Goal: Information Seeking & Learning: Learn about a topic

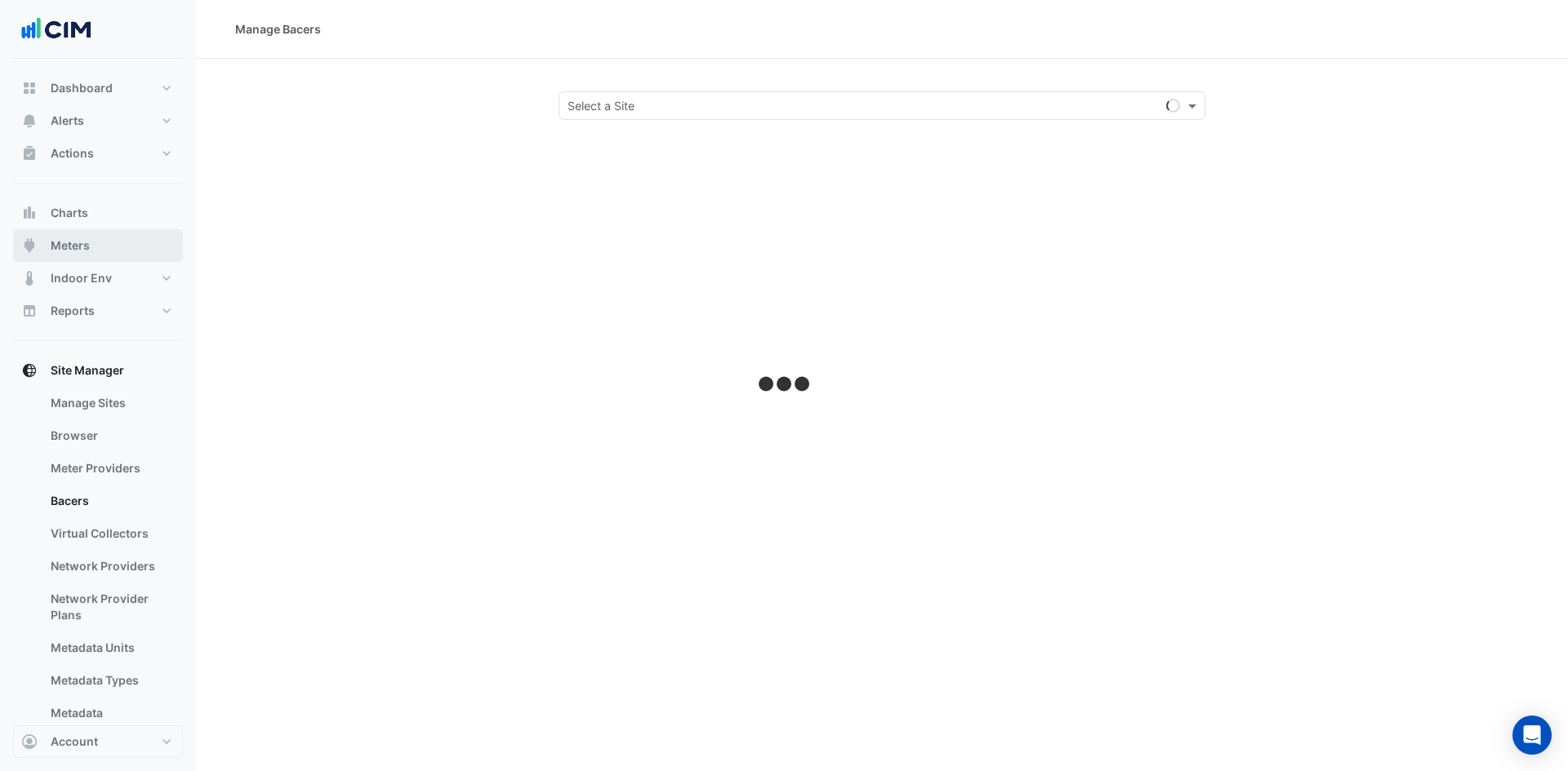
click at [82, 247] on span "Meters" at bounding box center [70, 246] width 39 height 17
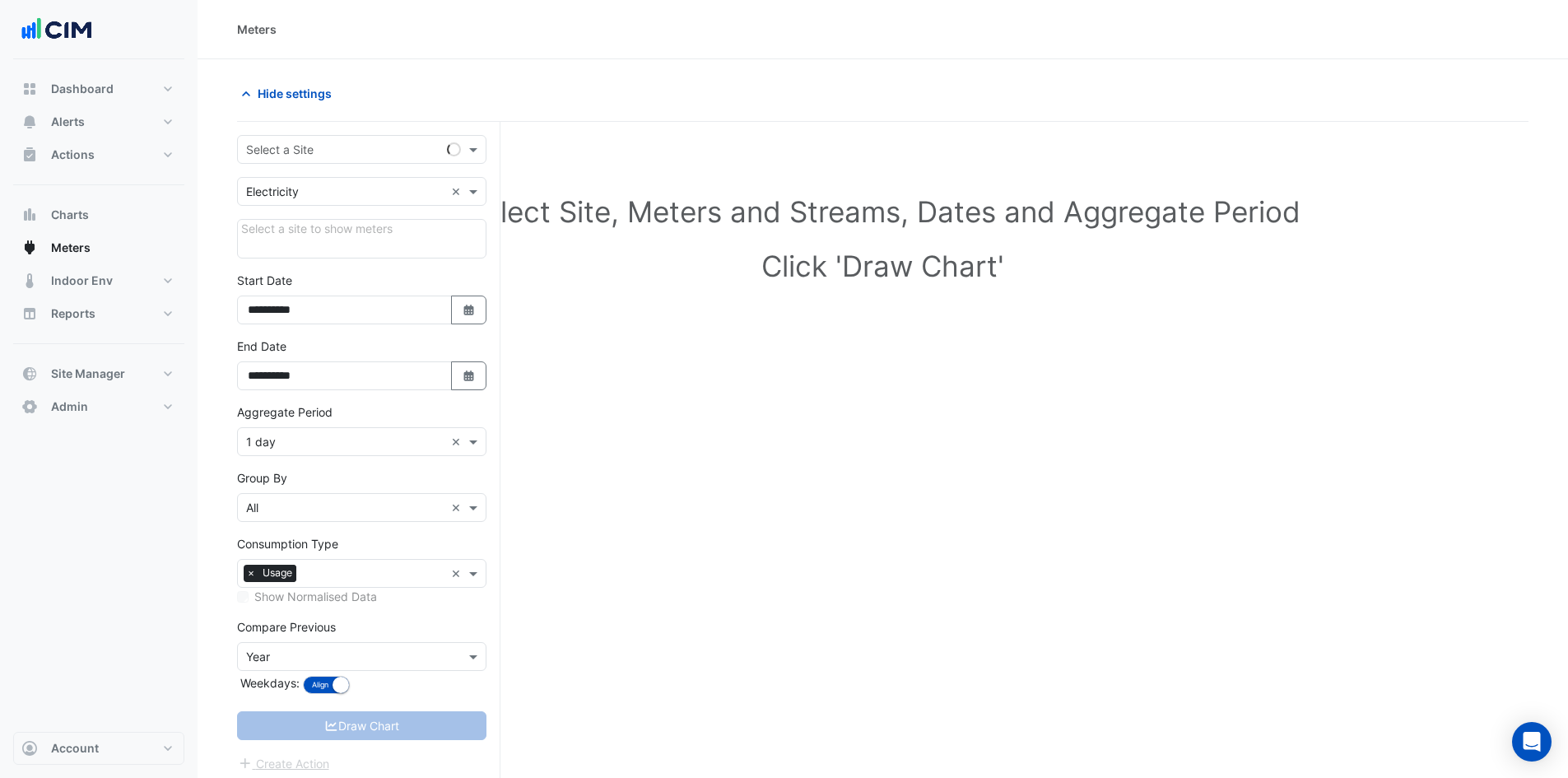
click at [301, 154] on input "text" at bounding box center [345, 150] width 198 height 17
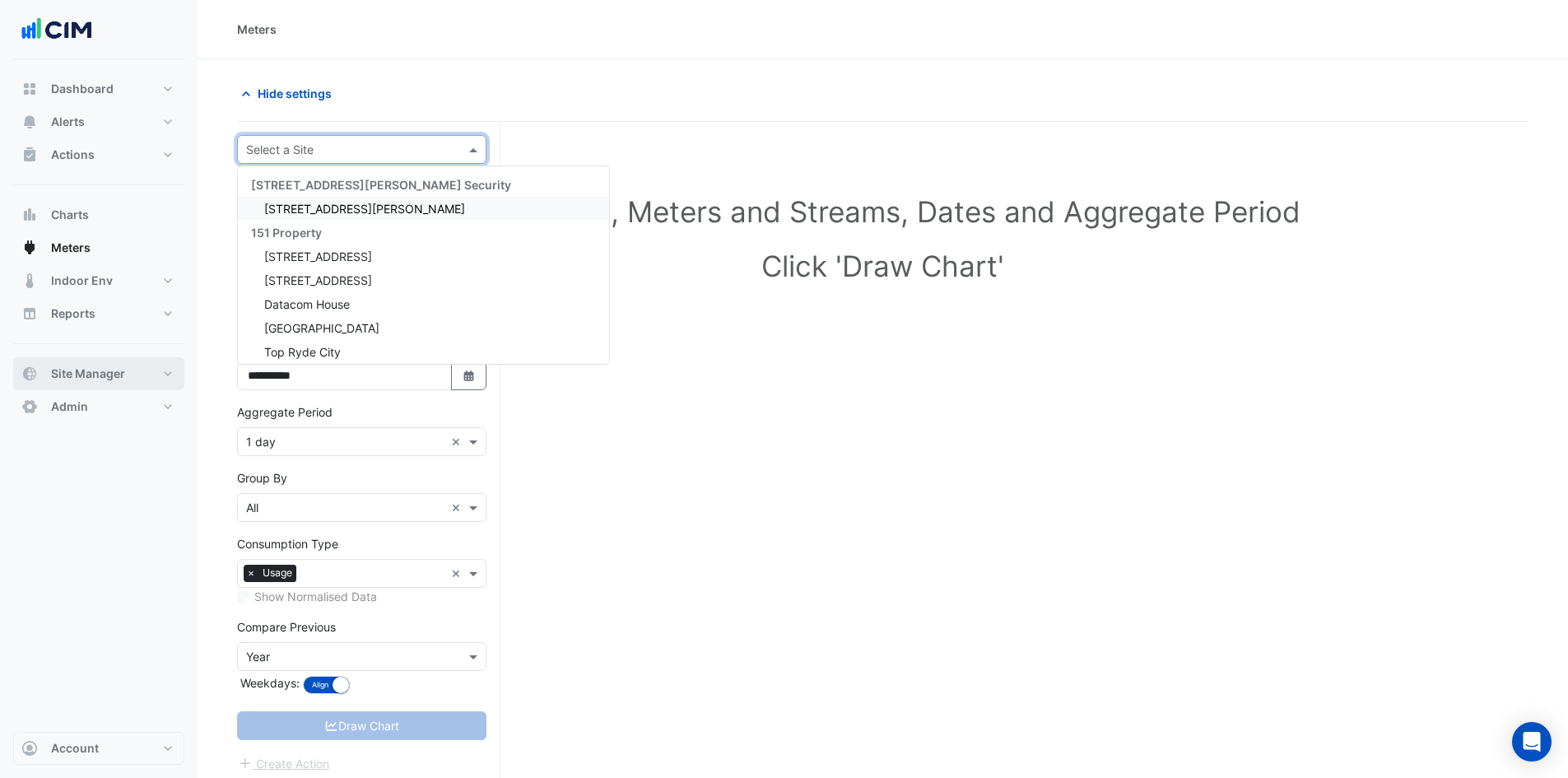
click at [92, 363] on button "Site Manager" at bounding box center [99, 373] width 171 height 33
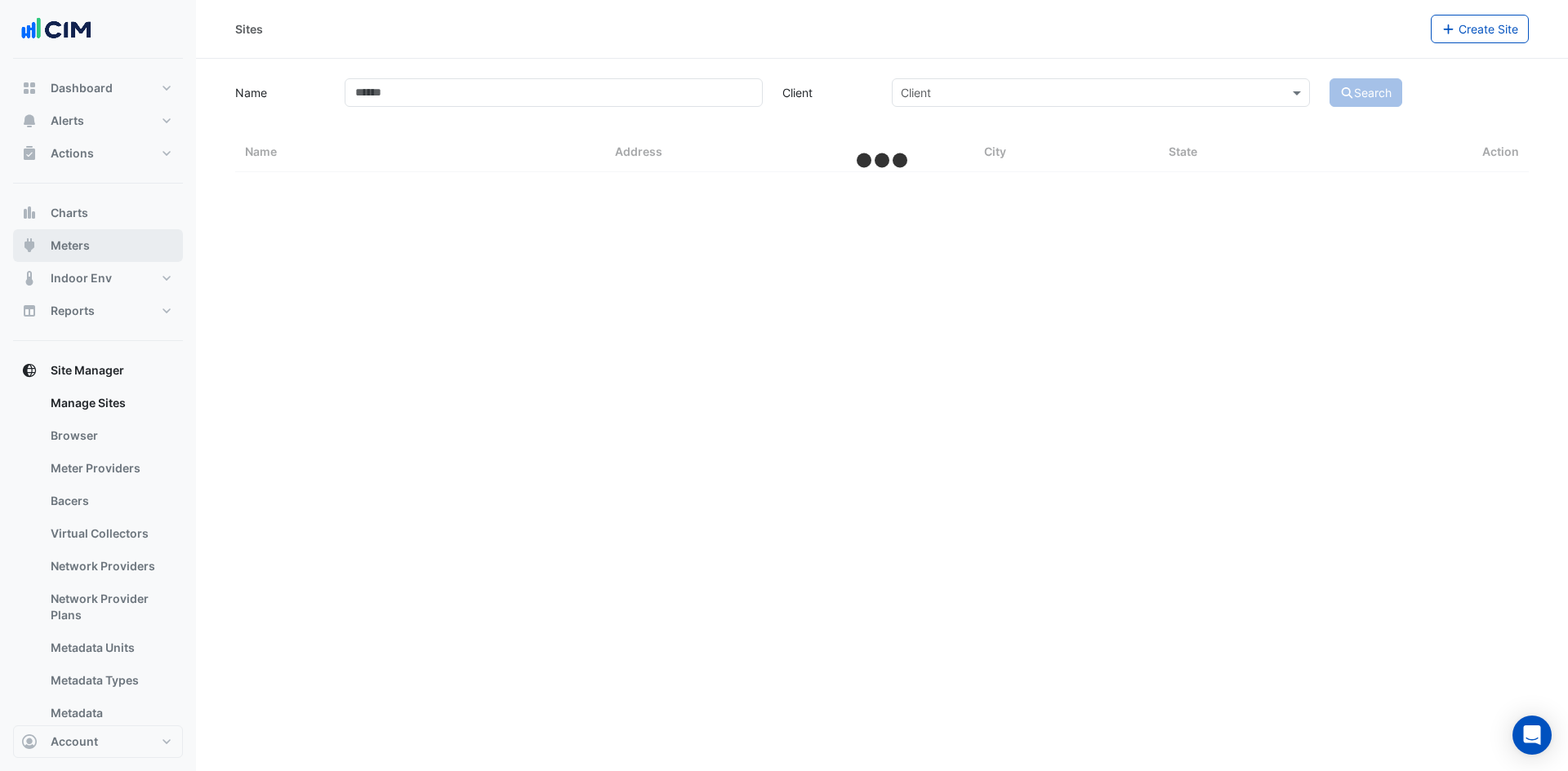
click at [87, 243] on span "Meters" at bounding box center [70, 246] width 39 height 17
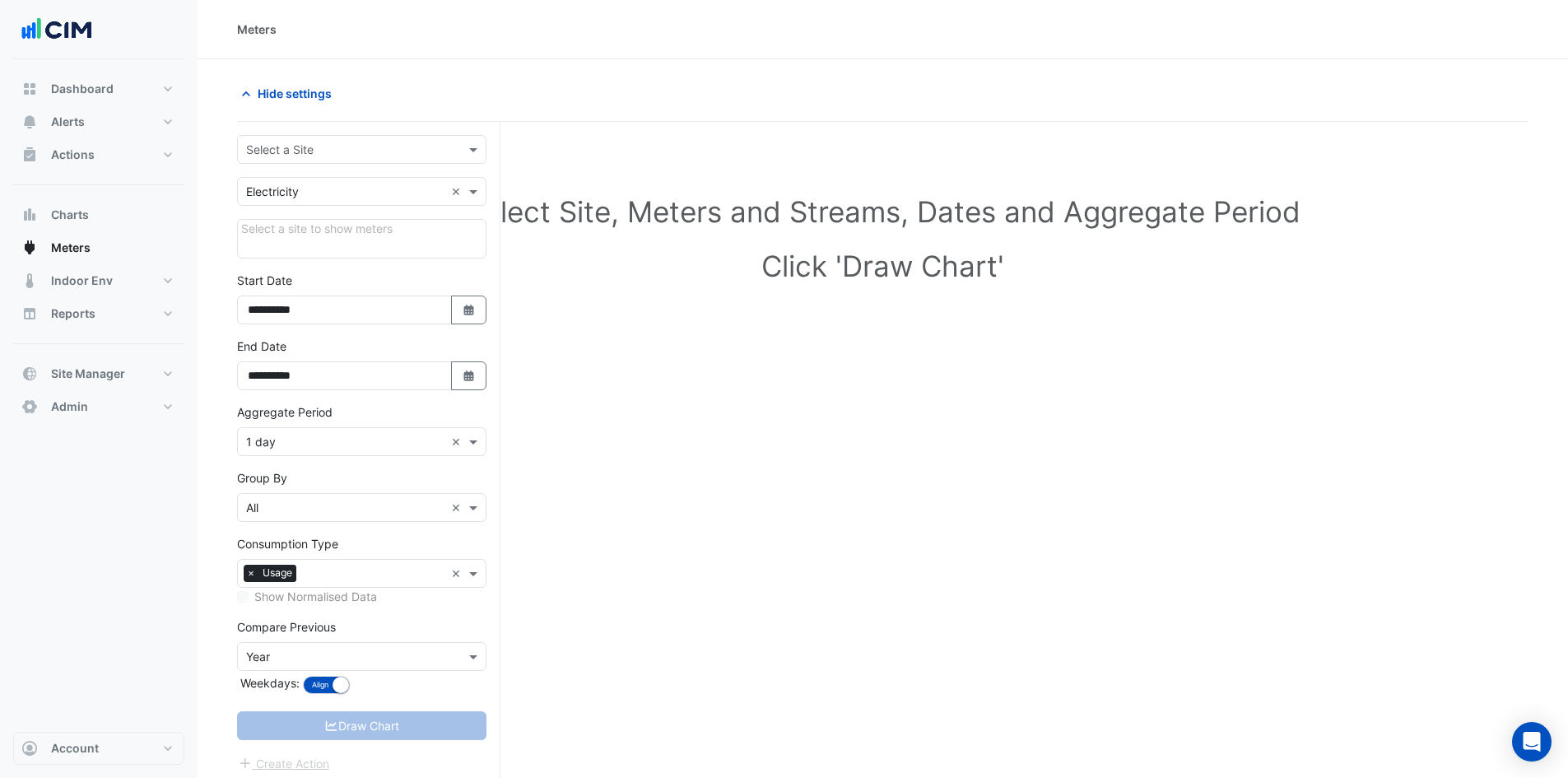
click at [322, 152] on input "text" at bounding box center [345, 150] width 198 height 17
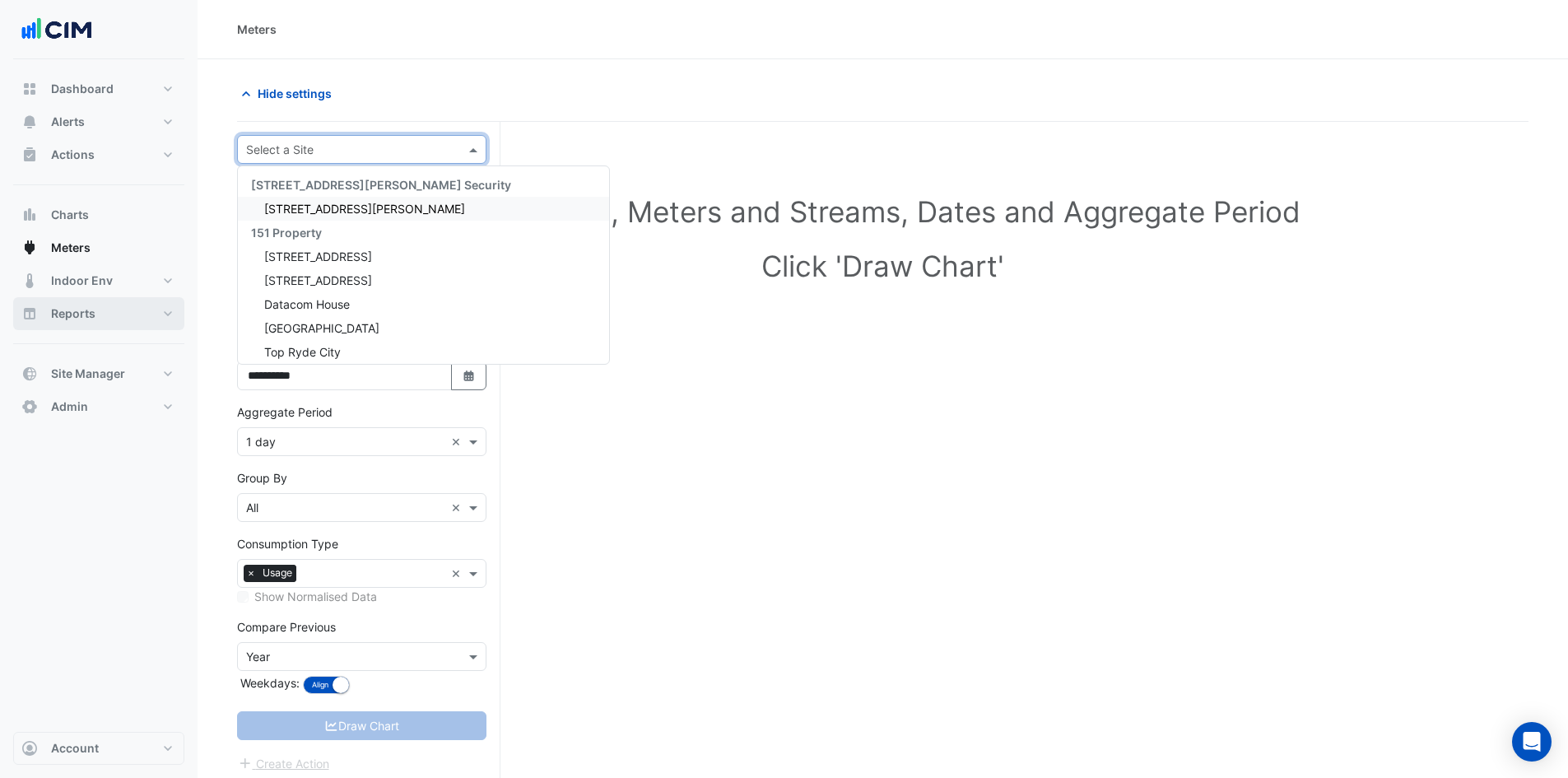
click at [80, 315] on span "Reports" at bounding box center [72, 314] width 44 height 17
select select "***"
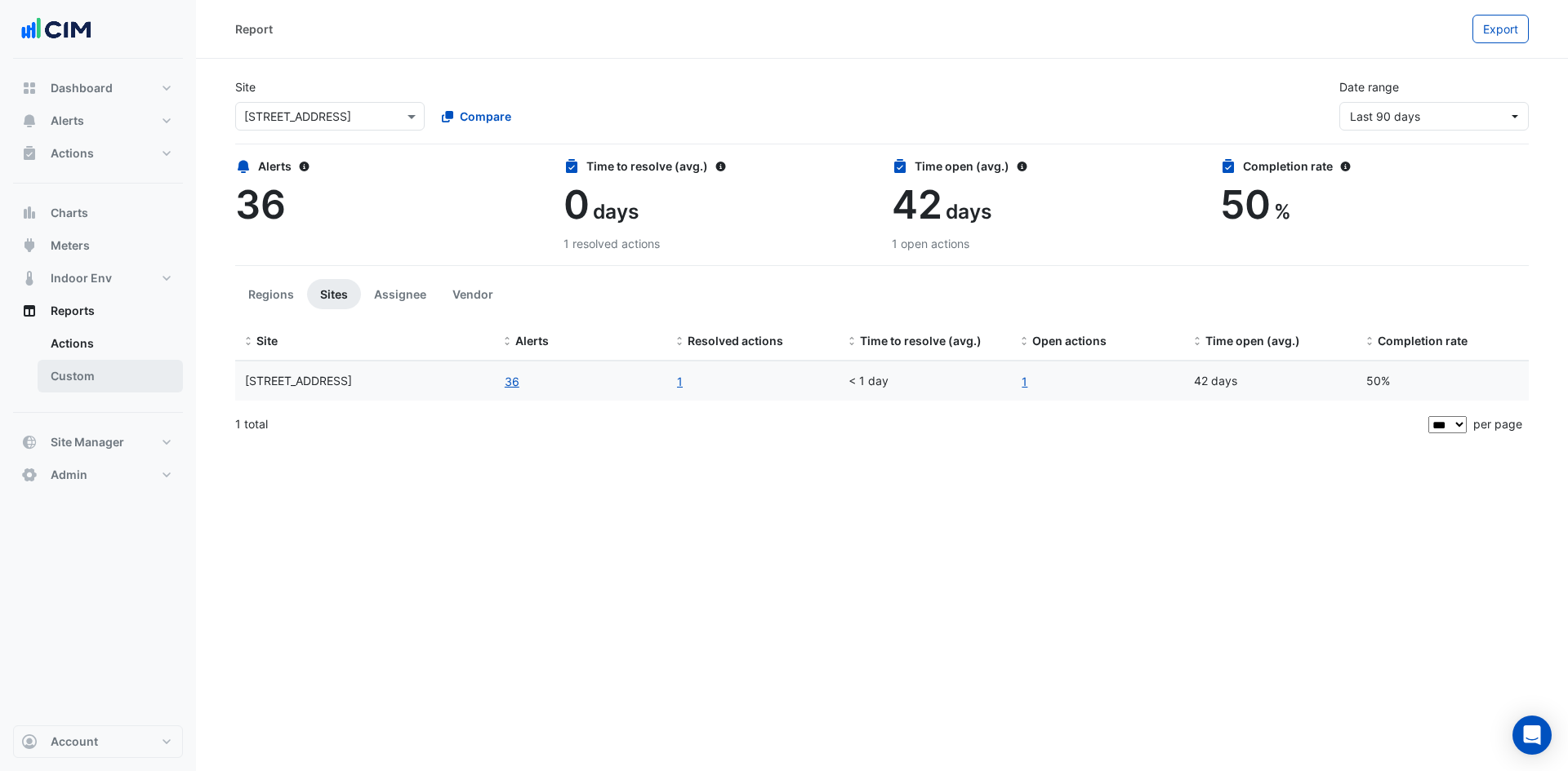
click at [87, 379] on link "Custom" at bounding box center [110, 375] width 145 height 33
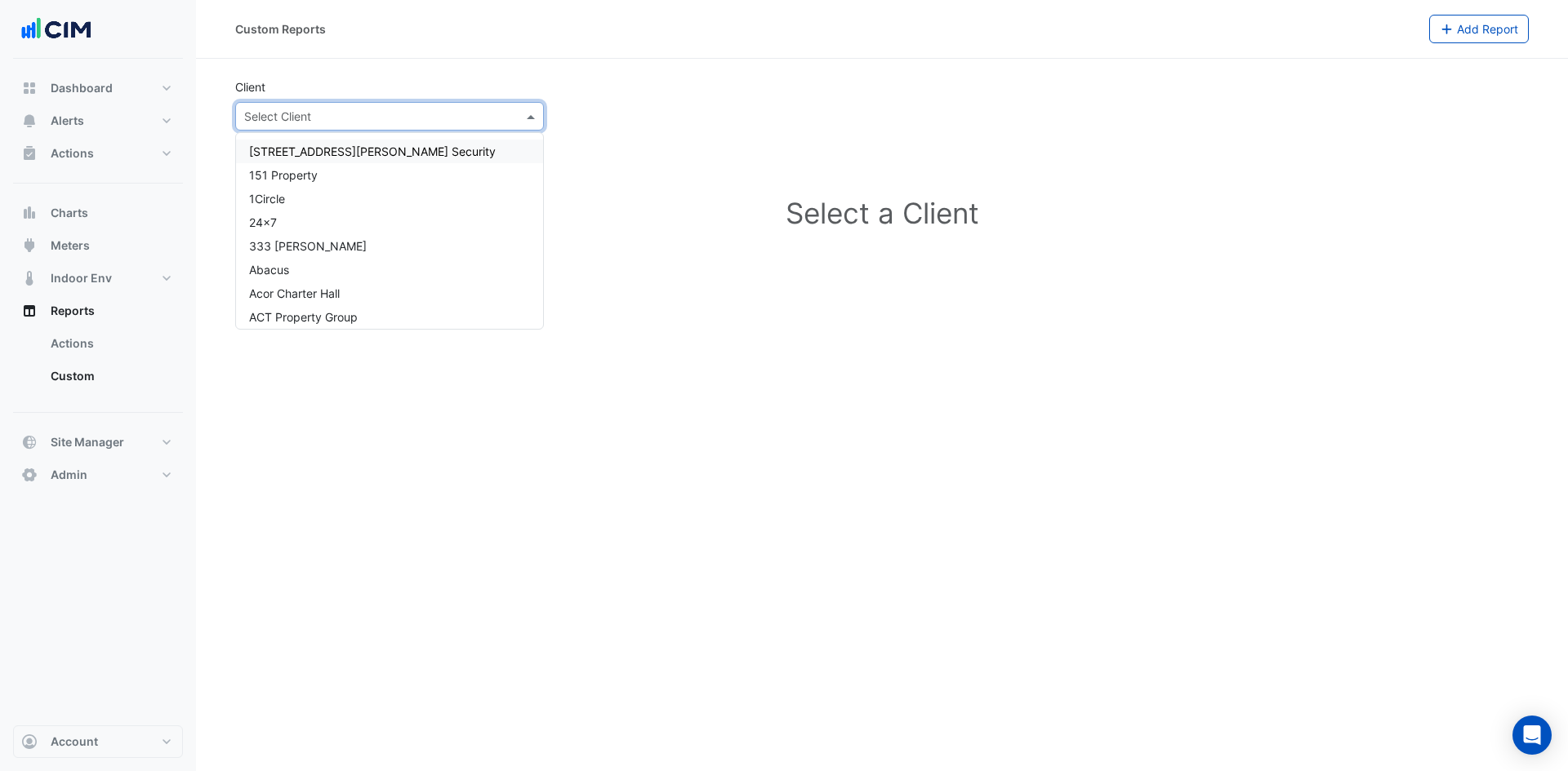
click at [335, 116] on input "text" at bounding box center [373, 117] width 258 height 17
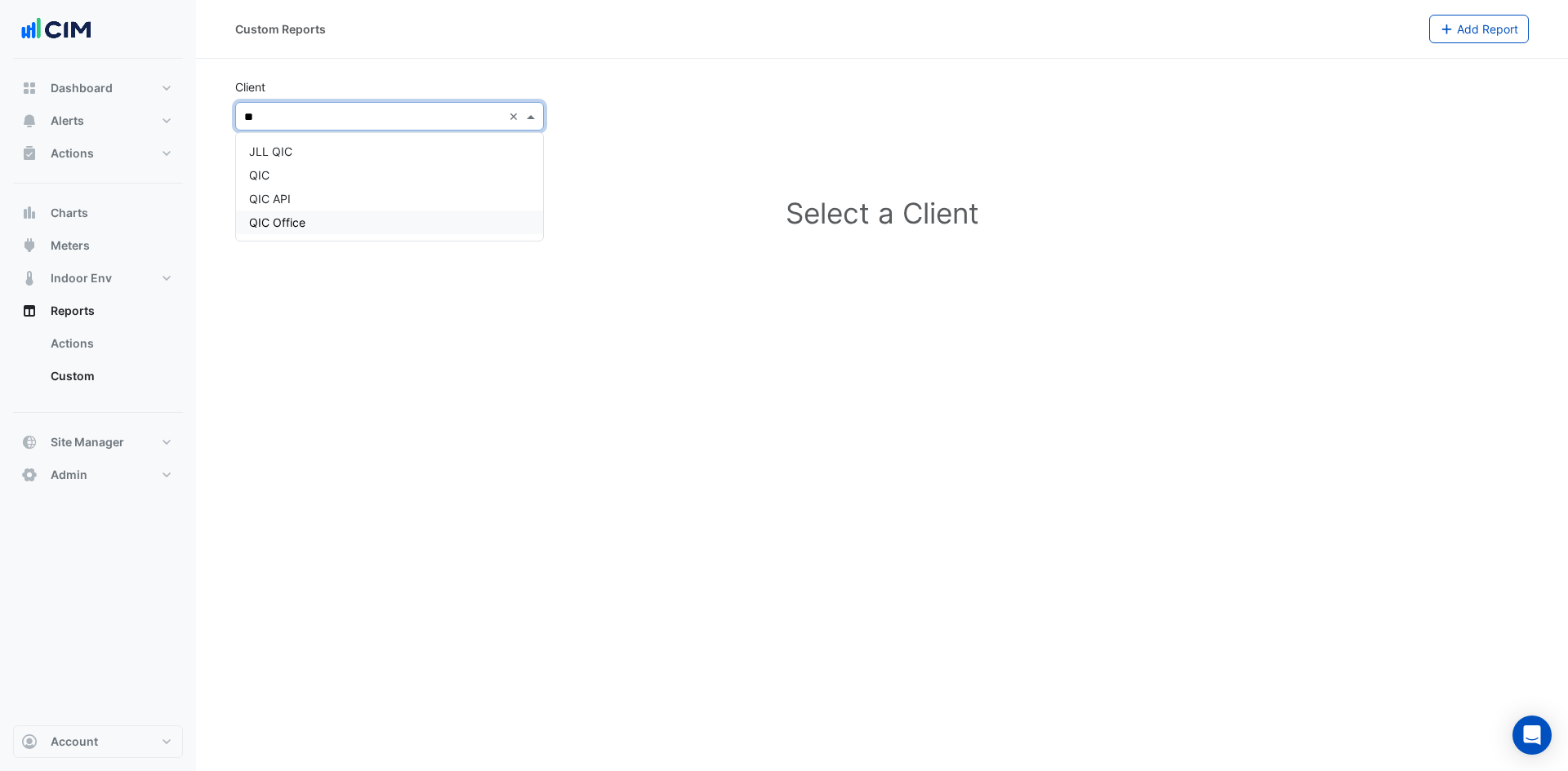
type input "***"
click at [300, 216] on span "QIC Office" at bounding box center [277, 222] width 56 height 14
click at [296, 114] on input "text" at bounding box center [373, 117] width 258 height 17
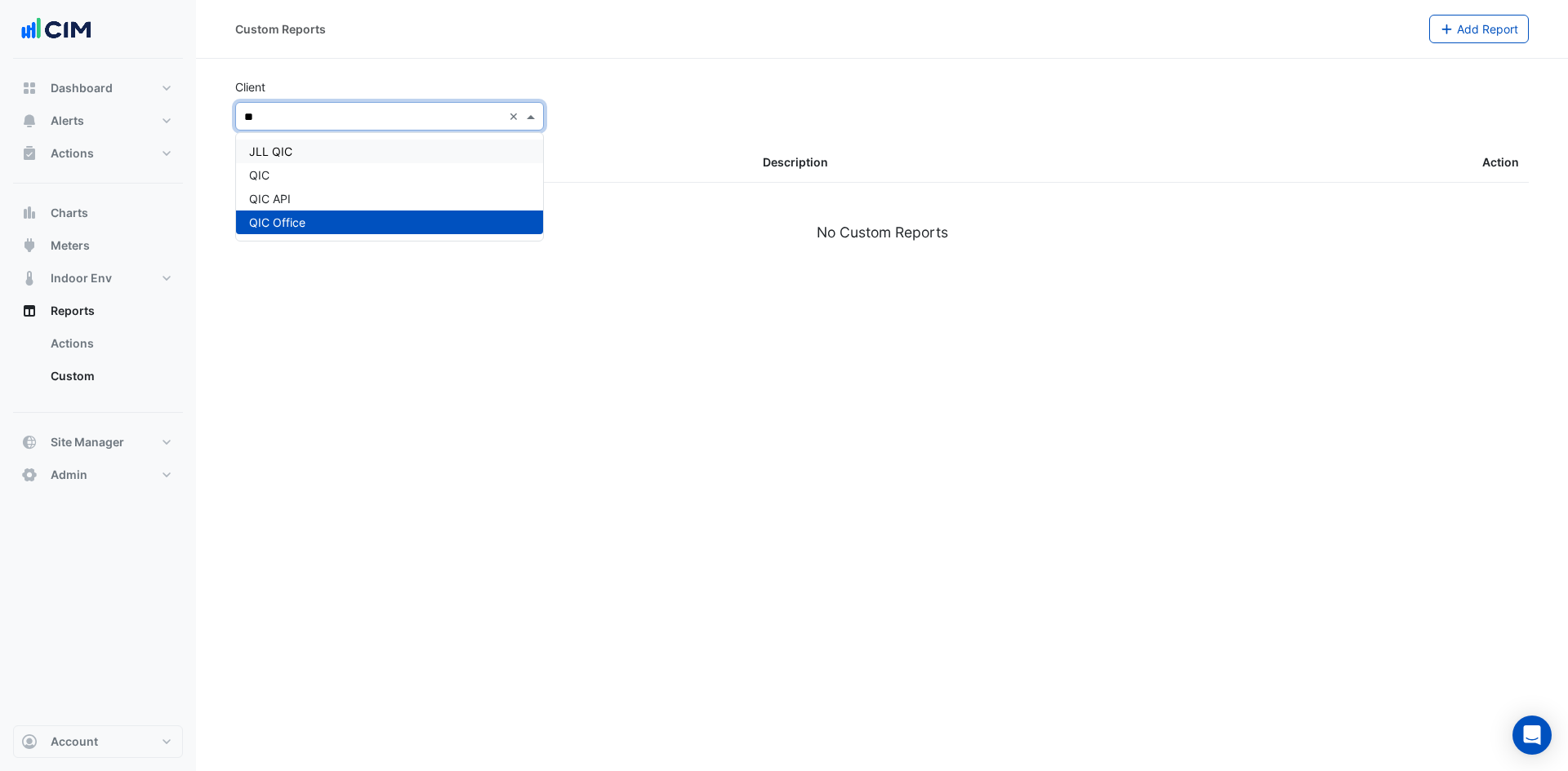
type input "***"
click at [286, 175] on div "QIC" at bounding box center [389, 174] width 307 height 23
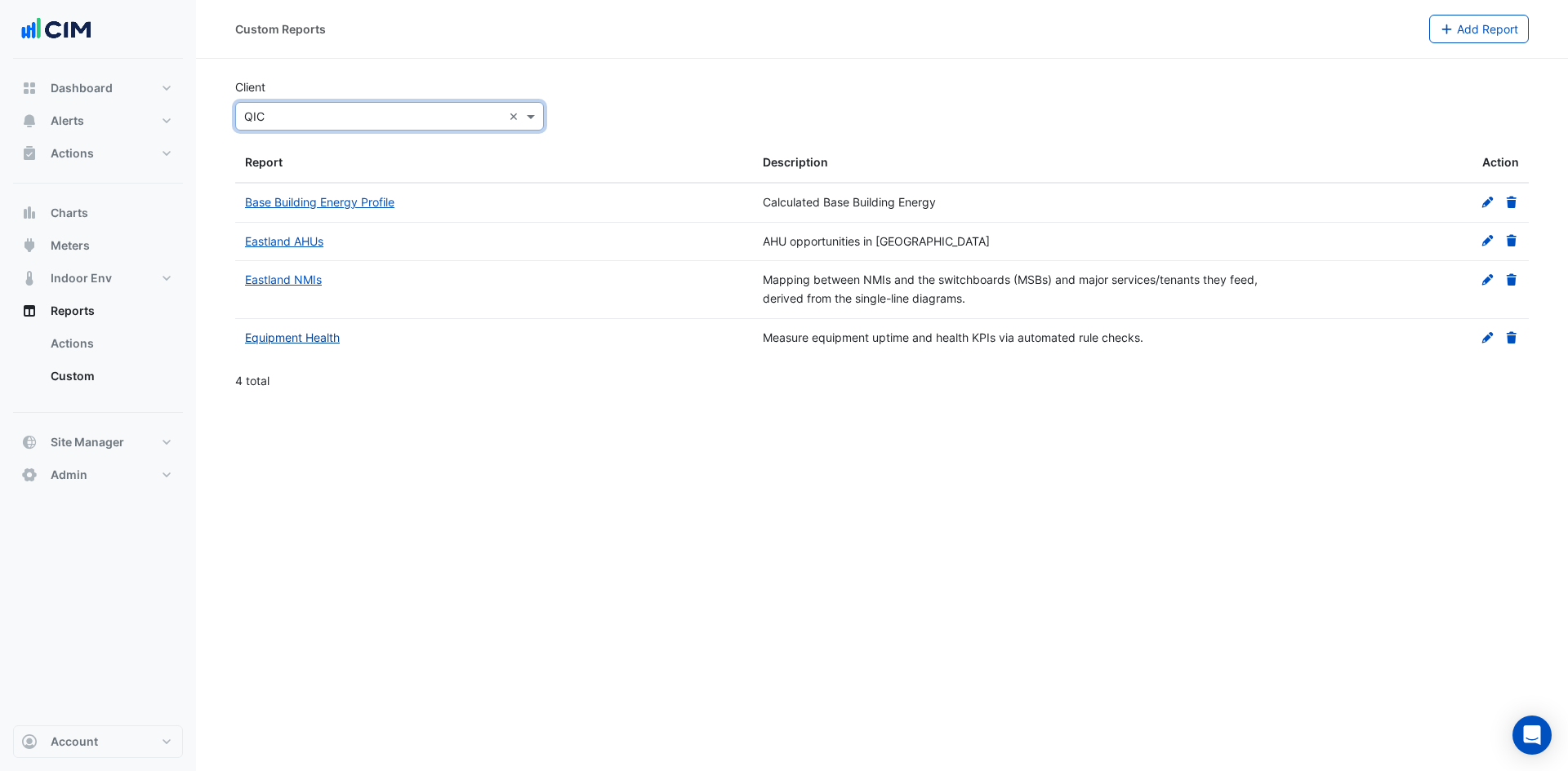
click at [319, 336] on link "Equipment Health" at bounding box center [293, 337] width 95 height 14
click at [75, 126] on span "Alerts" at bounding box center [67, 121] width 34 height 17
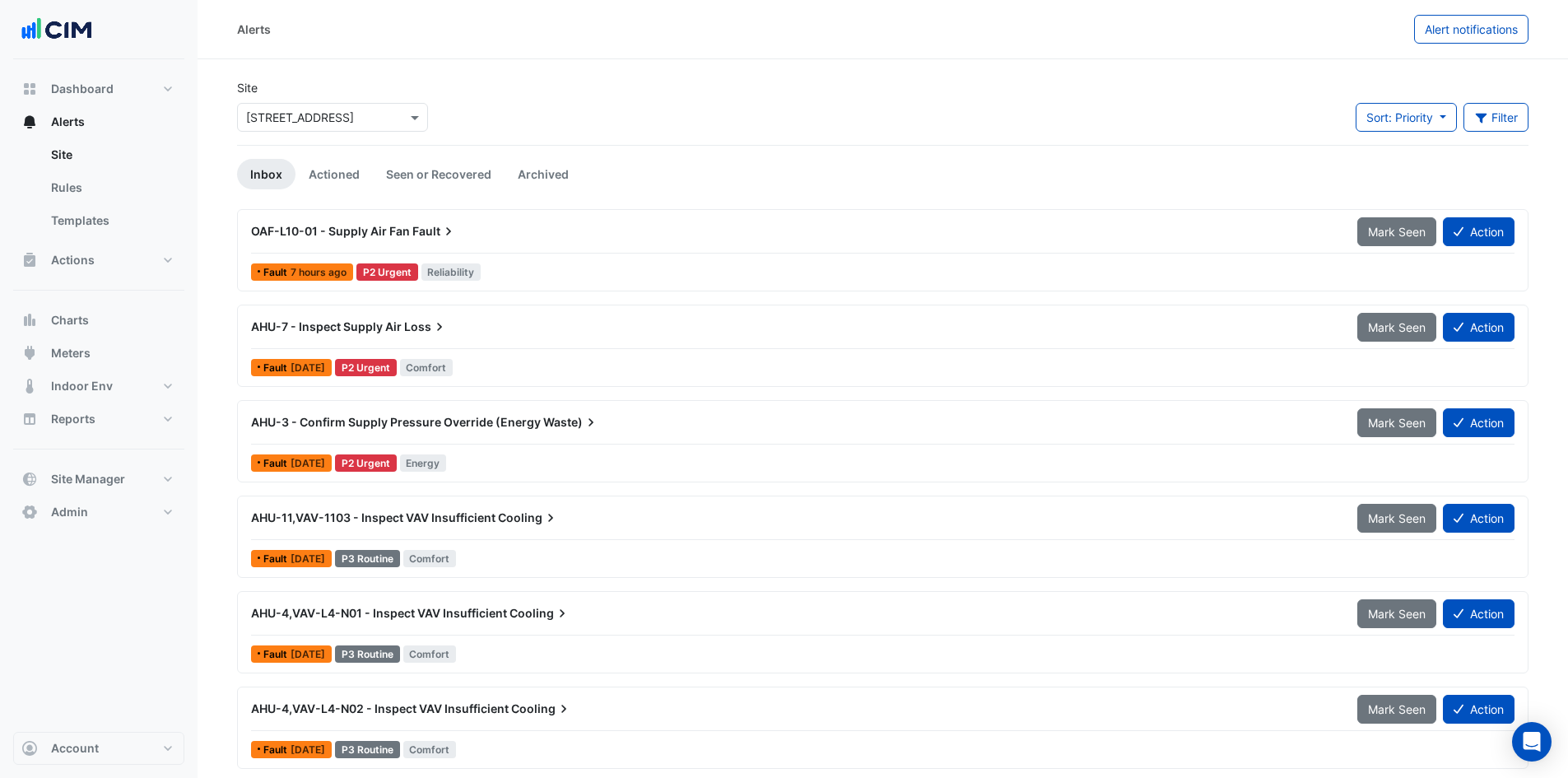
click at [319, 123] on input "text" at bounding box center [316, 118] width 140 height 17
type input "****"
click at [281, 172] on span "Kippa Ring" at bounding box center [293, 177] width 58 height 14
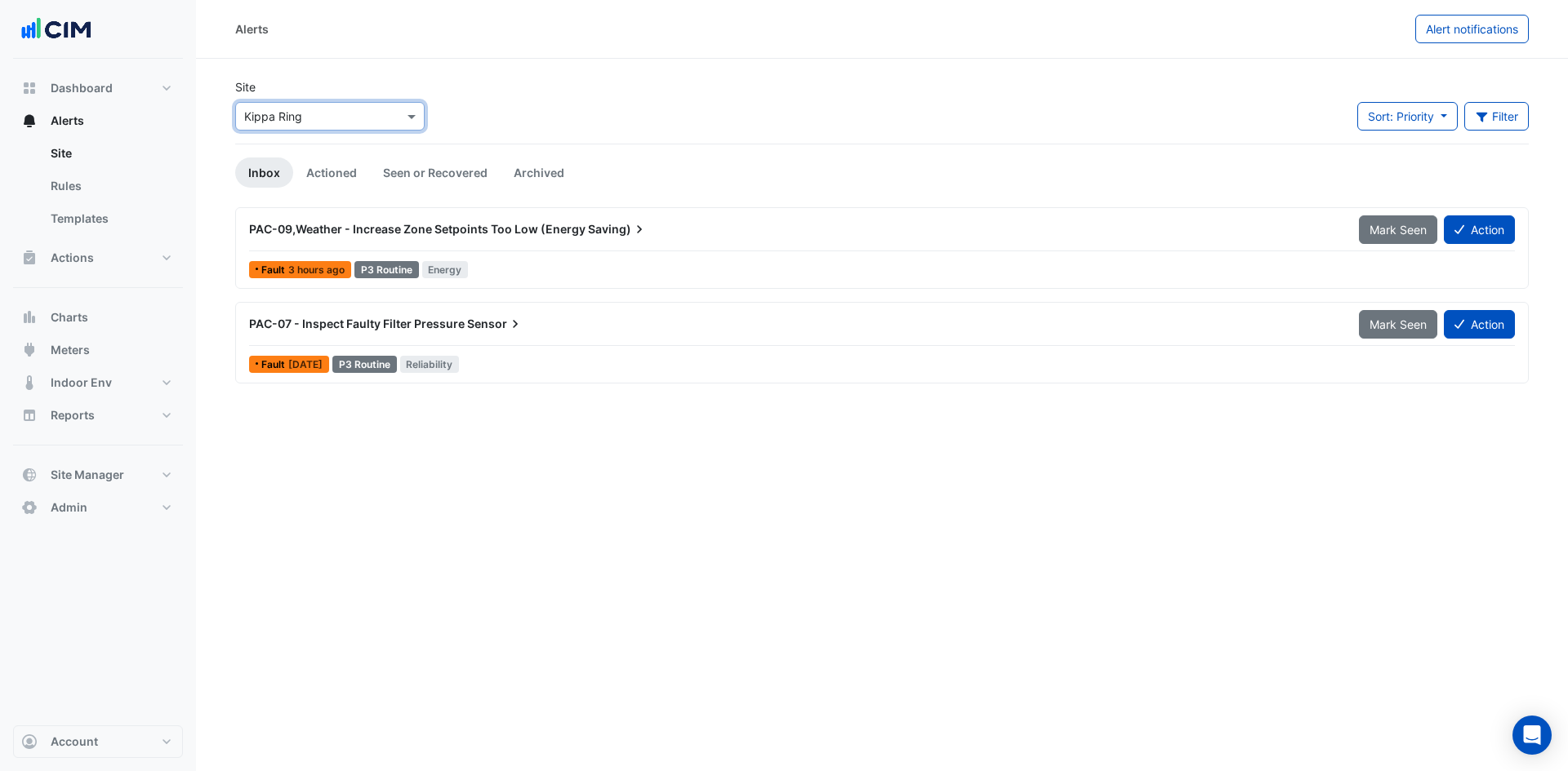
drag, startPoint x: 107, startPoint y: 200, endPoint x: 186, endPoint y: 155, distance: 90.9
click at [107, 200] on link "Rules" at bounding box center [110, 185] width 145 height 33
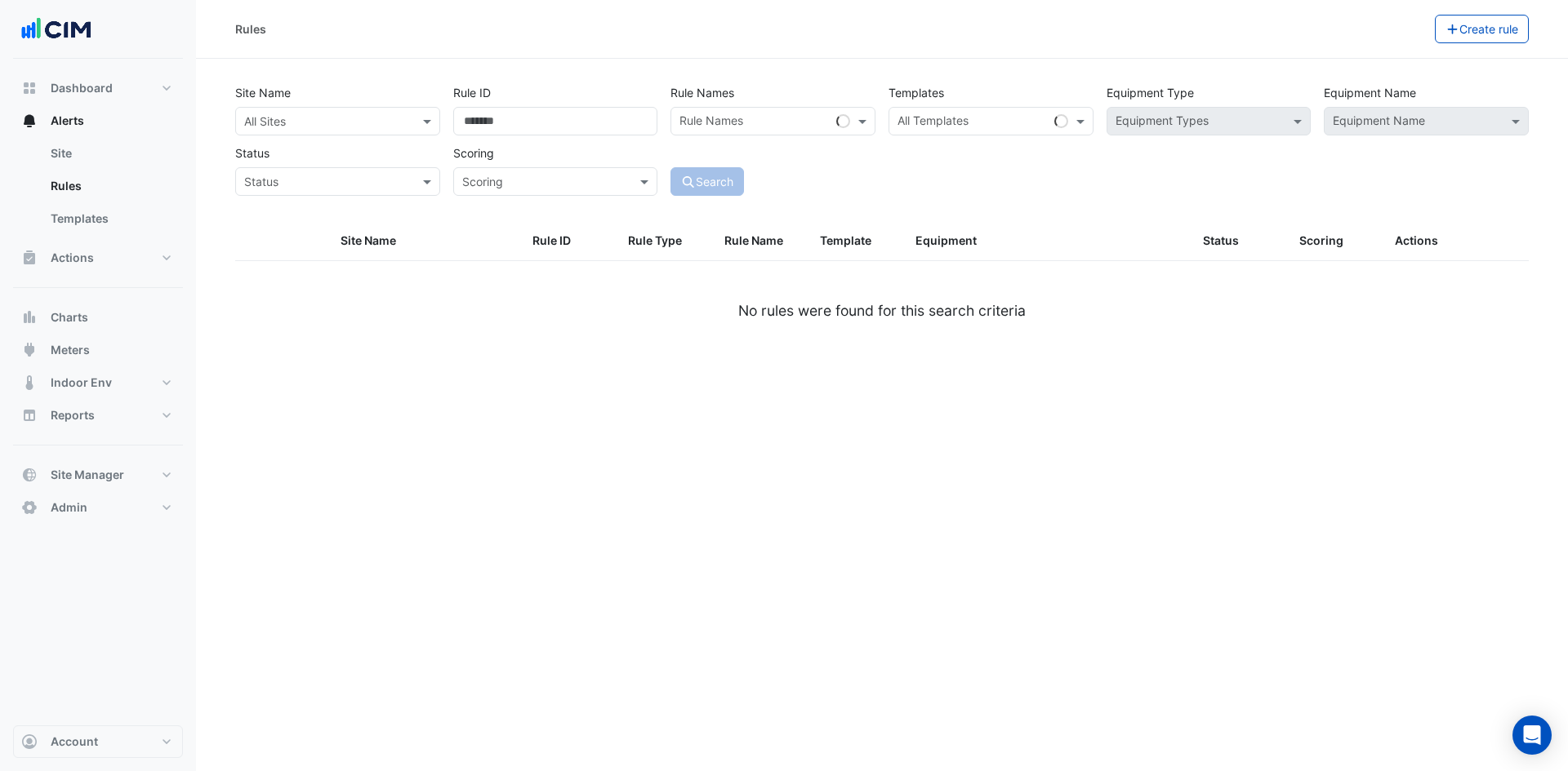
click at [298, 118] on input "text" at bounding box center [321, 122] width 155 height 17
type input "*****"
click at [307, 183] on span "Kippa Ring" at bounding box center [291, 180] width 58 height 14
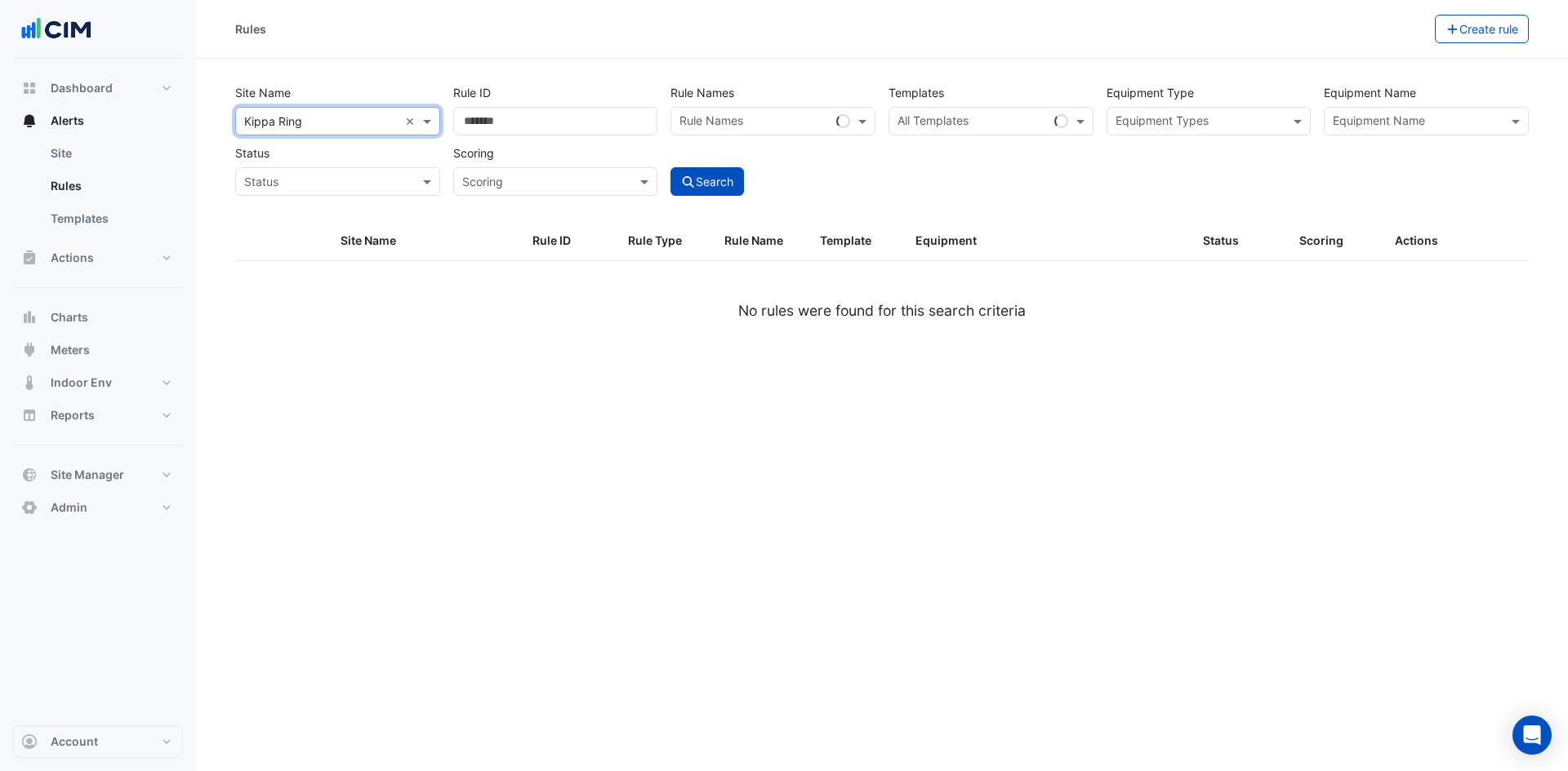
click at [789, 125] on input "text" at bounding box center [754, 123] width 150 height 17
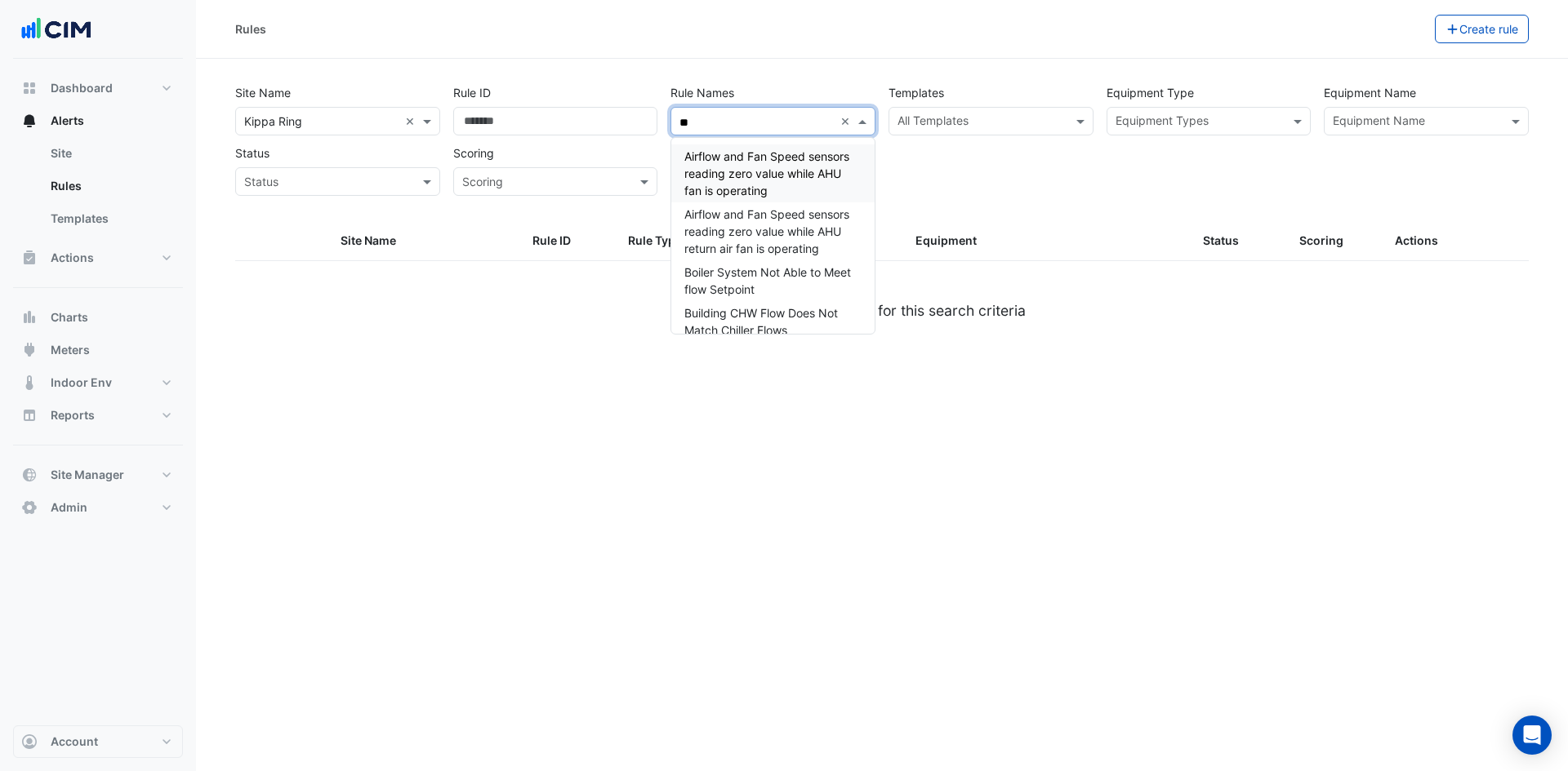
type input "*"
click at [959, 110] on div "All Templates" at bounding box center [976, 121] width 176 height 25
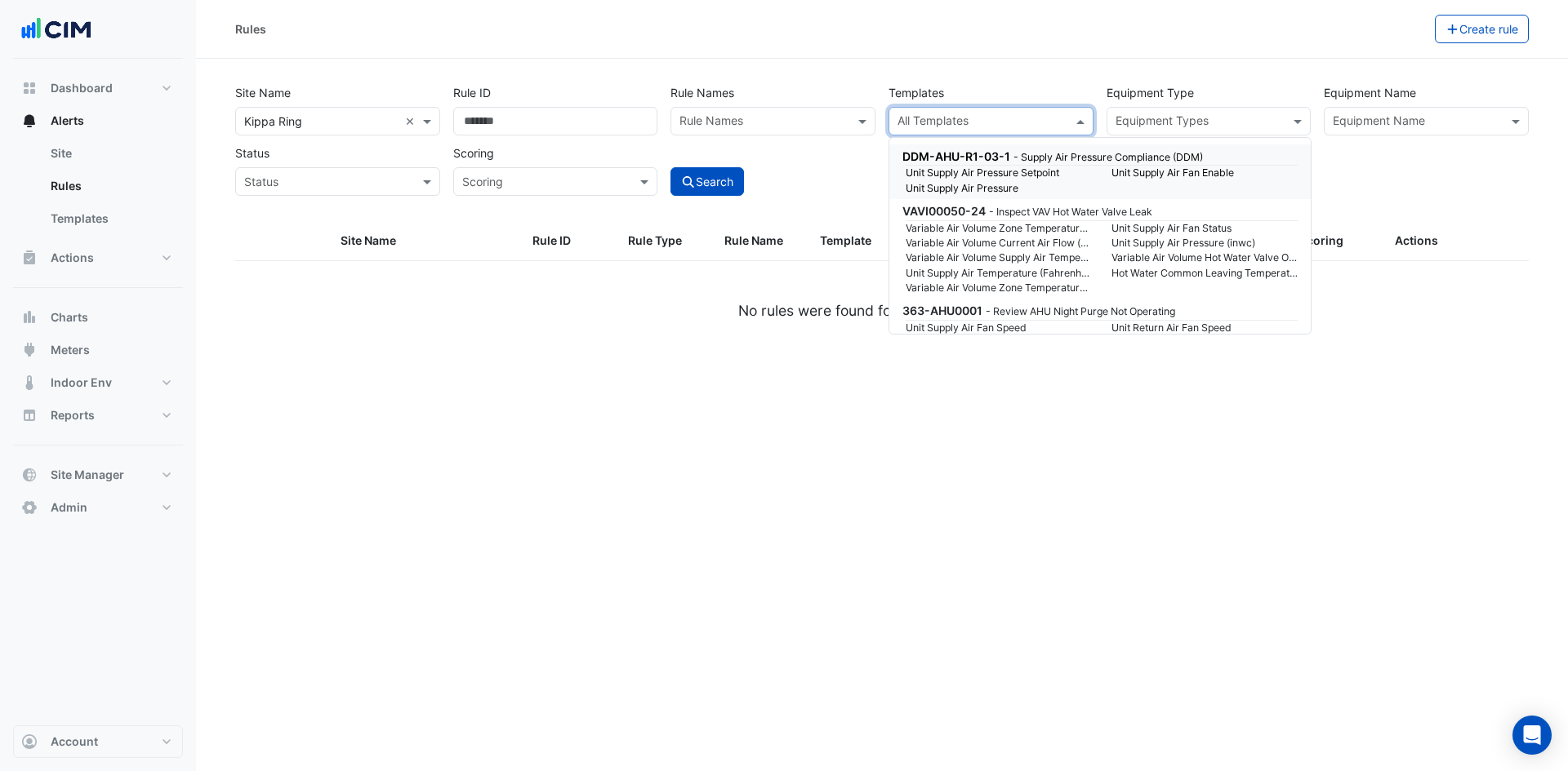
click at [1215, 123] on input "text" at bounding box center [1199, 123] width 169 height 17
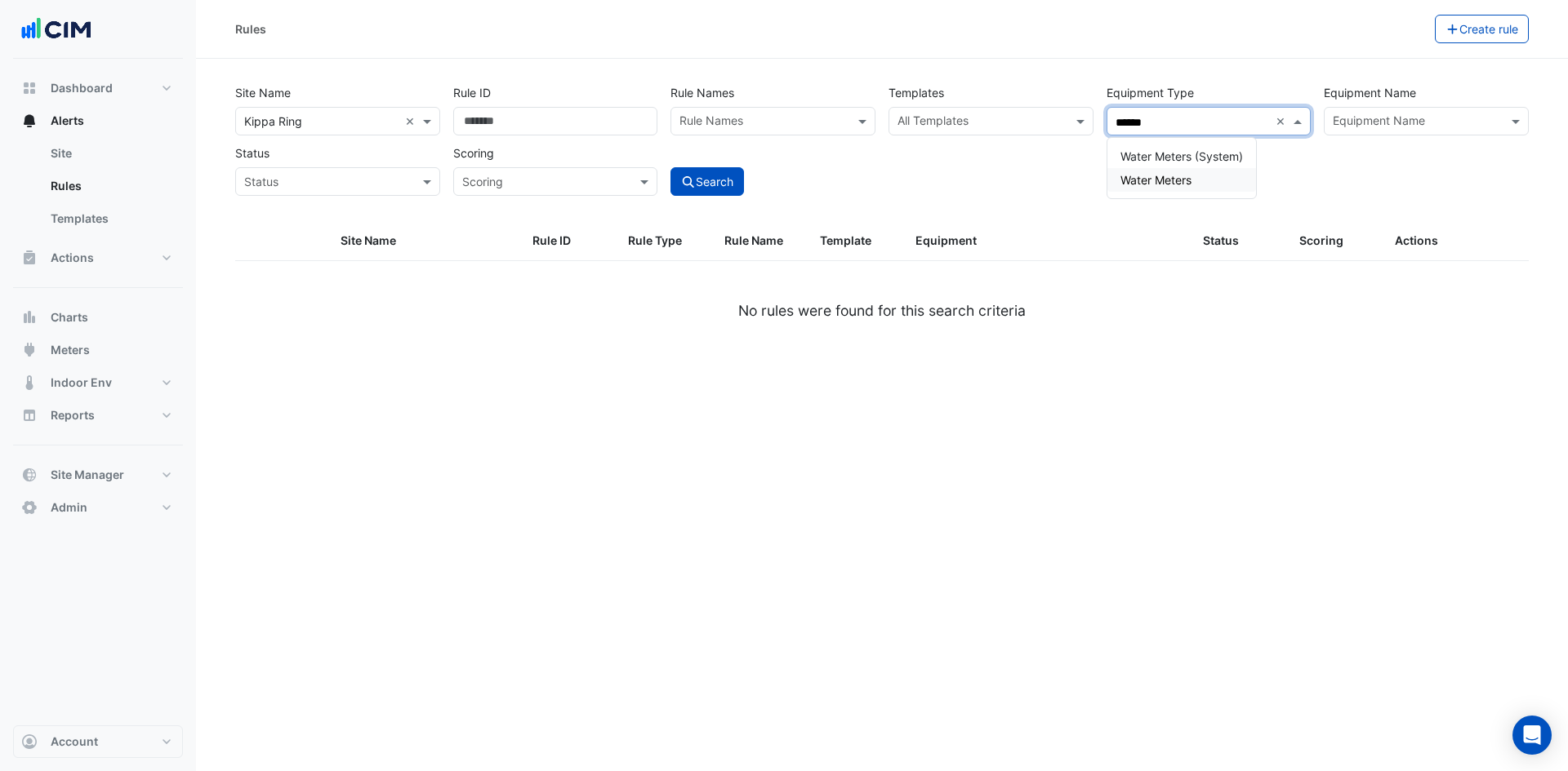
click at [1192, 191] on div "Water Meters" at bounding box center [1180, 180] width 148 height 23
type input "*****"
click at [849, 196] on div "Site Name × Kippa Ring × Rule ID Rule Names Rule Names Templates All Templates …" at bounding box center [881, 150] width 1313 height 143
click at [737, 192] on button "Search" at bounding box center [706, 182] width 74 height 29
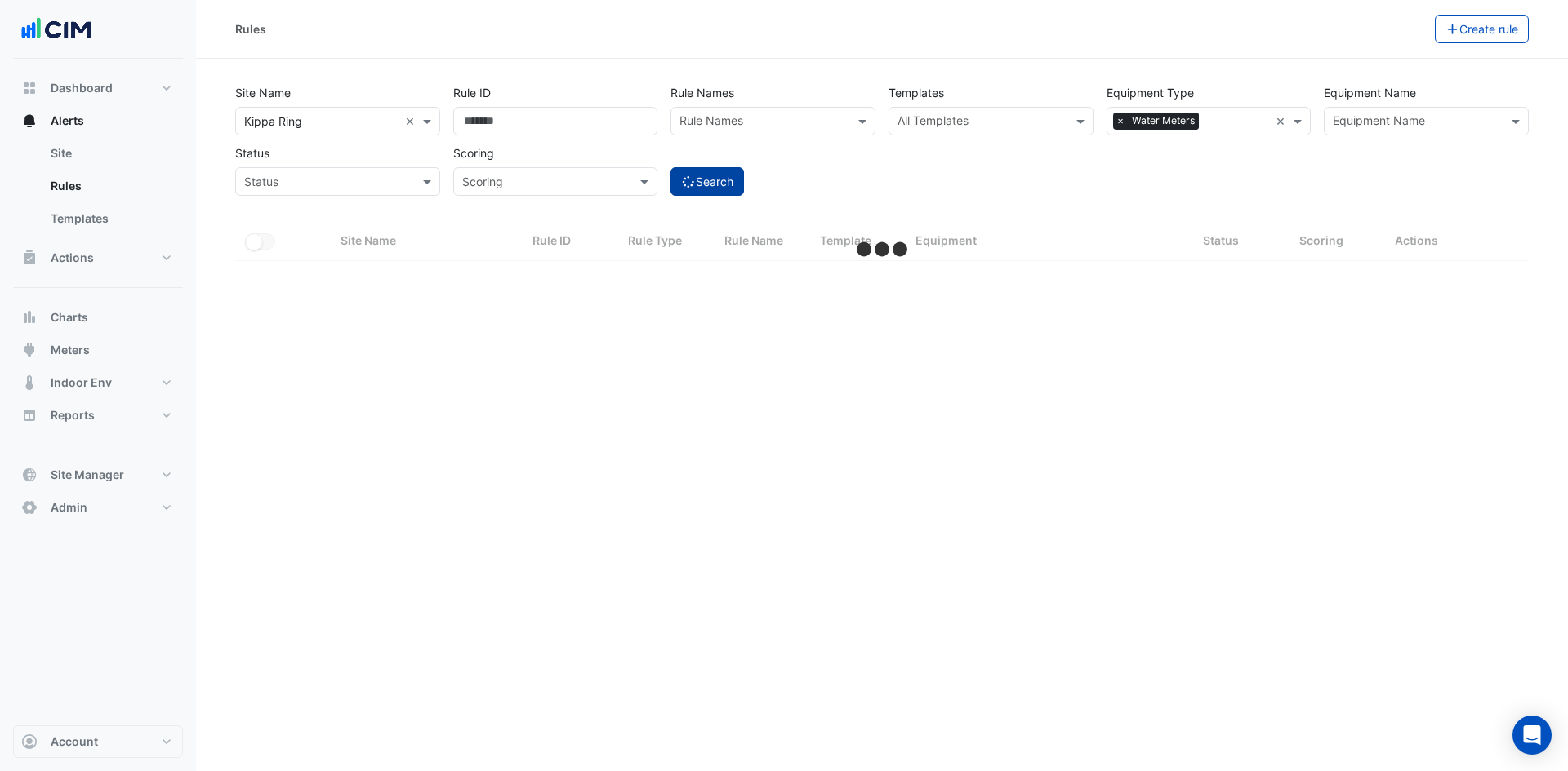
select select "***"
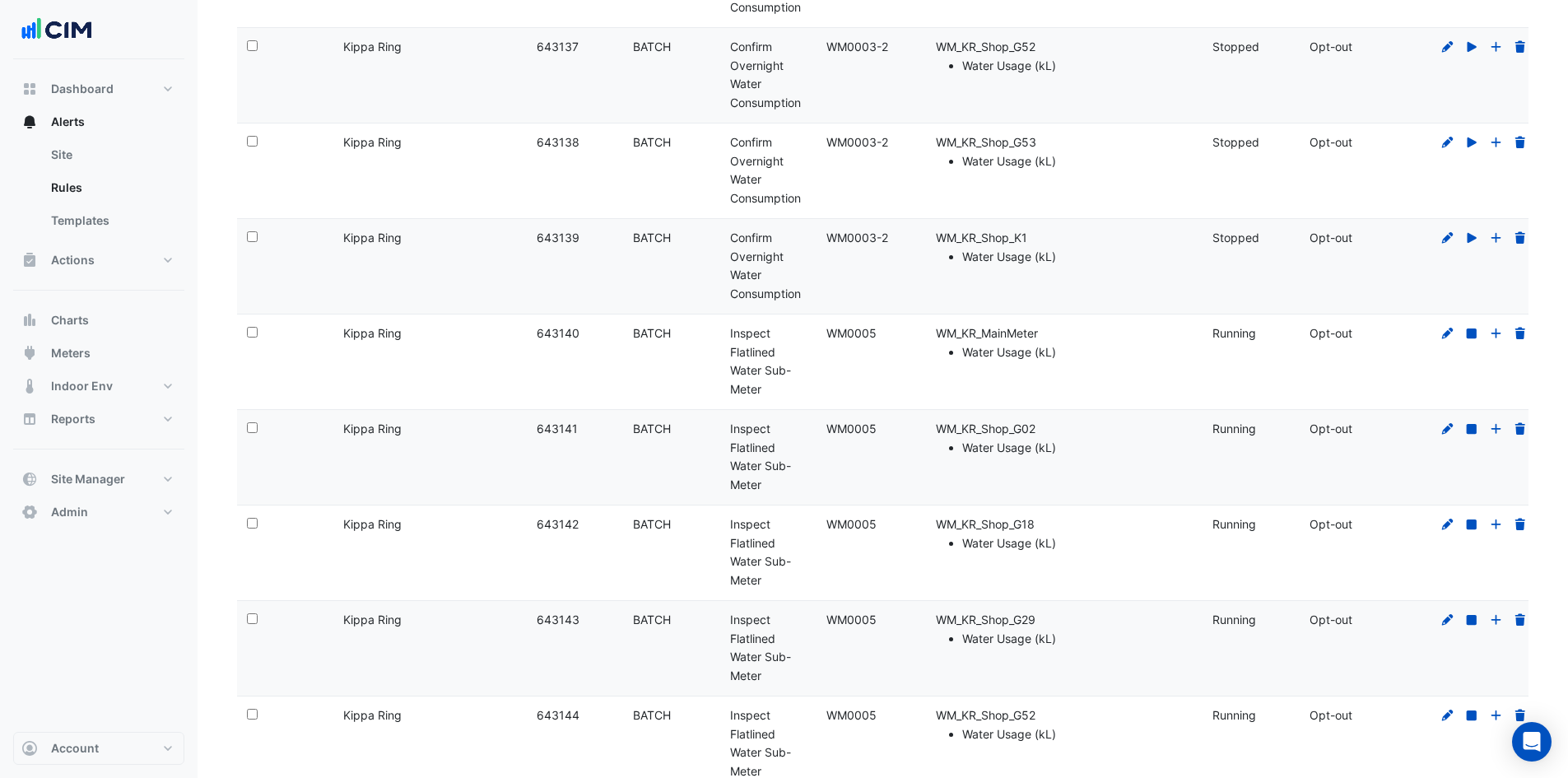
scroll to position [659, 0]
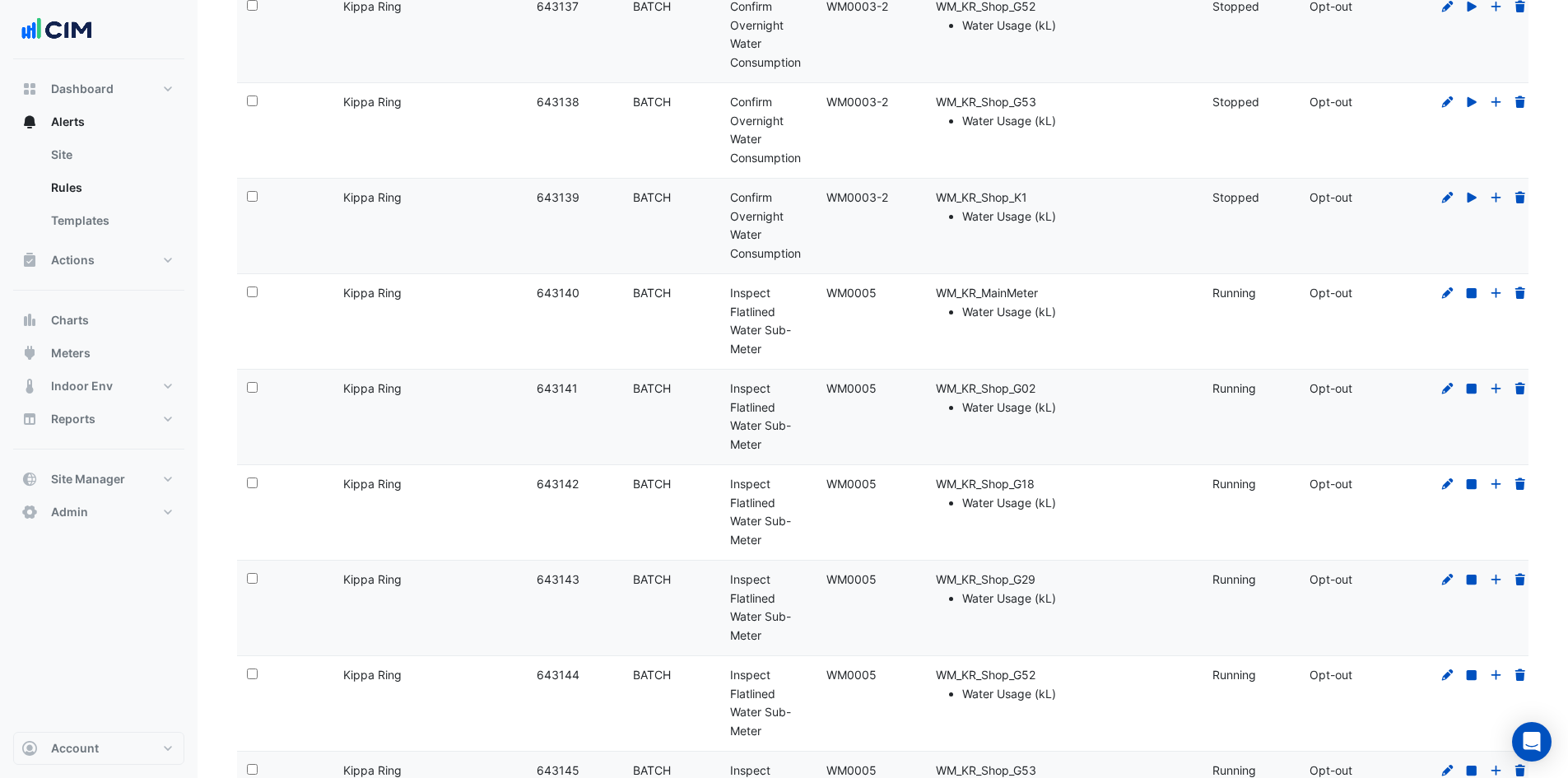
drag, startPoint x: 830, startPoint y: 294, endPoint x: 882, endPoint y: 287, distance: 52.5
click at [882, 287] on div "Template: WM0005" at bounding box center [864, 293] width 76 height 19
click at [88, 350] on span "Meters" at bounding box center [70, 353] width 39 height 17
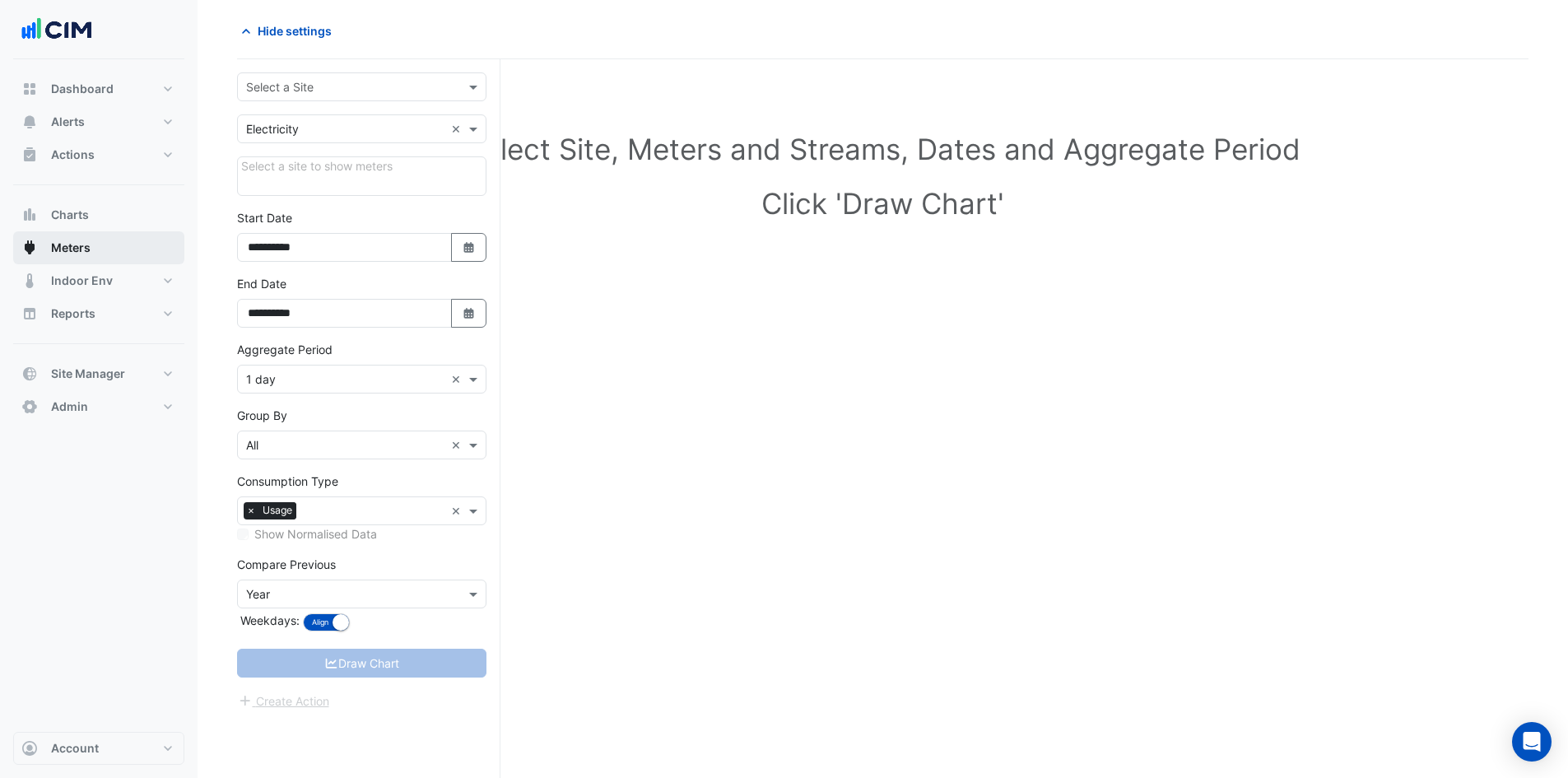
scroll to position [63, 0]
click at [86, 375] on span "Site Manager" at bounding box center [87, 374] width 74 height 17
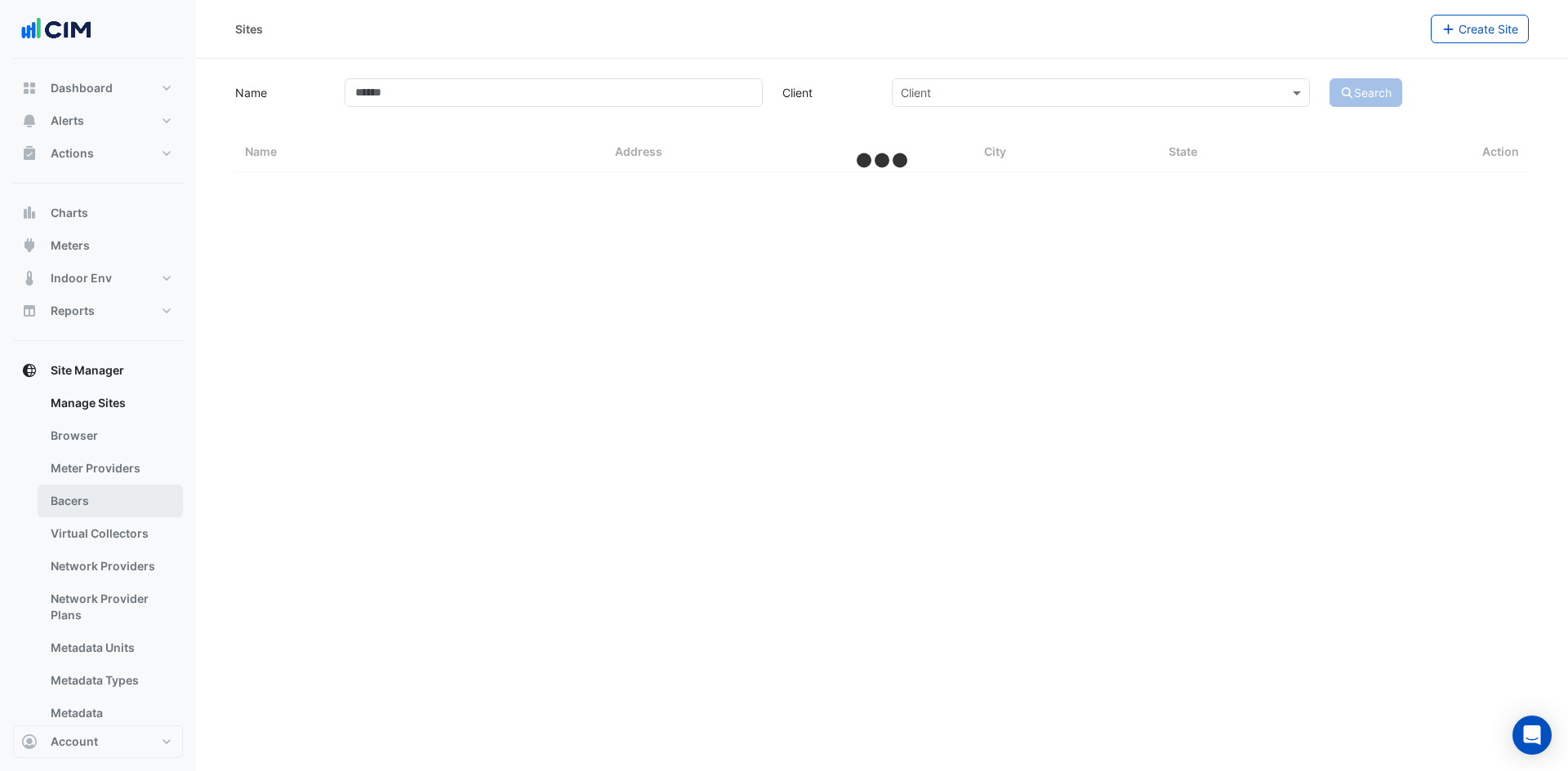
drag, startPoint x: 75, startPoint y: 500, endPoint x: 83, endPoint y: 508, distance: 11.3
click at [81, 508] on link "Bacers" at bounding box center [110, 501] width 145 height 33
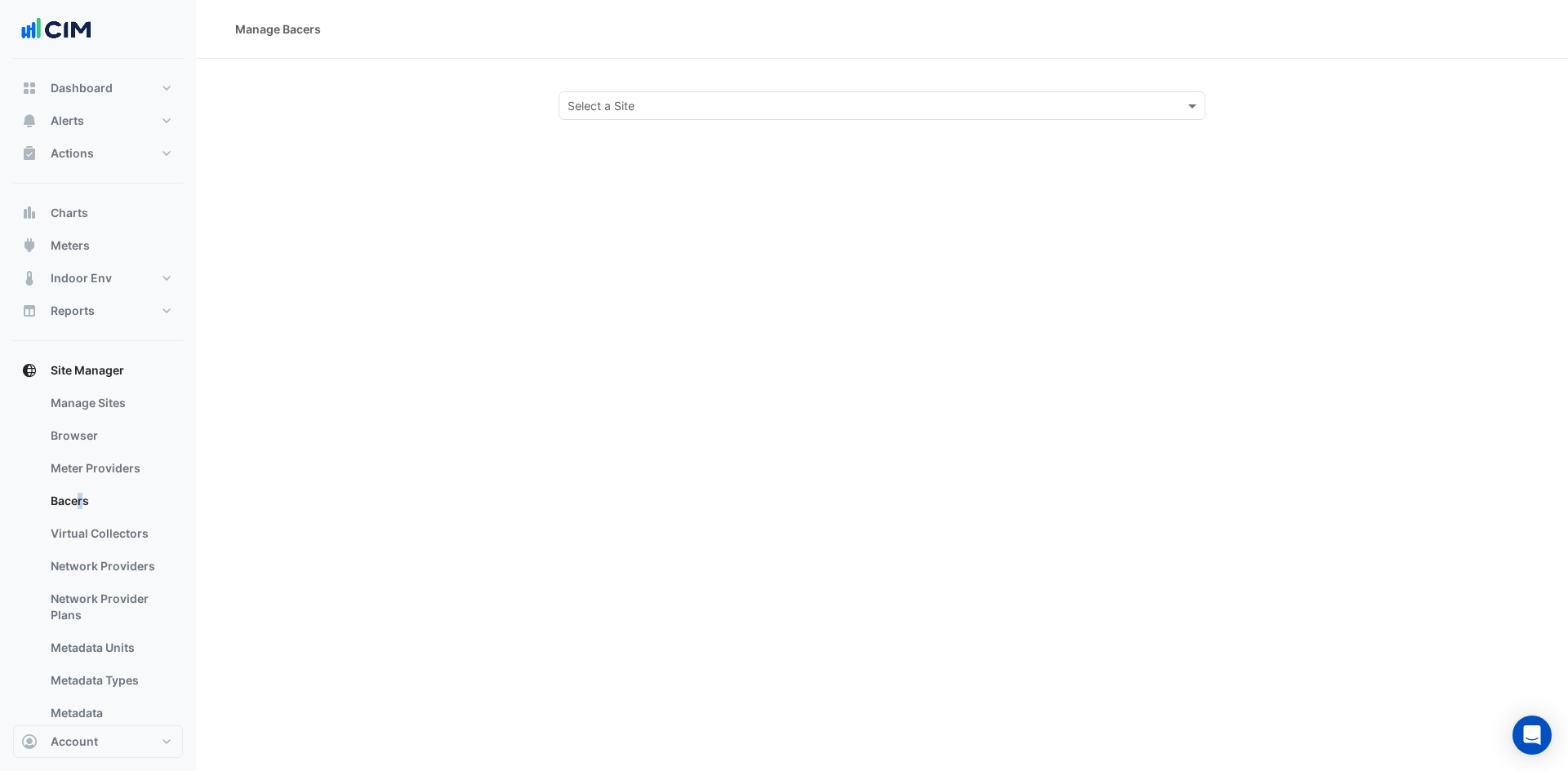
click at [645, 98] on input "text" at bounding box center [866, 106] width 596 height 17
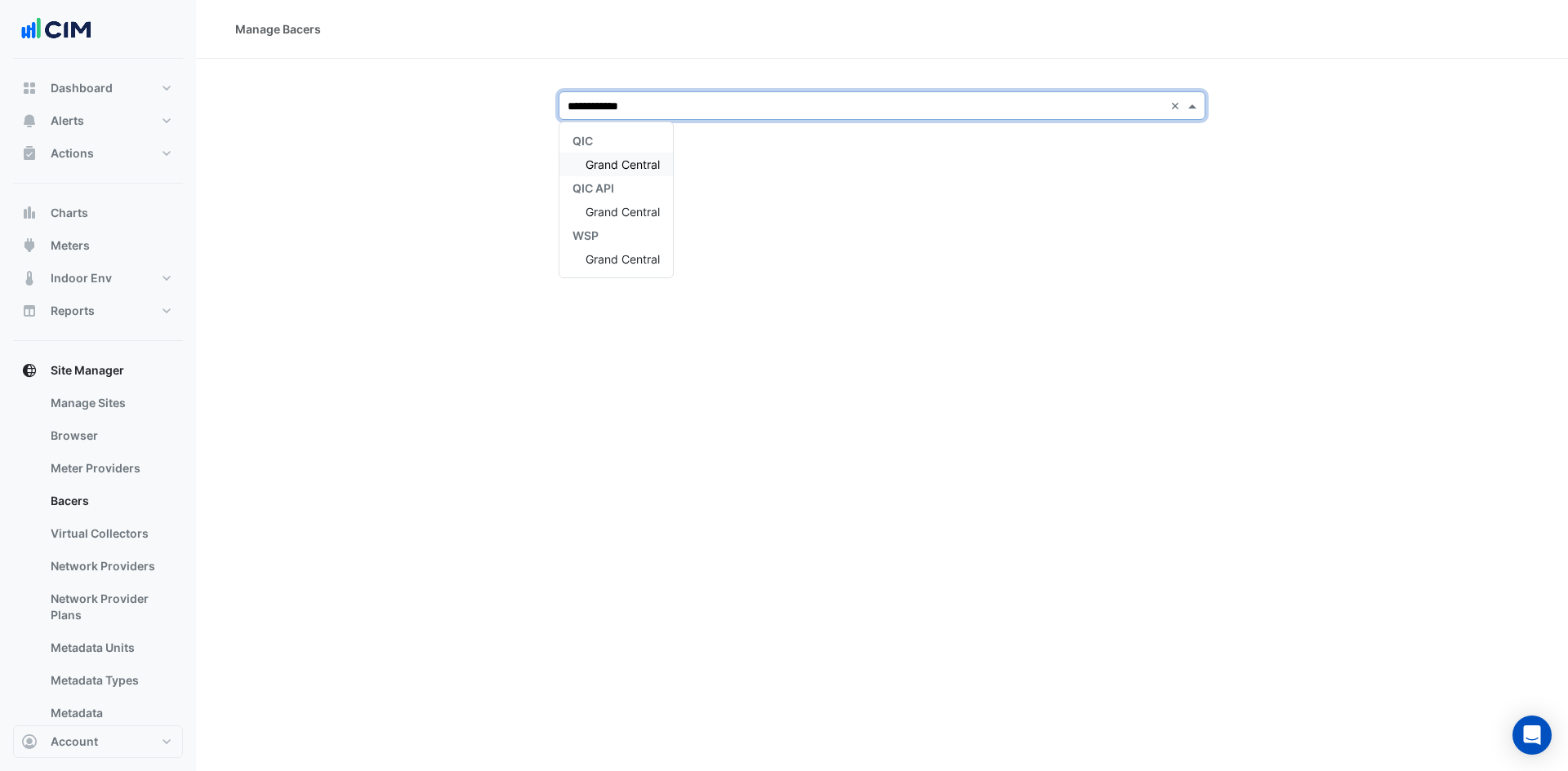
type input "**********"
click at [633, 171] on div "Grand Central" at bounding box center [616, 164] width 114 height 23
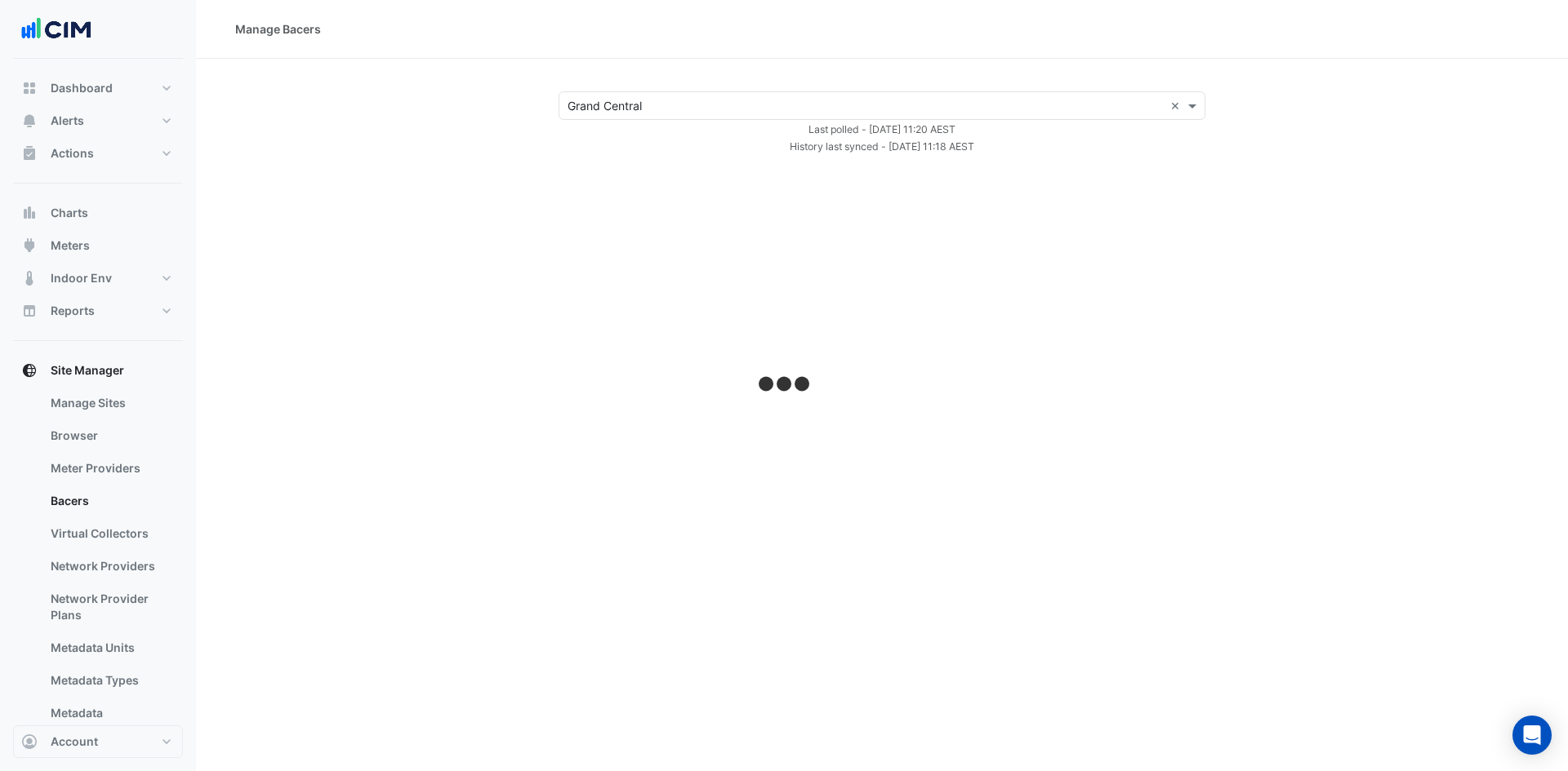
select select "***"
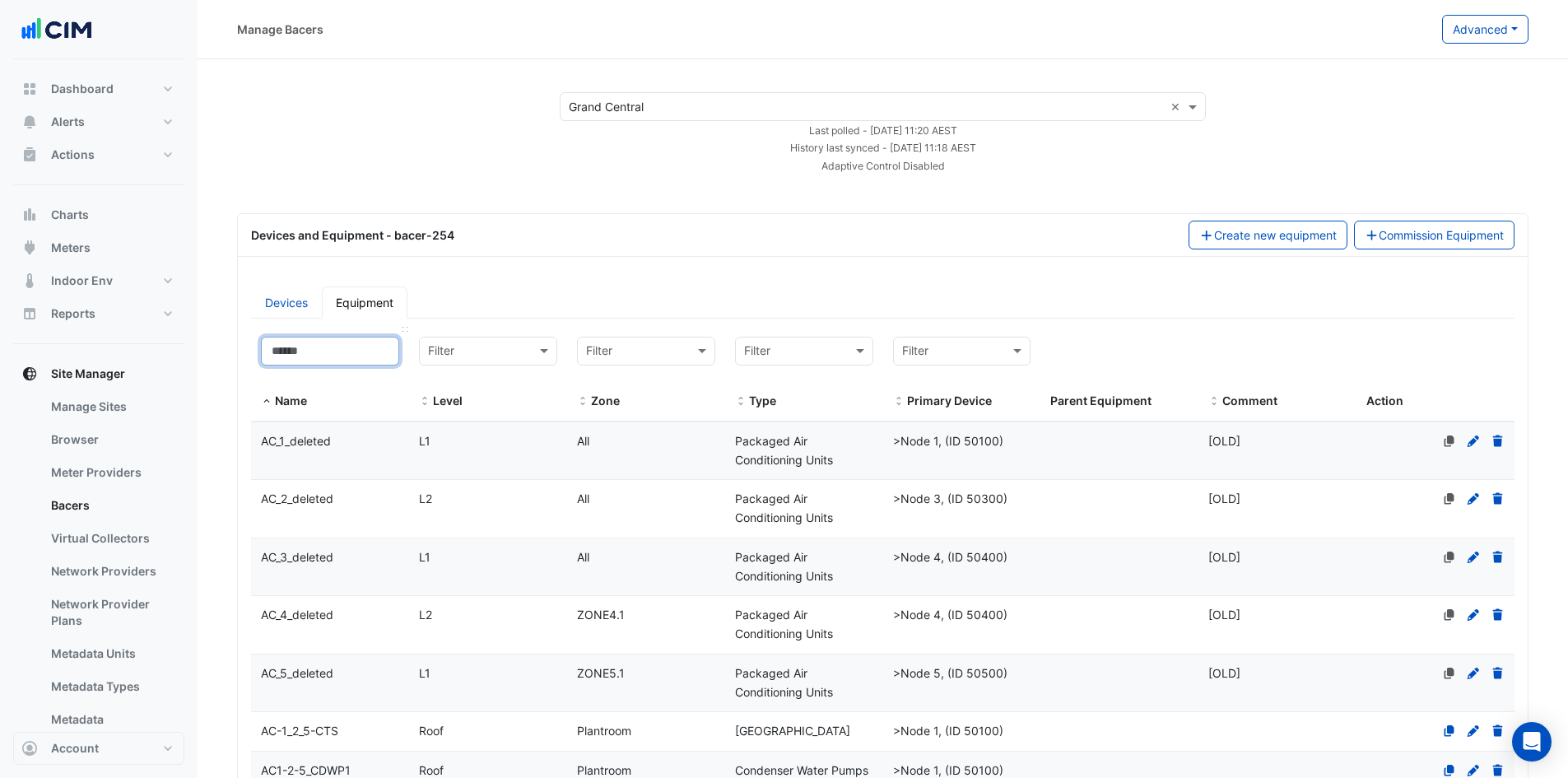
click at [317, 338] on input at bounding box center [330, 350] width 138 height 29
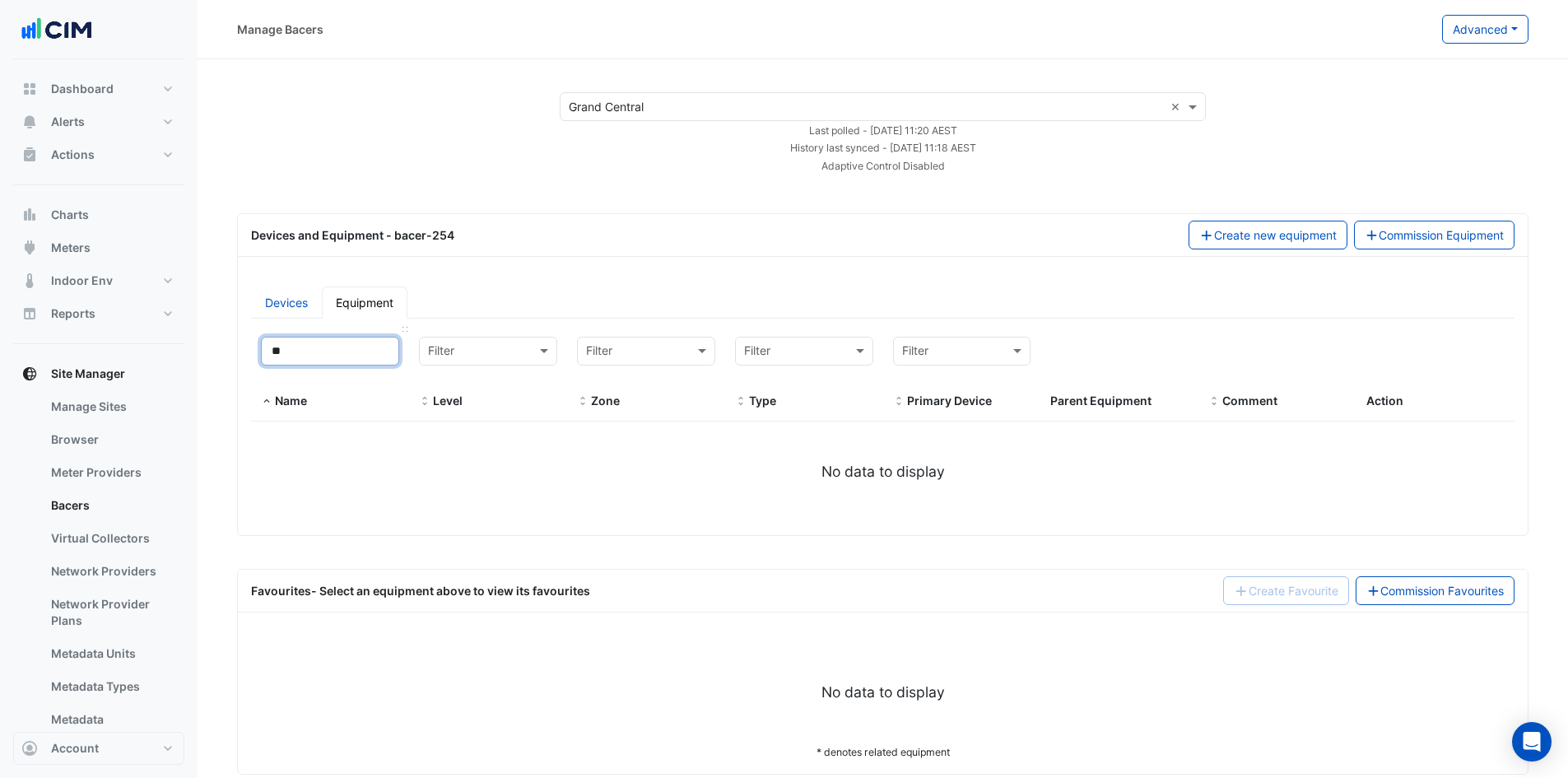
type input "*"
select select "***"
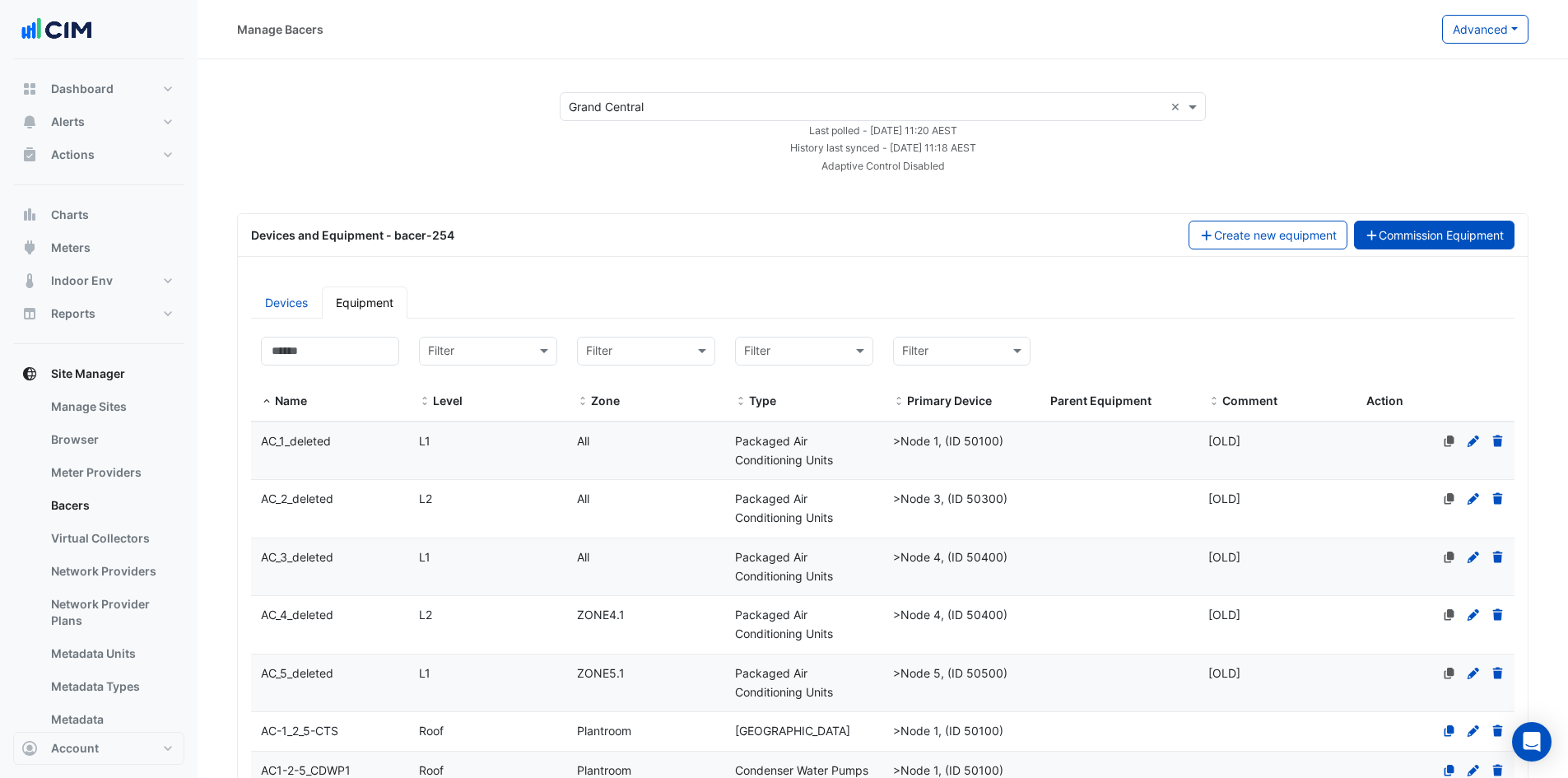
click at [1386, 225] on button "Commission Equipment" at bounding box center [1436, 235] width 162 height 29
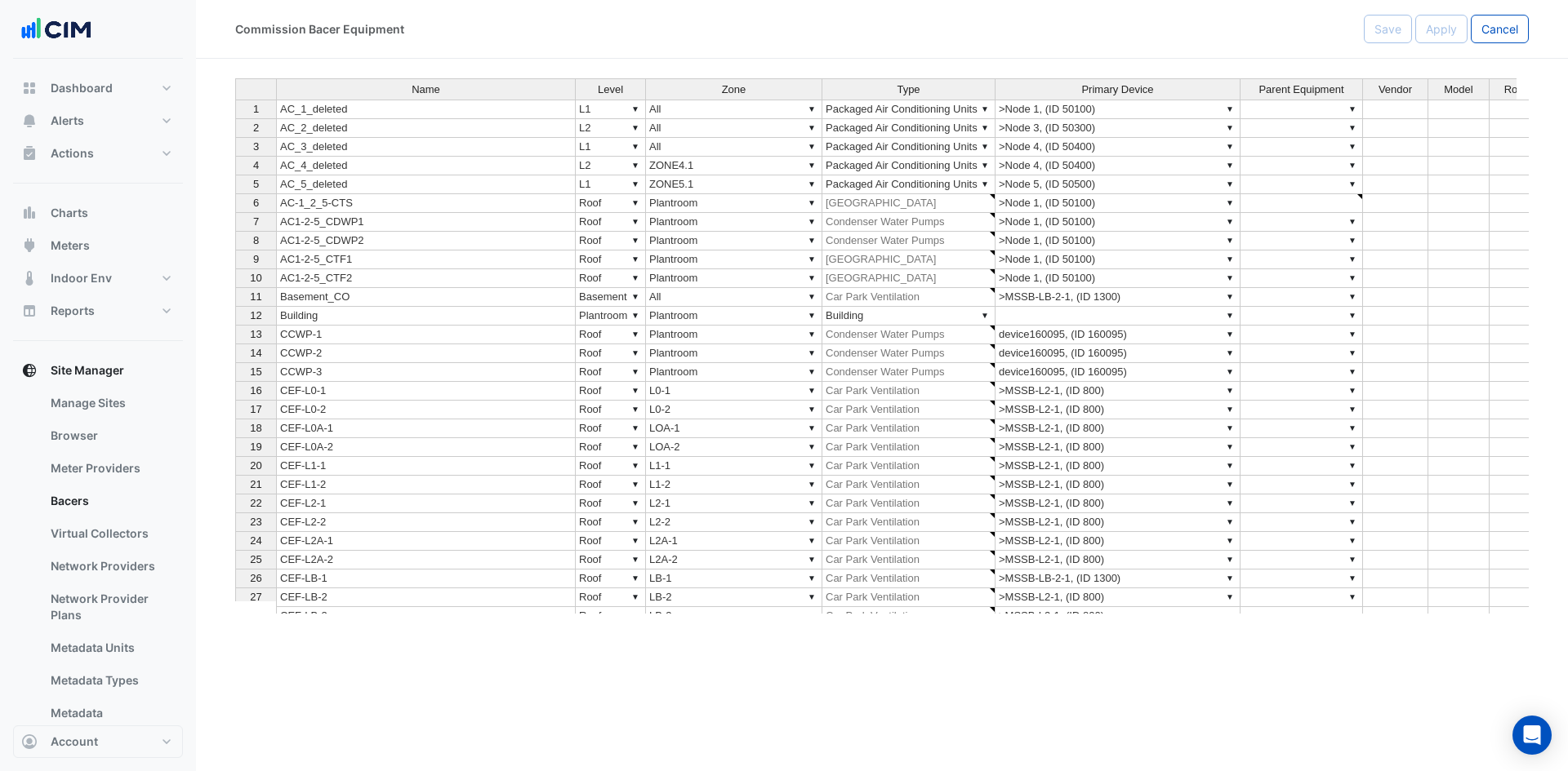
type textarea "**********"
click at [235, 175] on div "Name Level Zone Type Primary Device Parent Equipment Vendor Model Role Capacity…" at bounding box center [235, 352] width 0 height 548
click at [74, 242] on span "Meters" at bounding box center [70, 246] width 39 height 17
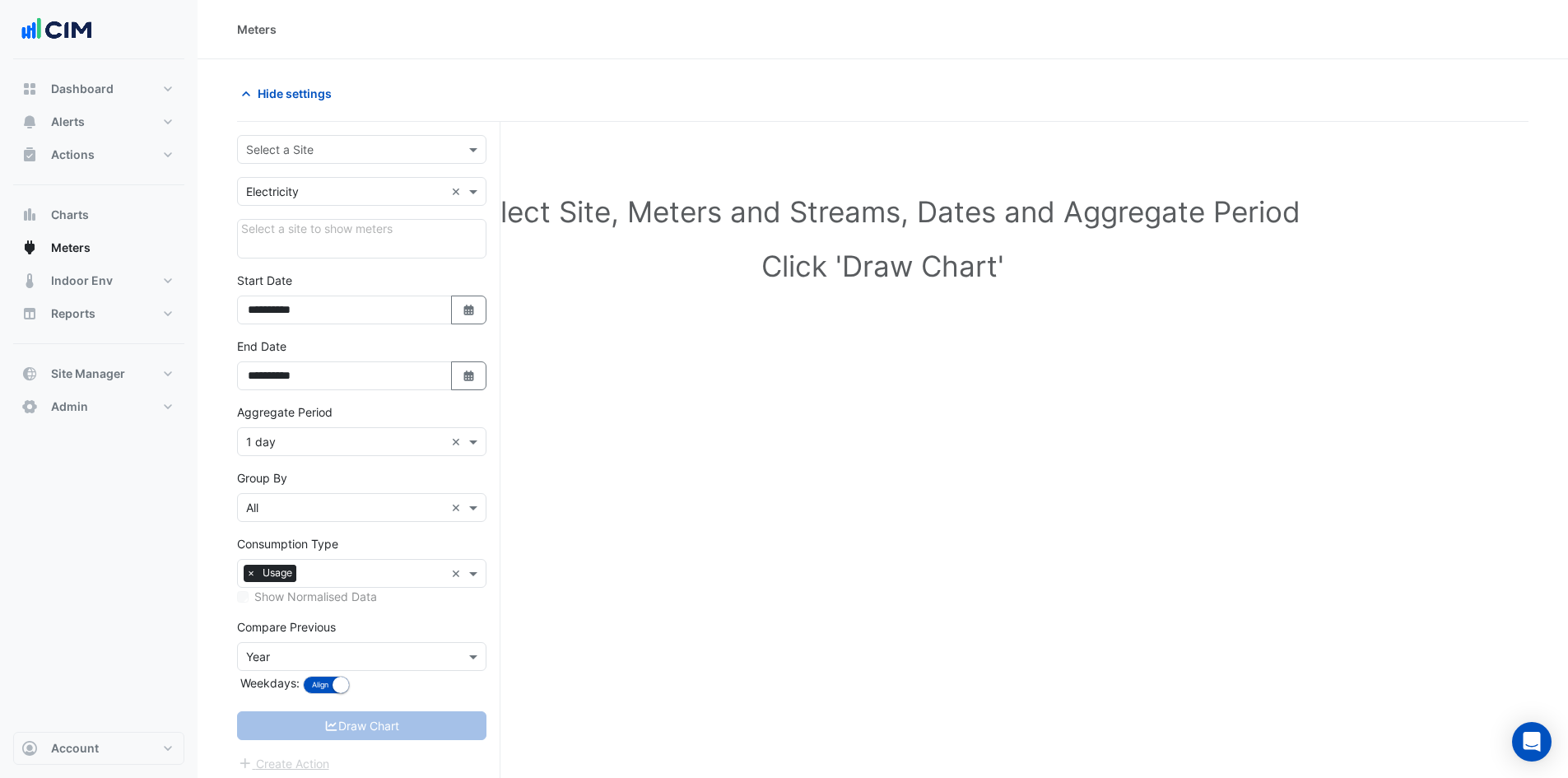
click at [330, 148] on input "text" at bounding box center [345, 150] width 198 height 17
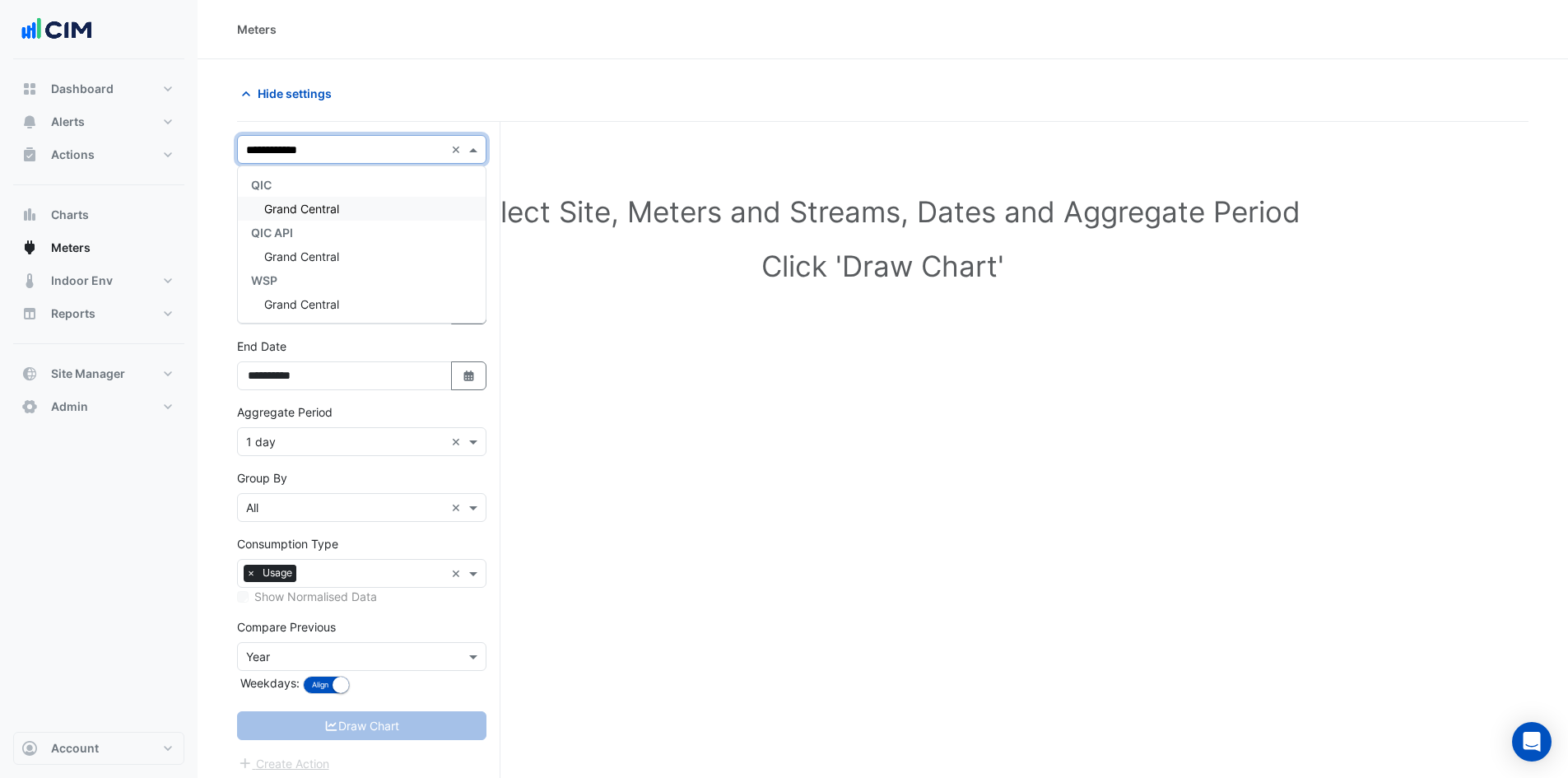
type input "**********"
click at [342, 210] on div "Grand Central" at bounding box center [362, 208] width 248 height 23
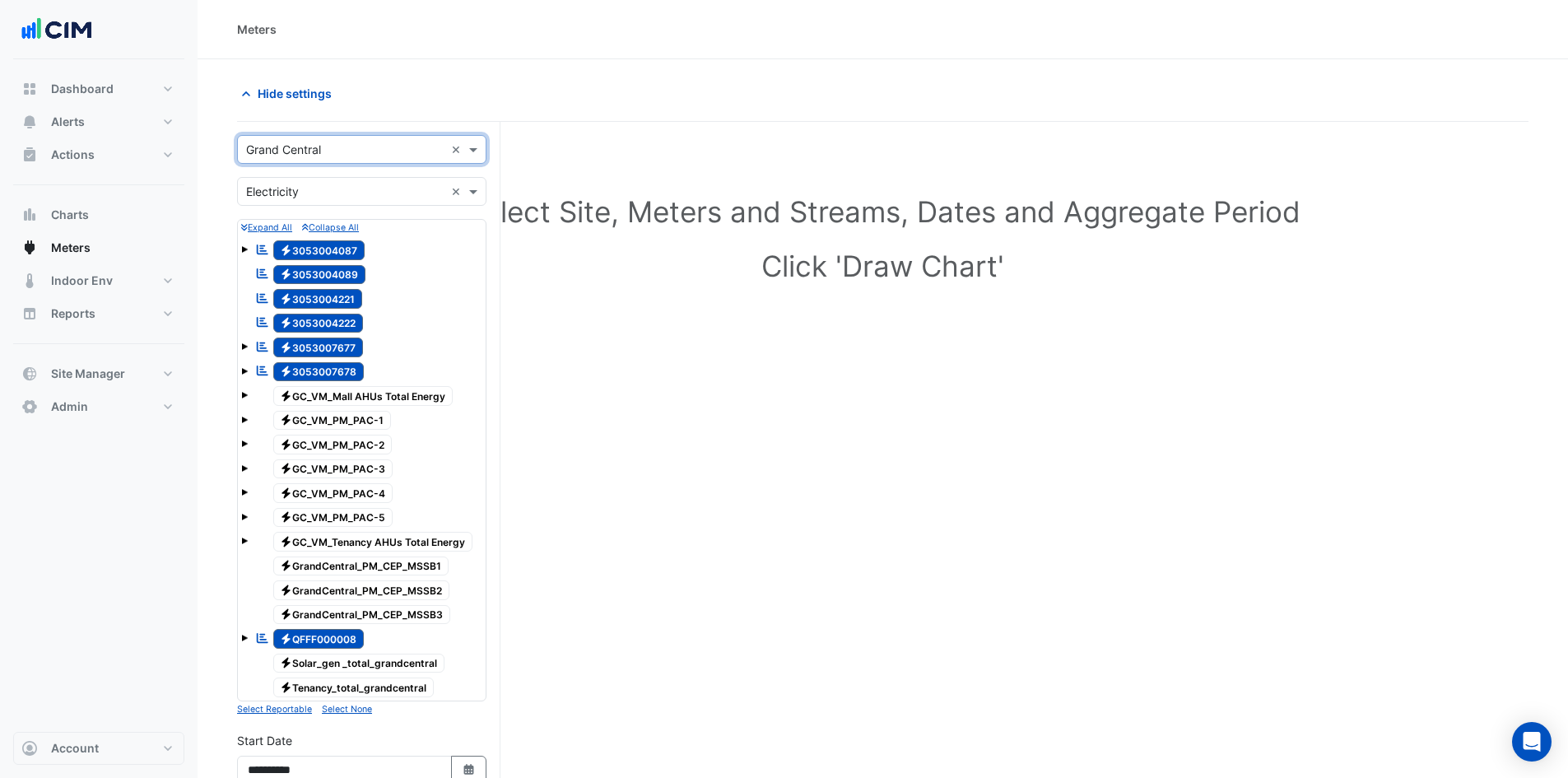
click at [359, 708] on small "Select None" at bounding box center [347, 708] width 50 height 10
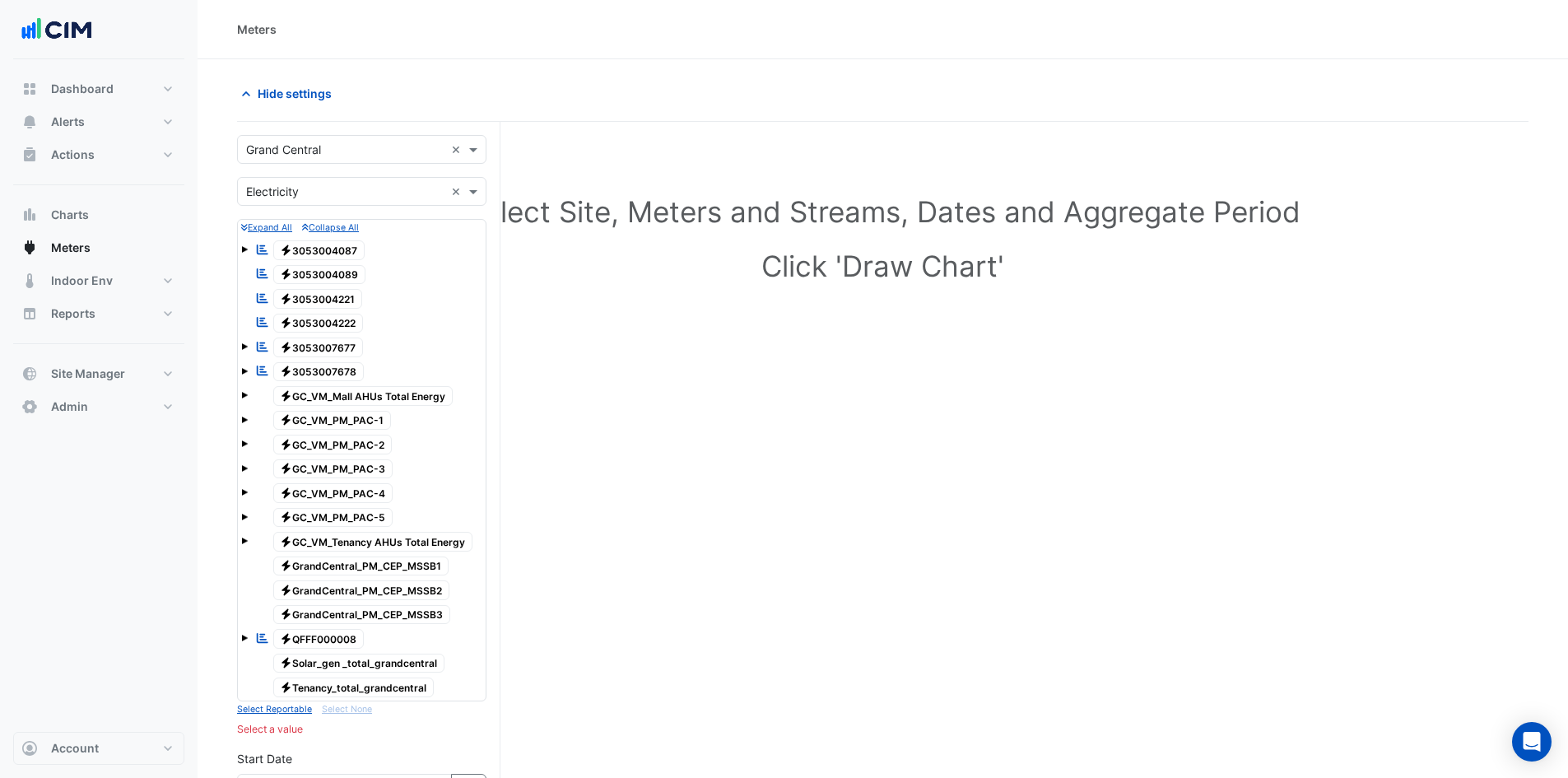
click at [344, 397] on span "Electricity GC_VM_Mall AHUs Total Energy" at bounding box center [364, 396] width 180 height 20
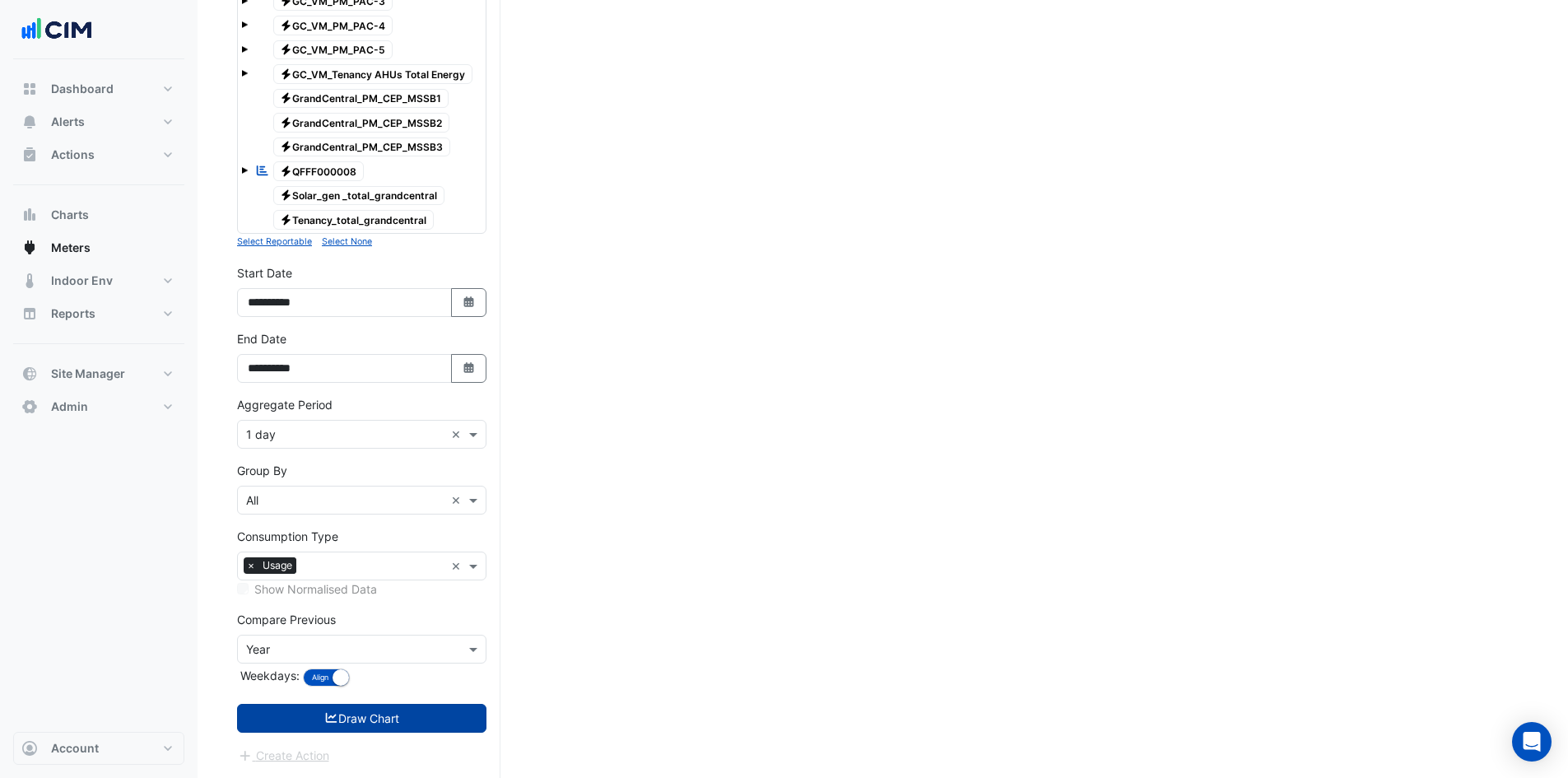
click at [366, 713] on button "Draw Chart" at bounding box center [362, 718] width 250 height 29
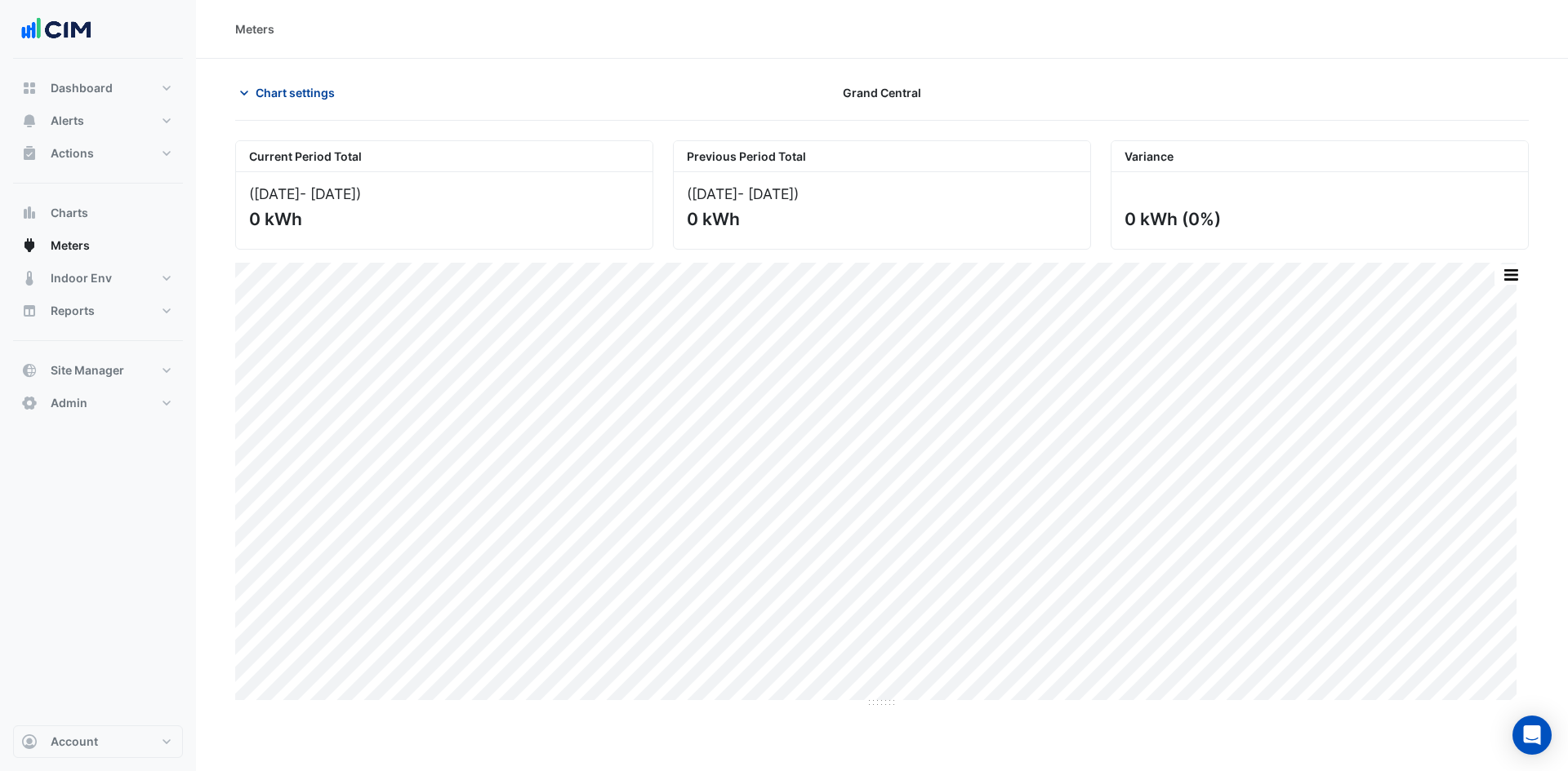
click at [324, 97] on span "Chart settings" at bounding box center [294, 92] width 79 height 17
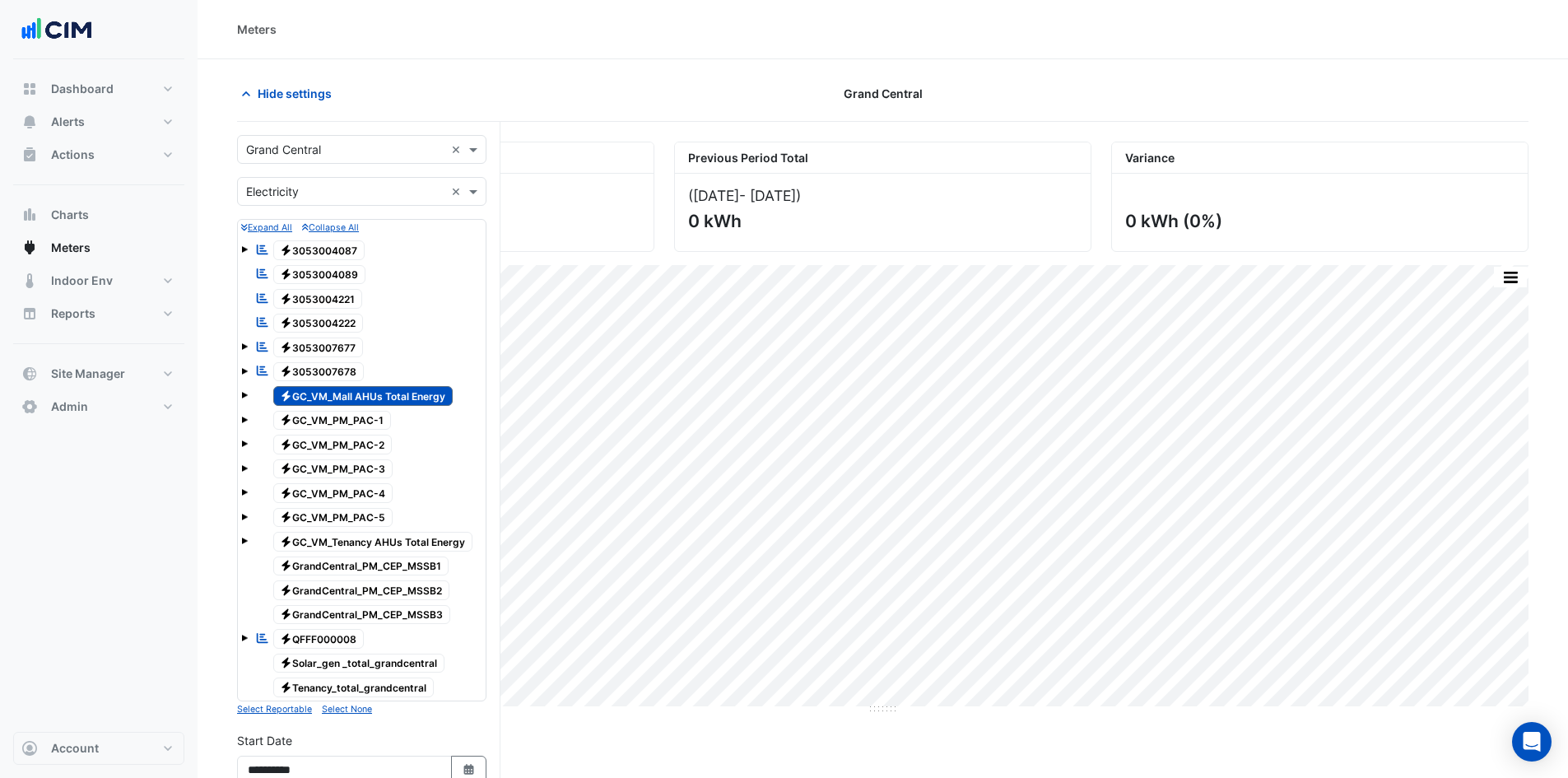
click at [242, 396] on span at bounding box center [244, 395] width 7 height 7
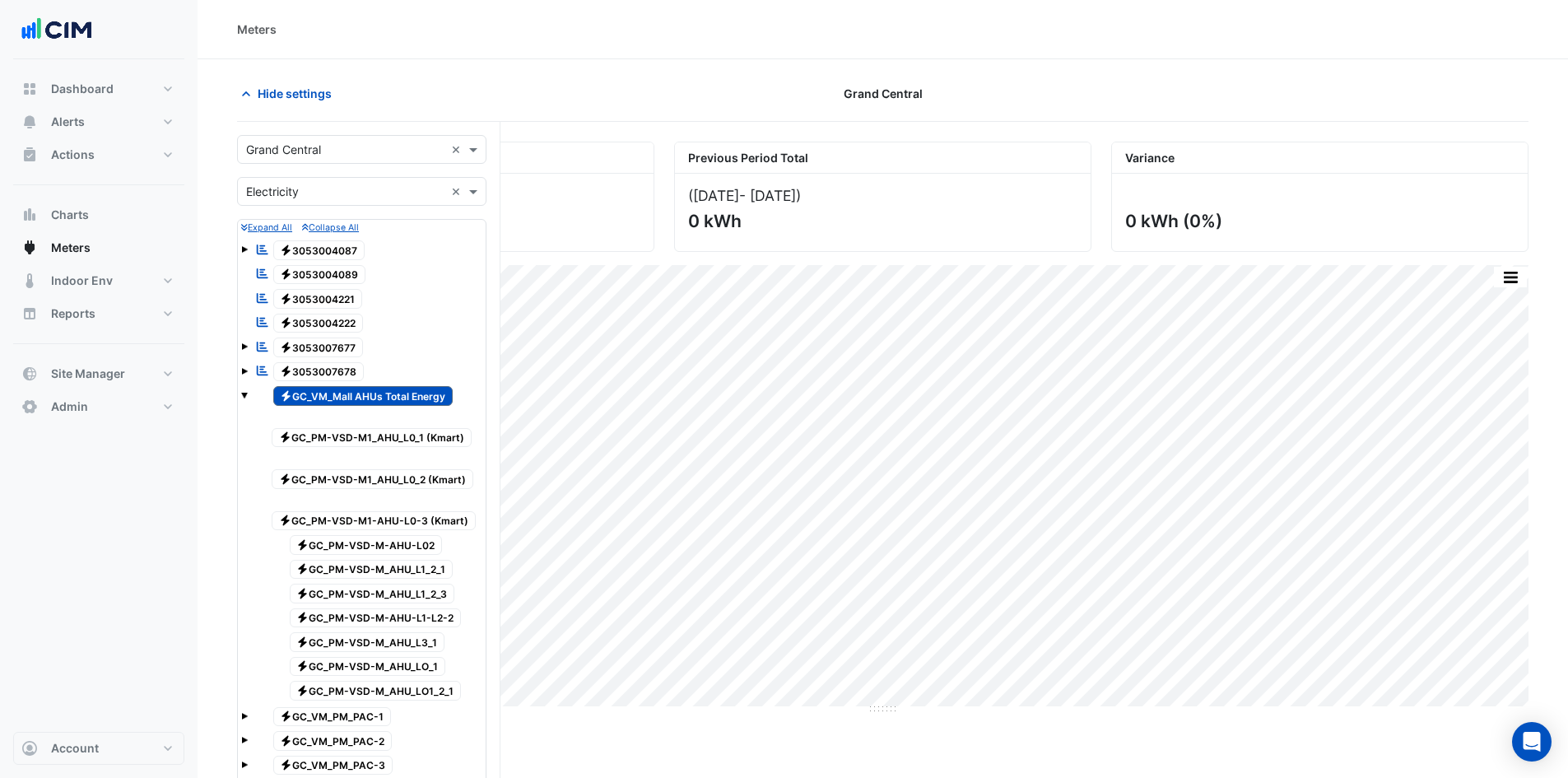
click at [334, 398] on span "Electricity GC_VM_Mall AHUs Total Energy" at bounding box center [364, 396] width 180 height 20
click at [344, 436] on span "Electricity GC_PM-VSD-M1_AHU_L0_1 (Kmart)" at bounding box center [371, 438] width 200 height 20
click at [344, 483] on span "Electricity GC_PM-VSD-M1_AHU_L0_2 (Kmart)" at bounding box center [372, 478] width 202 height 20
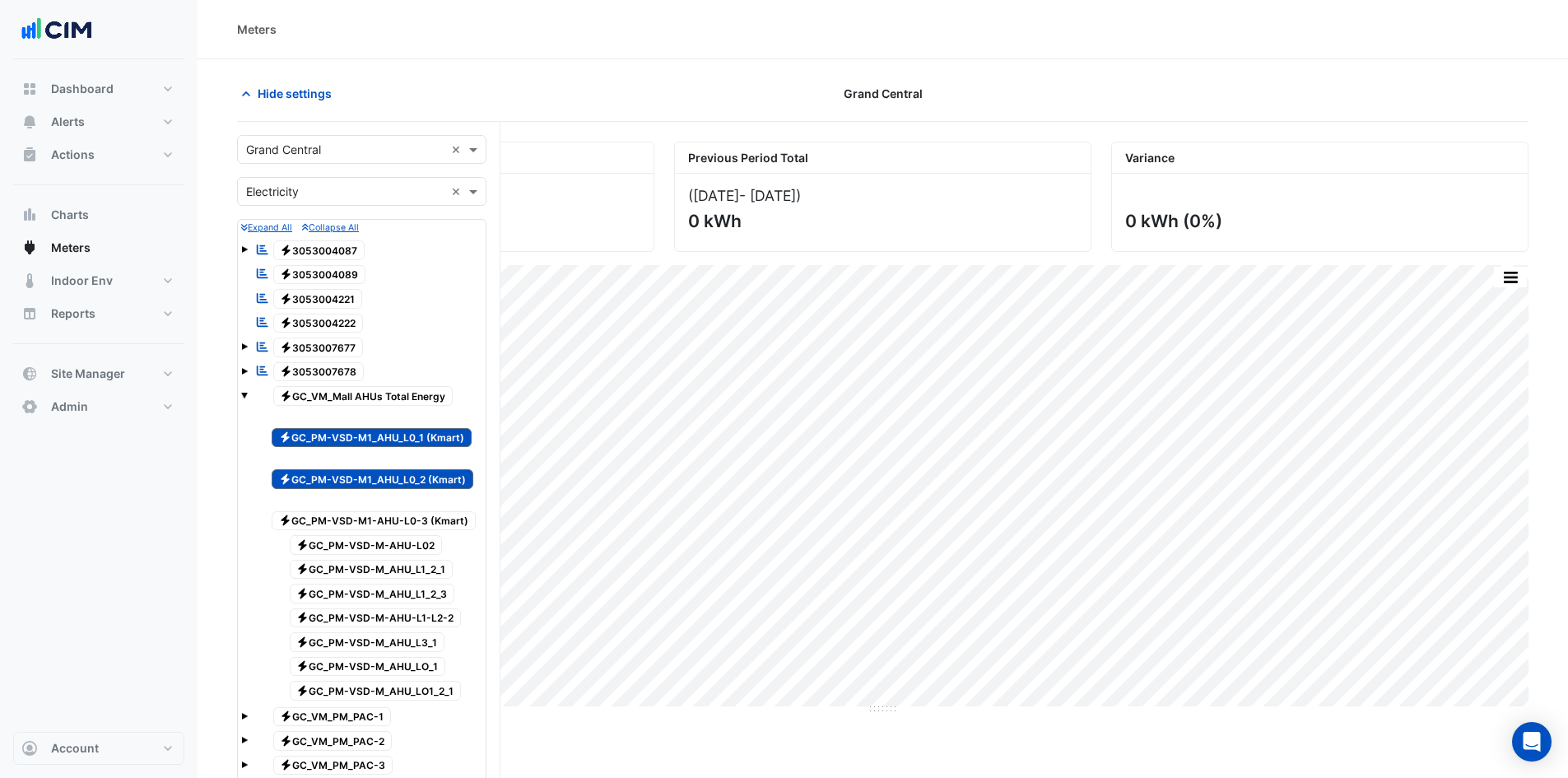
click at [344, 535] on div "Electricity GC_PM-VSD-M-AHU-L02" at bounding box center [357, 545] width 179 height 23
click at [344, 521] on span "Electricity GC_PM-VSD-M1-AHU-L0-3 (Kmart)" at bounding box center [373, 521] width 204 height 20
click at [339, 567] on span "Electricity GC_PM-VSD-M_AHU_L1_2_1" at bounding box center [371, 569] width 163 height 20
click at [336, 593] on span "Electricity GC_PM-VSD-M_AHU_L1_2_3" at bounding box center [372, 593] width 165 height 20
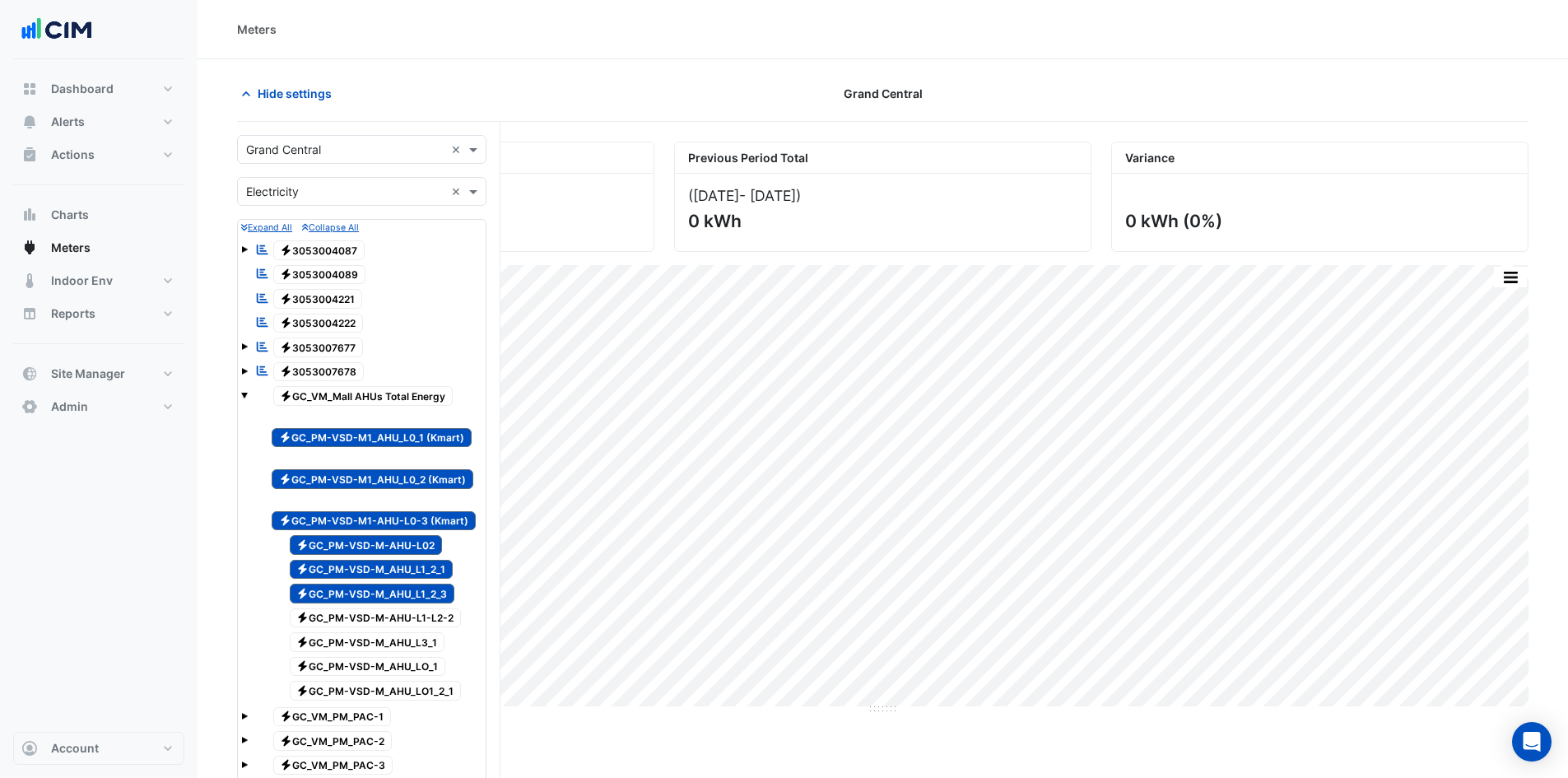
click at [336, 615] on span "Electricity GC_PM-VSD-M-AHU-L1-L2-2" at bounding box center [375, 618] width 172 height 20
click at [336, 646] on span "Electricity GC_PM-VSD-M_AHU_L3_1" at bounding box center [367, 642] width 156 height 20
click at [336, 669] on span "Electricity GC_PM-VSD-M_AHU_LO_1" at bounding box center [367, 666] width 156 height 20
click at [339, 696] on span "Electricity GC_PM-VSD-M_AHU_LO1_2_1" at bounding box center [375, 691] width 172 height 20
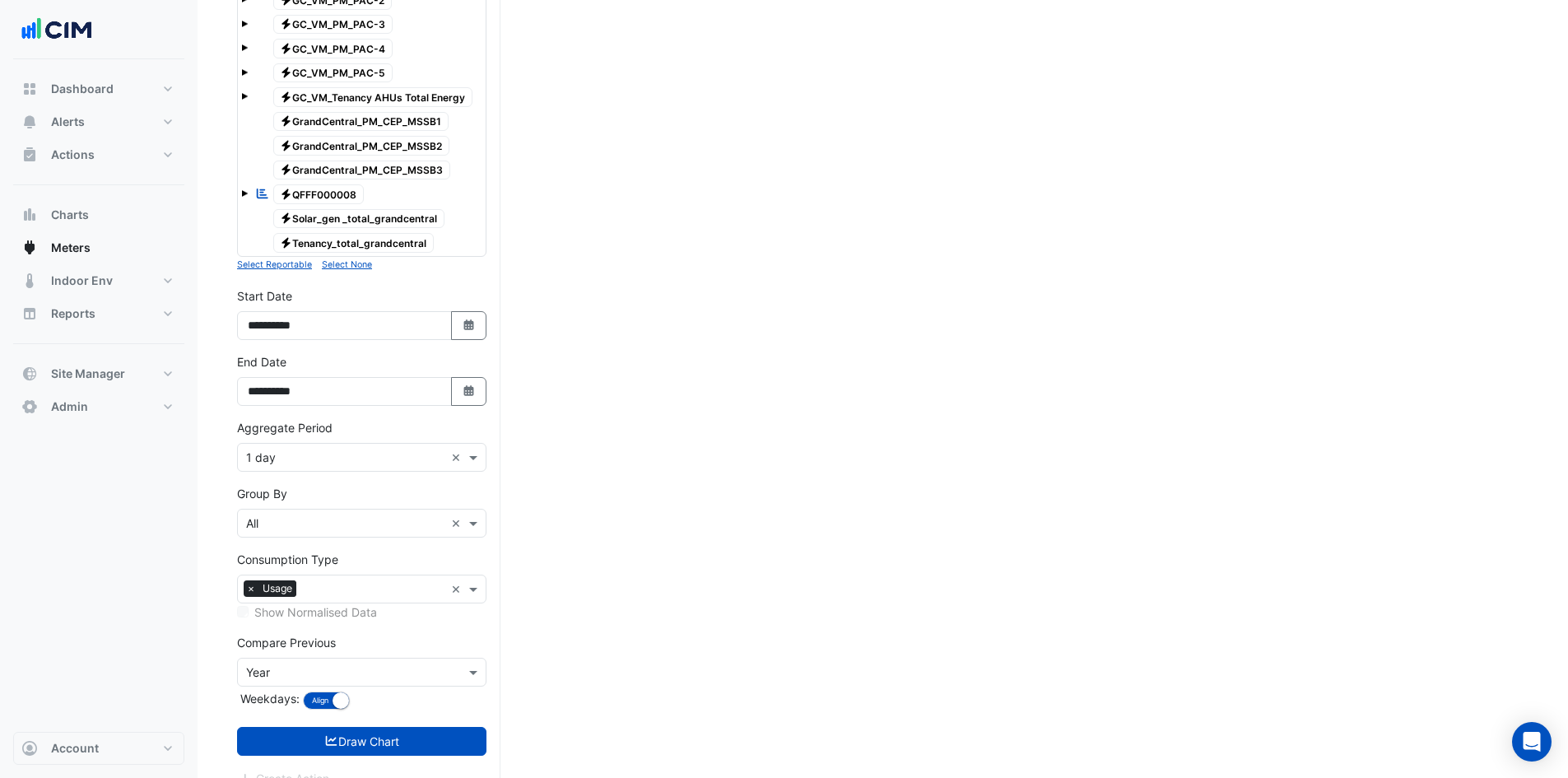
click at [331, 742] on icon "submit" at bounding box center [332, 741] width 15 height 11
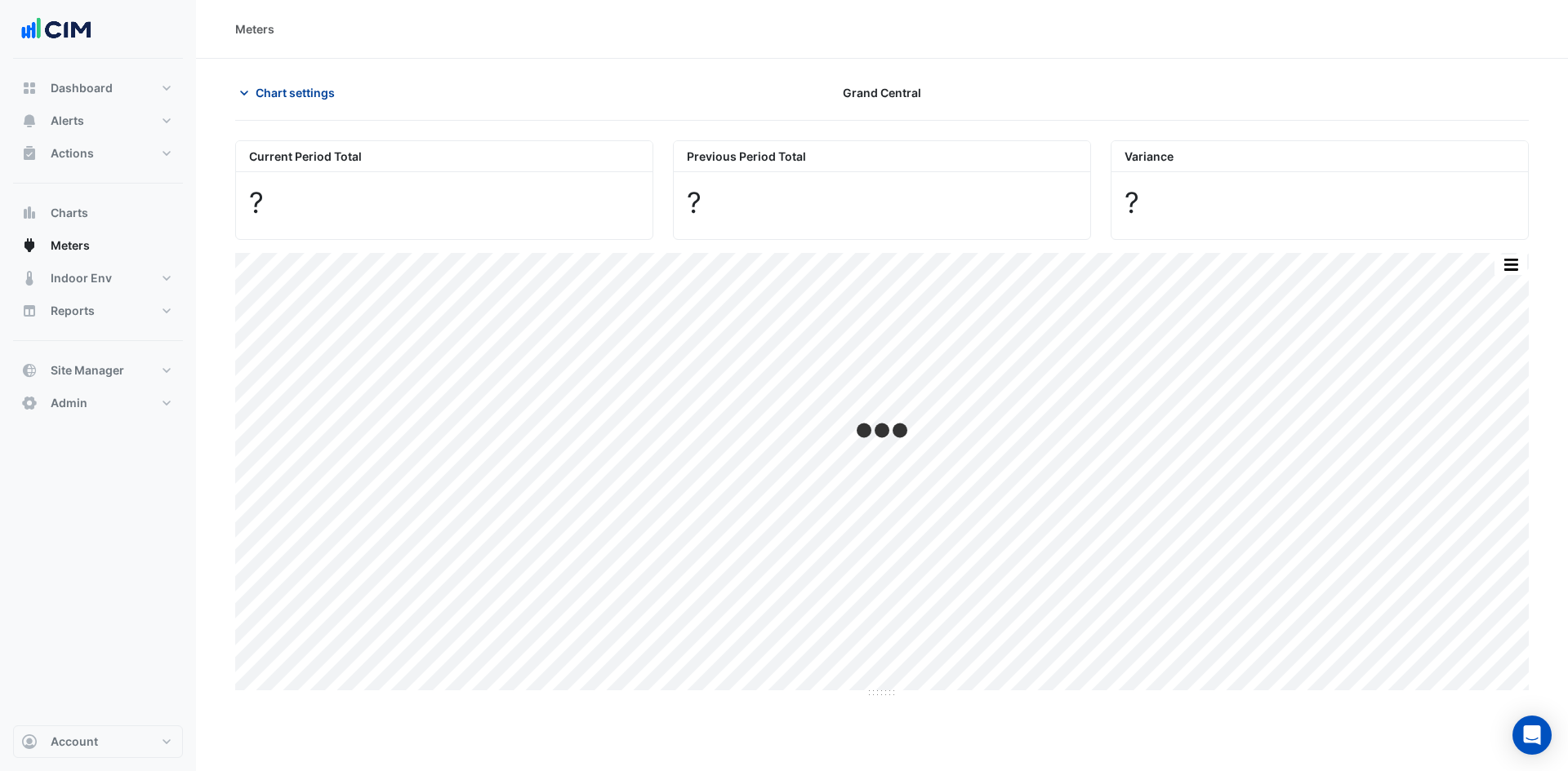
click at [292, 97] on span "Chart settings" at bounding box center [294, 92] width 79 height 17
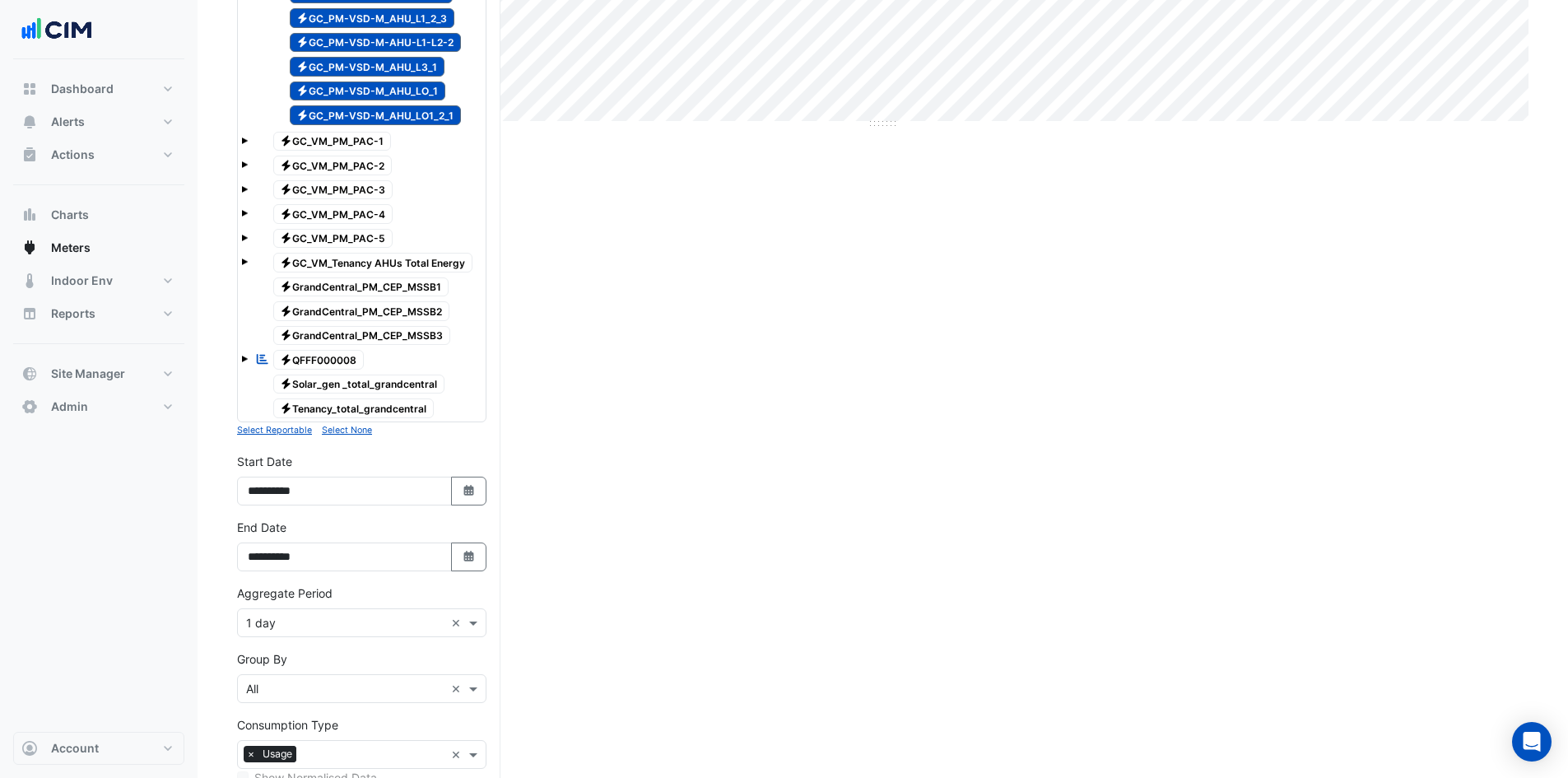
scroll to position [741, 0]
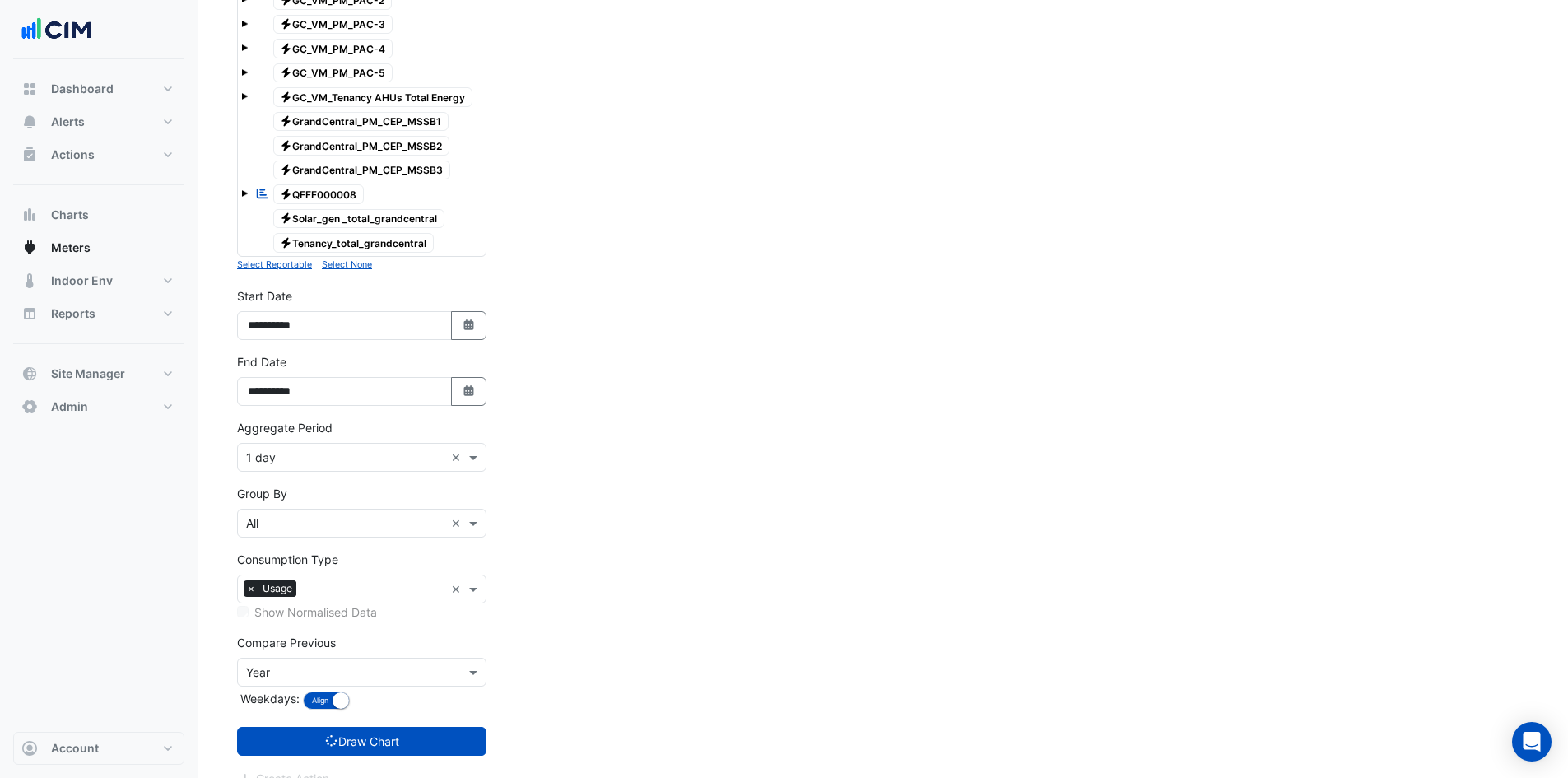
click at [298, 466] on div "× 1 day ×" at bounding box center [362, 457] width 250 height 29
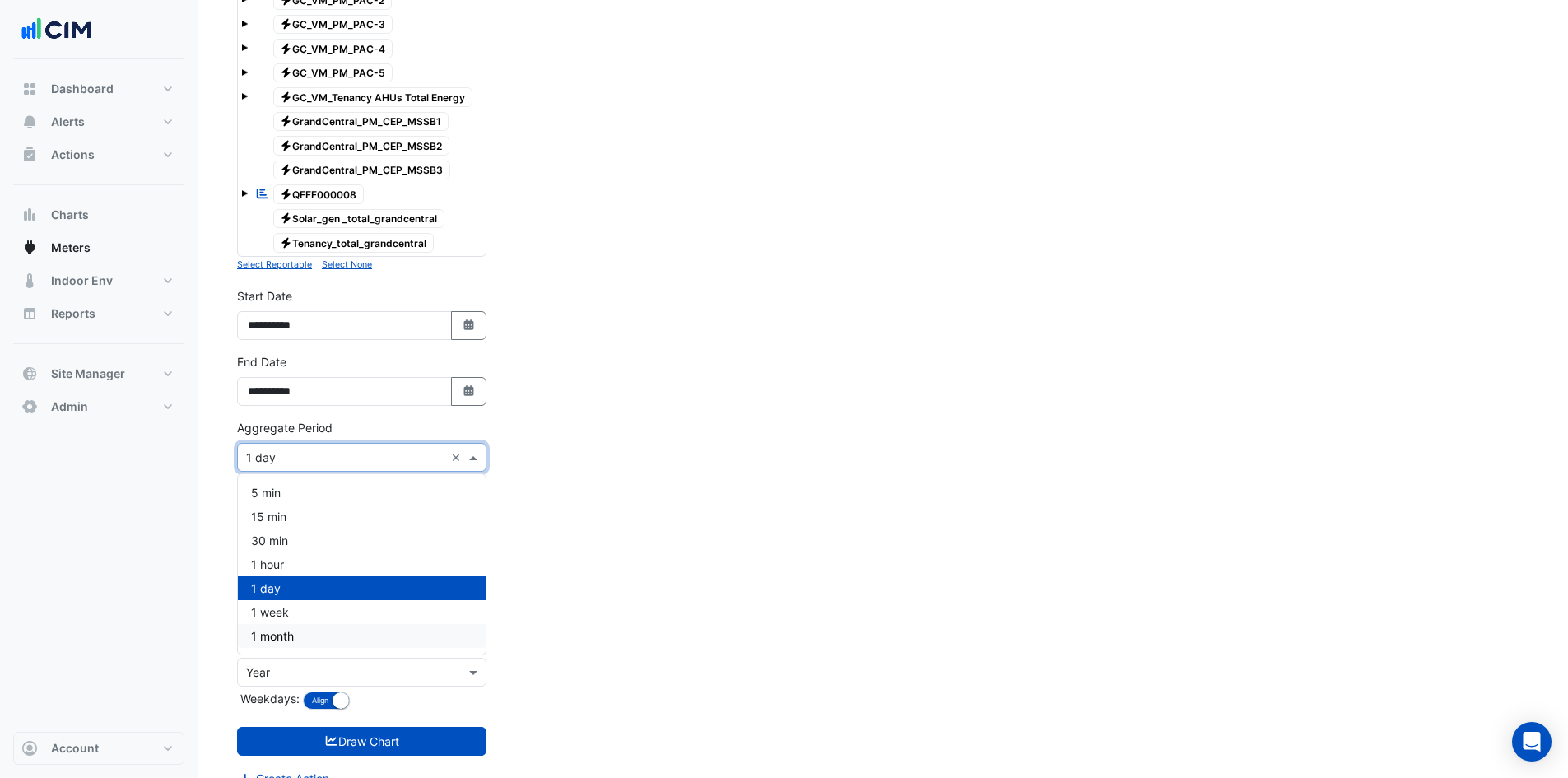
click at [276, 633] on span "1 month" at bounding box center [272, 635] width 43 height 14
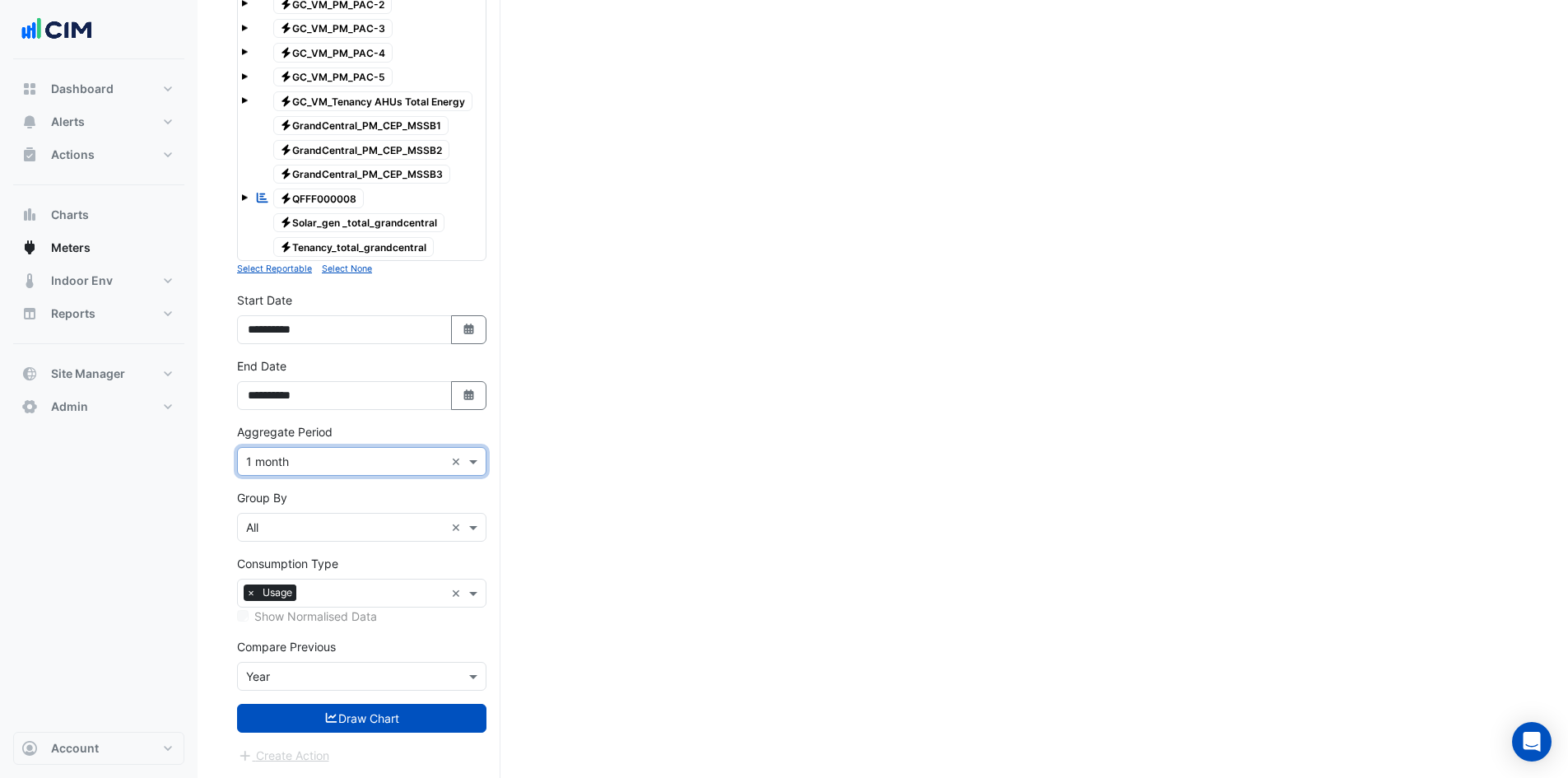
scroll to position [737, 0]
click at [274, 330] on input "**********" at bounding box center [344, 330] width 215 height 29
click at [287, 334] on input "**********" at bounding box center [344, 330] width 215 height 29
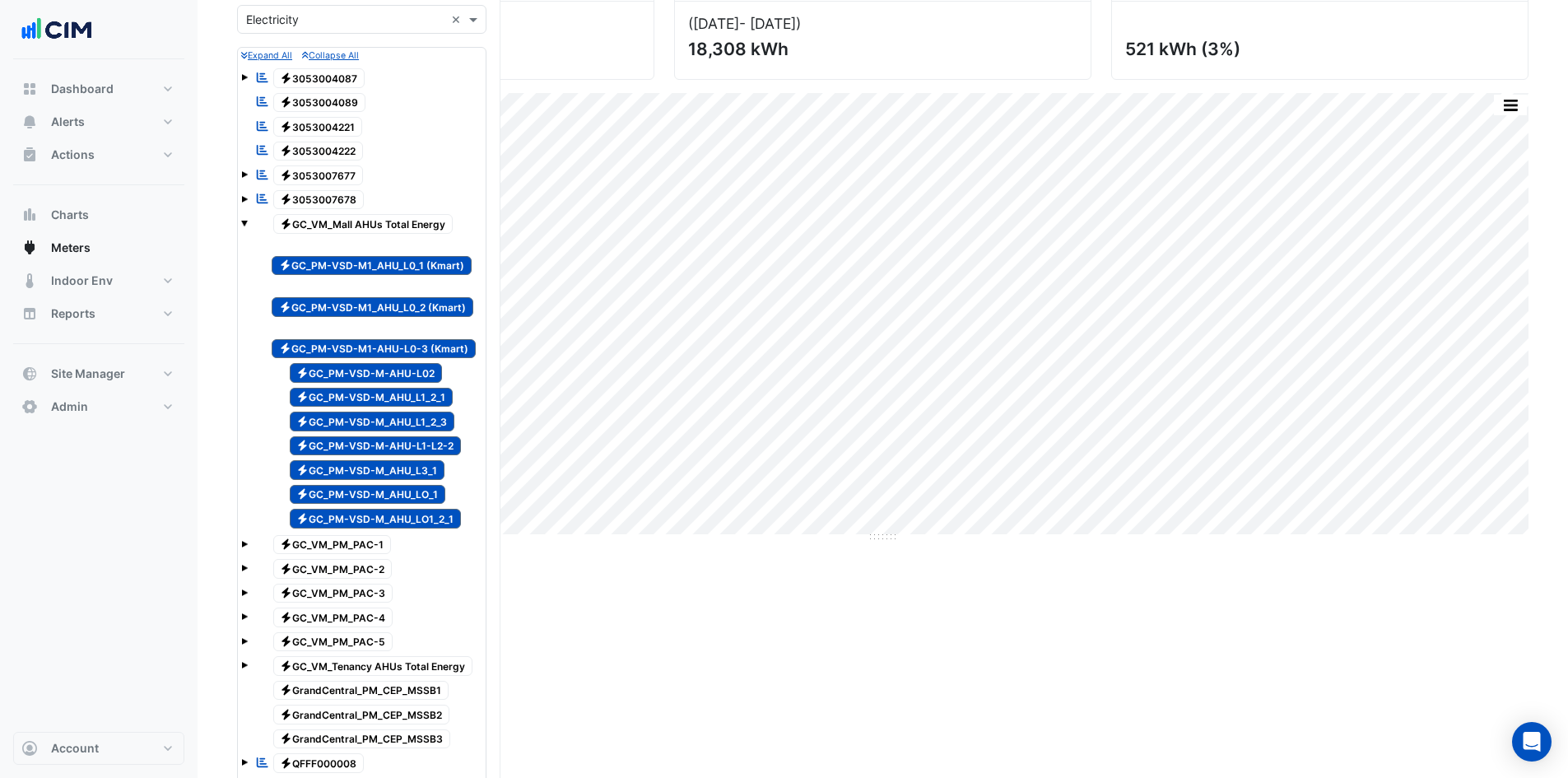
scroll to position [0, 0]
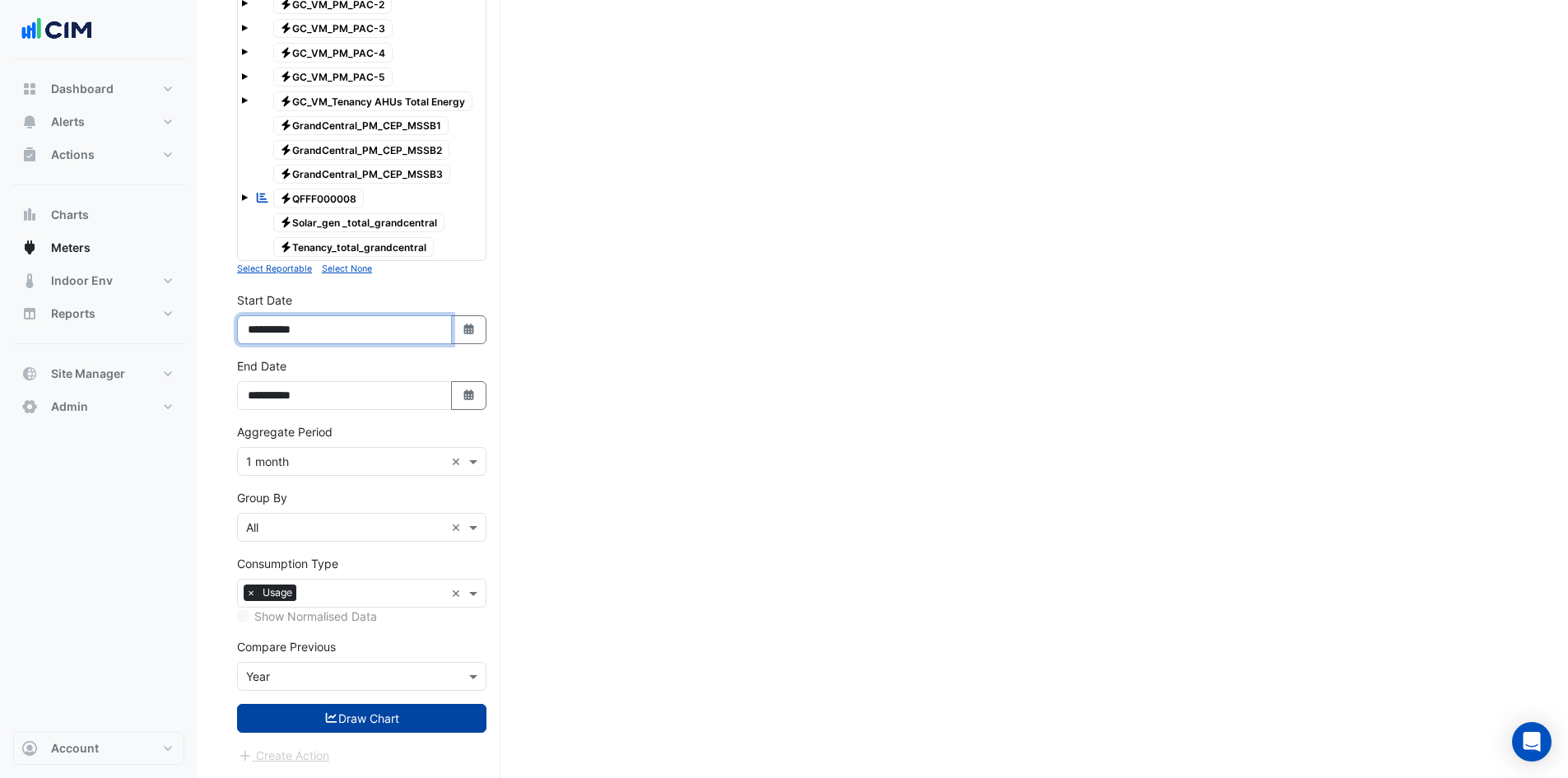
type input "**********"
click at [350, 723] on button "Draw Chart" at bounding box center [362, 718] width 250 height 29
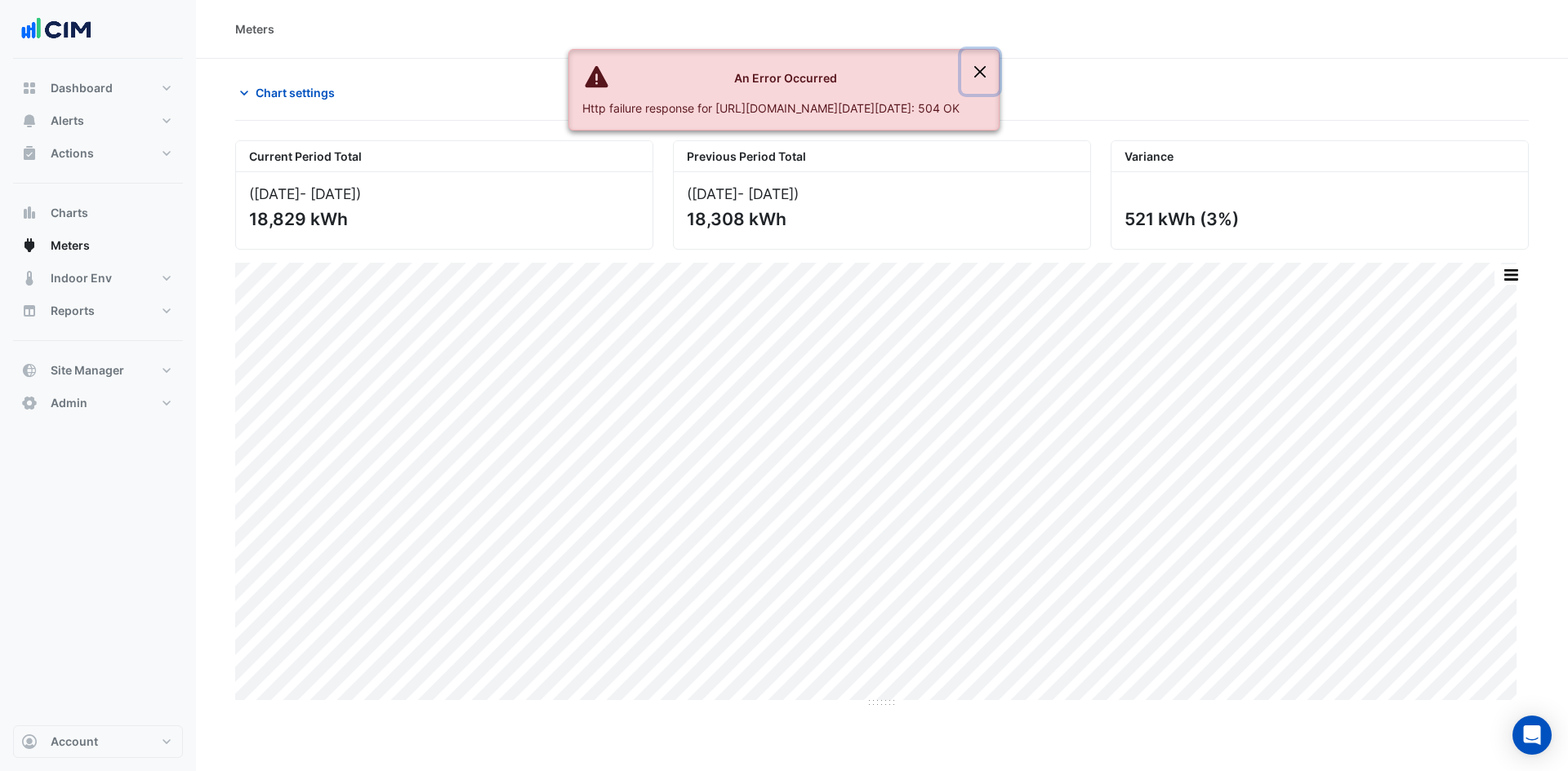
click at [999, 72] on button "Close" at bounding box center [979, 71] width 37 height 44
click at [999, 75] on button "Close" at bounding box center [979, 71] width 37 height 44
click at [999, 73] on button "Close" at bounding box center [979, 71] width 37 height 44
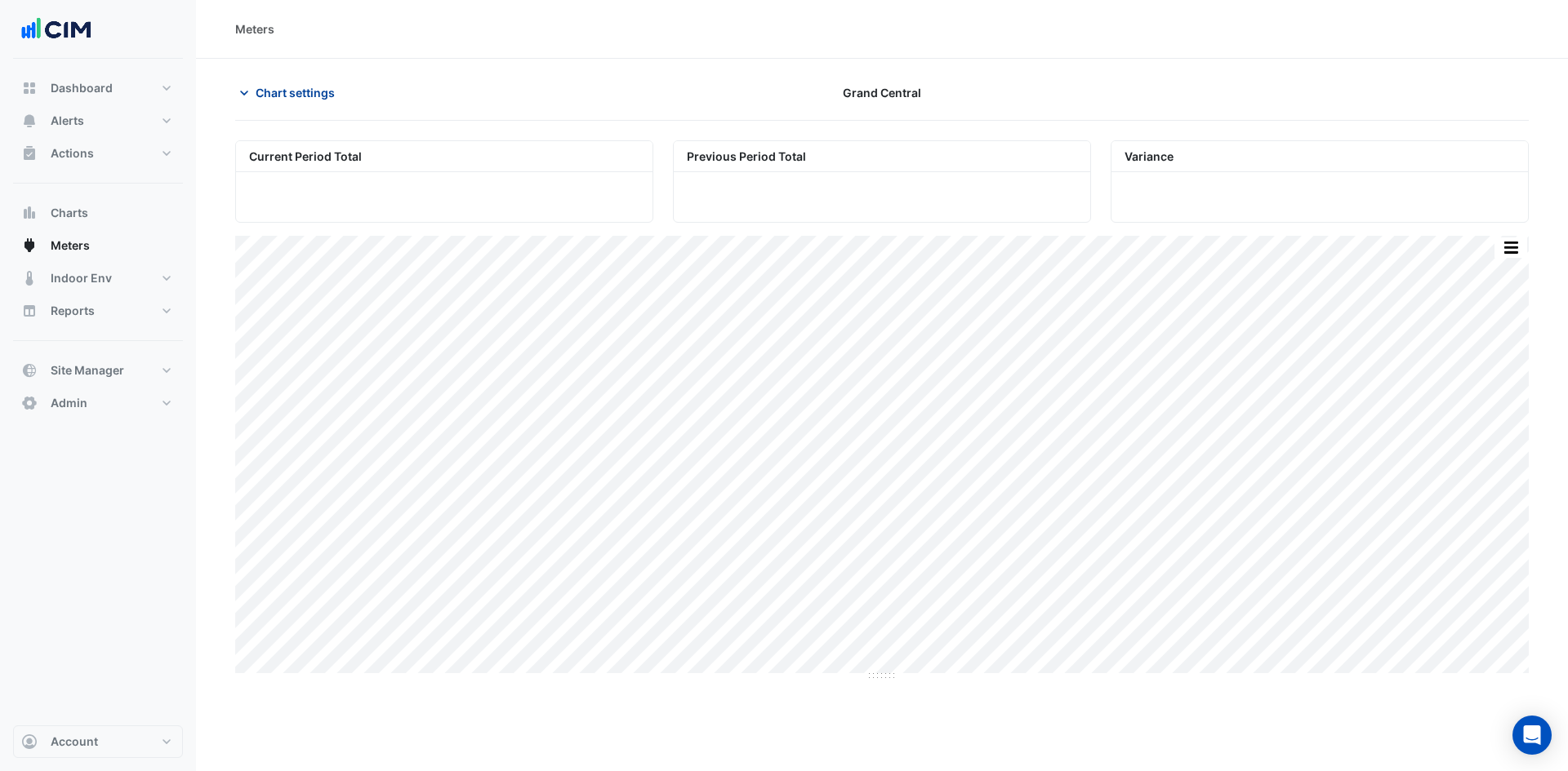
click at [274, 87] on span "Chart settings" at bounding box center [294, 92] width 79 height 17
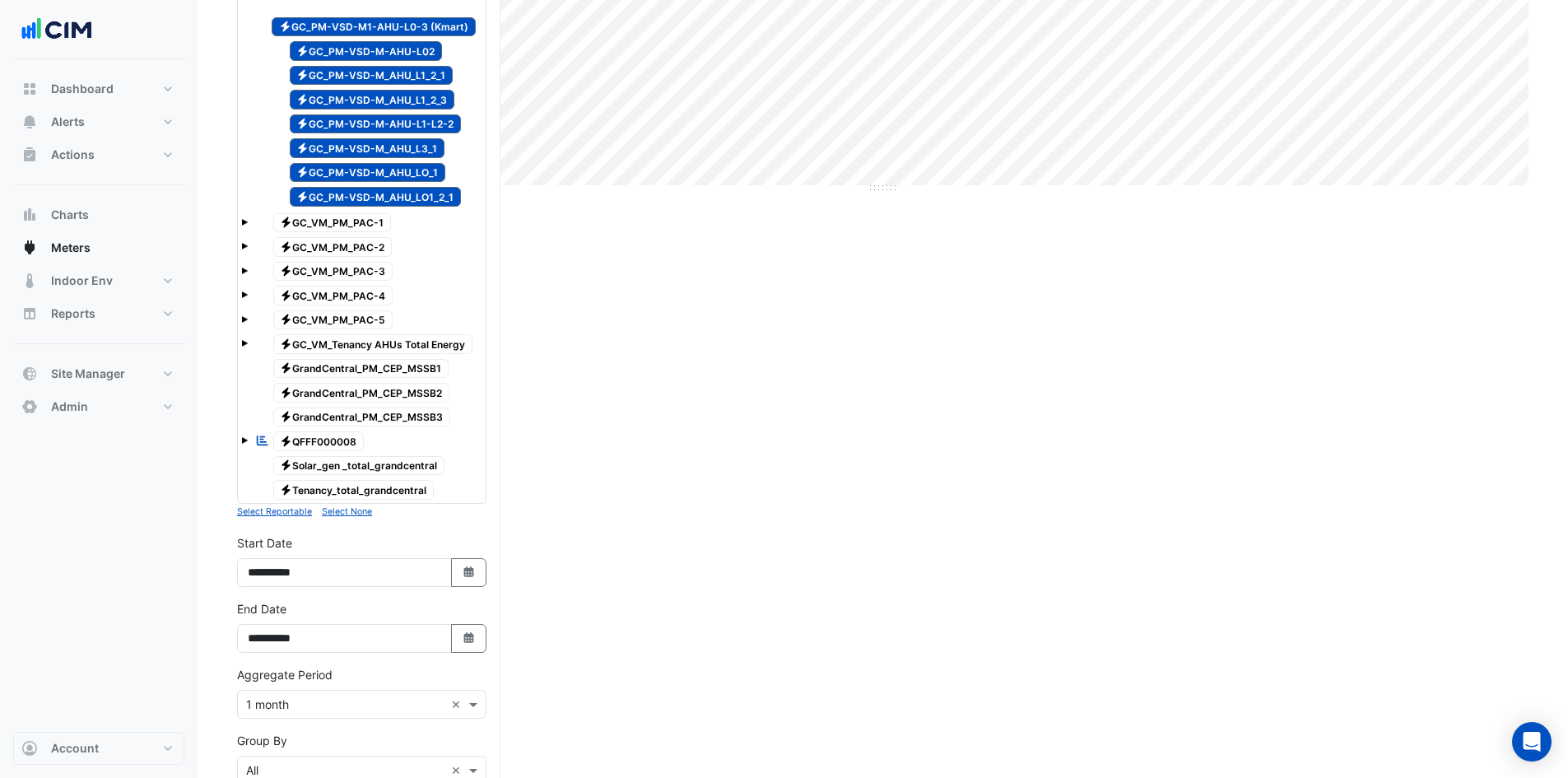
scroll to position [737, 0]
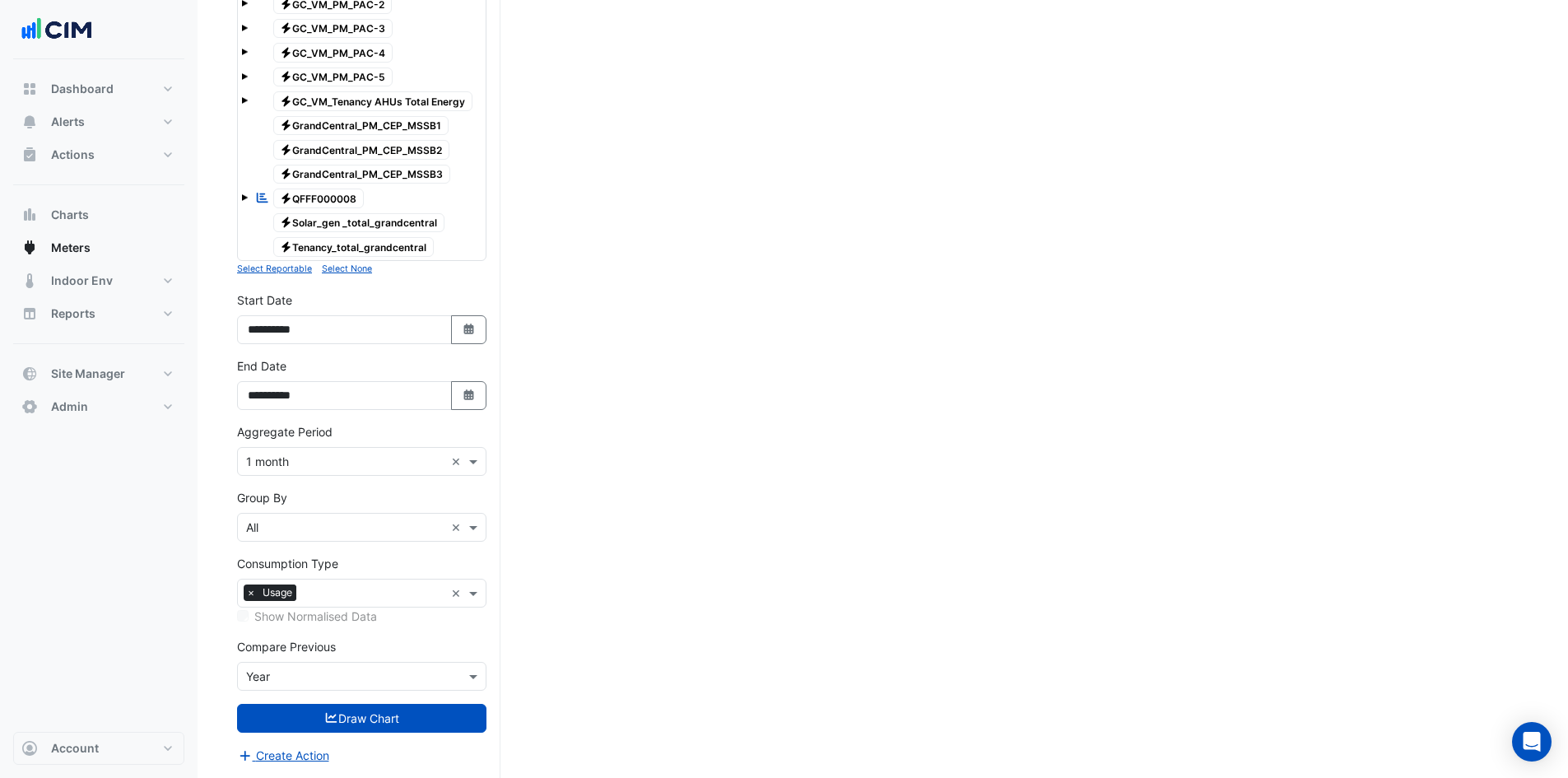
click at [310, 673] on input "text" at bounding box center [345, 677] width 198 height 17
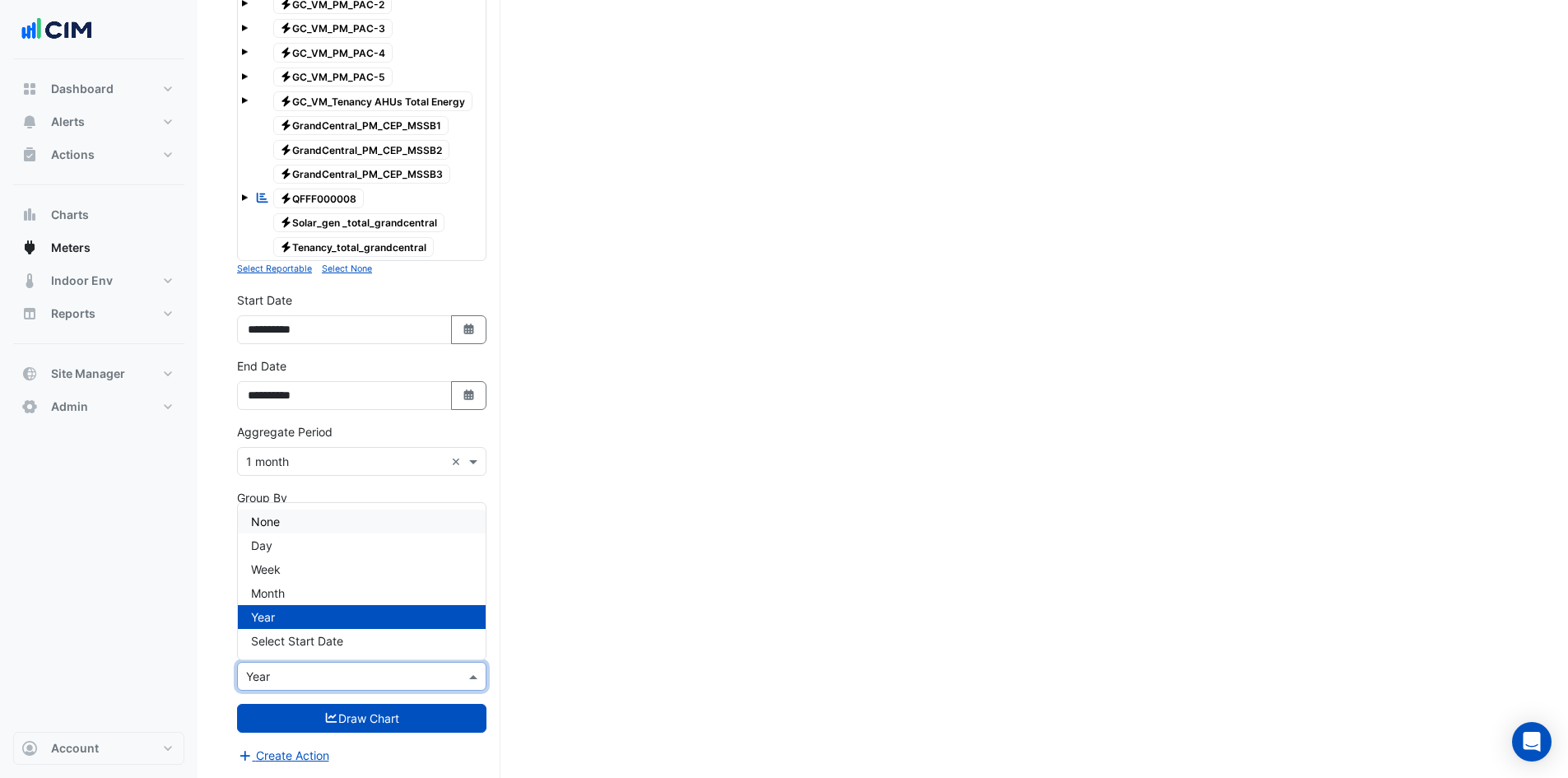
click at [270, 524] on span "None" at bounding box center [265, 521] width 29 height 14
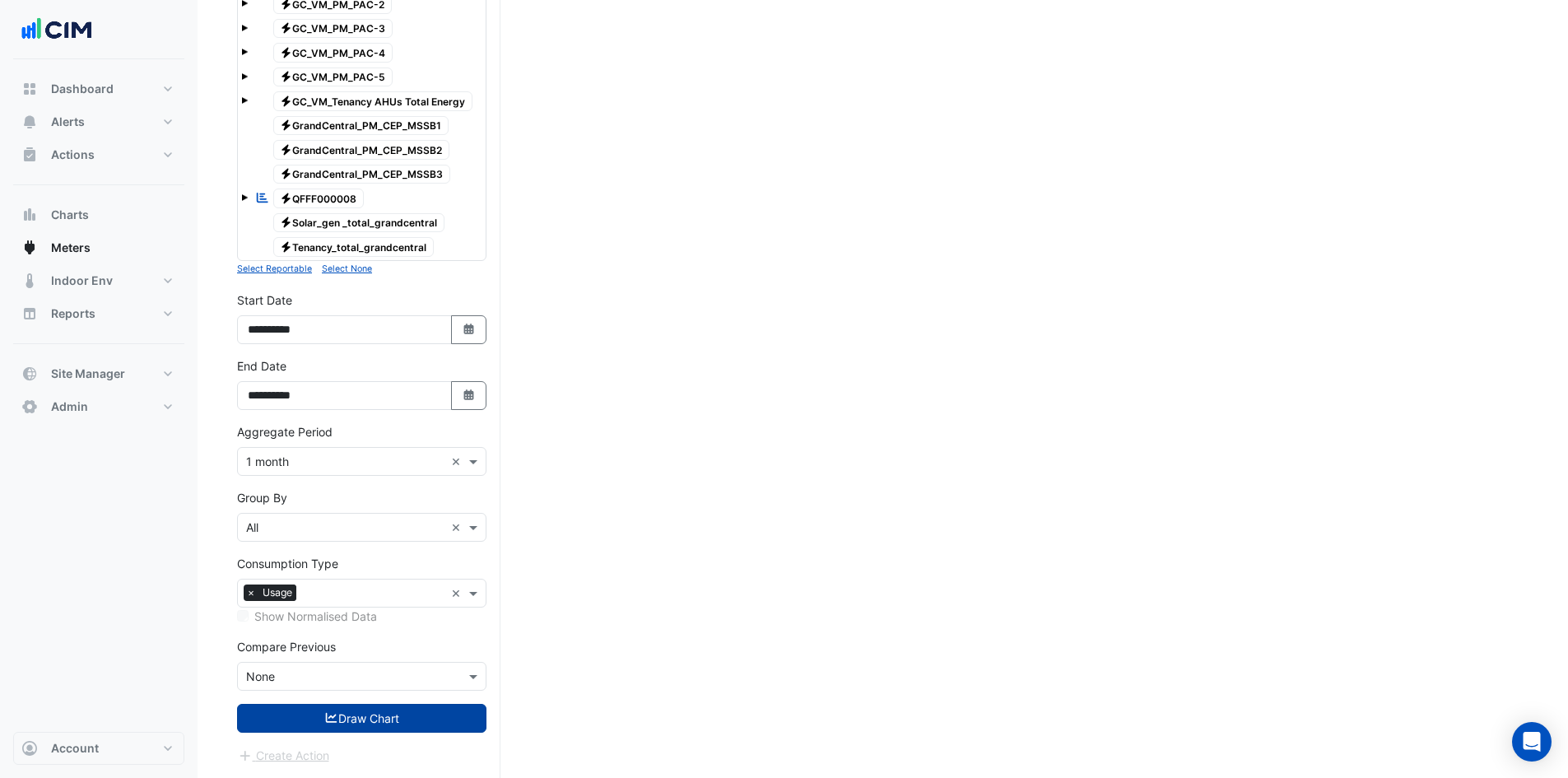
click at [337, 714] on button "Draw Chart" at bounding box center [362, 718] width 250 height 29
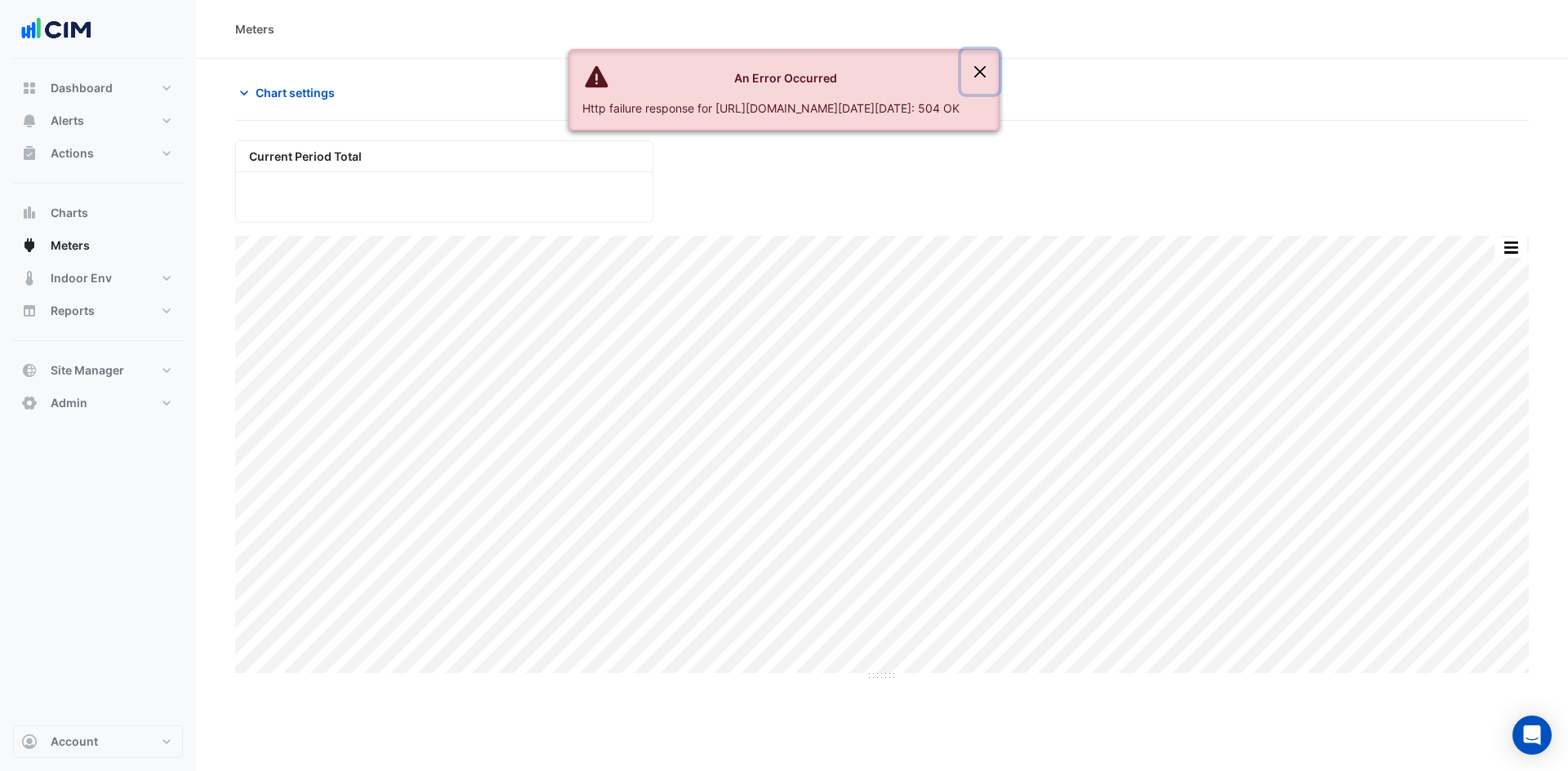
click at [999, 64] on button "Close" at bounding box center [979, 71] width 37 height 44
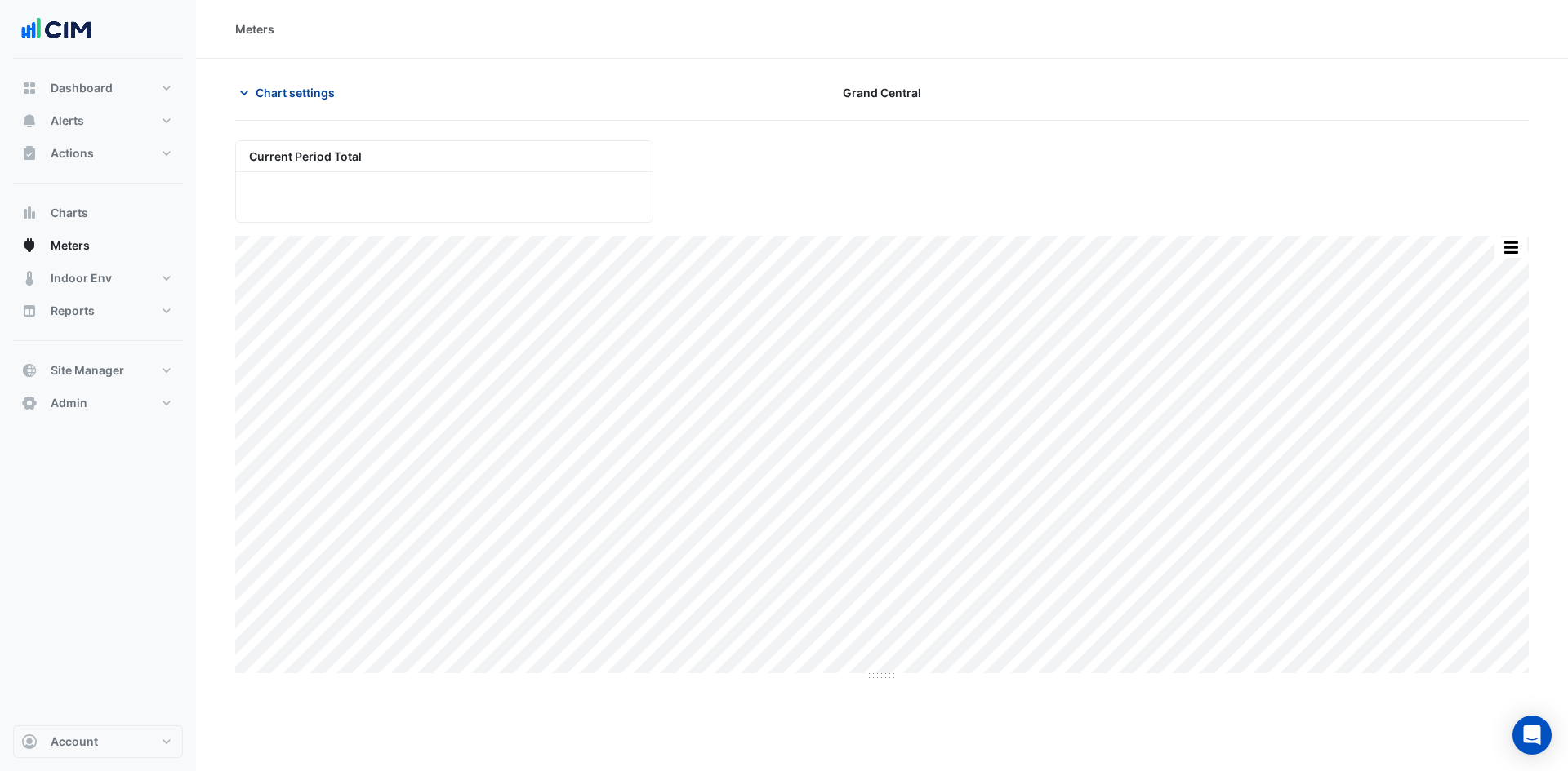
click at [306, 90] on span "Chart settings" at bounding box center [294, 92] width 79 height 17
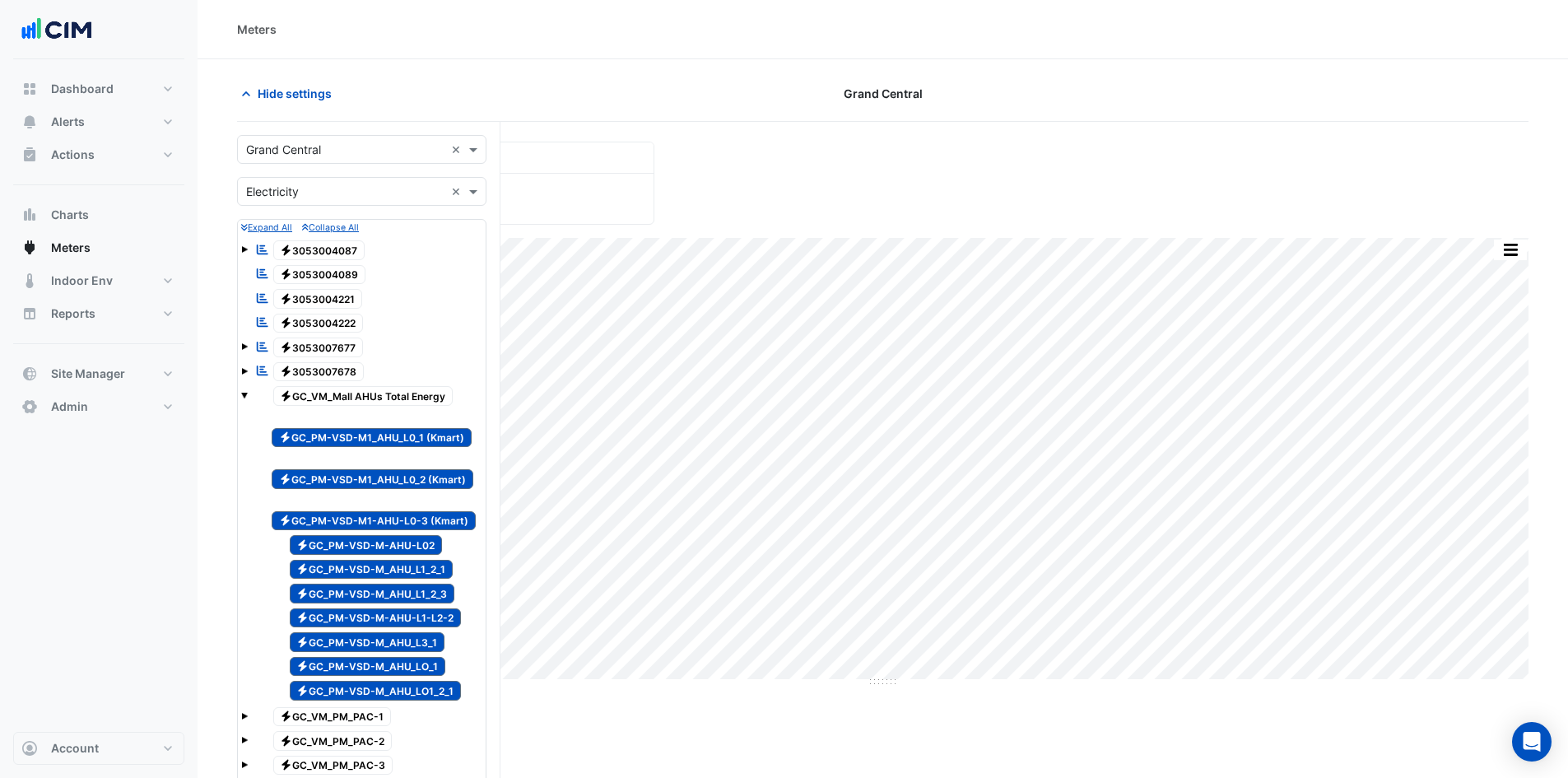
click at [338, 443] on span "Electricity GC_PM-VSD-M1_AHU_L0_1 (Kmart)" at bounding box center [371, 438] width 200 height 20
click at [344, 475] on span "Electricity GC_PM-VSD-M1_AHU_L0_2 (Kmart)" at bounding box center [372, 478] width 202 height 20
click at [343, 507] on div "Electricity GC_PM-VSD-M1-AHU-L0-3 (Kmart)" at bounding box center [375, 512] width 215 height 40
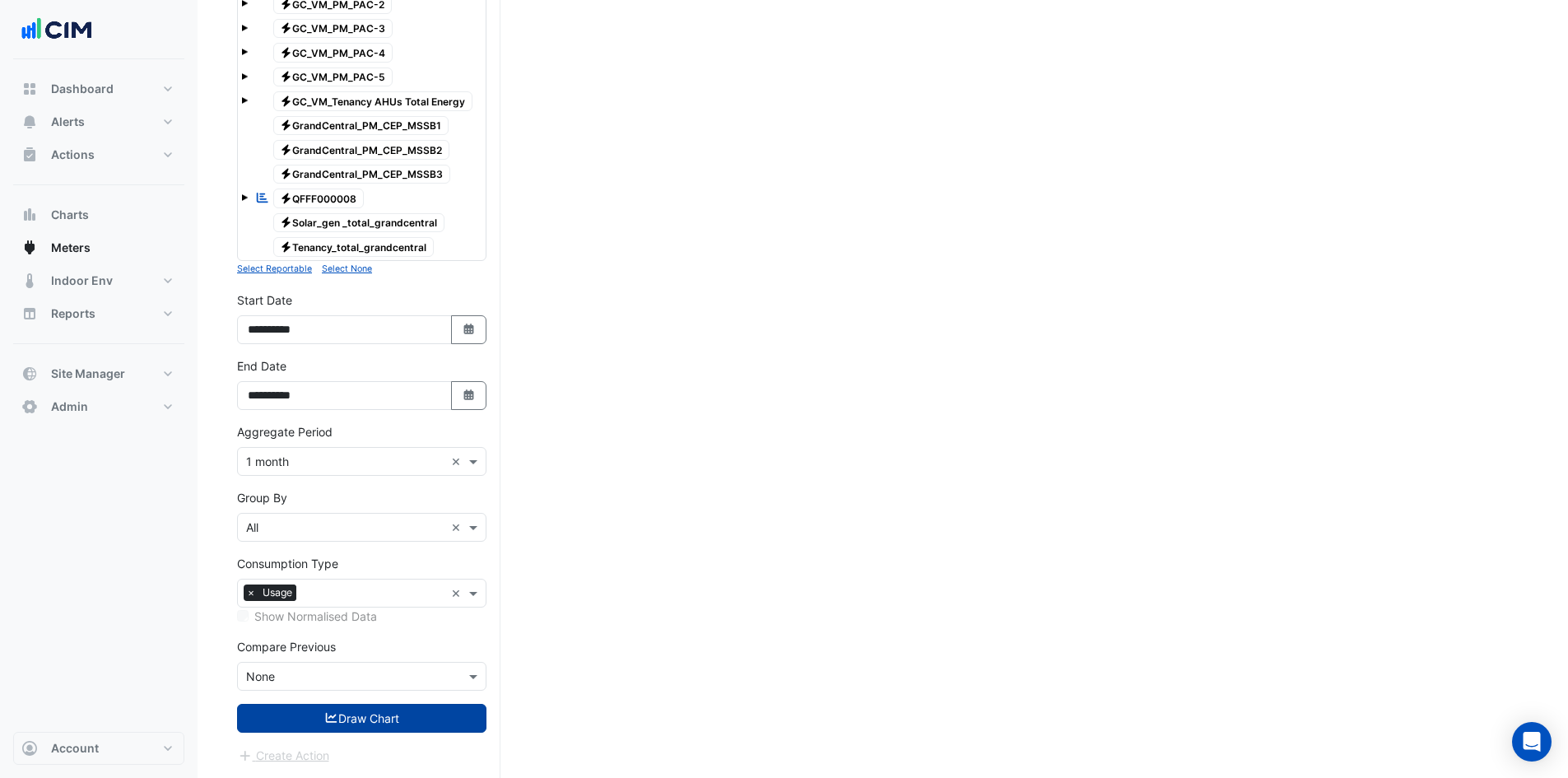
click at [356, 721] on button "Draw Chart" at bounding box center [362, 718] width 250 height 29
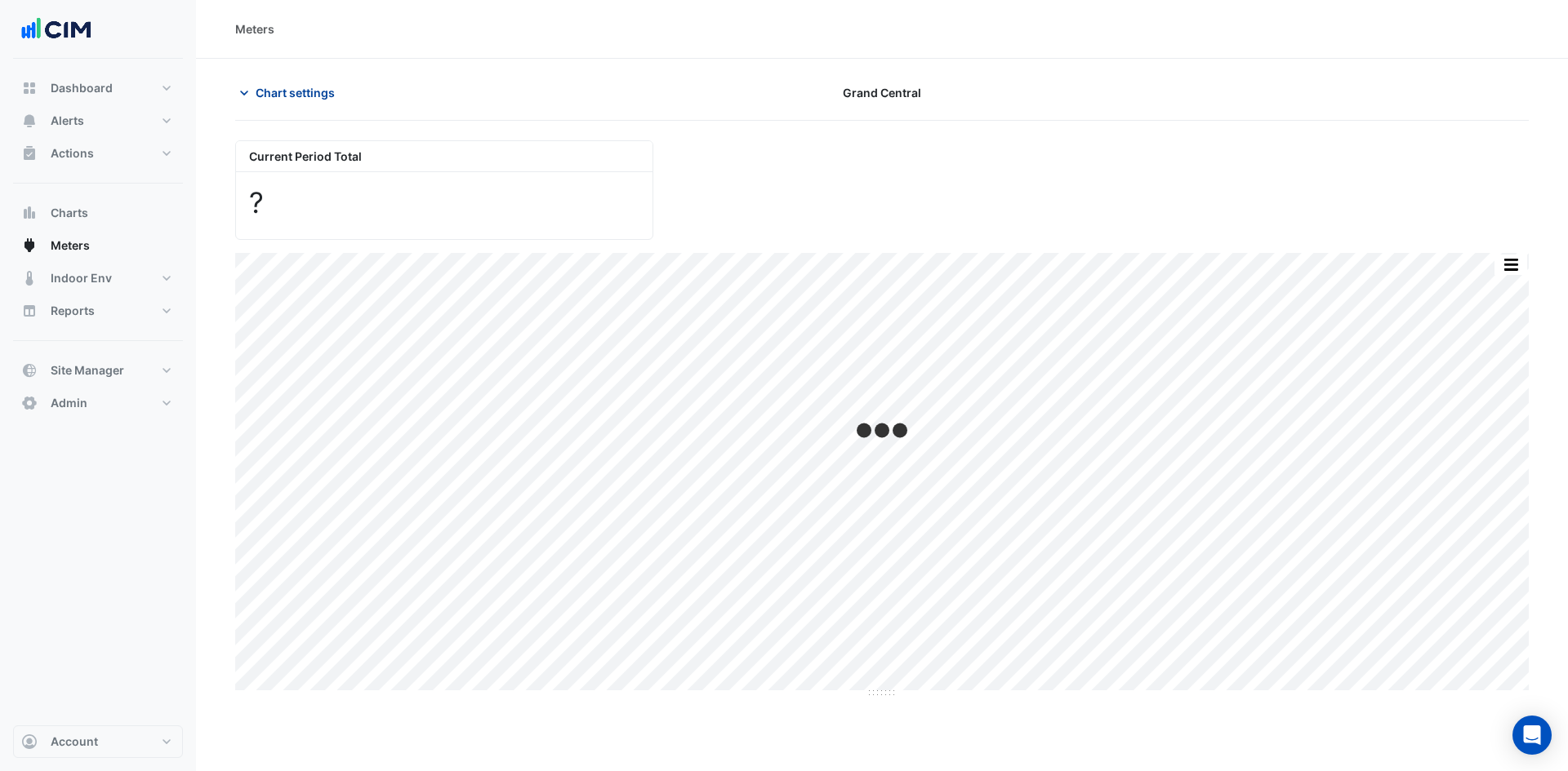
click at [274, 98] on span "Chart settings" at bounding box center [294, 92] width 79 height 17
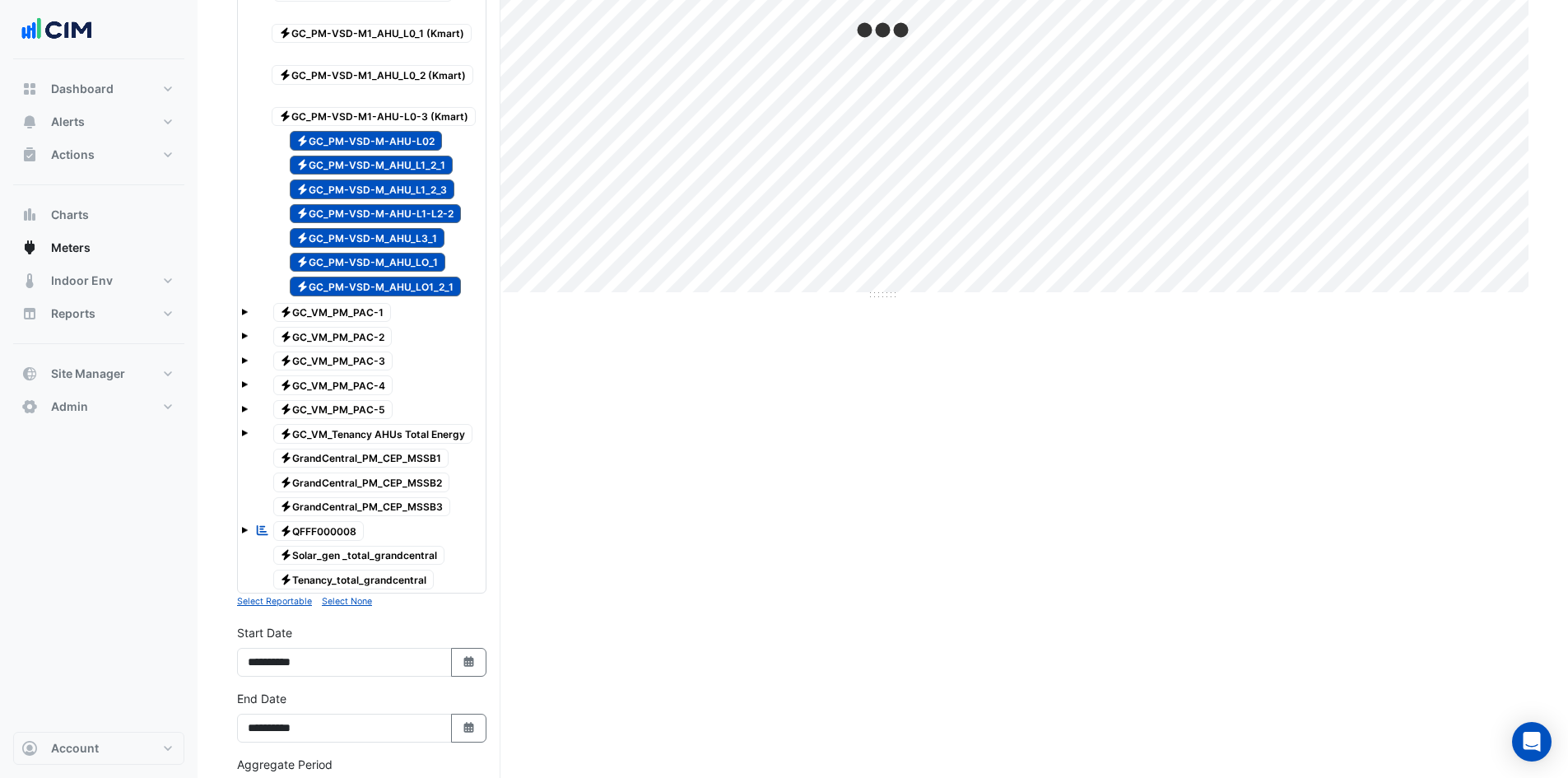
scroll to position [494, 0]
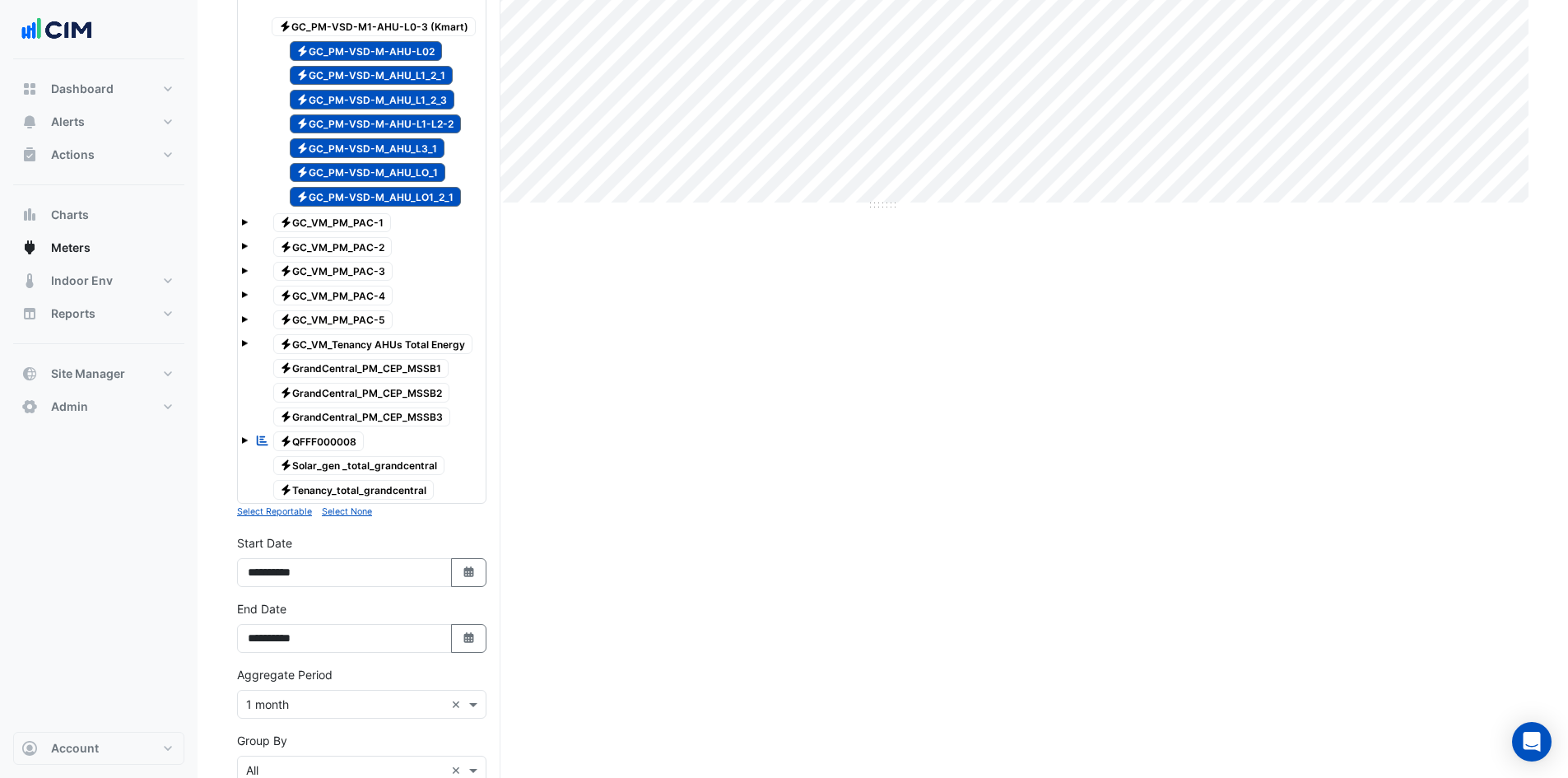
click at [349, 513] on small "Select None" at bounding box center [347, 511] width 50 height 10
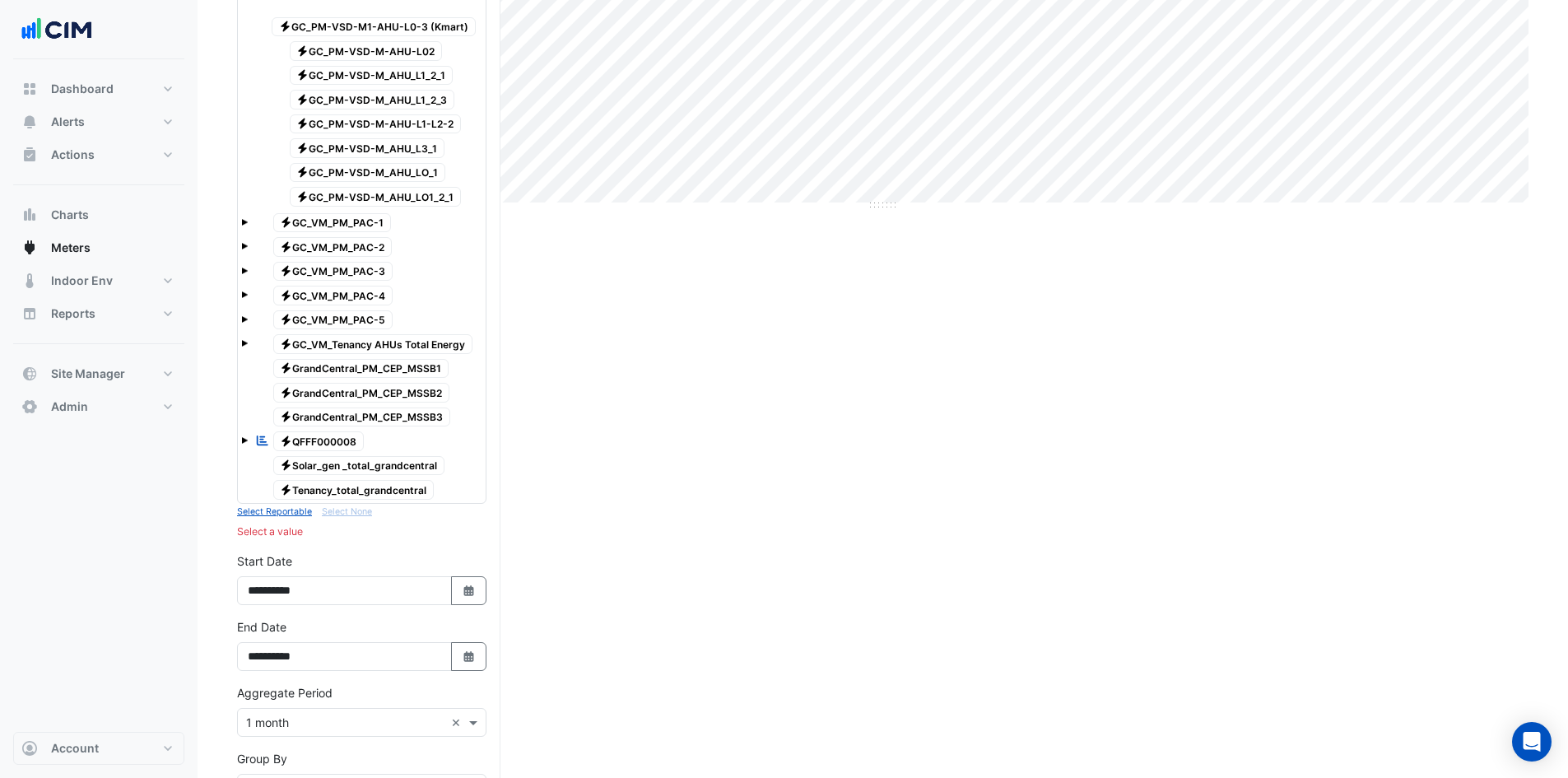
click at [369, 344] on span "Electricity GC_VM_Tenancy AHUs Total Energy" at bounding box center [373, 344] width 200 height 20
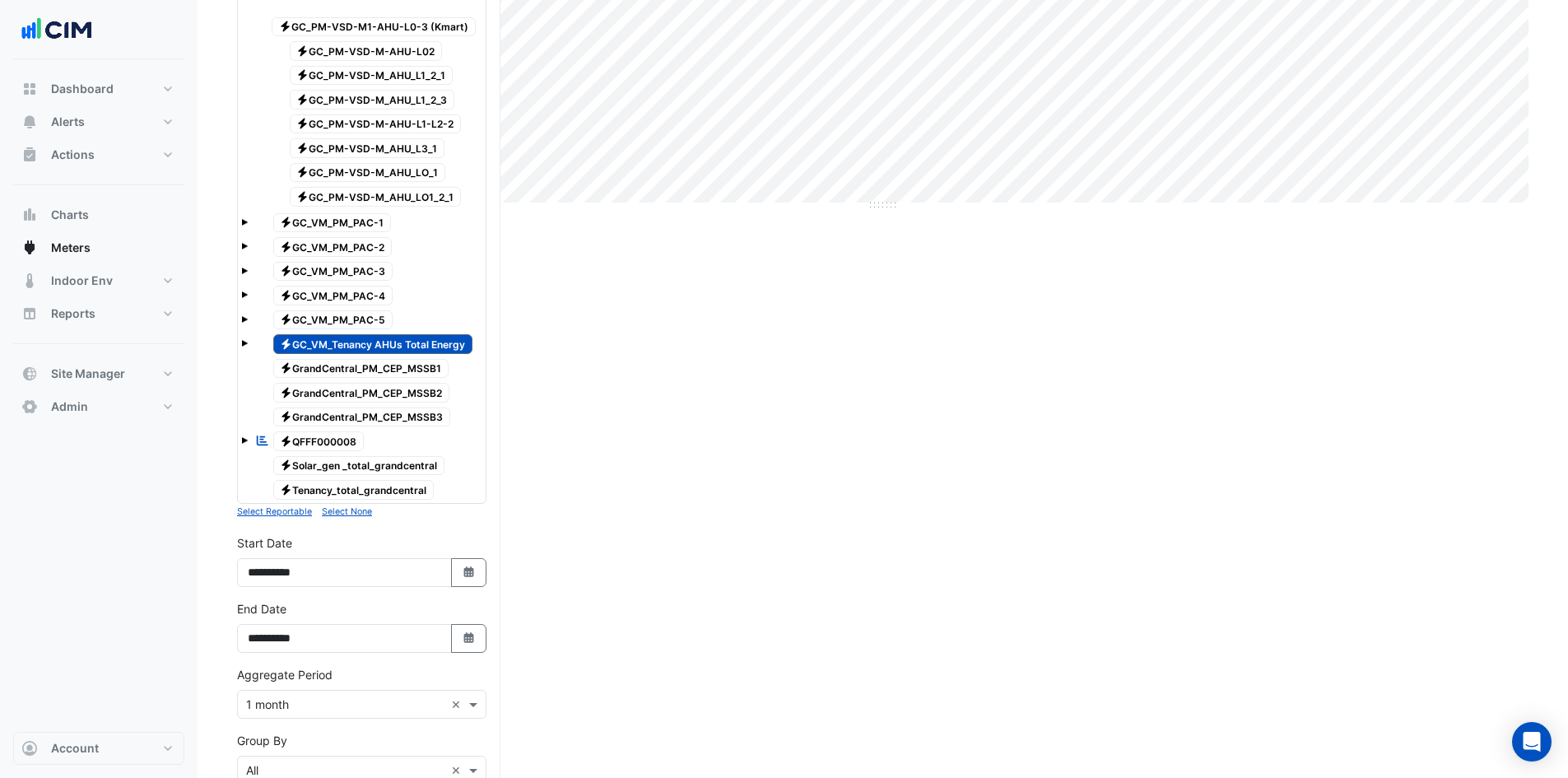
click at [338, 343] on span "Electricity GC_VM_Tenancy AHUs Total Energy" at bounding box center [373, 344] width 200 height 20
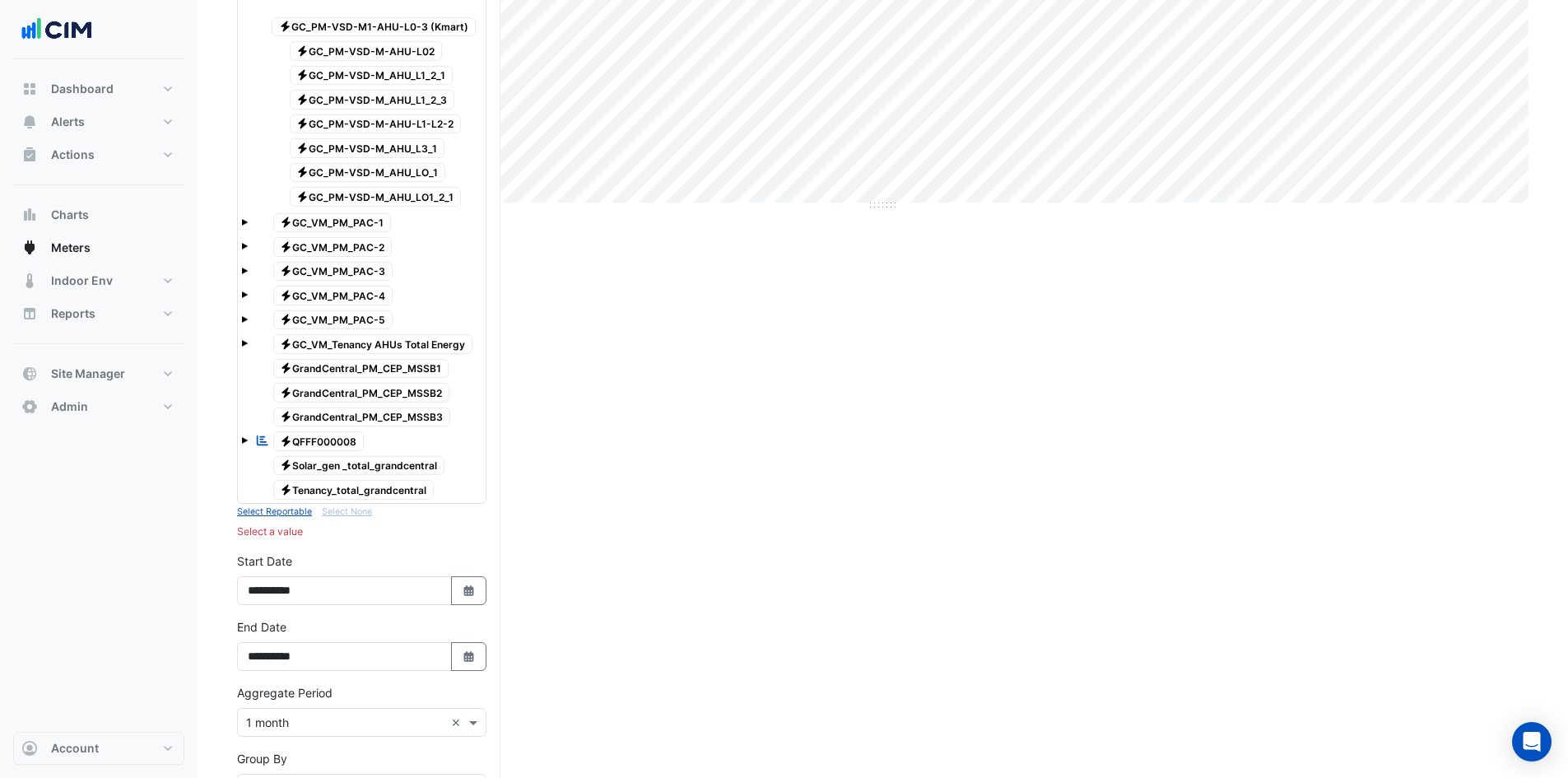
click at [336, 367] on span "Electricity GrandCentral_PM_CEP_MSSB1" at bounding box center [362, 368] width 177 height 20
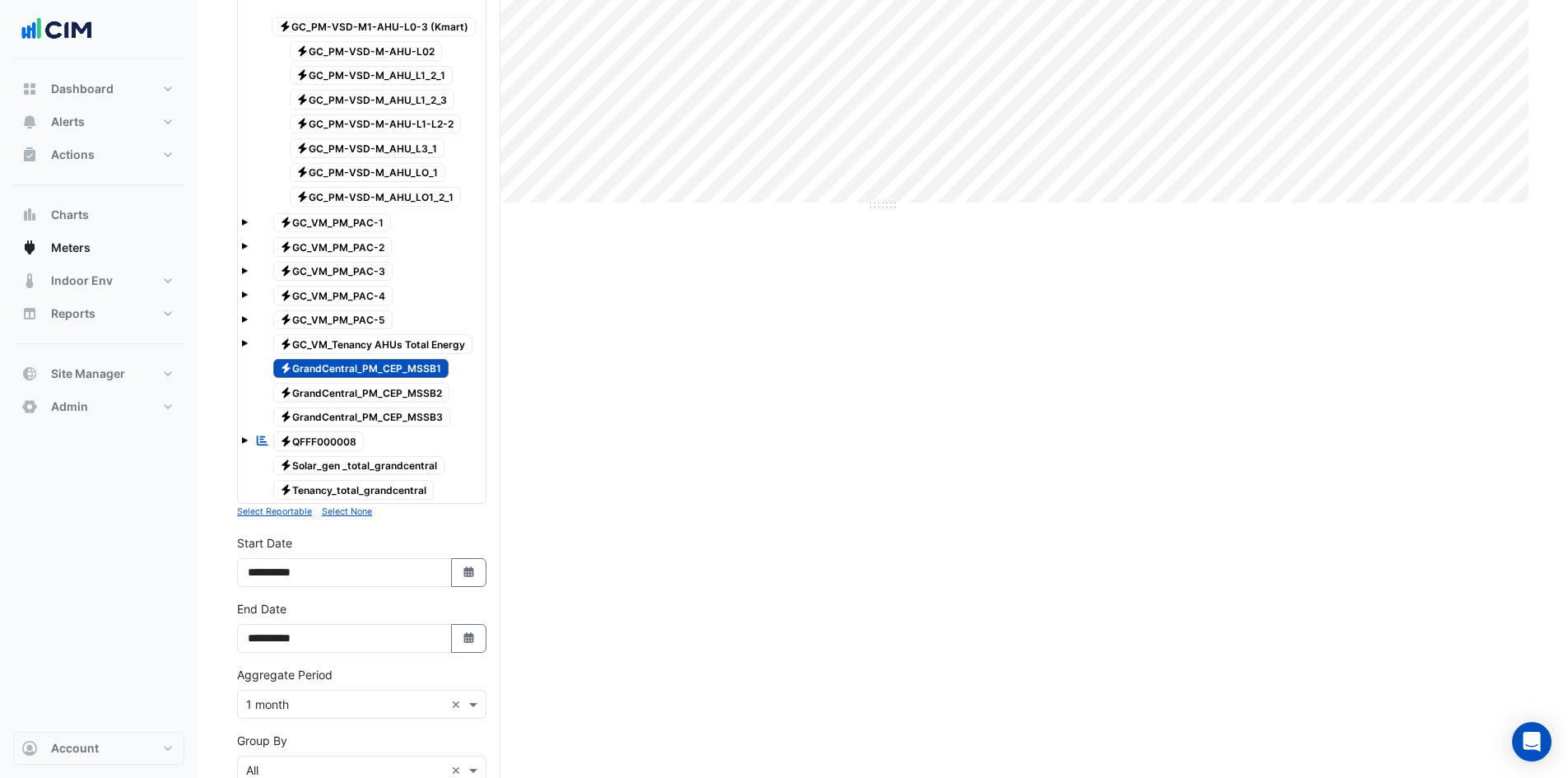
click at [336, 380] on div at bounding box center [362, 381] width 241 height 2
click at [336, 389] on span "Electricity GrandCentral_PM_CEP_MSSB2" at bounding box center [362, 392] width 177 height 20
click at [333, 406] on div "Electricity GrandCentral_PM_CEP_MSSB3" at bounding box center [352, 417] width 203 height 23
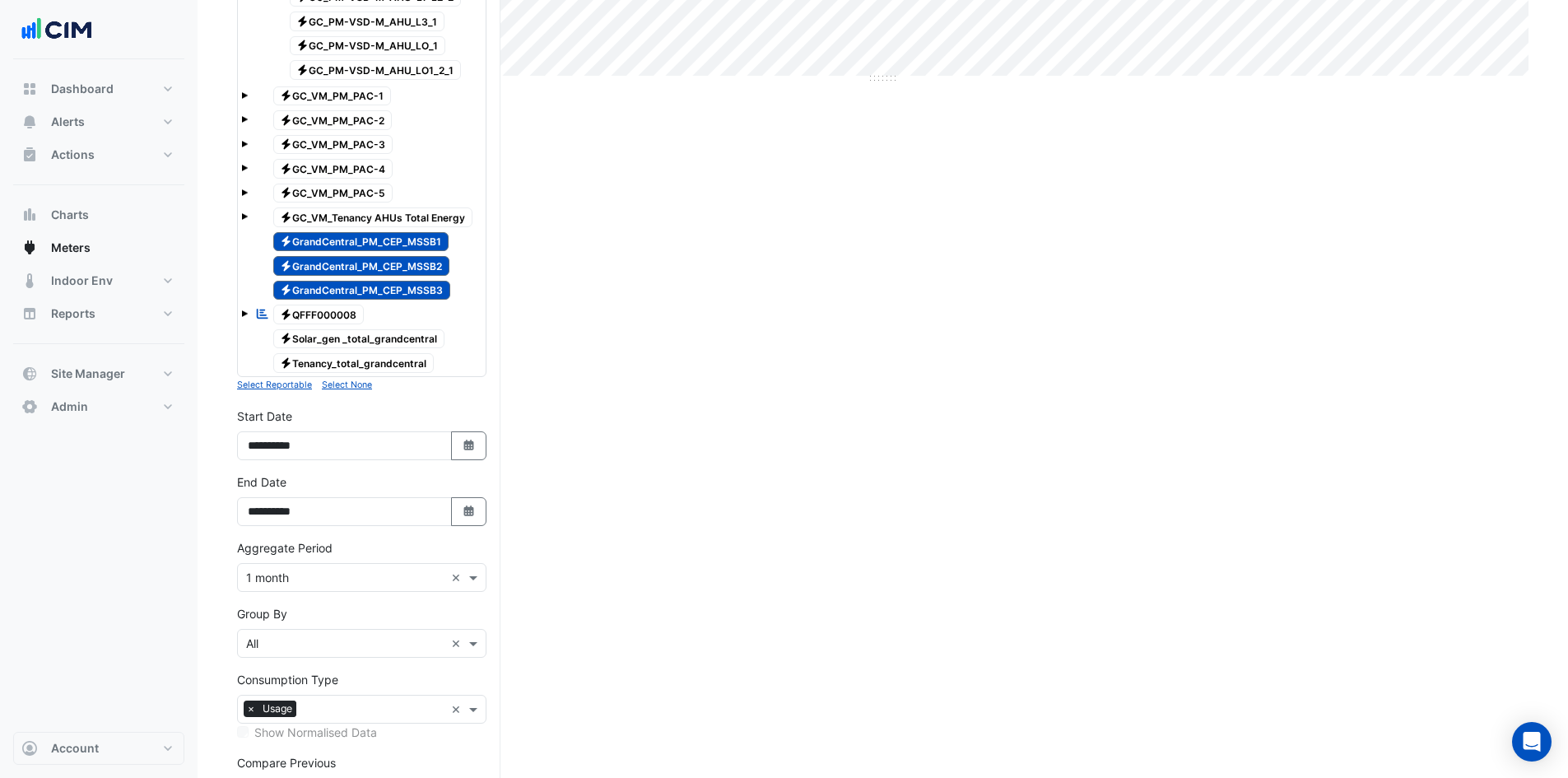
scroll to position [737, 0]
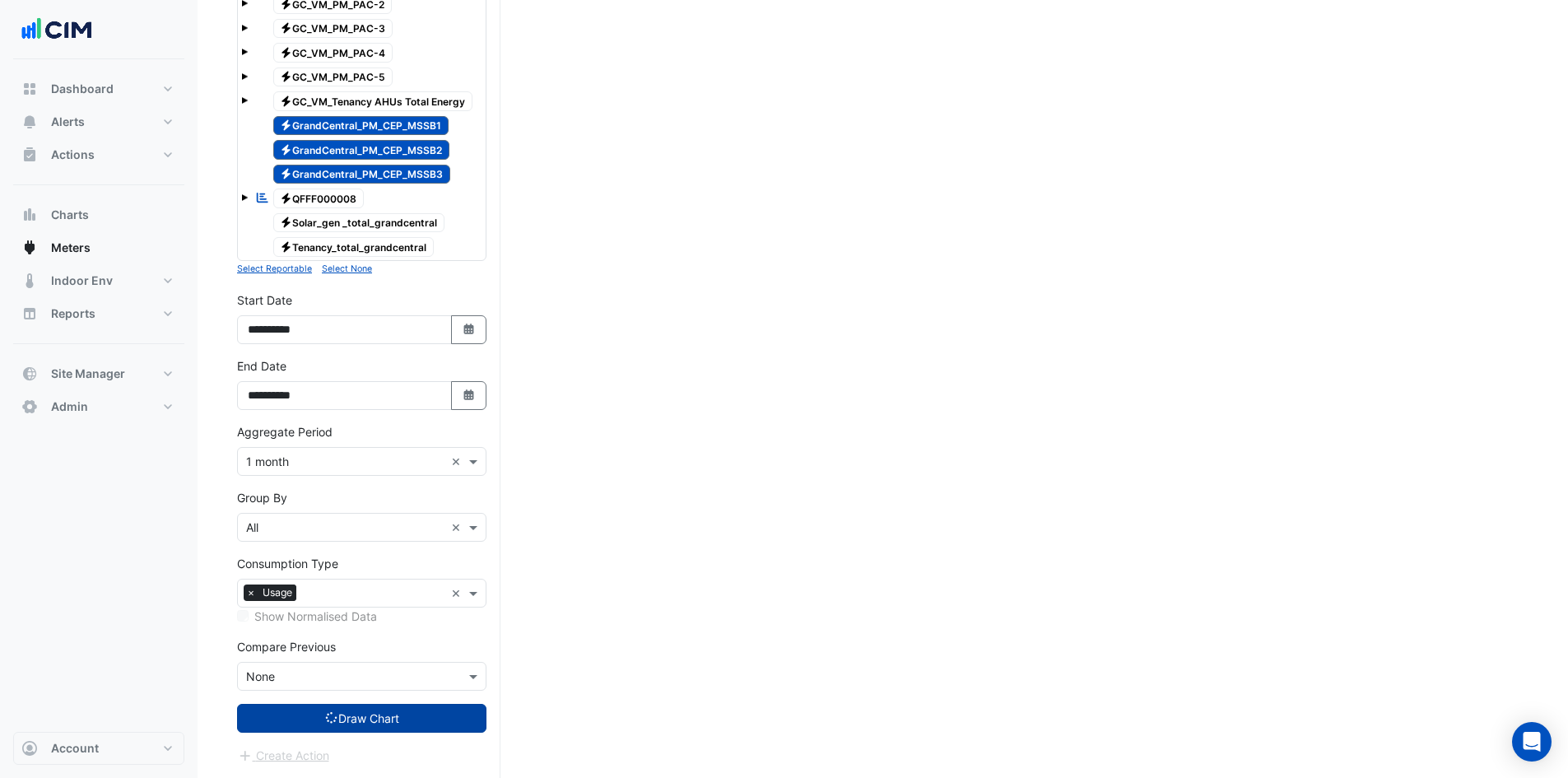
click at [336, 713] on button "Draw Chart" at bounding box center [362, 718] width 250 height 29
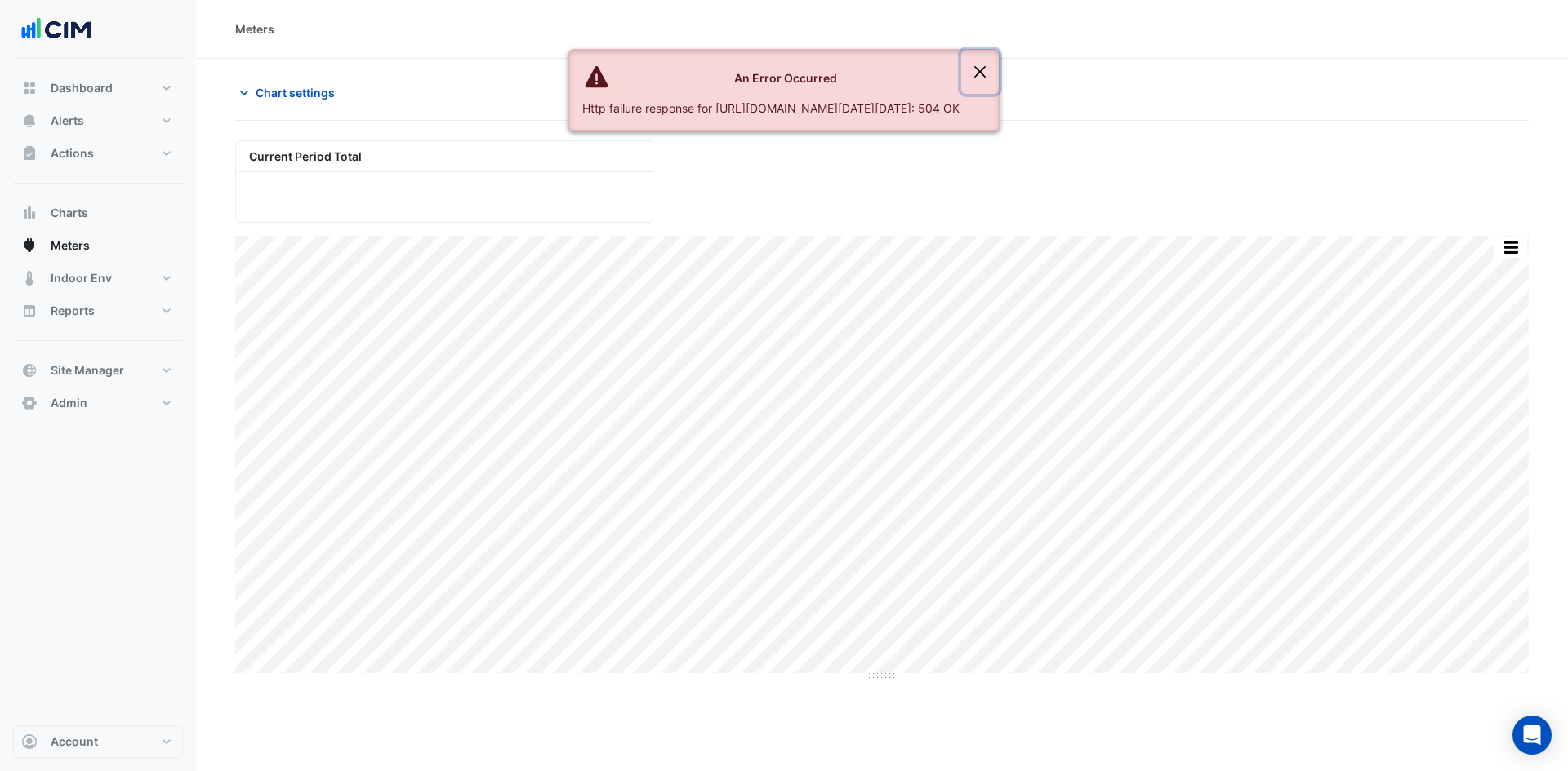
click at [999, 58] on button "Close" at bounding box center [979, 71] width 37 height 44
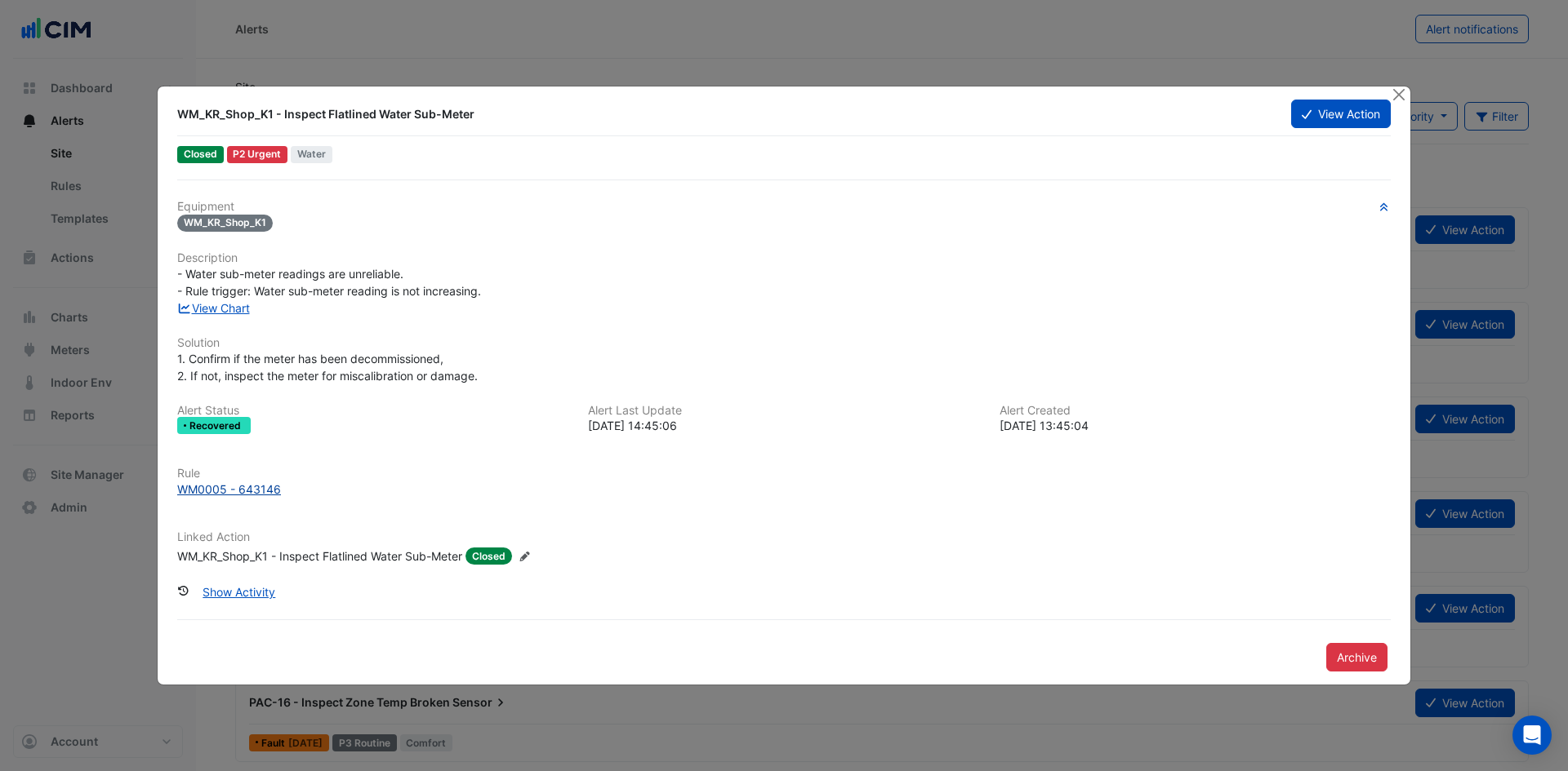
click at [242, 485] on div "WM0005 - 643146" at bounding box center [228, 489] width 103 height 17
click at [1402, 95] on button "Close" at bounding box center [1398, 95] width 17 height 17
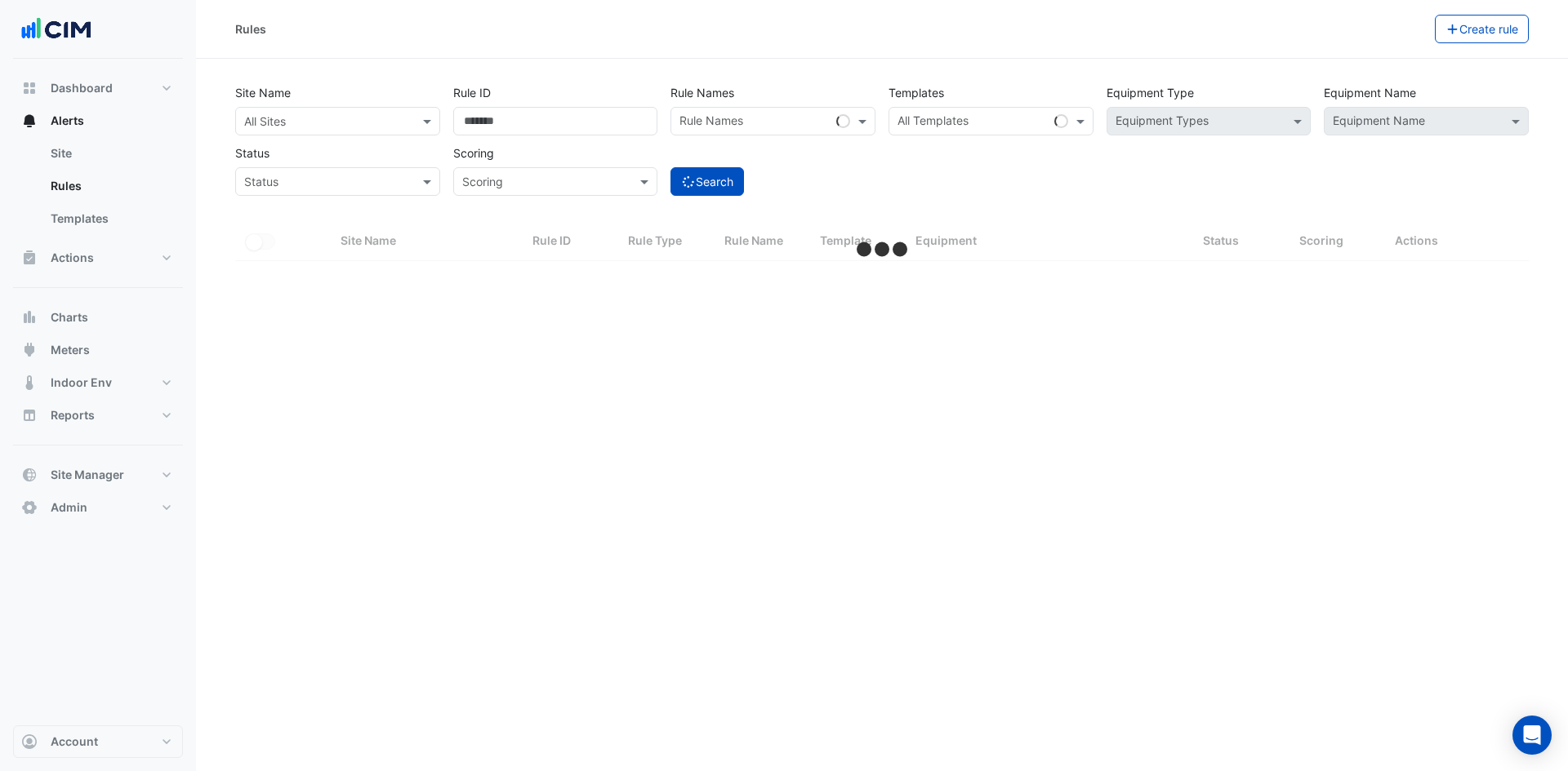
select select "***"
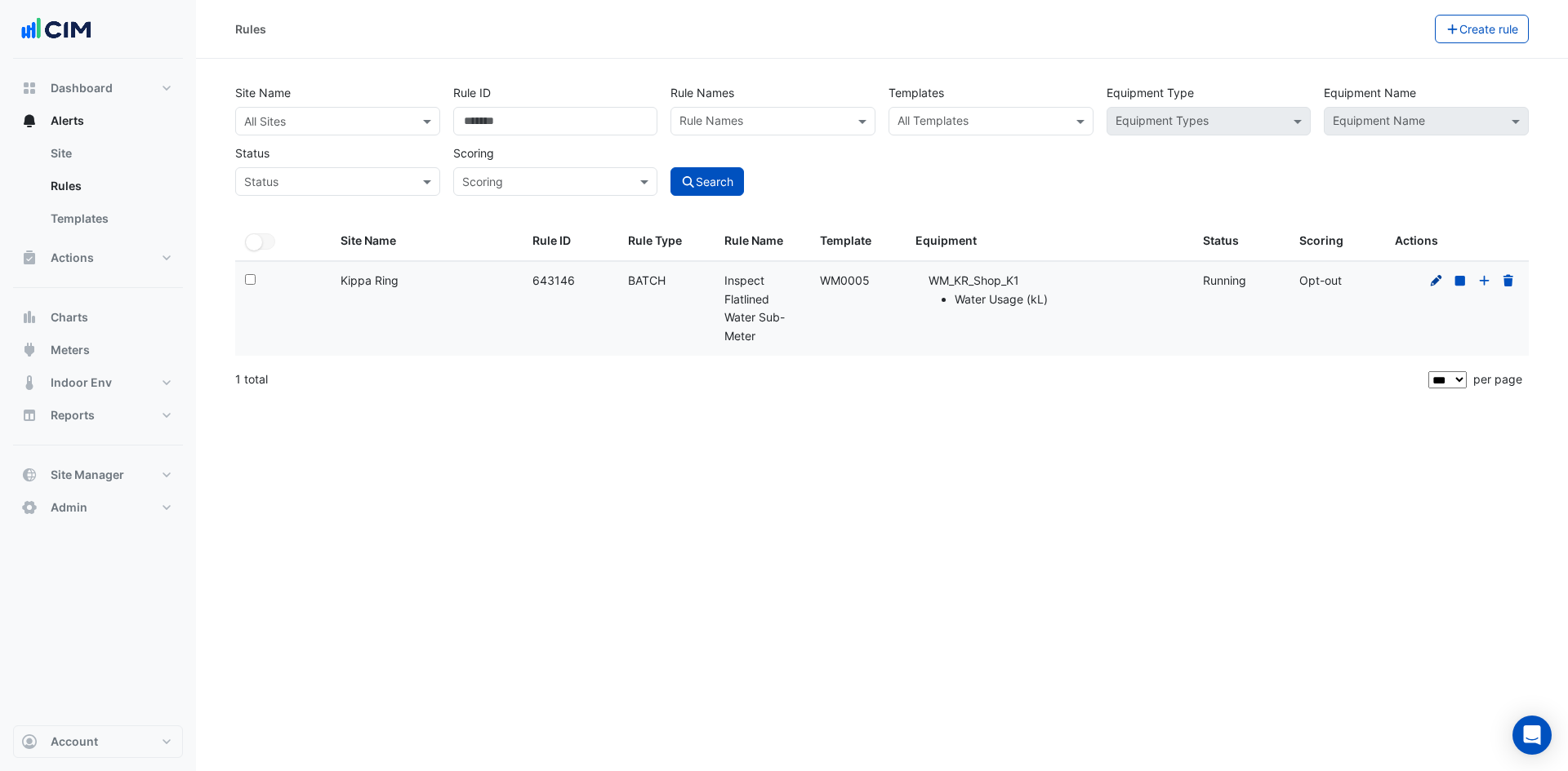
click at [1436, 280] on icon at bounding box center [1436, 279] width 11 height 11
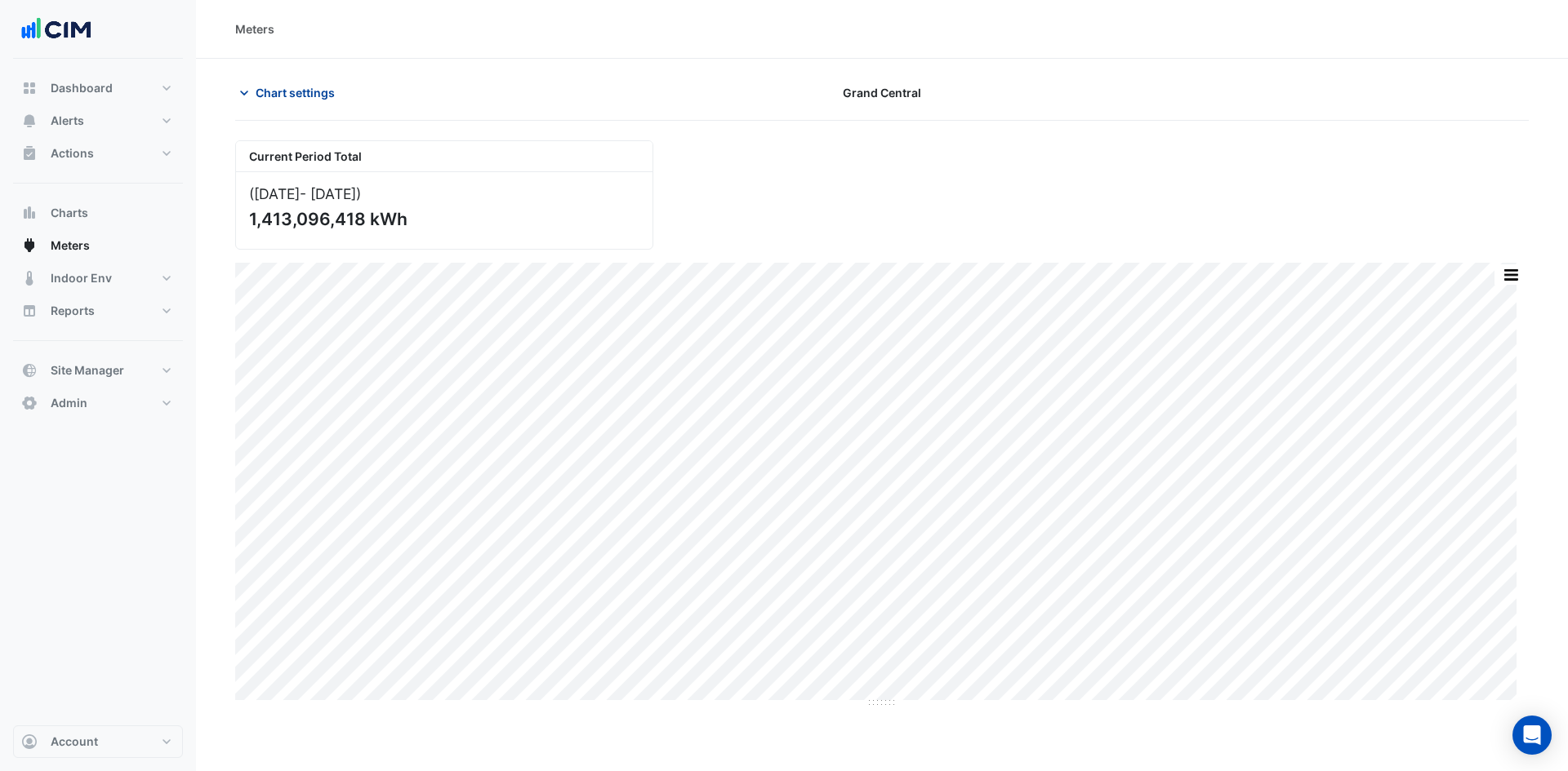
click at [284, 102] on button "Chart settings" at bounding box center [290, 92] width 110 height 29
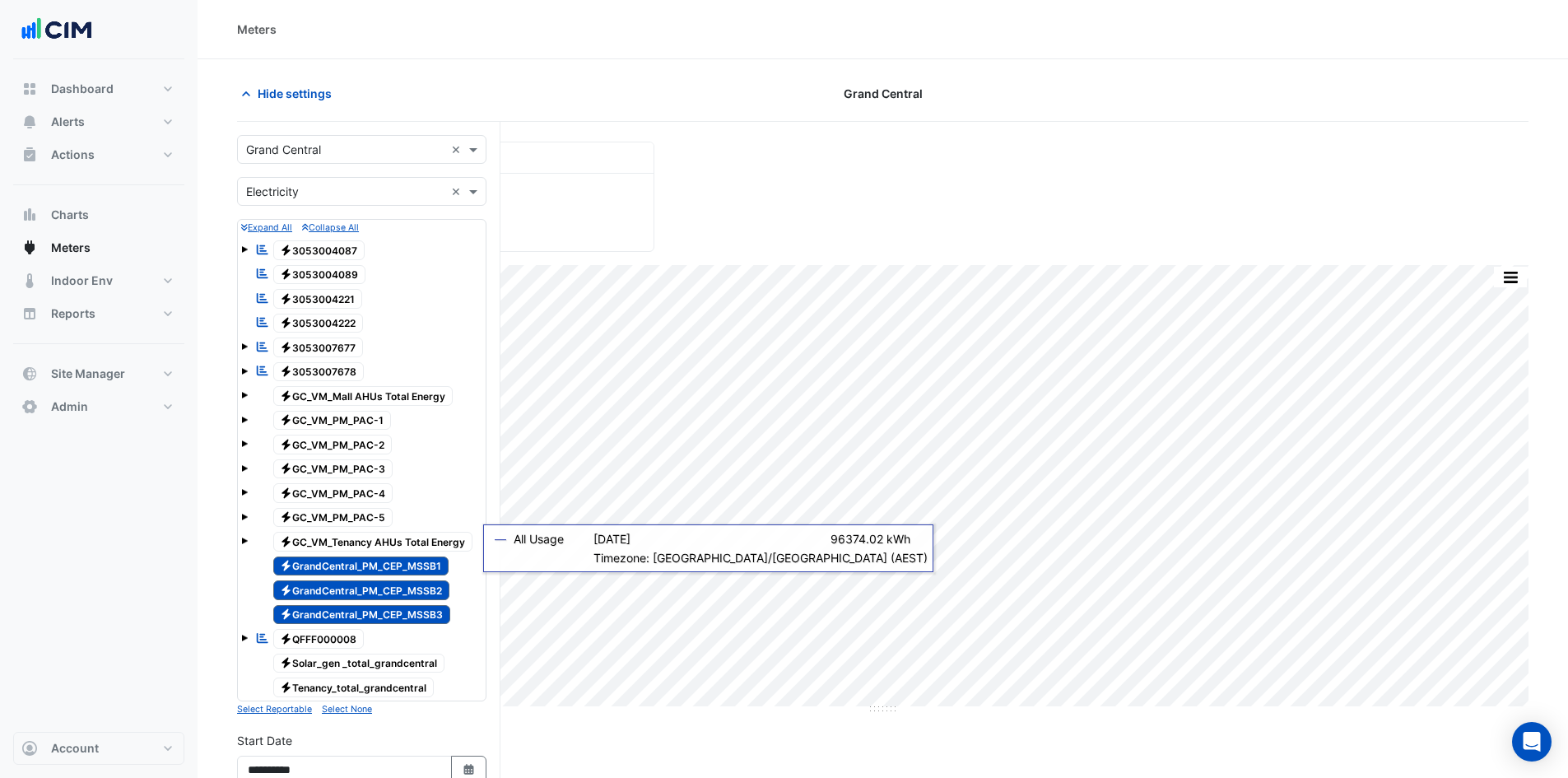
click at [327, 568] on span "Electricity GrandCentral_PM_CEP_MSSB1" at bounding box center [362, 566] width 177 height 20
click at [327, 590] on span "Electricity GrandCentral_PM_CEP_MSSB2" at bounding box center [362, 590] width 177 height 20
click at [328, 613] on span "Electricity GrandCentral_PM_CEP_MSSB3" at bounding box center [362, 615] width 178 height 20
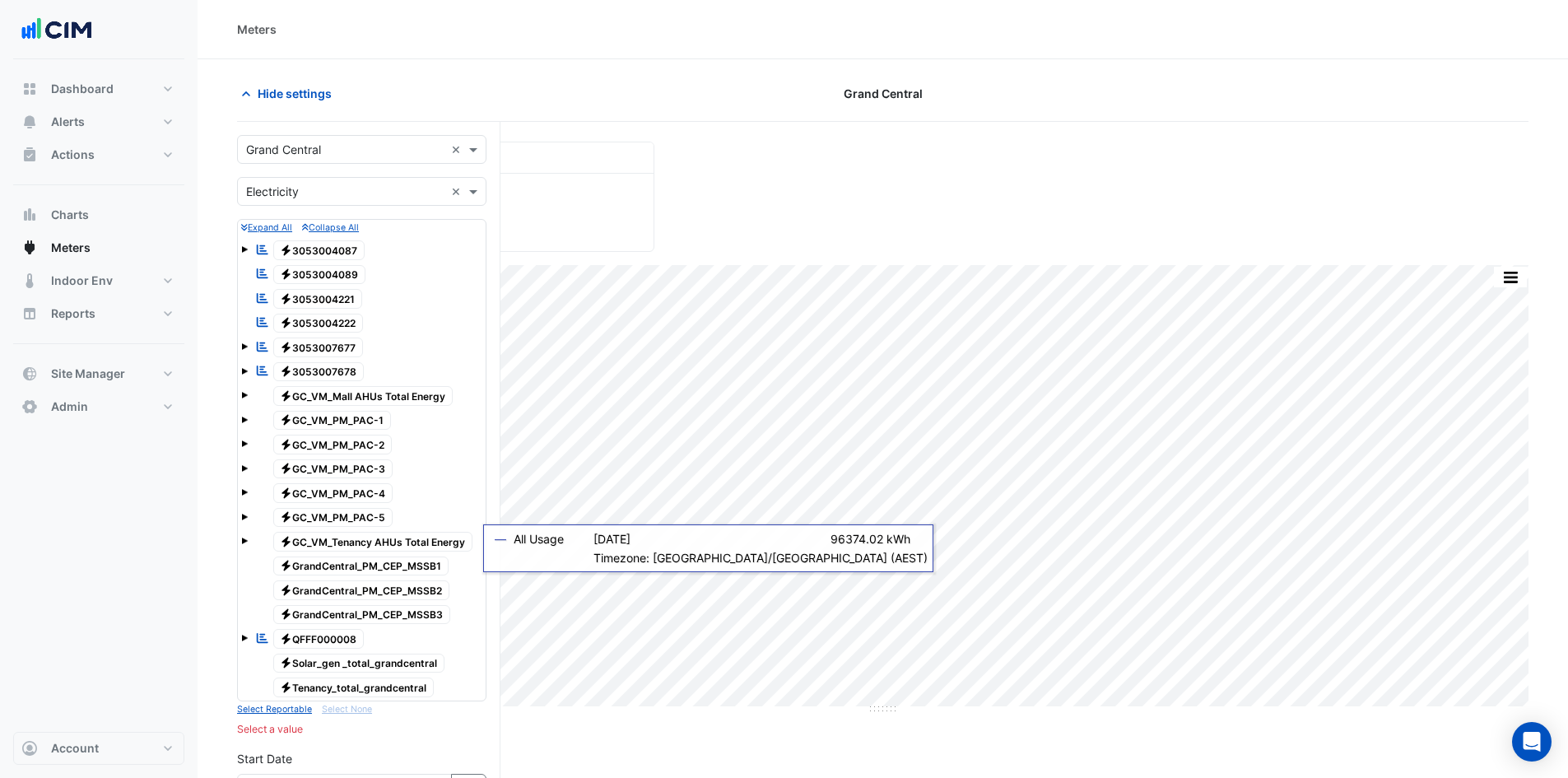
click at [243, 400] on tree-node-expander at bounding box center [244, 393] width 7 height 17
click at [241, 393] on span at bounding box center [244, 395] width 7 height 7
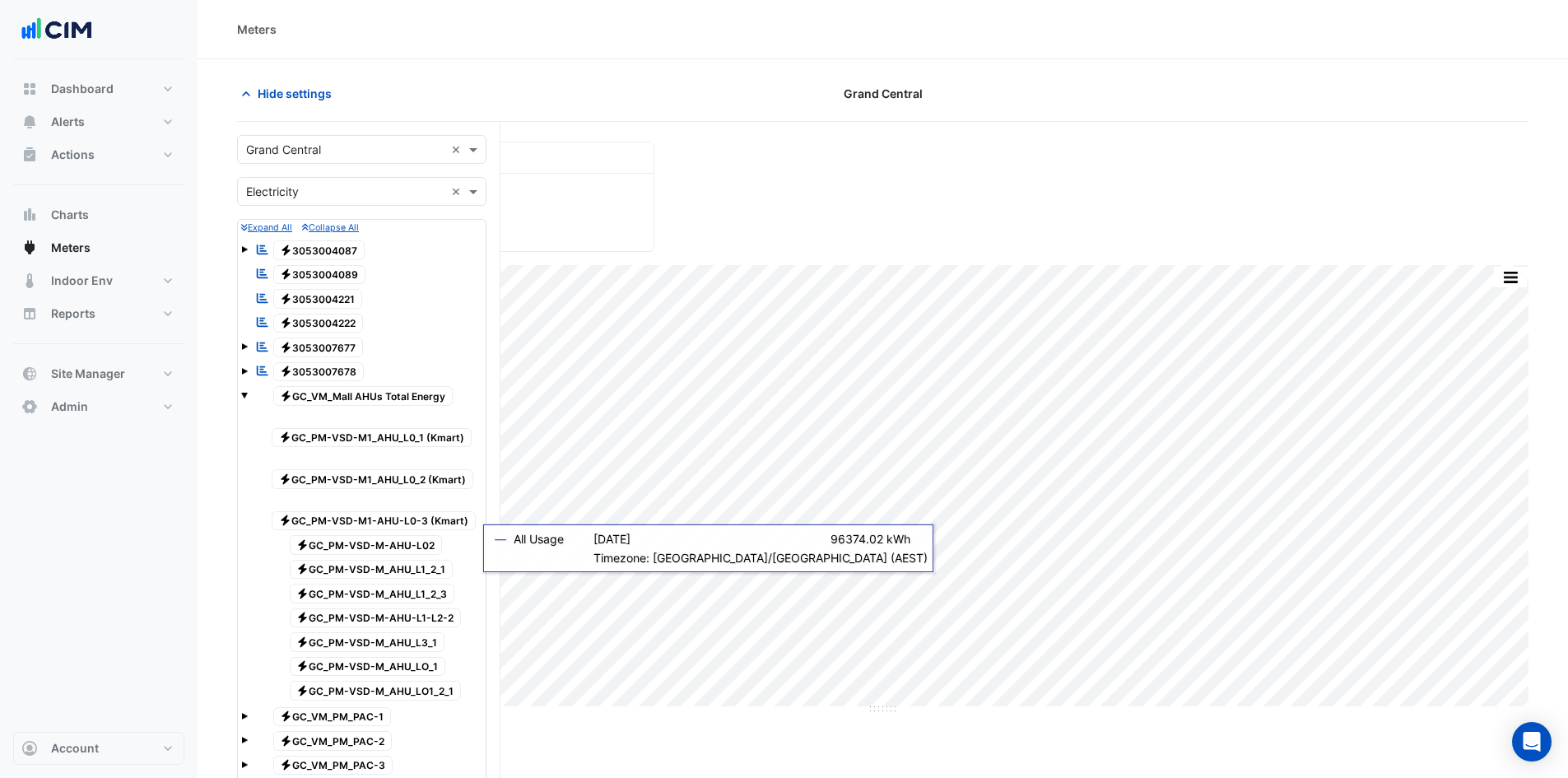
click at [382, 690] on span "Electricity GC_PM-VSD-M_AHU_LO1_2_1" at bounding box center [375, 691] width 172 height 20
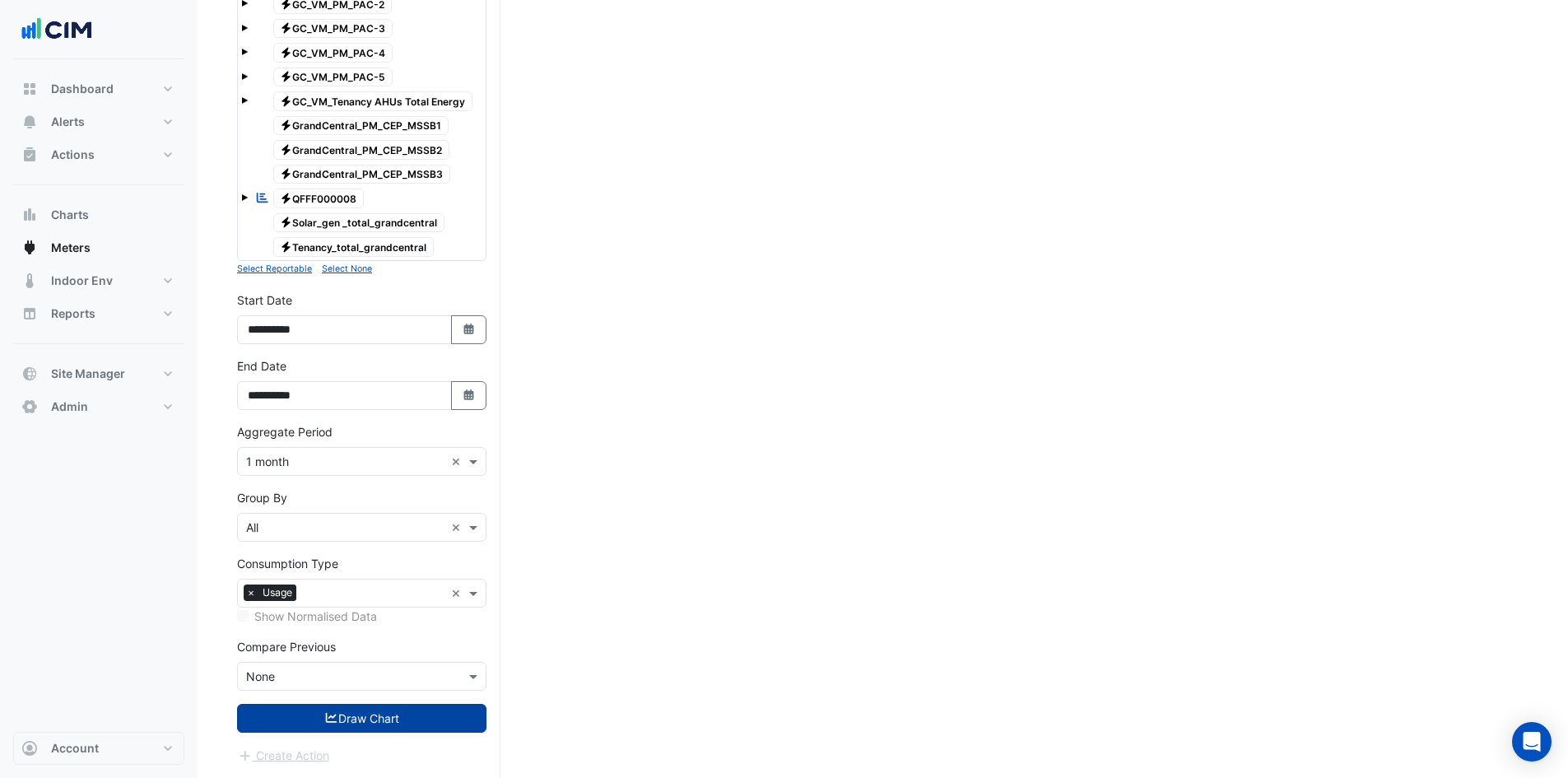
click at [331, 722] on icon "submit" at bounding box center [332, 718] width 15 height 11
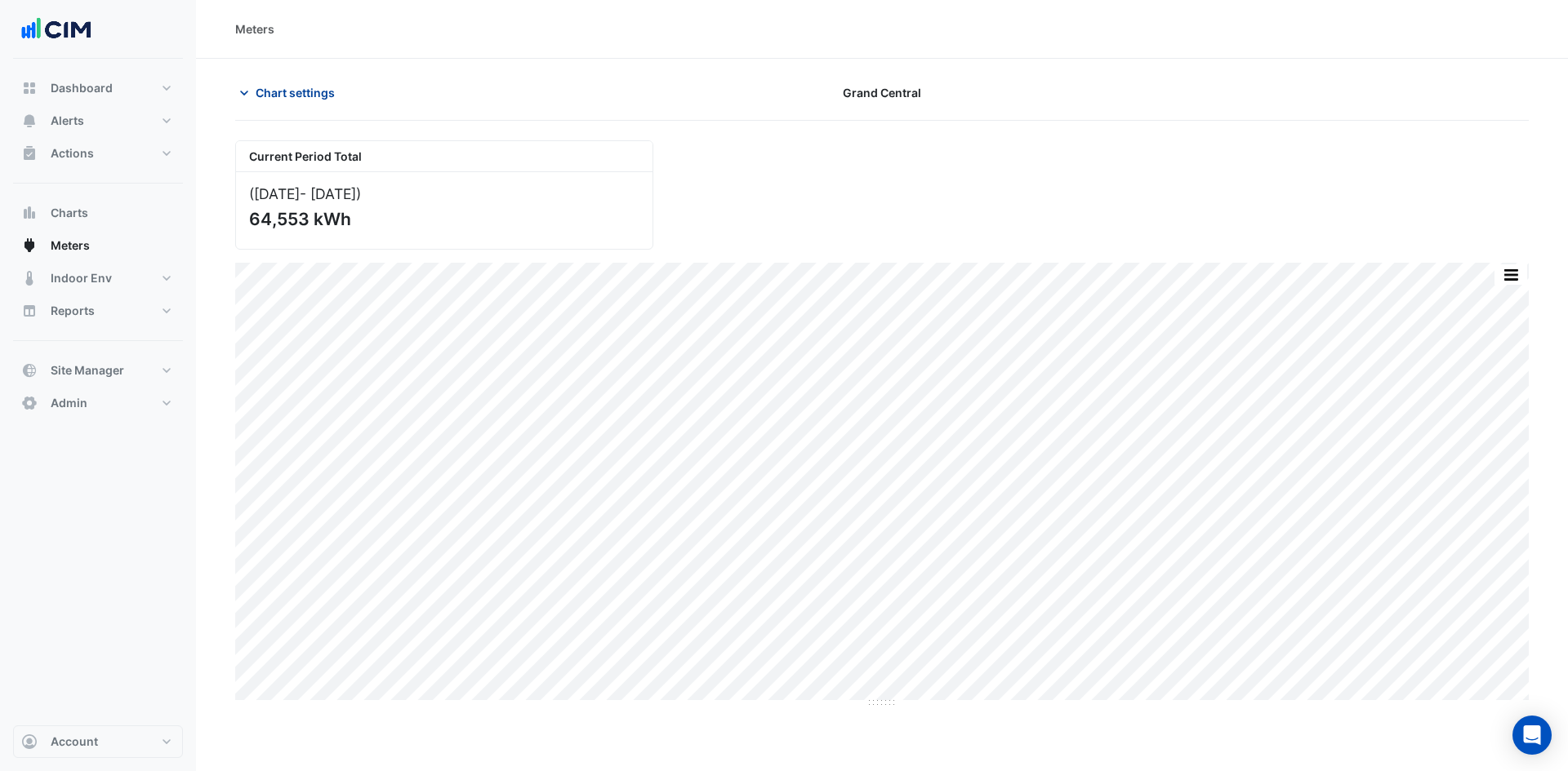
click at [286, 85] on span "Chart settings" at bounding box center [294, 92] width 79 height 17
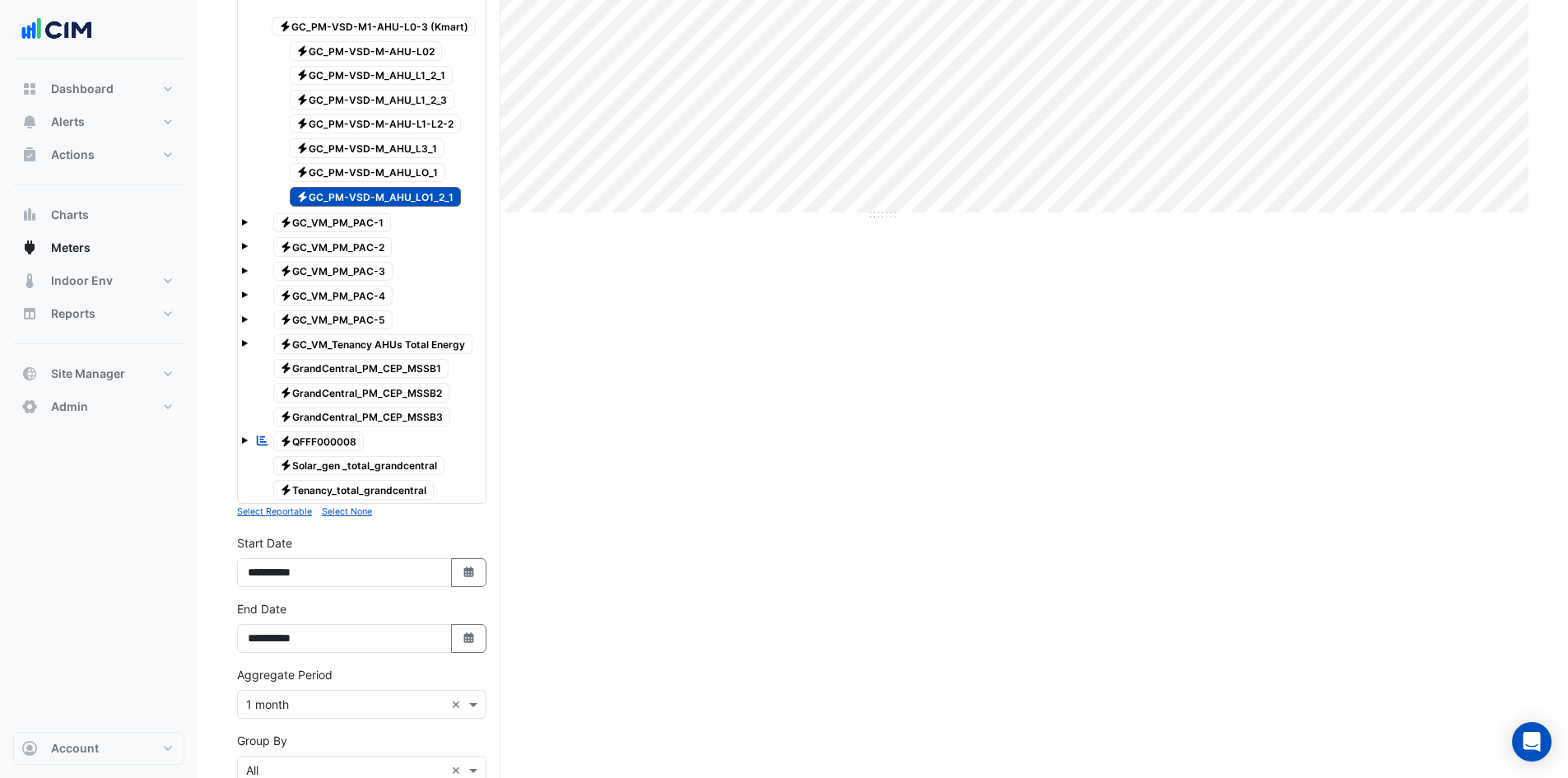
click at [352, 168] on span "Electricity GC_PM-VSD-M_AHU_LO_1" at bounding box center [367, 173] width 156 height 20
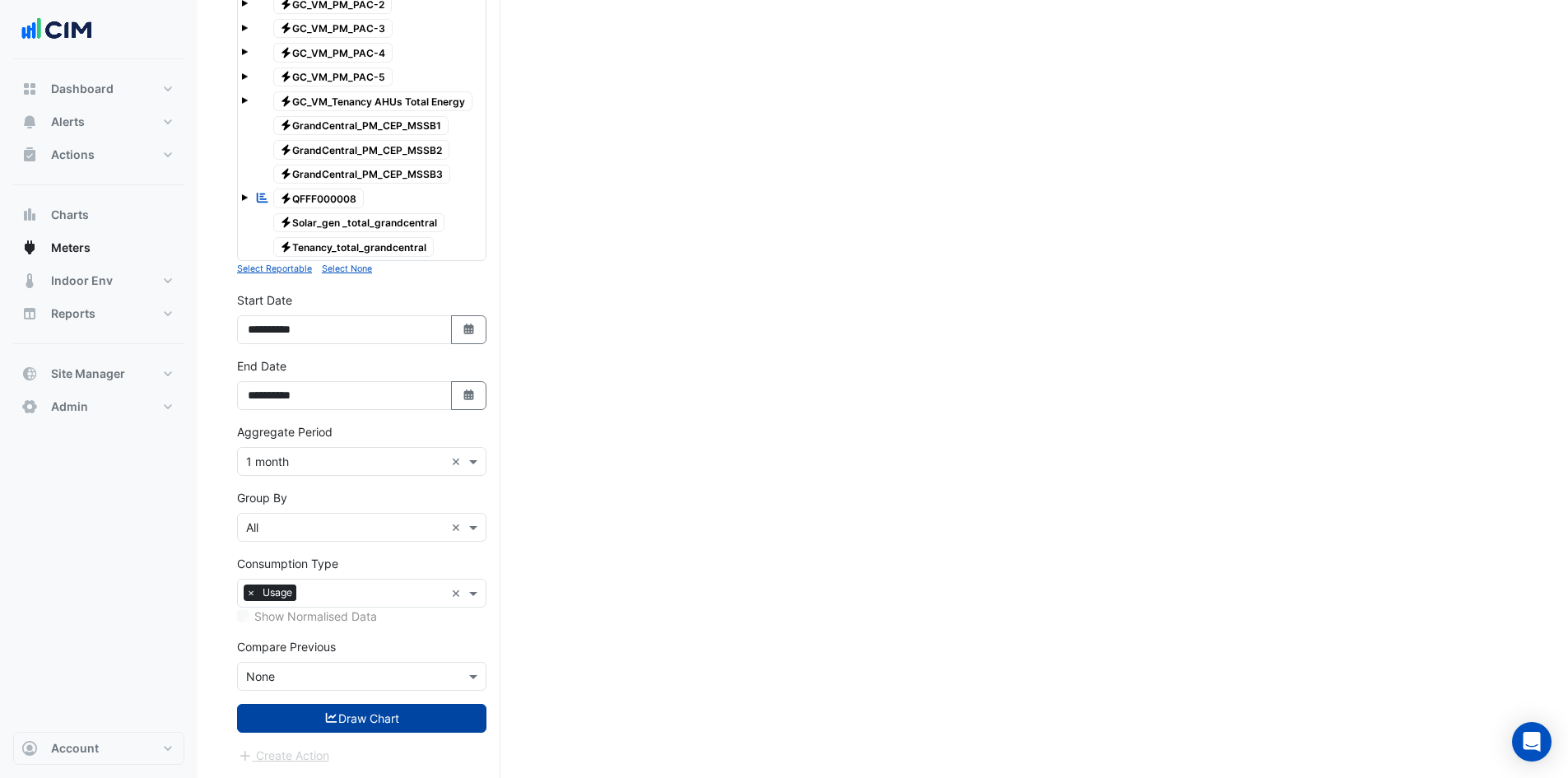
click at [363, 722] on button "Draw Chart" at bounding box center [362, 718] width 250 height 29
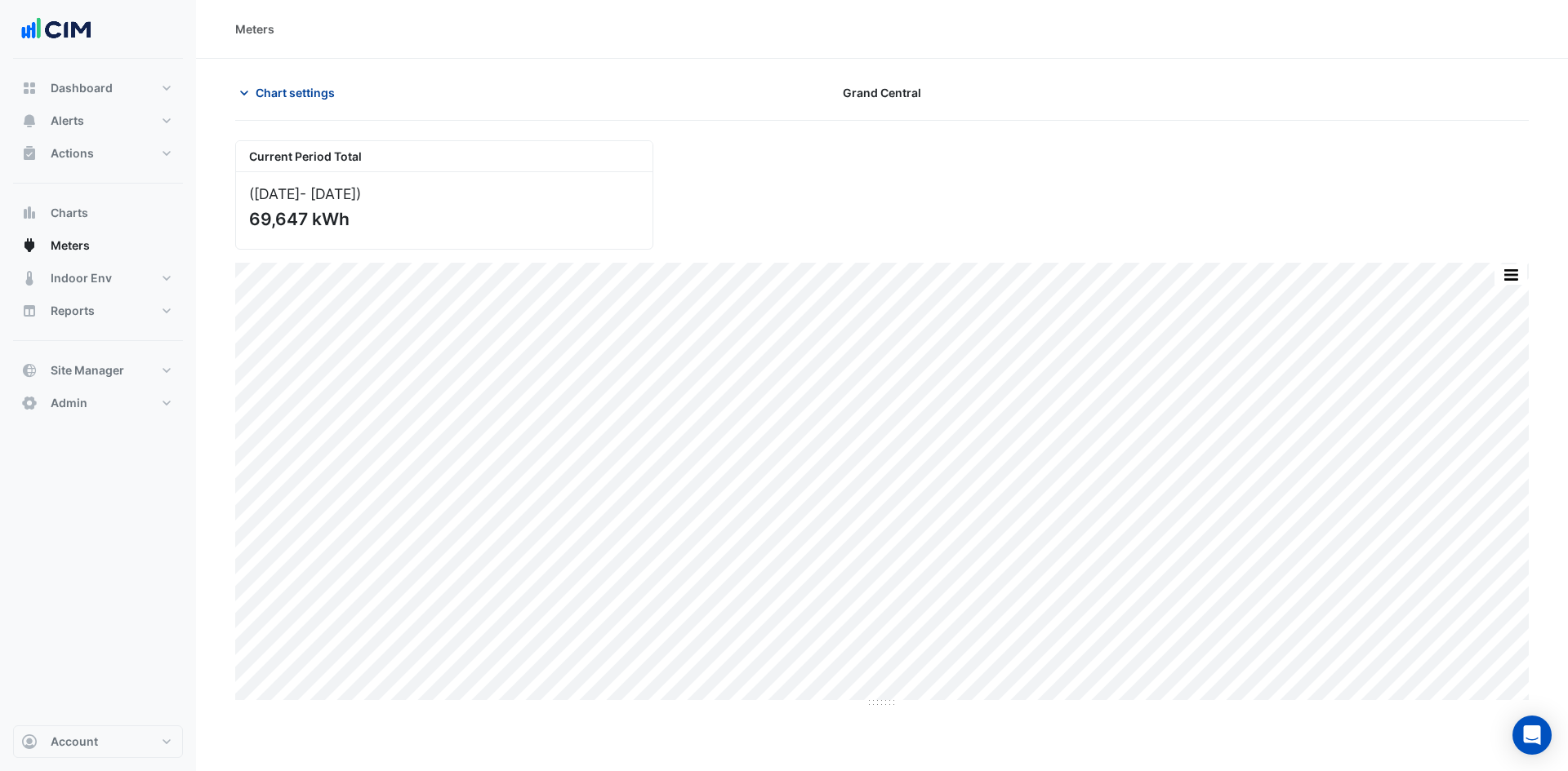
click at [265, 89] on span "Chart settings" at bounding box center [294, 92] width 79 height 17
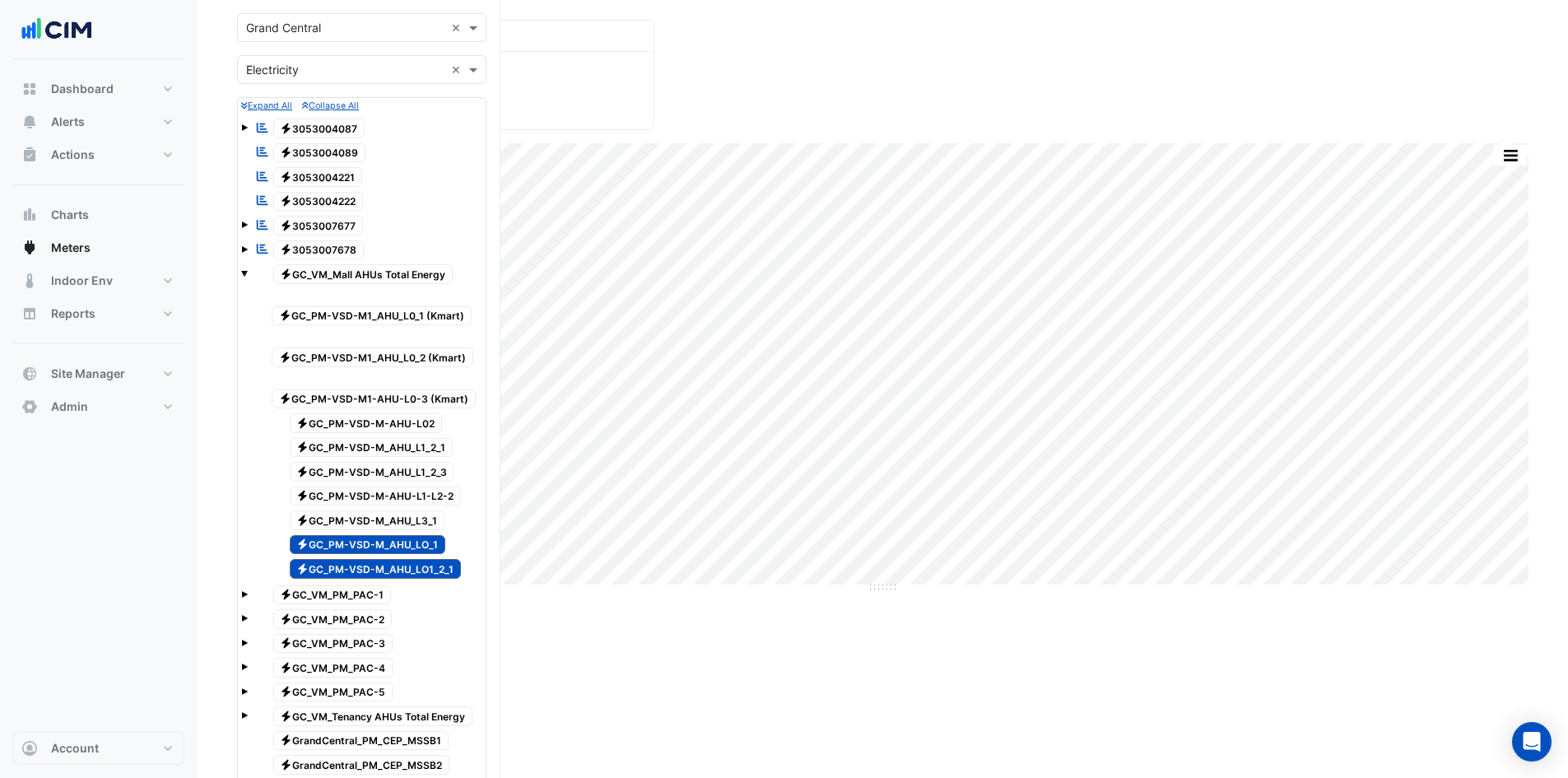
scroll to position [247, 0]
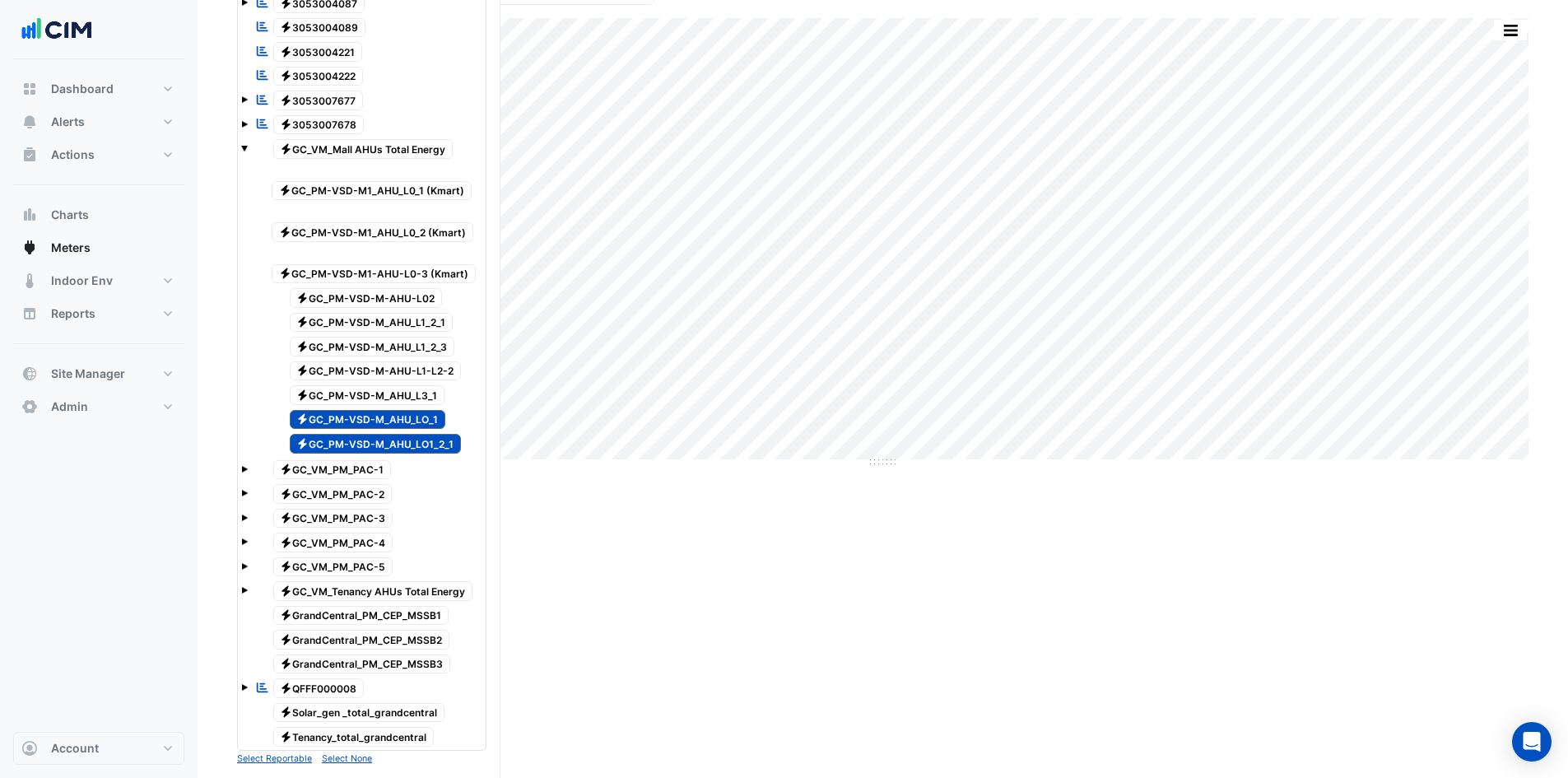
click at [332, 392] on span "Electricity GC_PM-VSD-M_AHU_L3_1" at bounding box center [367, 395] width 156 height 20
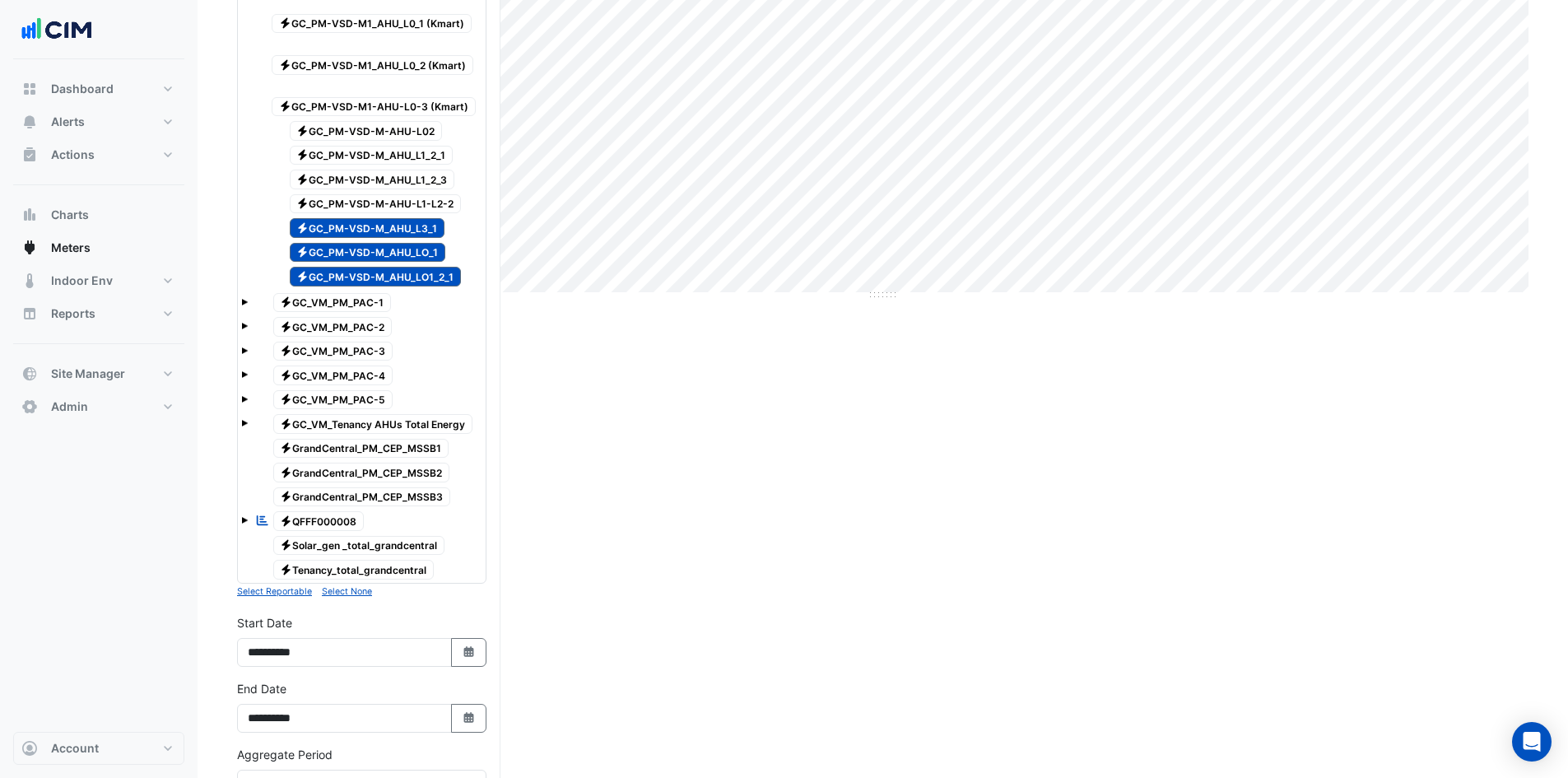
scroll to position [737, 0]
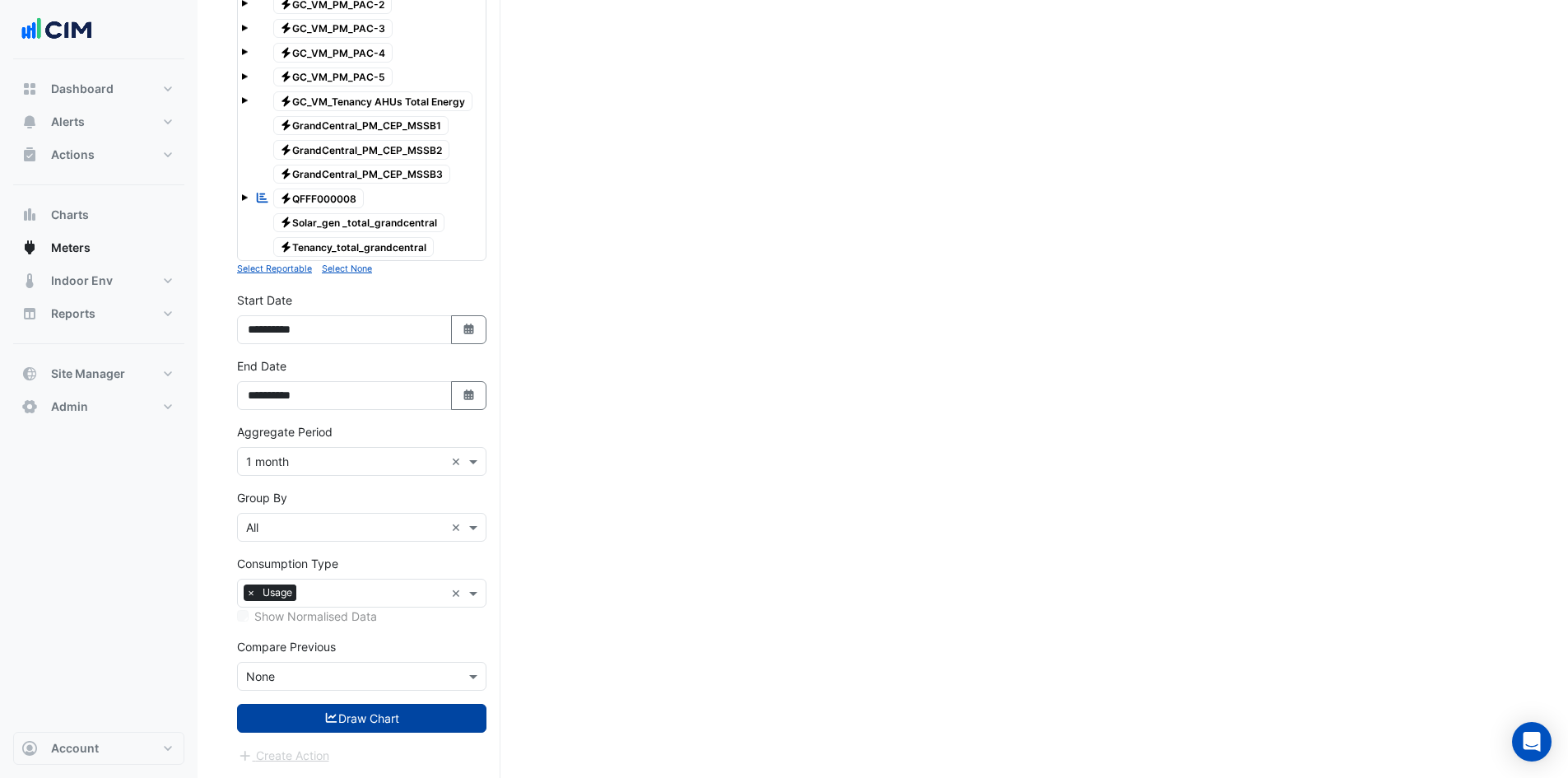
click at [361, 704] on button "Draw Chart" at bounding box center [362, 718] width 250 height 29
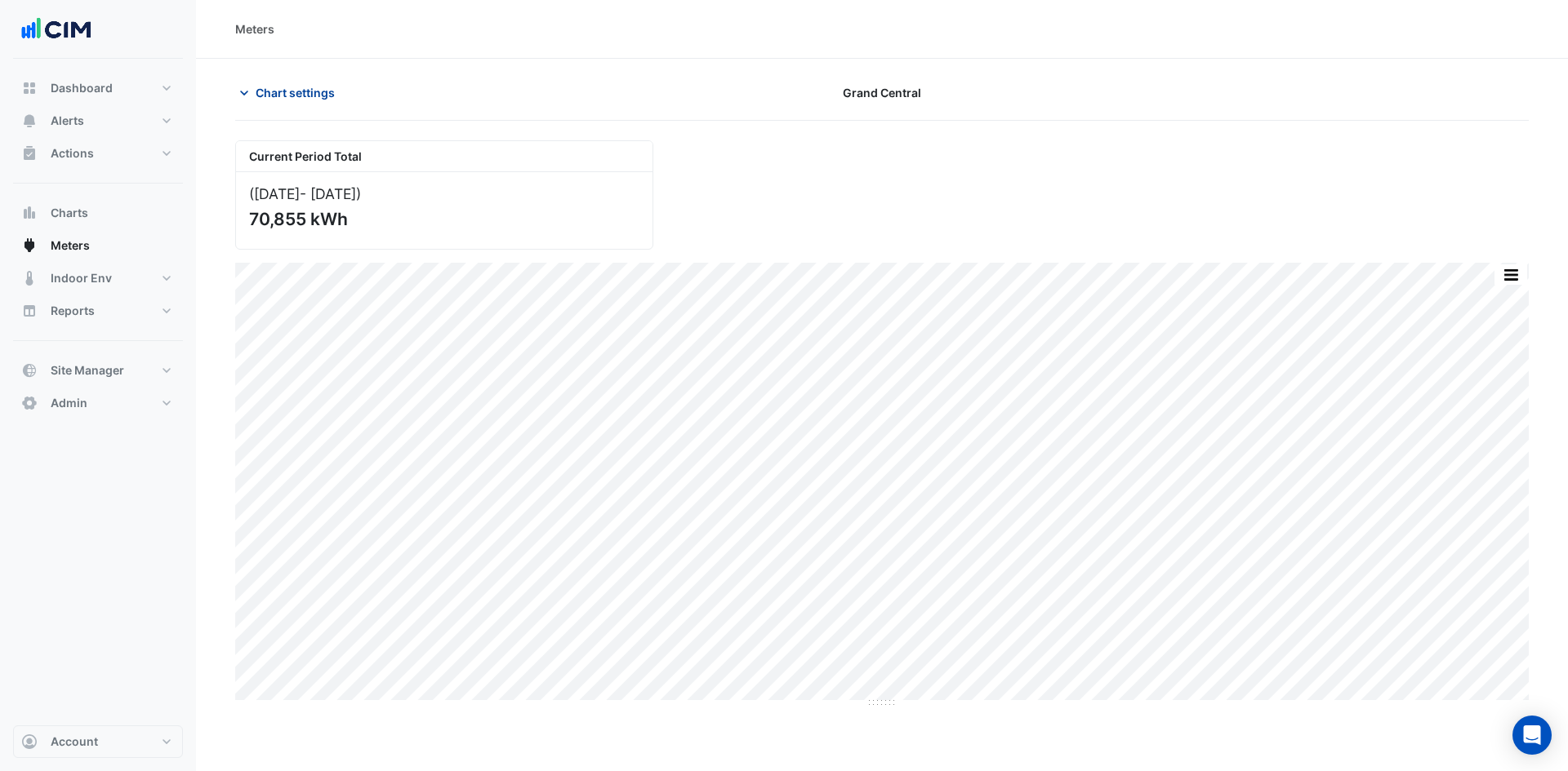
click at [308, 81] on button "Chart settings" at bounding box center [290, 92] width 110 height 29
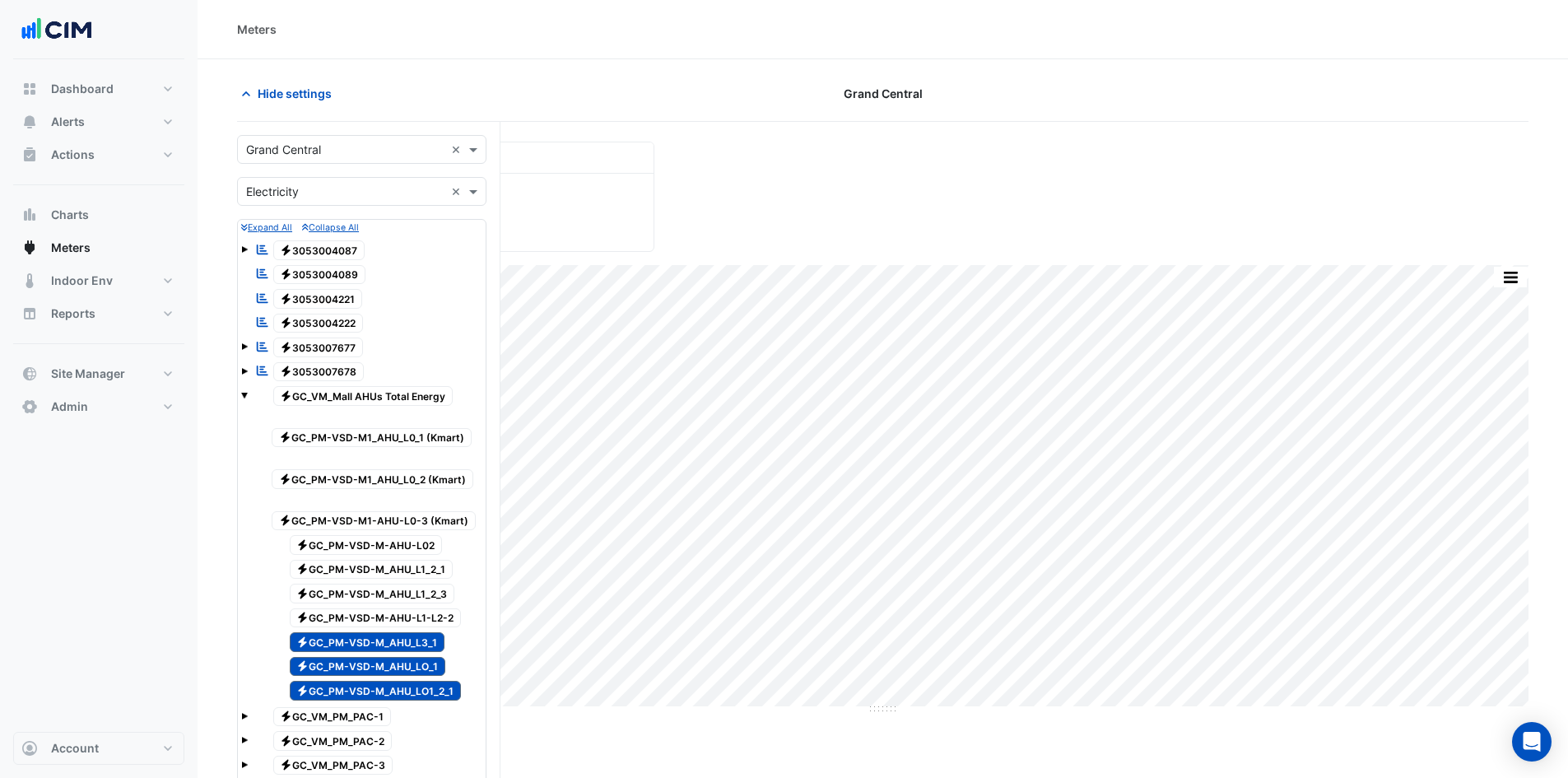
click at [363, 619] on span "Electricity GC_PM-VSD-M-AHU-L1-L2-2" at bounding box center [375, 618] width 172 height 20
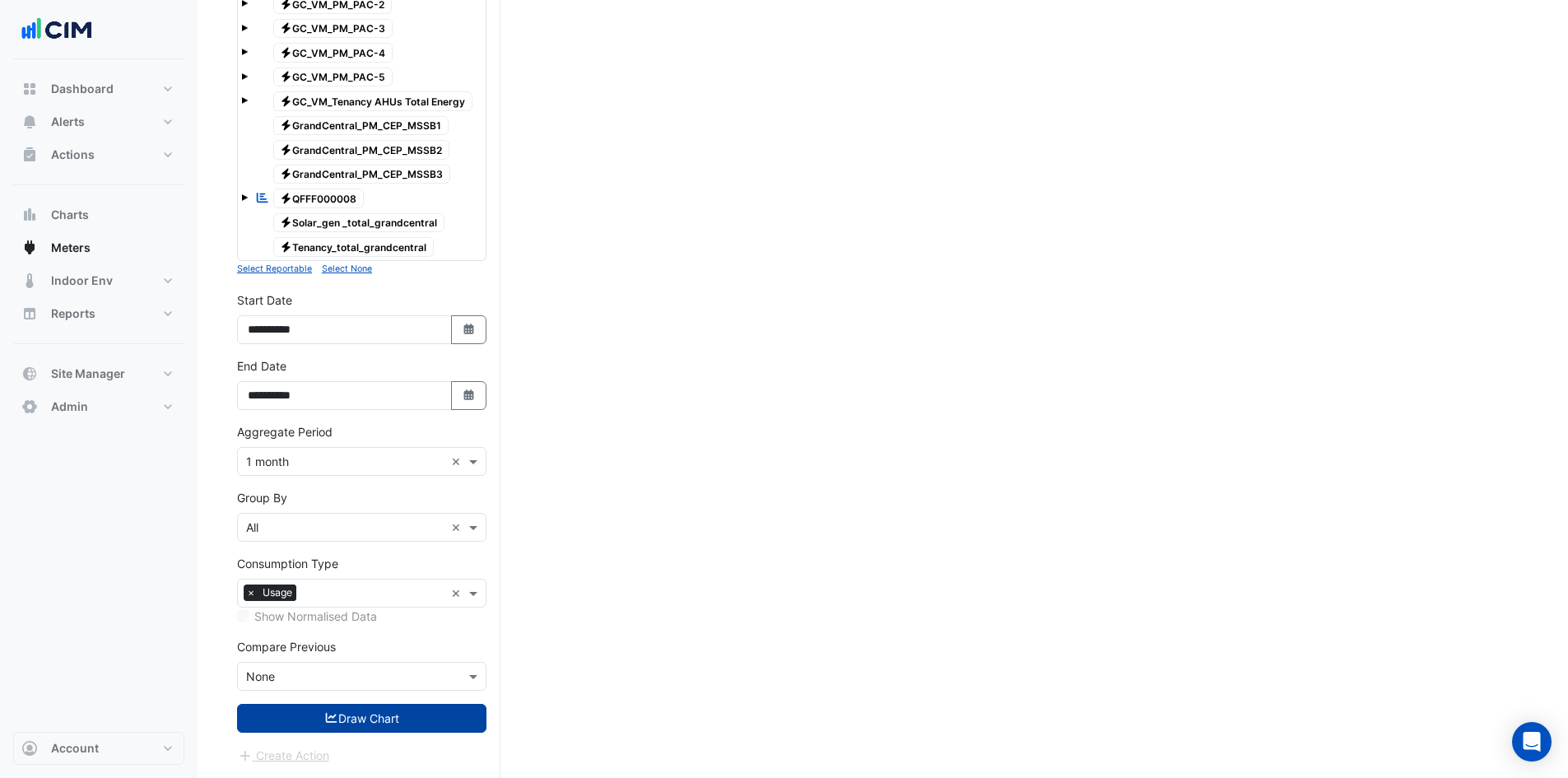
click at [367, 708] on button "Draw Chart" at bounding box center [362, 718] width 250 height 29
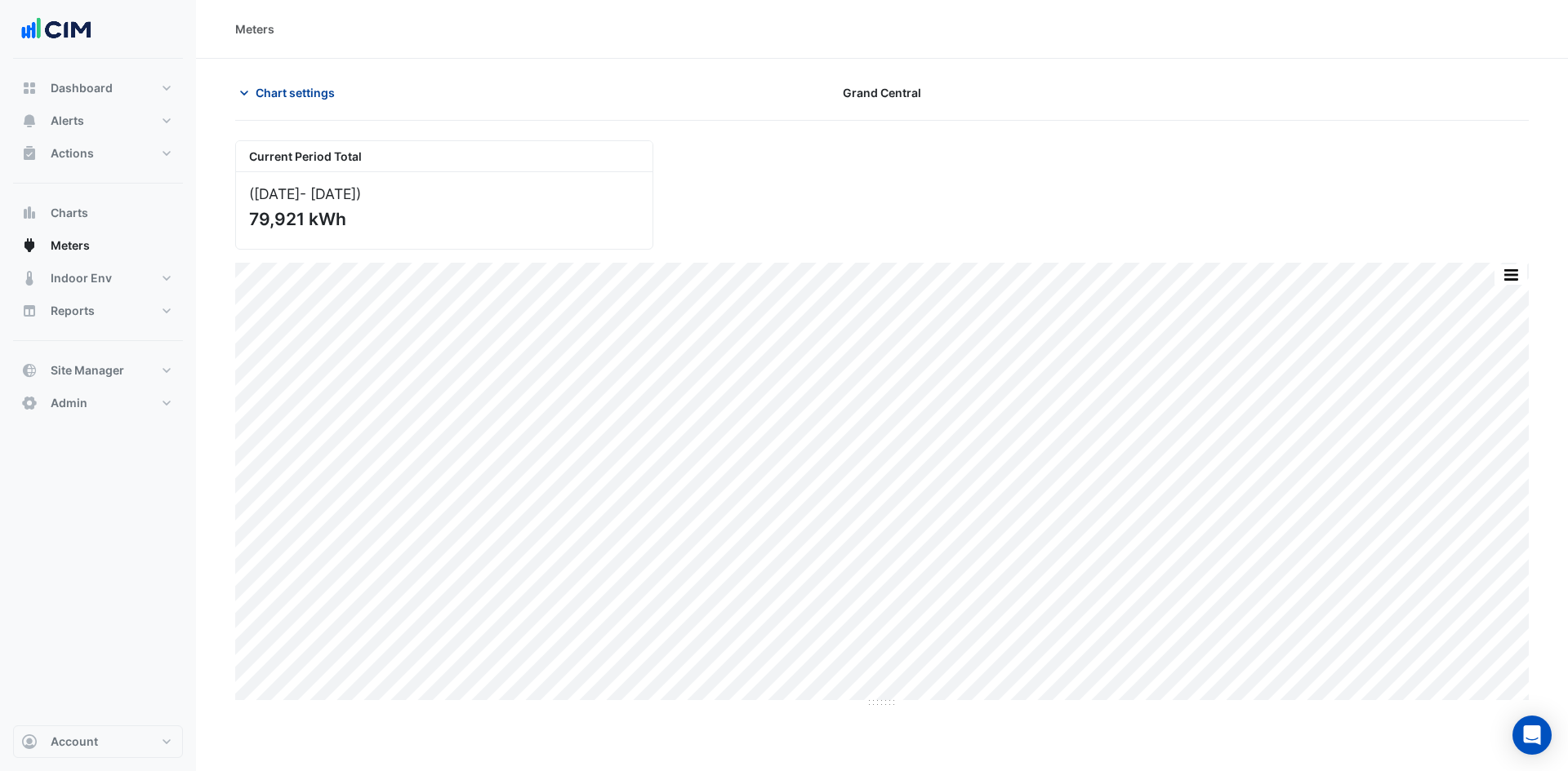
click at [291, 91] on span "Chart settings" at bounding box center [294, 92] width 79 height 17
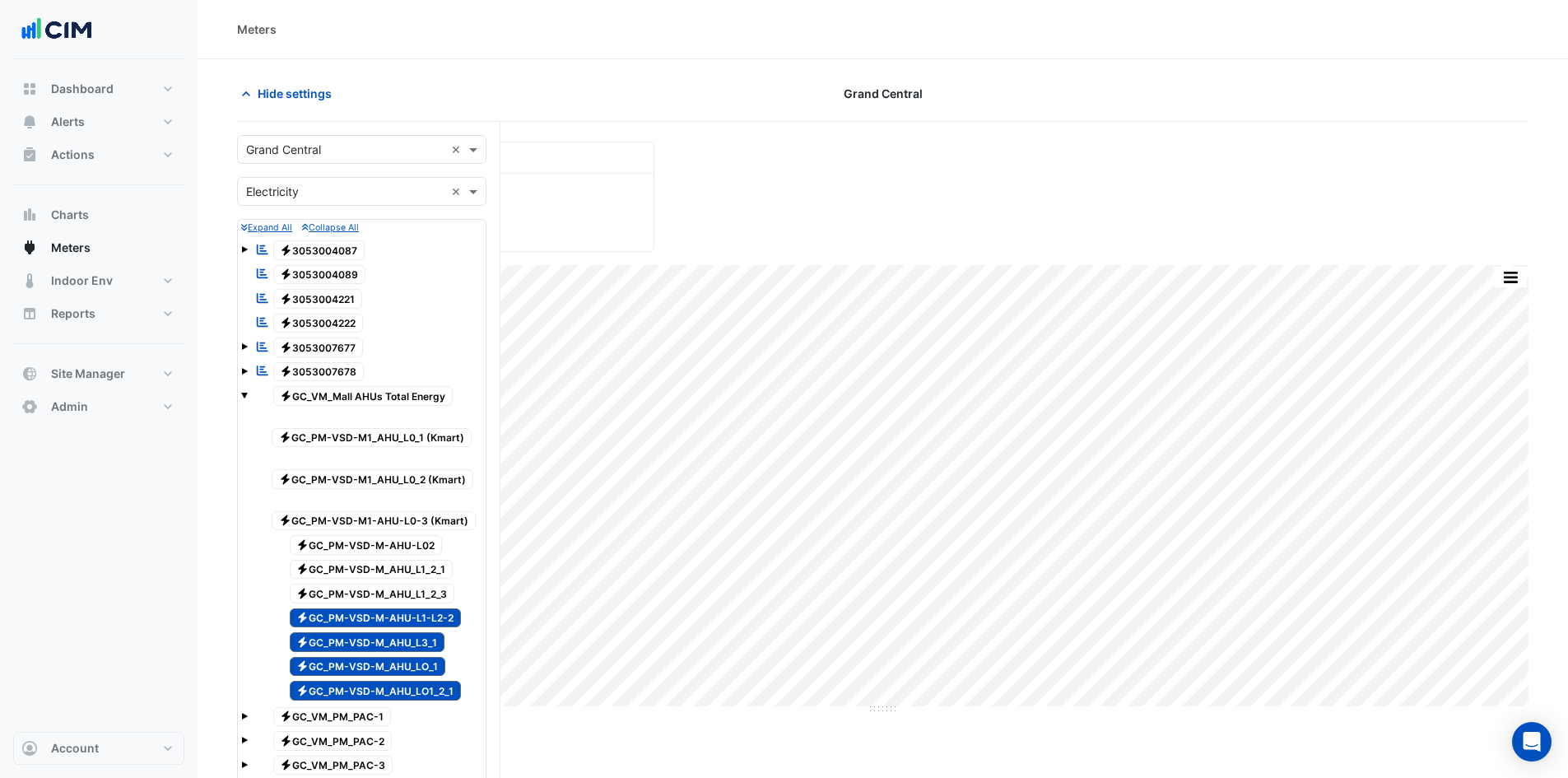
scroll to position [330, 0]
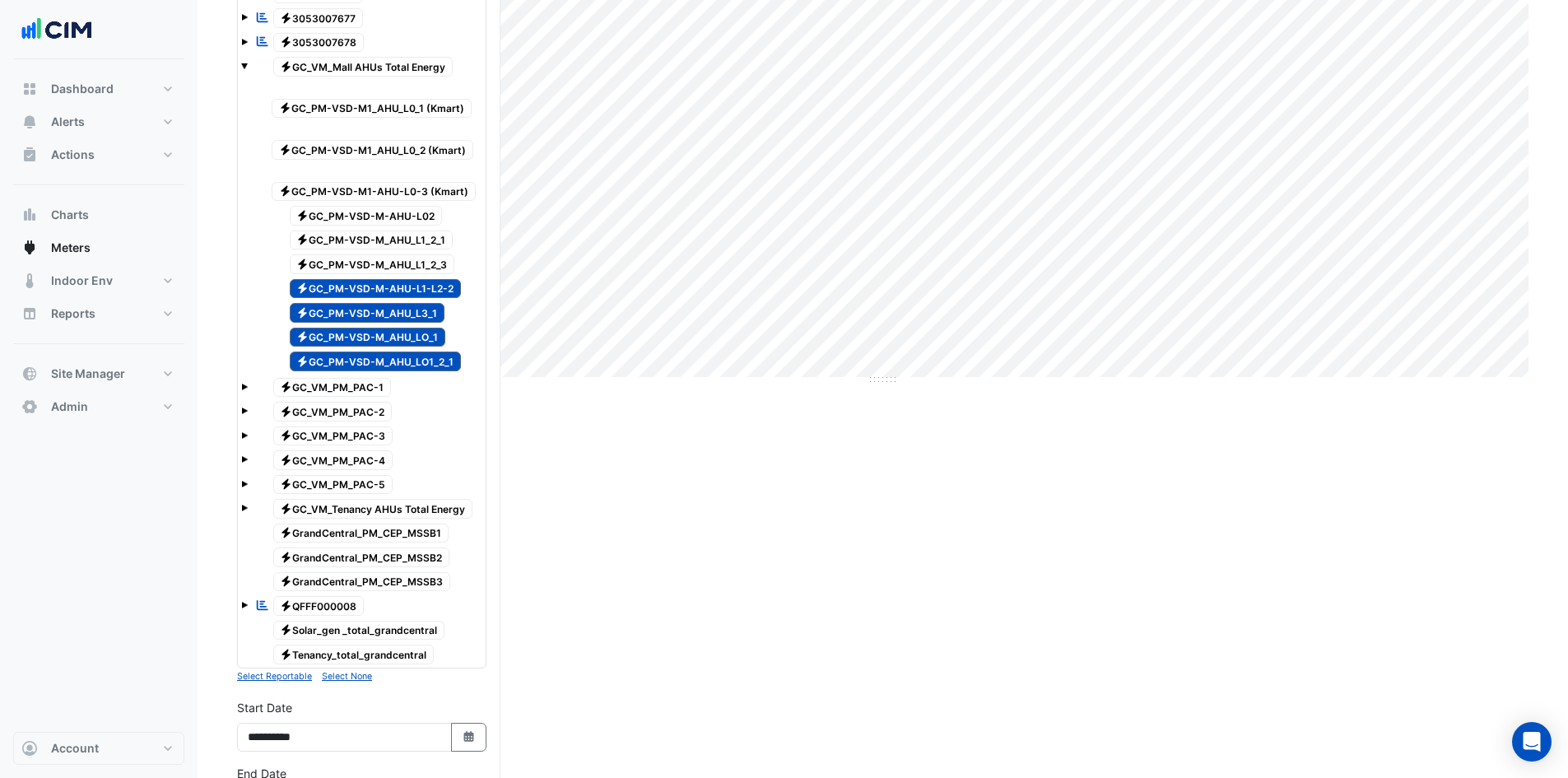
click at [346, 267] on span "Electricity GC_PM-VSD-M_AHU_L1_2_3" at bounding box center [372, 264] width 165 height 20
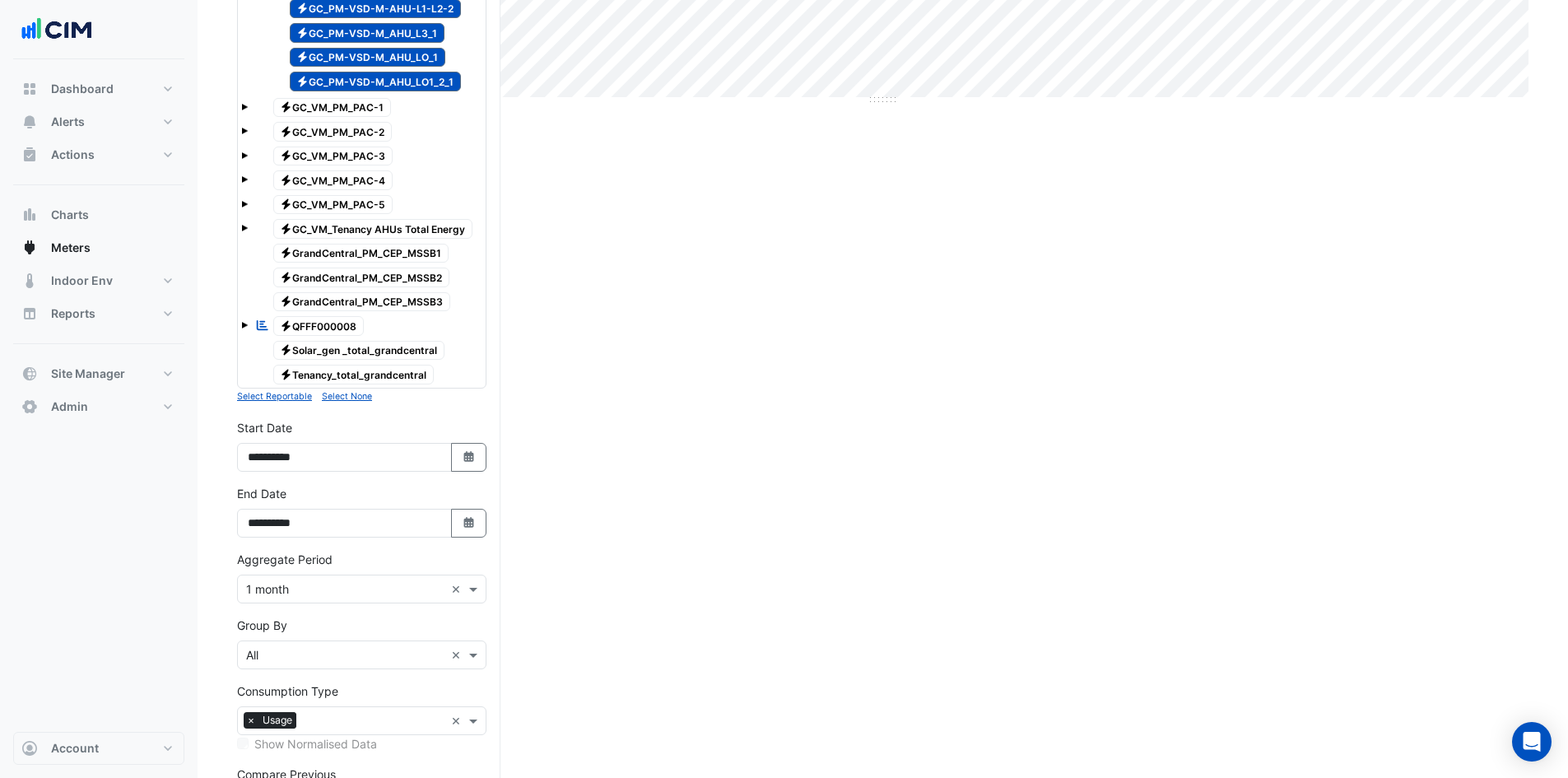
scroll to position [737, 0]
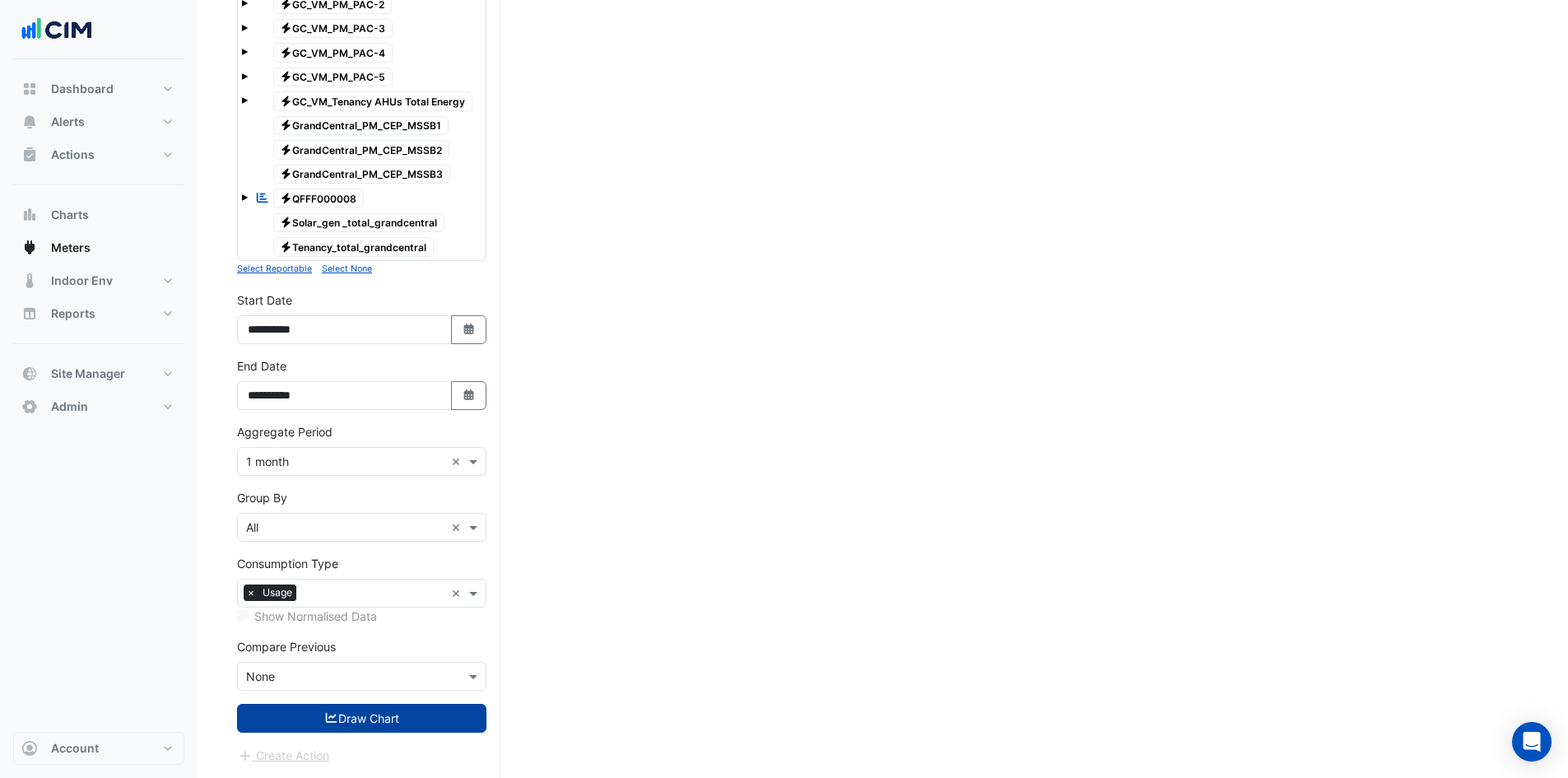
click at [367, 717] on button "Draw Chart" at bounding box center [362, 718] width 250 height 29
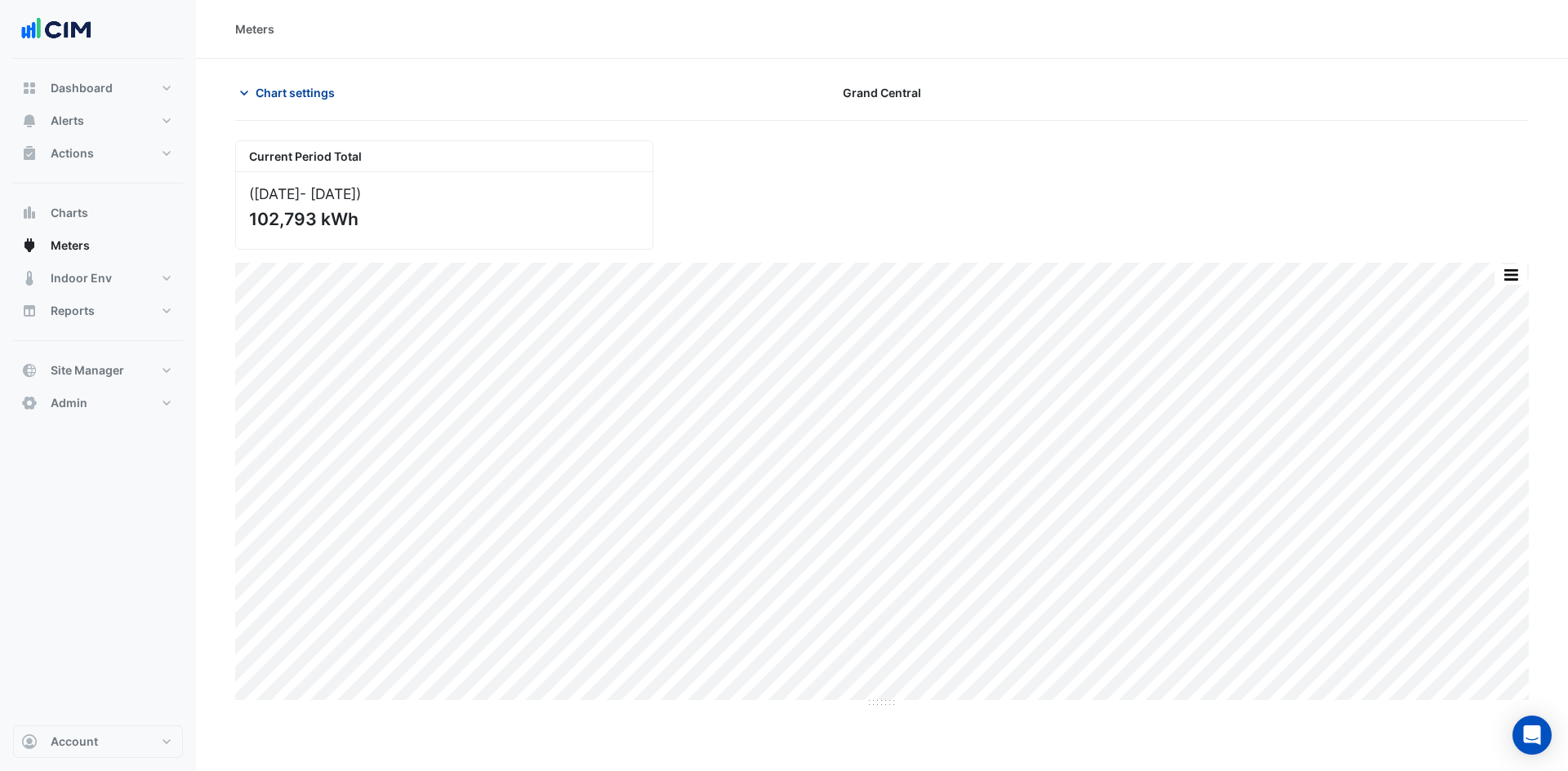
click at [280, 81] on button "Chart settings" at bounding box center [290, 92] width 110 height 29
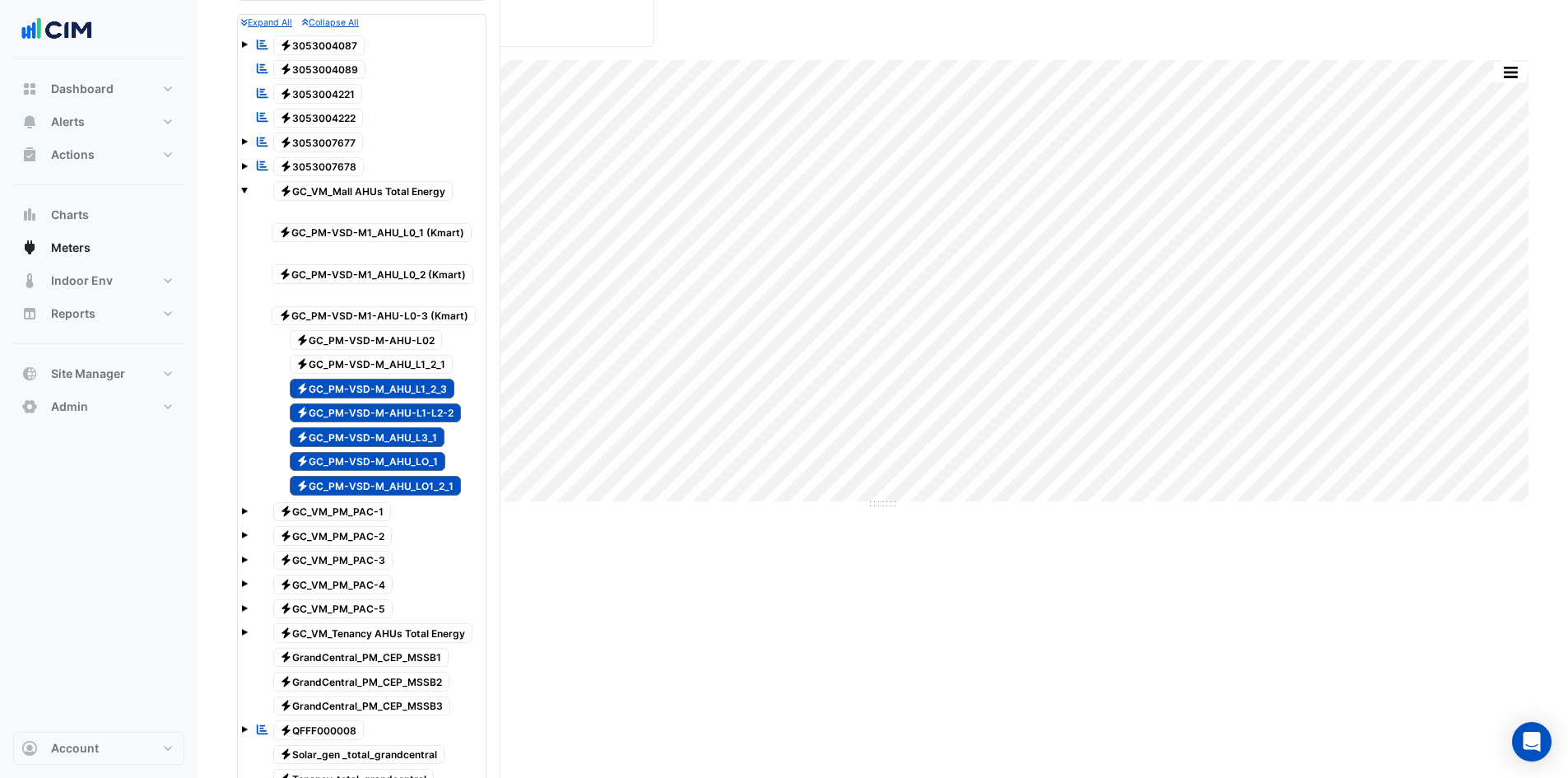
scroll to position [247, 0]
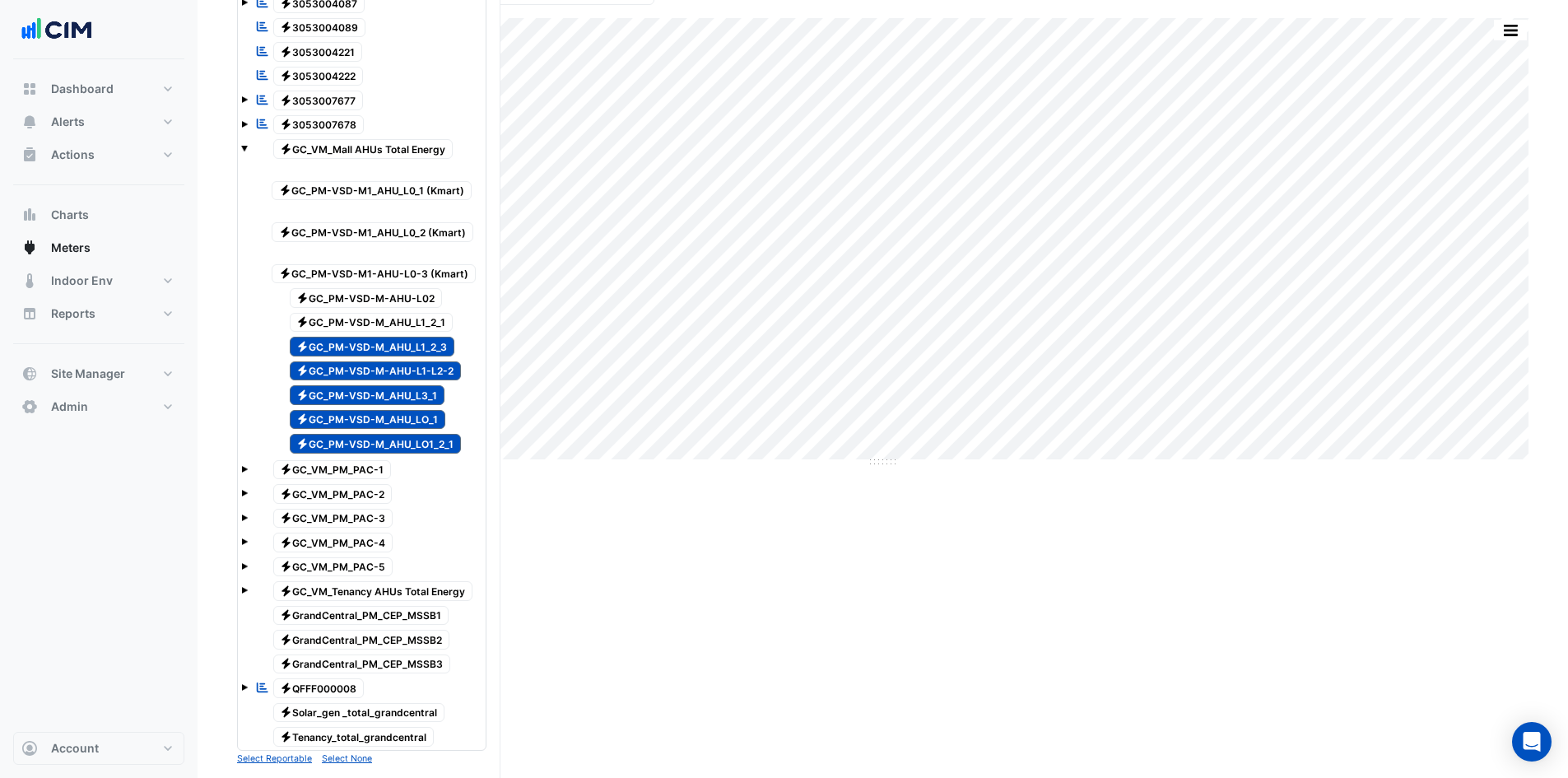
click at [332, 323] on span "Electricity GC_PM-VSD-M_AHU_L1_2_1" at bounding box center [371, 322] width 163 height 20
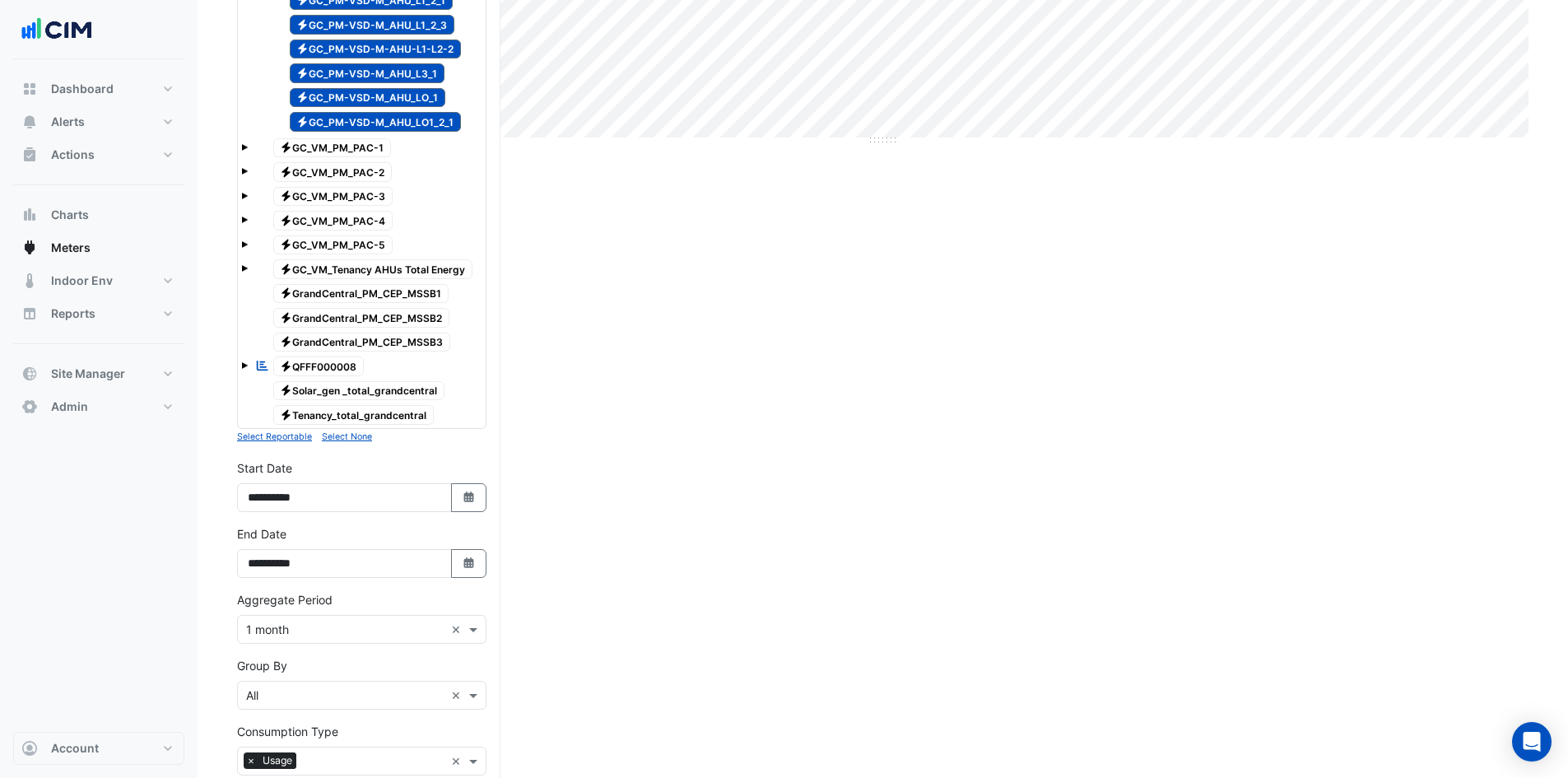
scroll to position [737, 0]
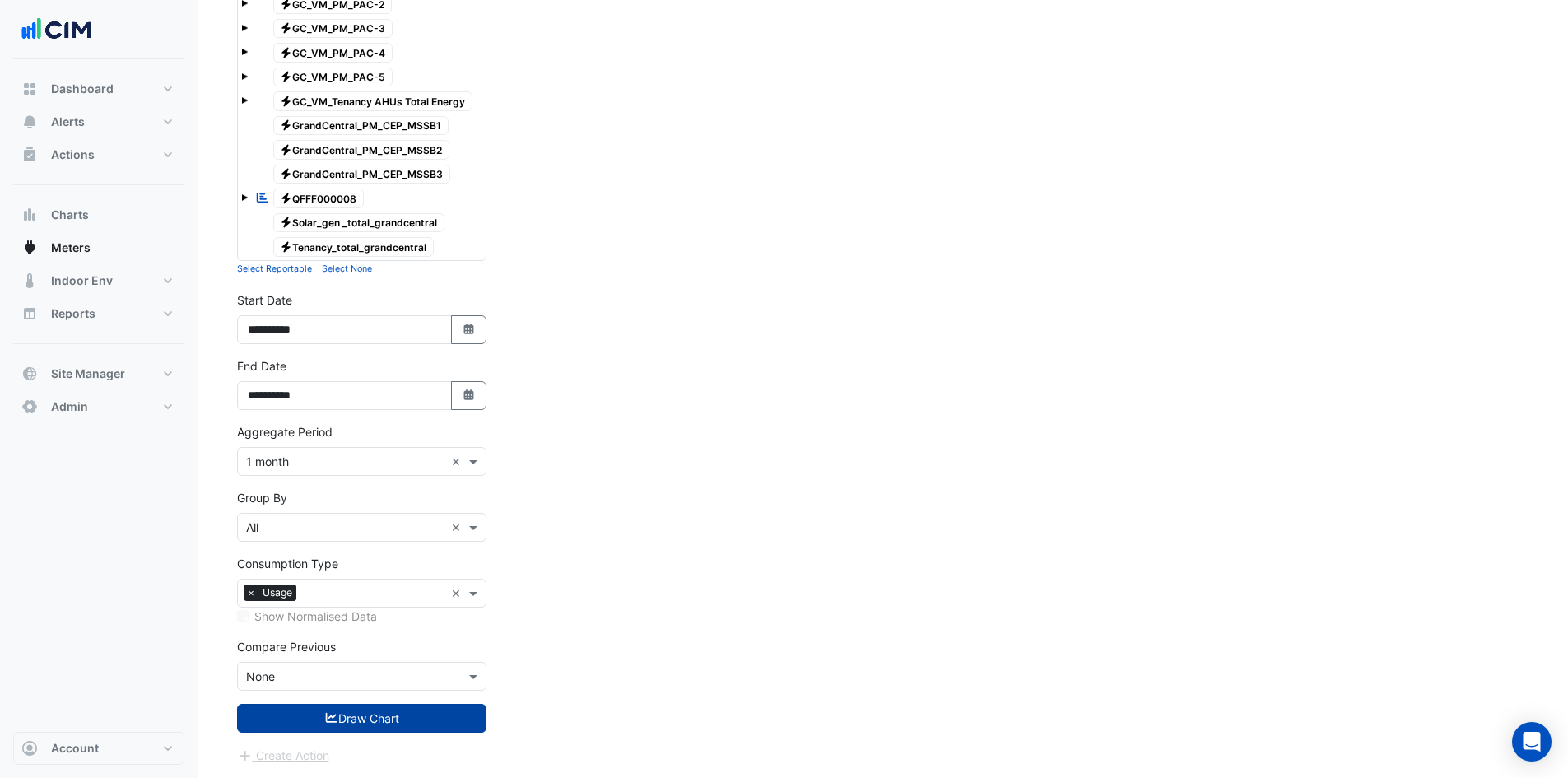
click at [358, 721] on button "Draw Chart" at bounding box center [362, 718] width 250 height 29
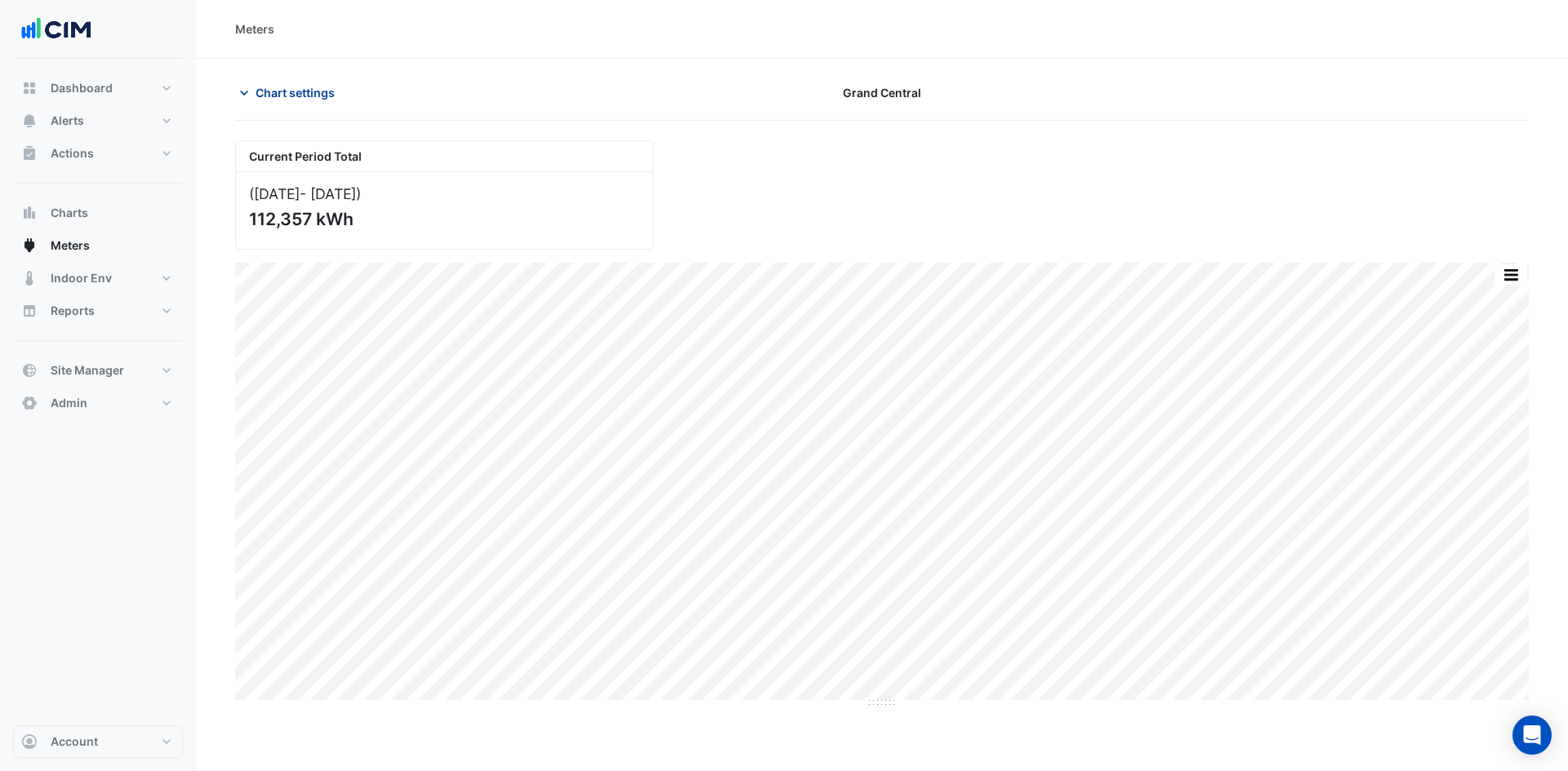
click at [289, 93] on span "Chart settings" at bounding box center [294, 92] width 79 height 17
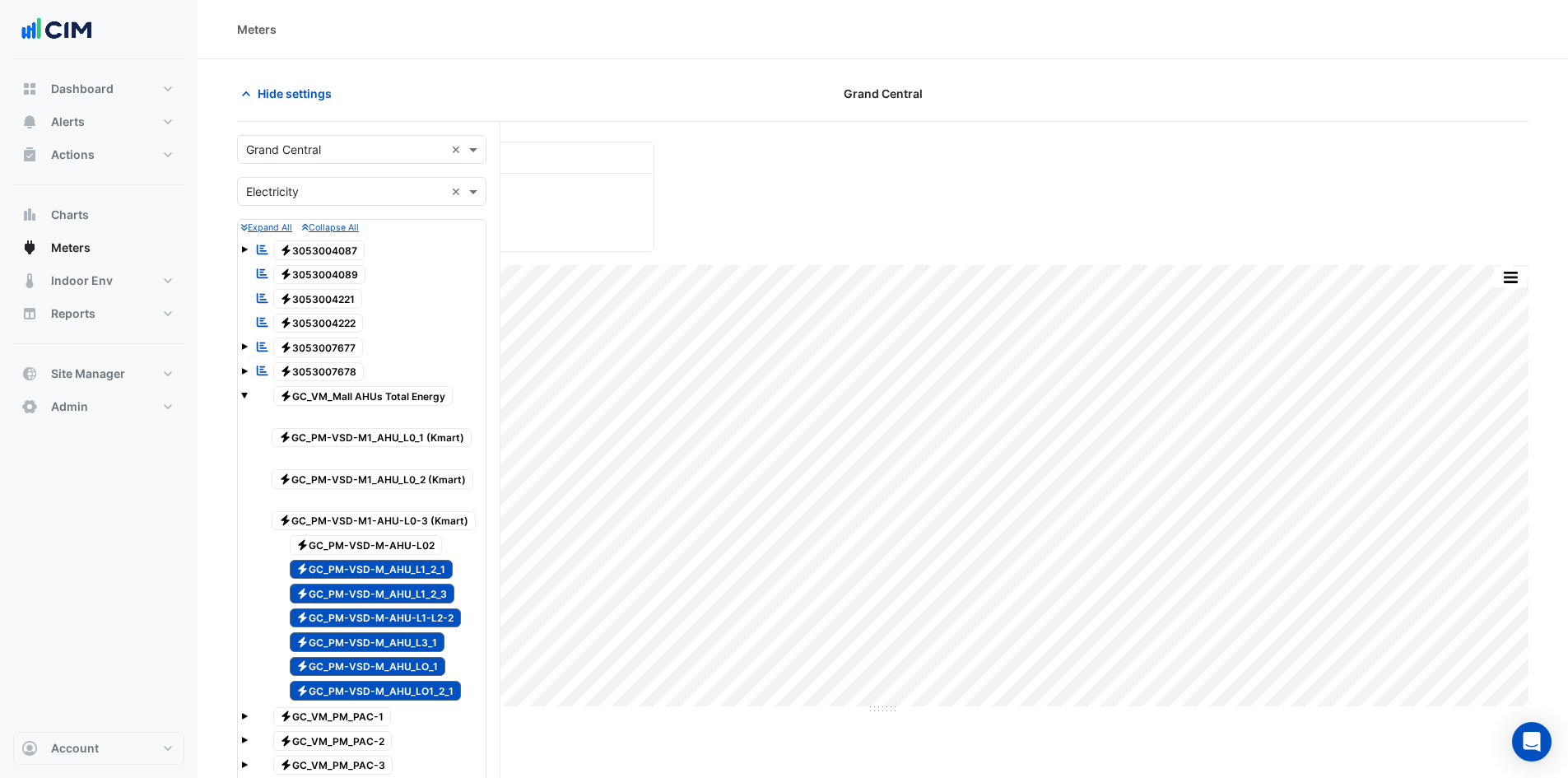
click at [331, 539] on span "Electricity GC_PM-VSD-M-AHU-L02" at bounding box center [365, 545] width 153 height 20
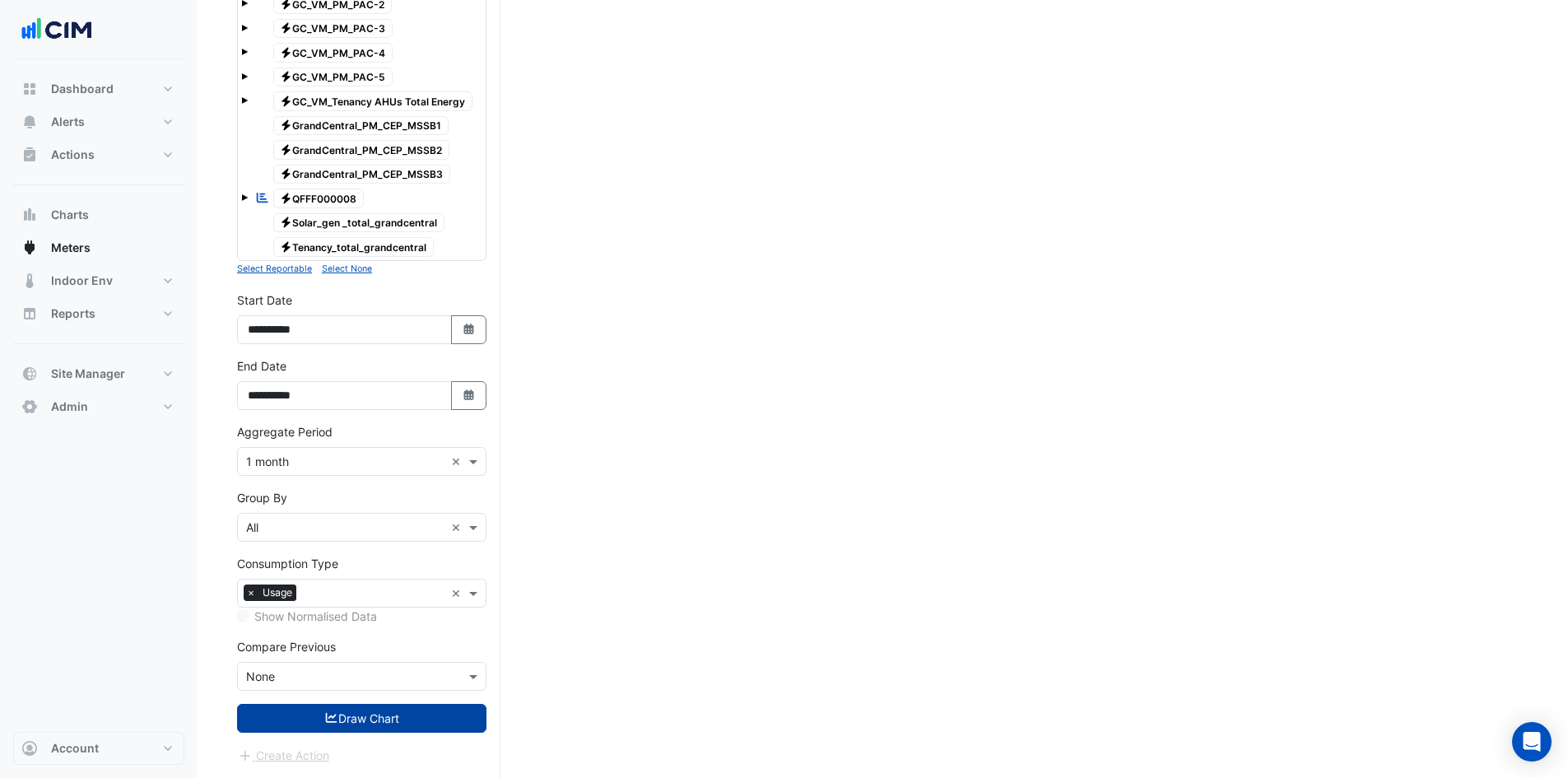
click at [368, 712] on button "Draw Chart" at bounding box center [362, 718] width 250 height 29
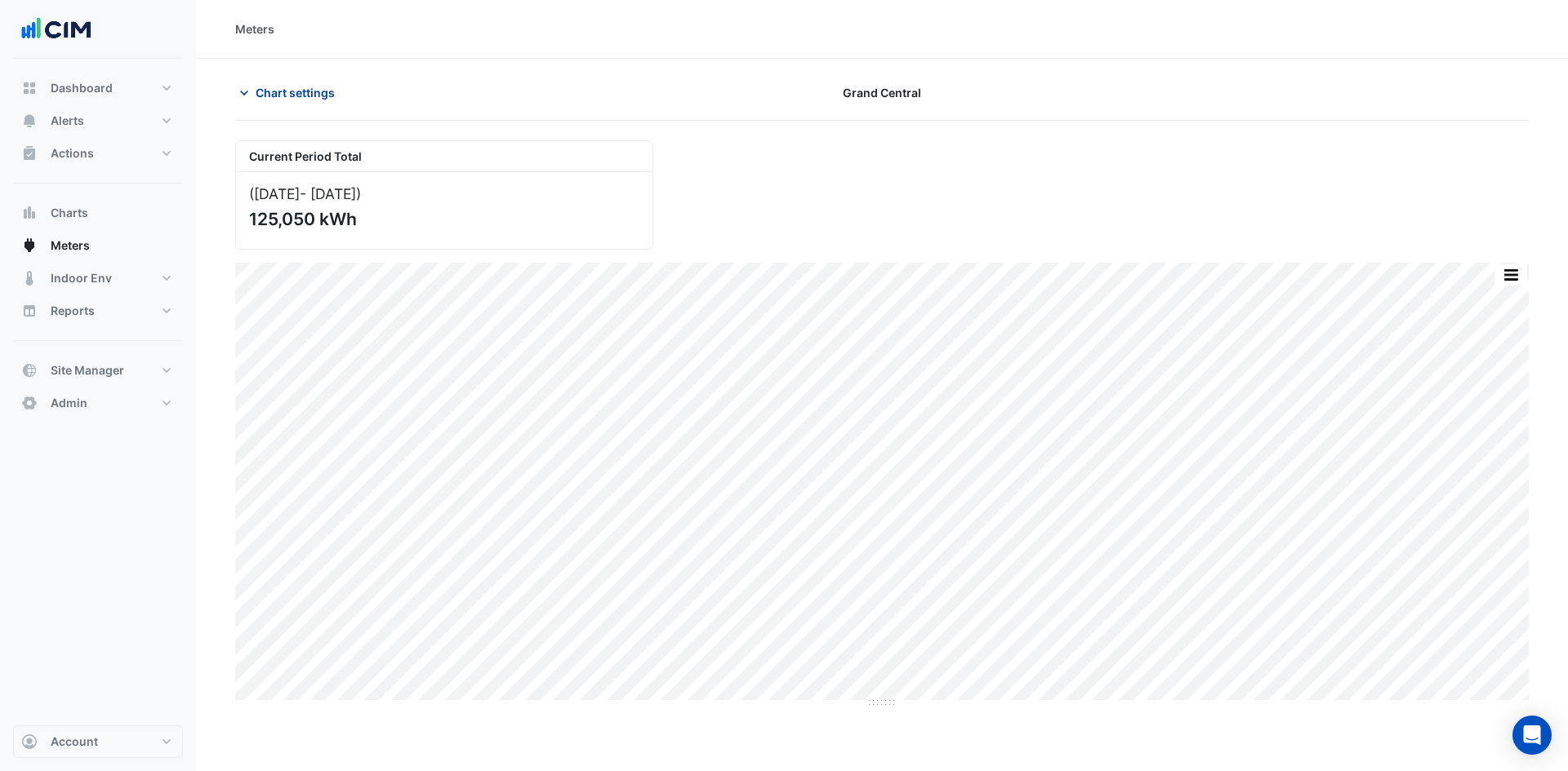
click at [277, 97] on span "Chart settings" at bounding box center [294, 92] width 79 height 17
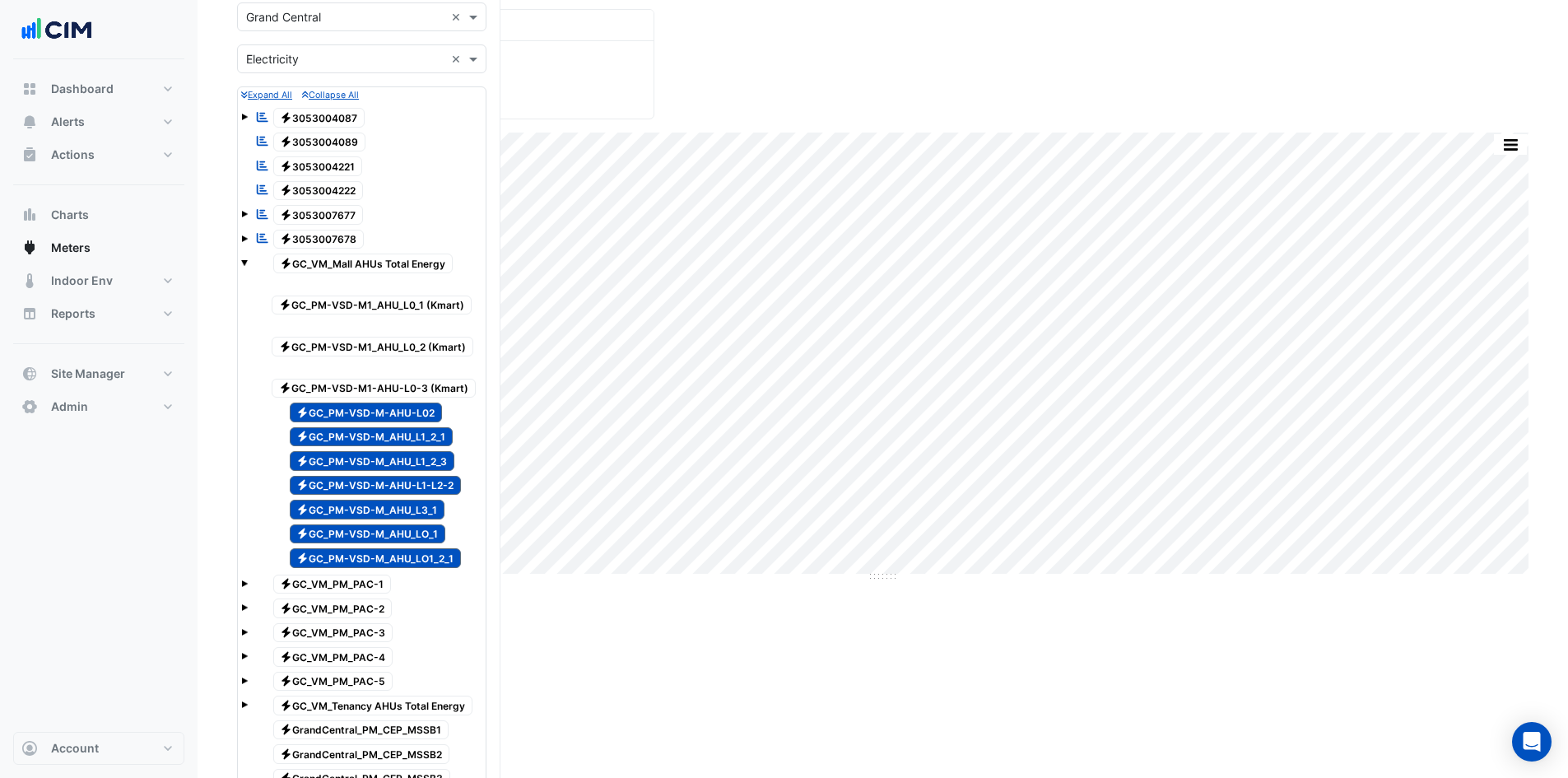
scroll to position [330, 0]
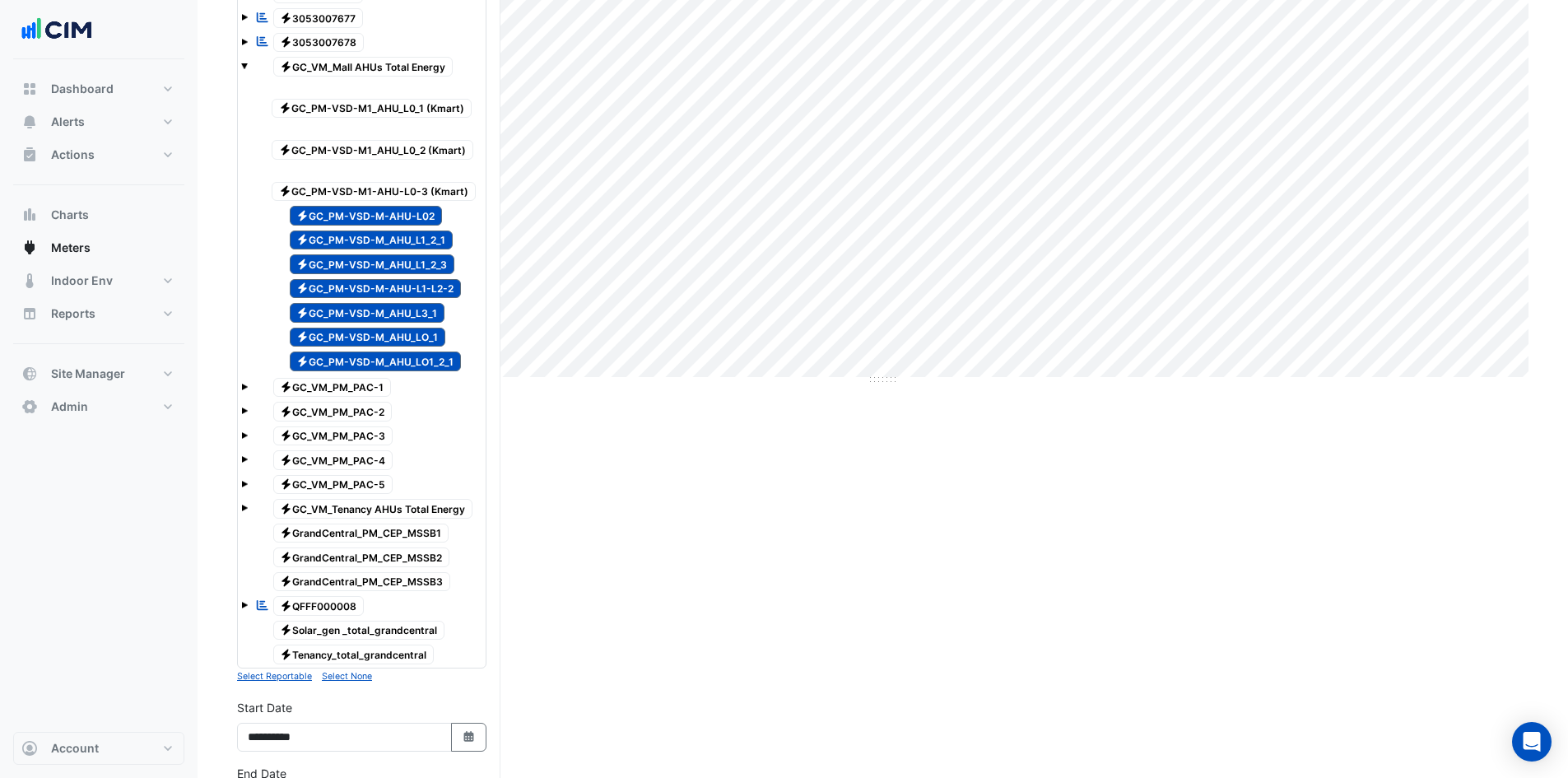
click at [353, 187] on span "Electricity GC_PM-VSD-M1-AHU-L0-3 (Kmart)" at bounding box center [373, 192] width 204 height 20
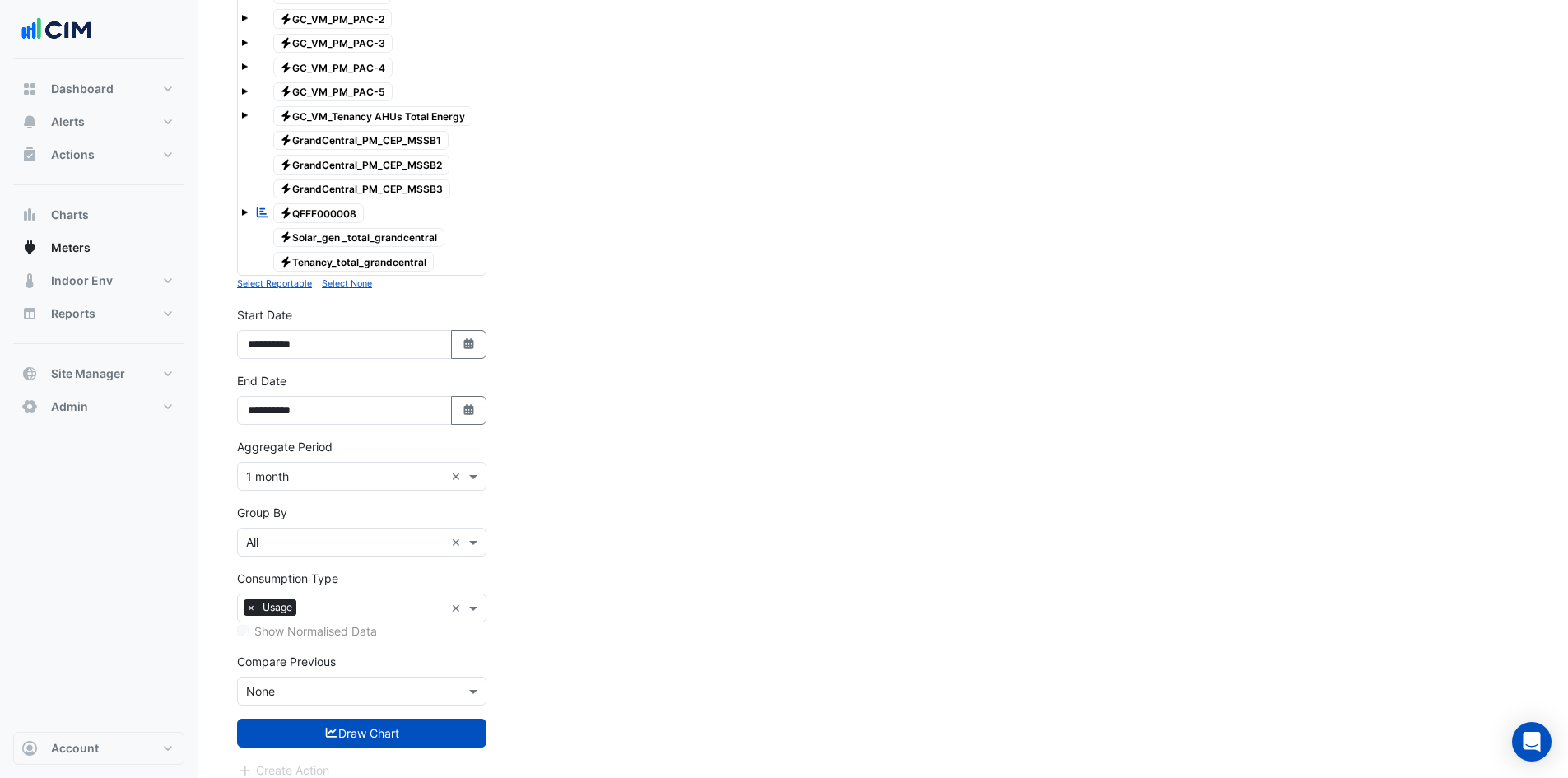
scroll to position [737, 0]
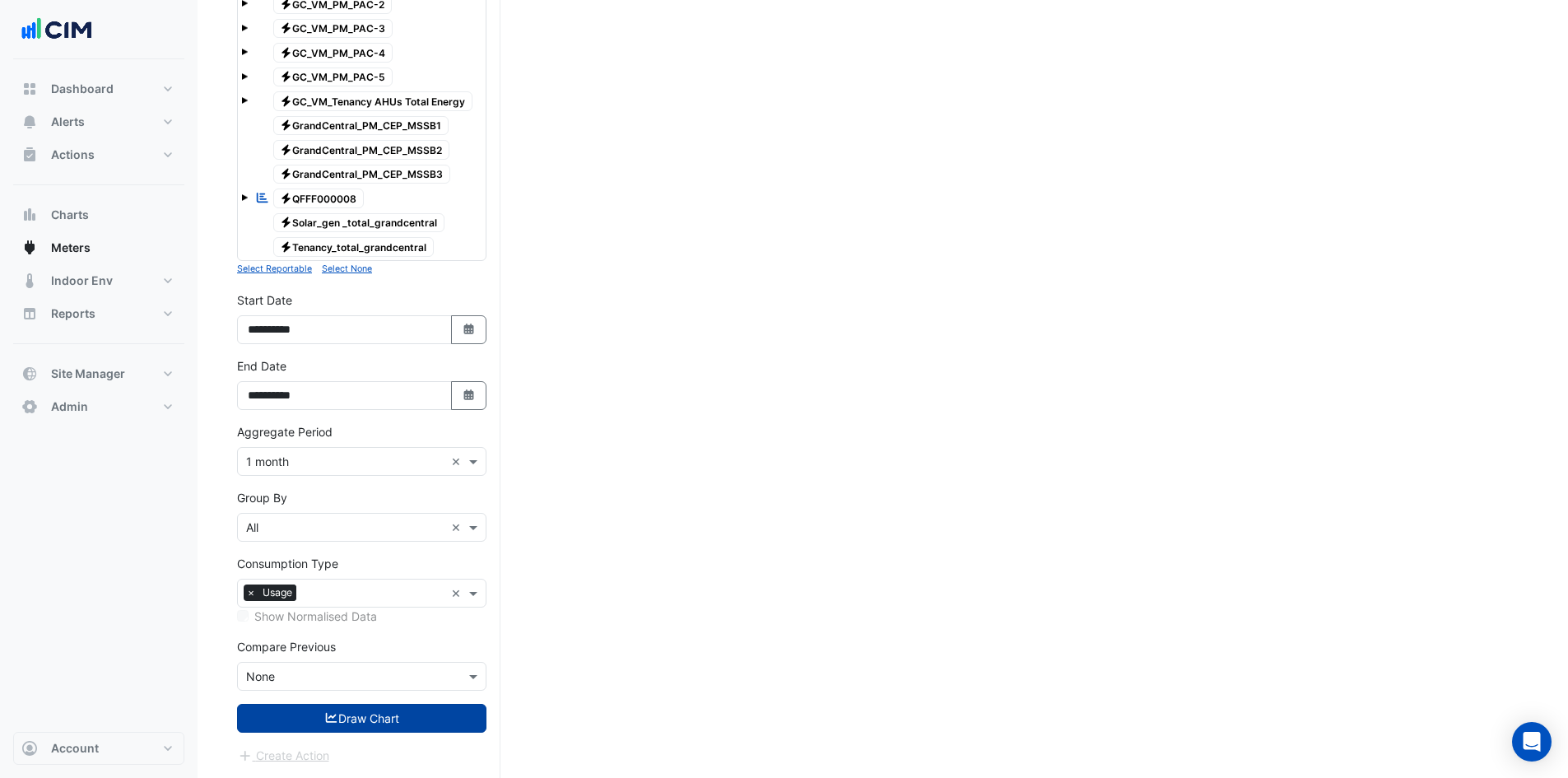
click at [390, 707] on button "Draw Chart" at bounding box center [362, 718] width 250 height 29
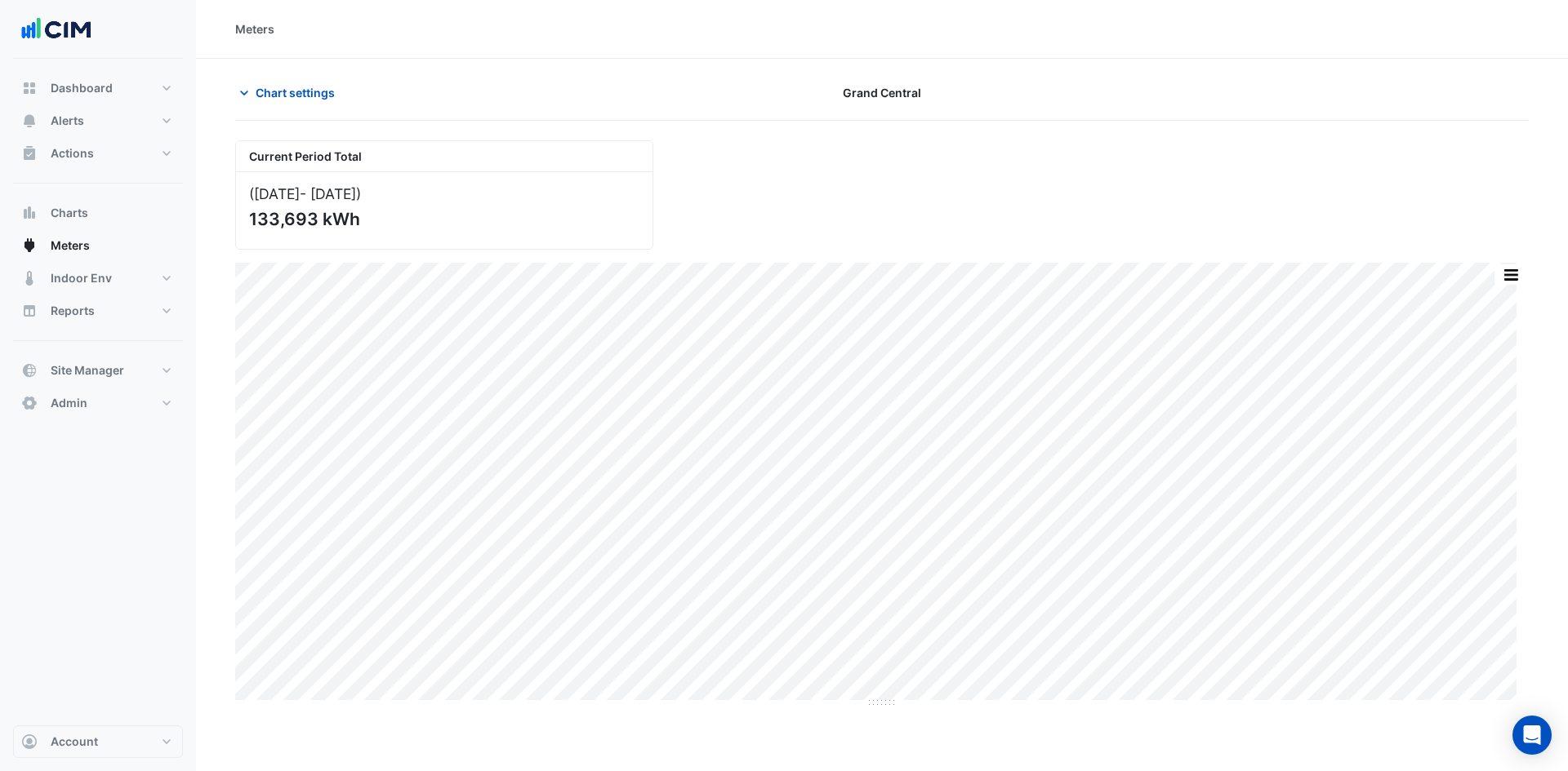
click at [270, 70] on section "Chart settings [GEOGRAPHIC_DATA] Current Period Total (Sep [DATE] ) 133,693 kWh…" at bounding box center [881, 384] width 1371 height 650
click at [263, 94] on span "Chart settings" at bounding box center [294, 92] width 79 height 17
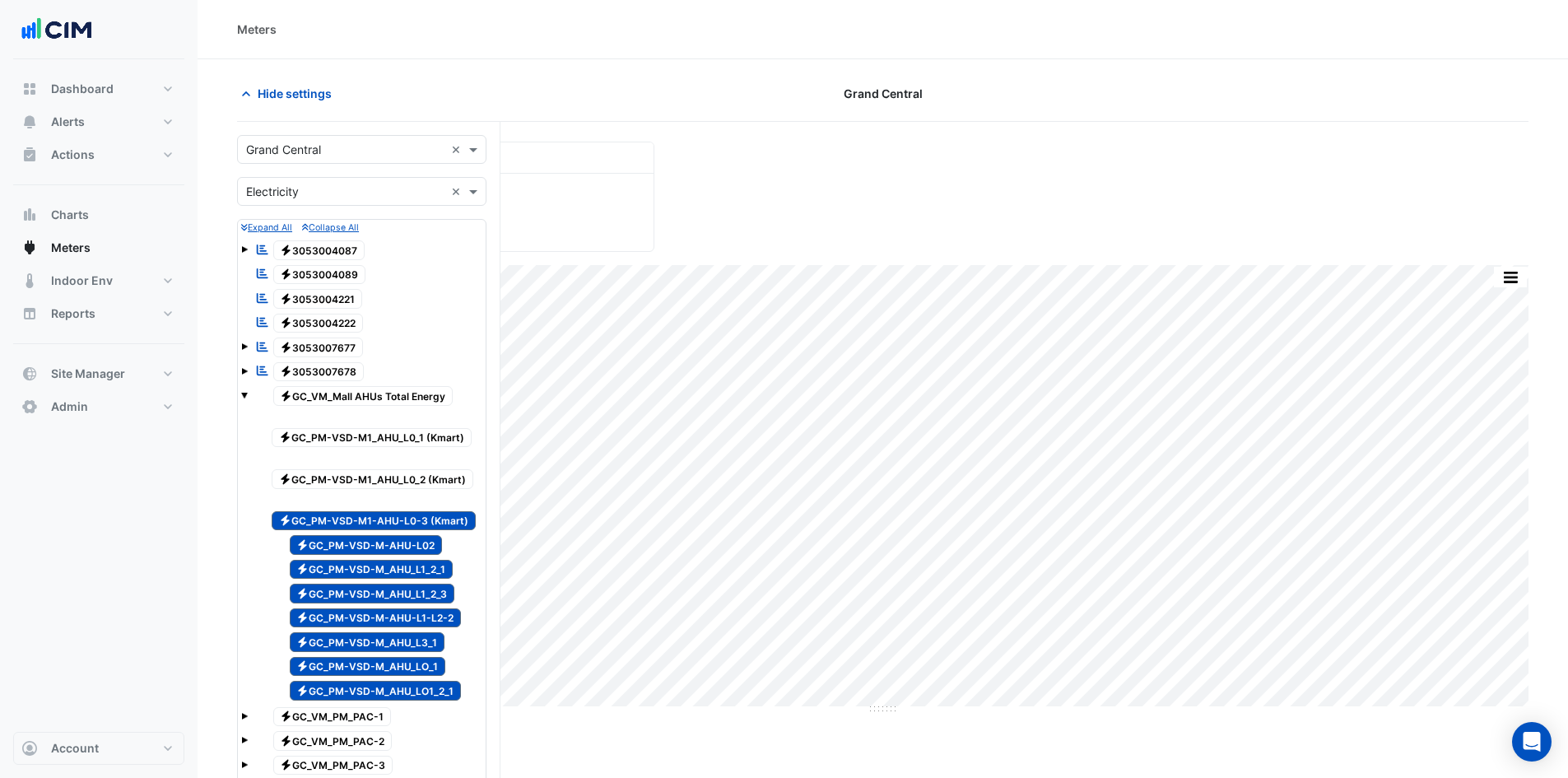
click at [343, 480] on span "Electricity GC_PM-VSD-M1_AHU_L0_2 (Kmart)" at bounding box center [372, 478] width 202 height 20
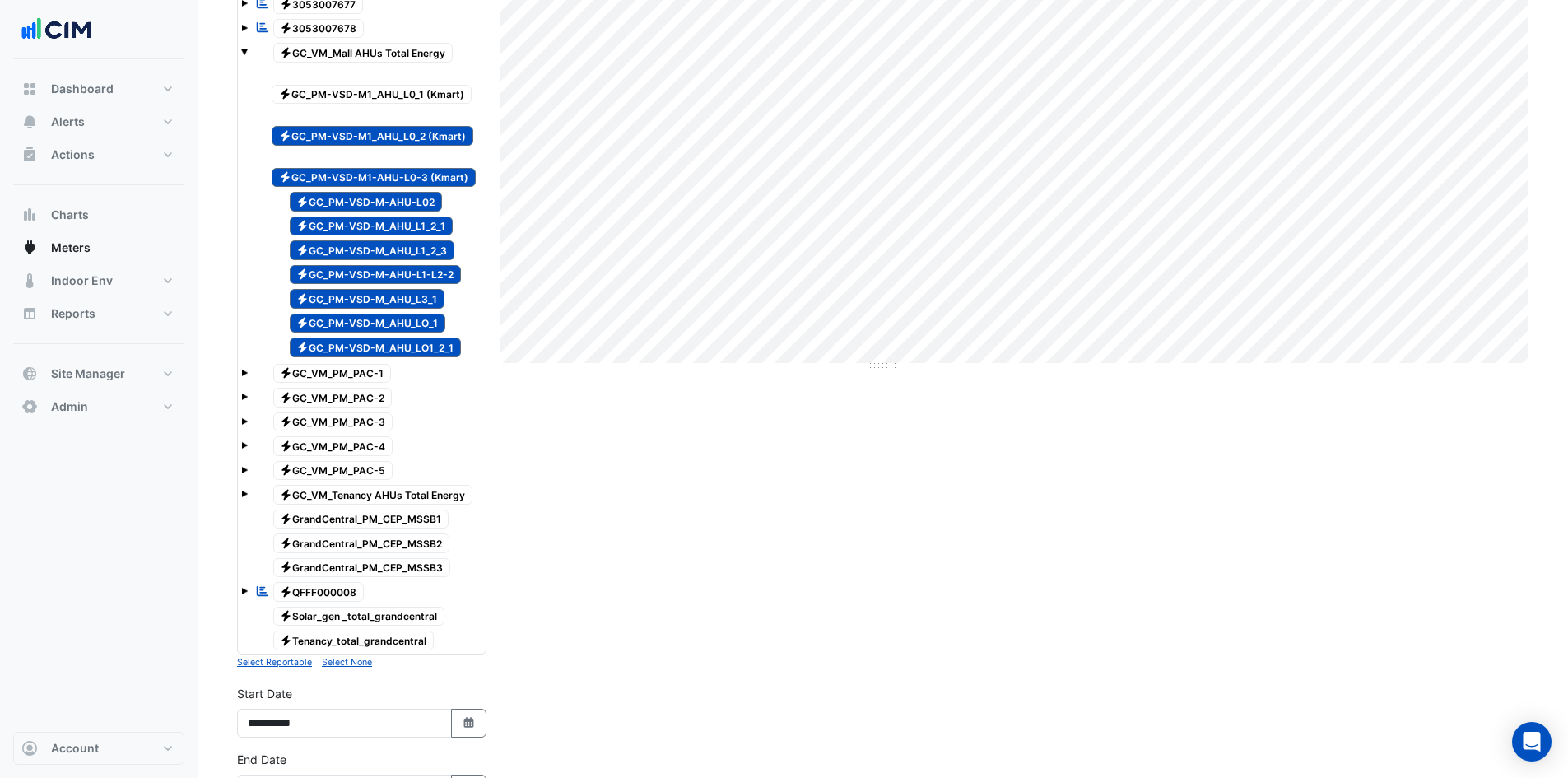
scroll to position [737, 0]
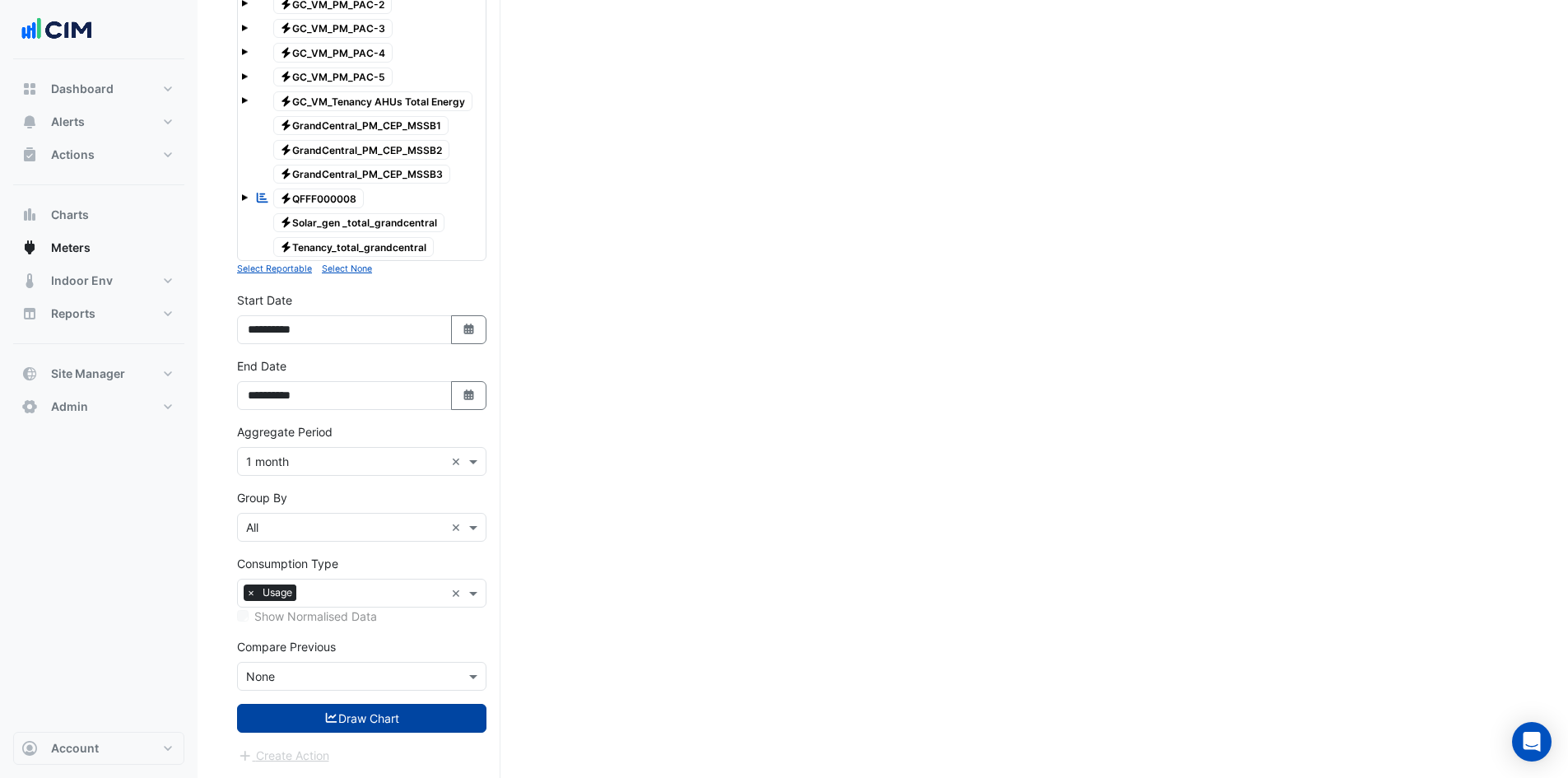
click at [364, 711] on button "Draw Chart" at bounding box center [362, 718] width 250 height 29
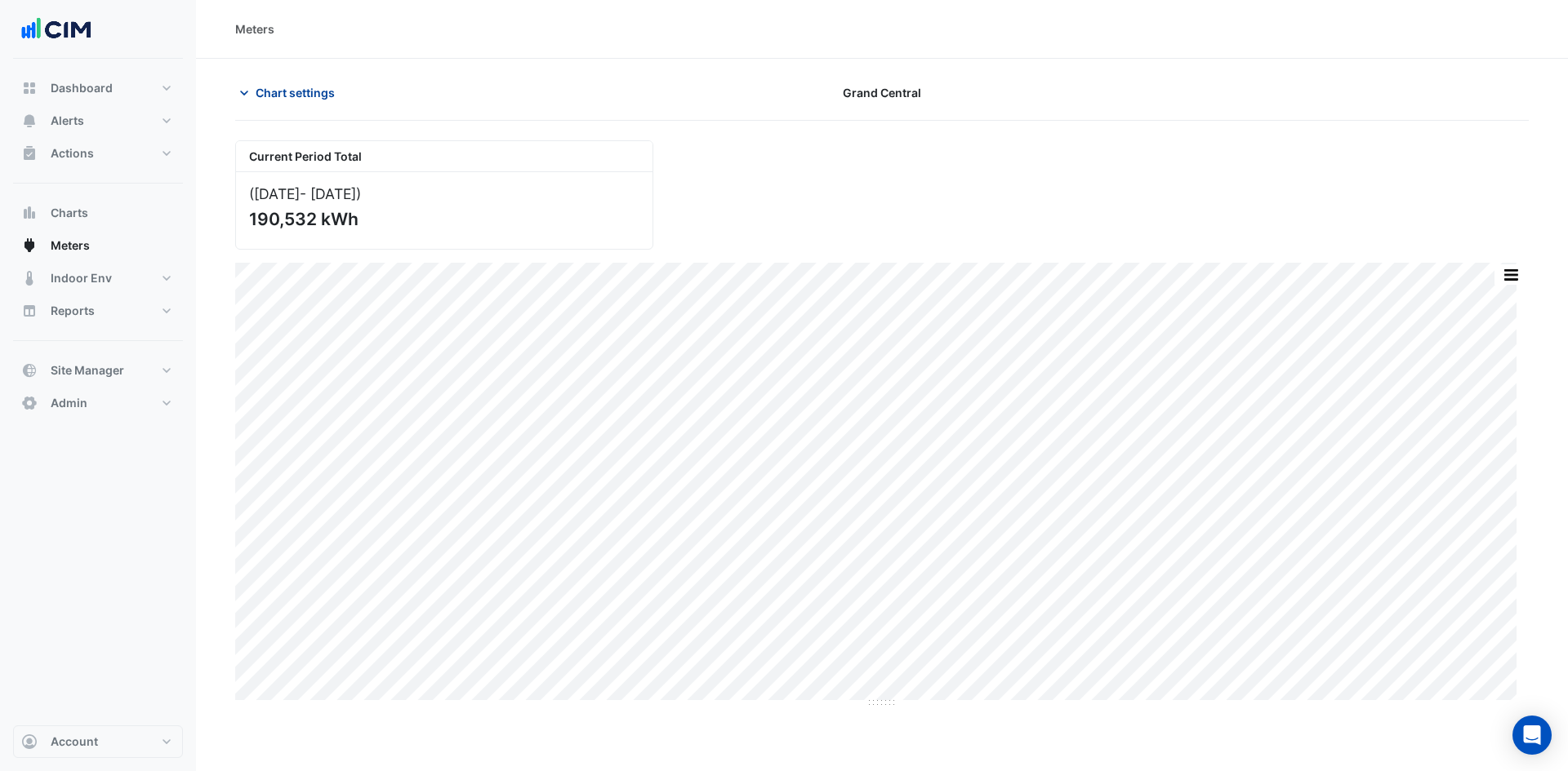
click at [282, 94] on span "Chart settings" at bounding box center [294, 92] width 79 height 17
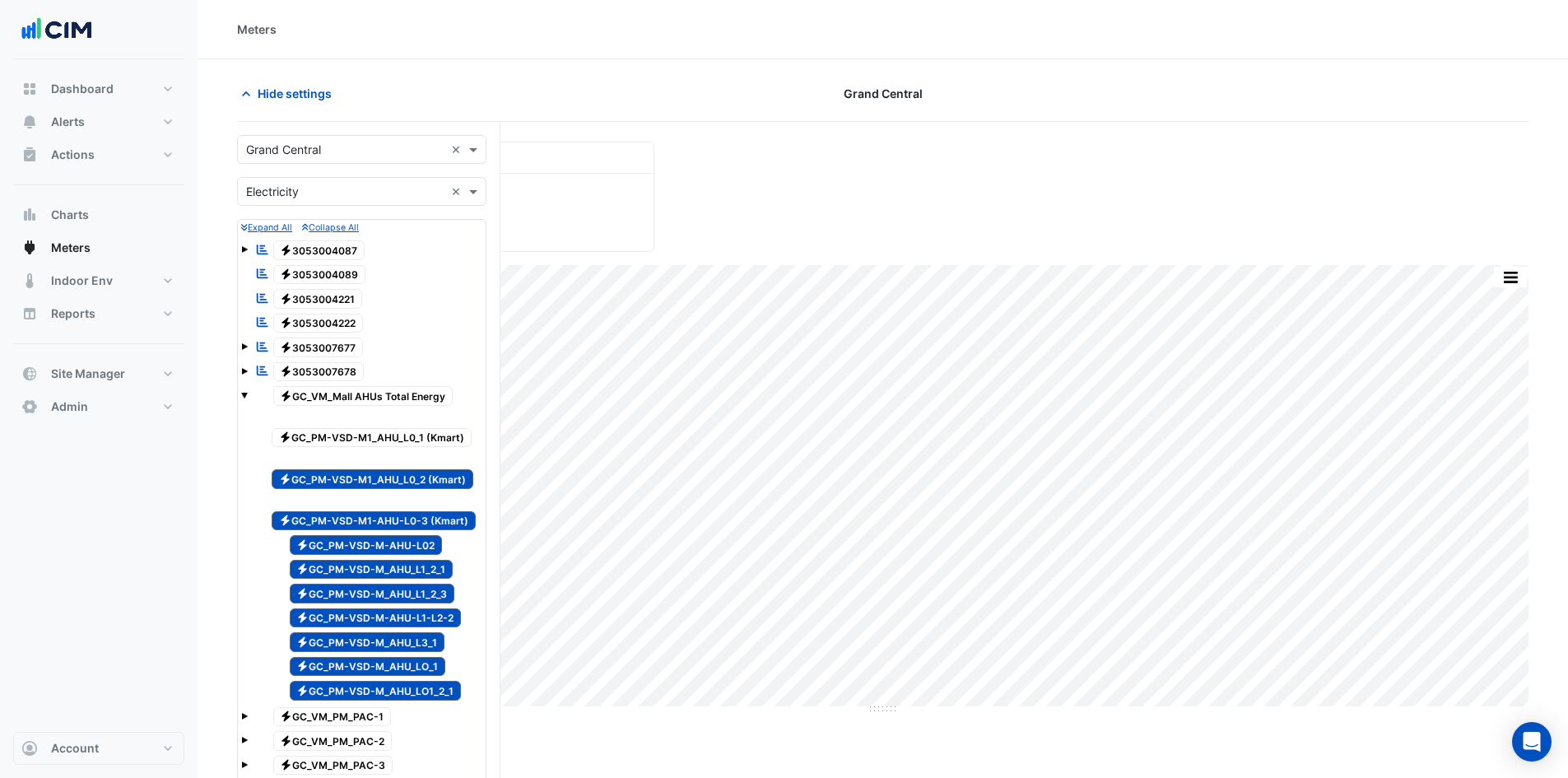
click at [362, 434] on span "Electricity GC_PM-VSD-M1_AHU_L0_1 (Kmart)" at bounding box center [371, 438] width 200 height 20
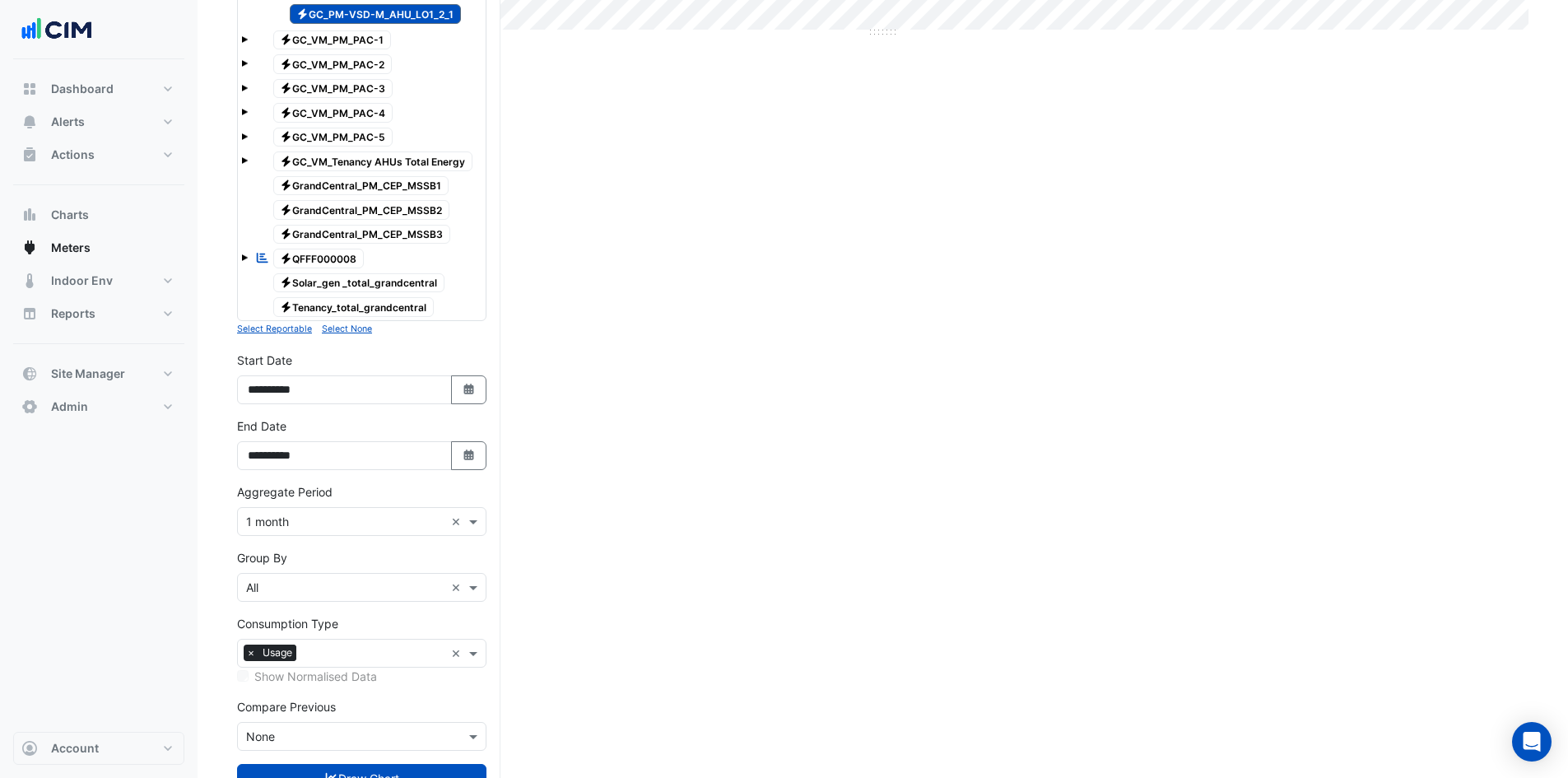
scroll to position [737, 0]
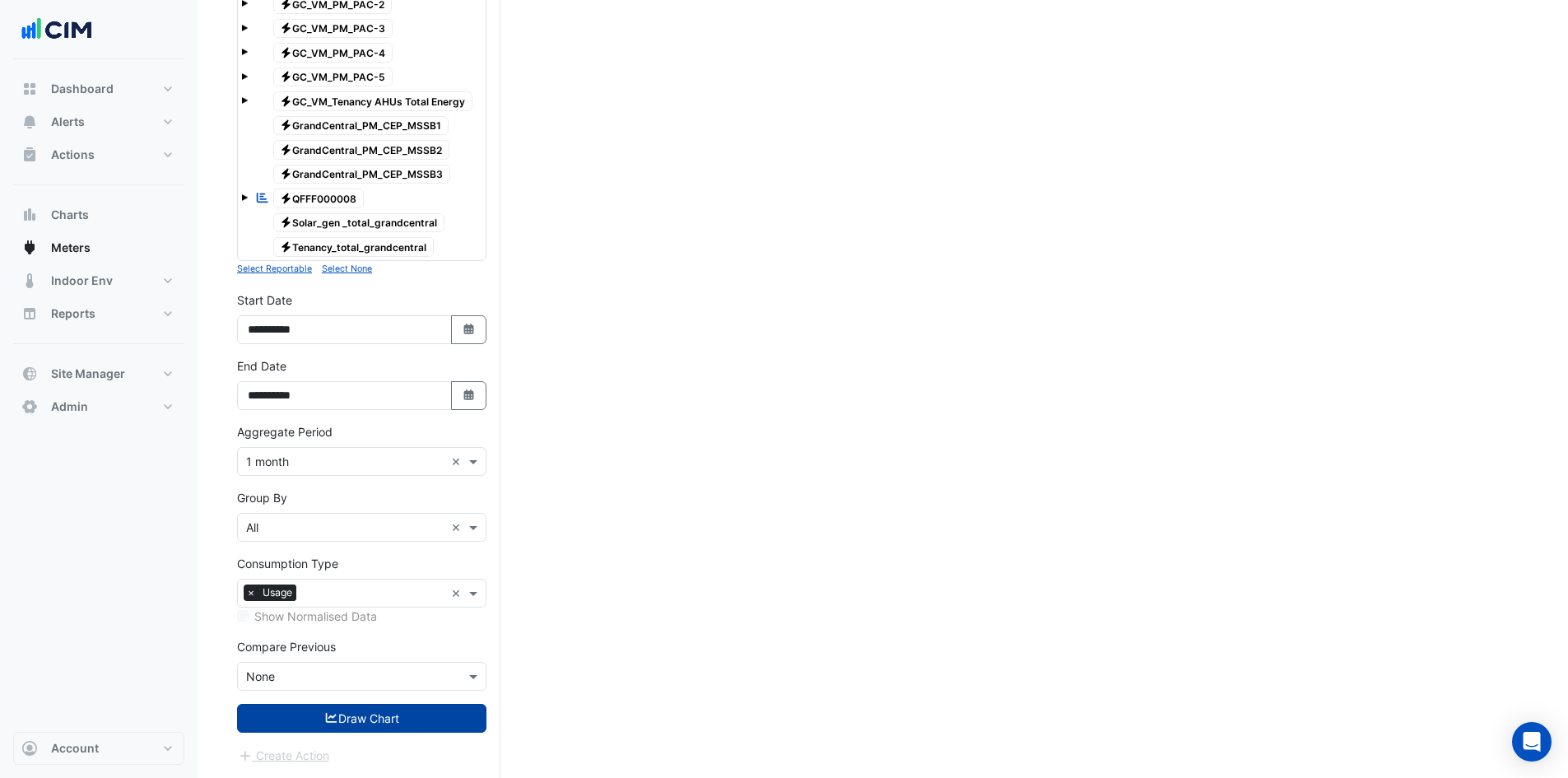
click at [376, 716] on button "Draw Chart" at bounding box center [362, 718] width 250 height 29
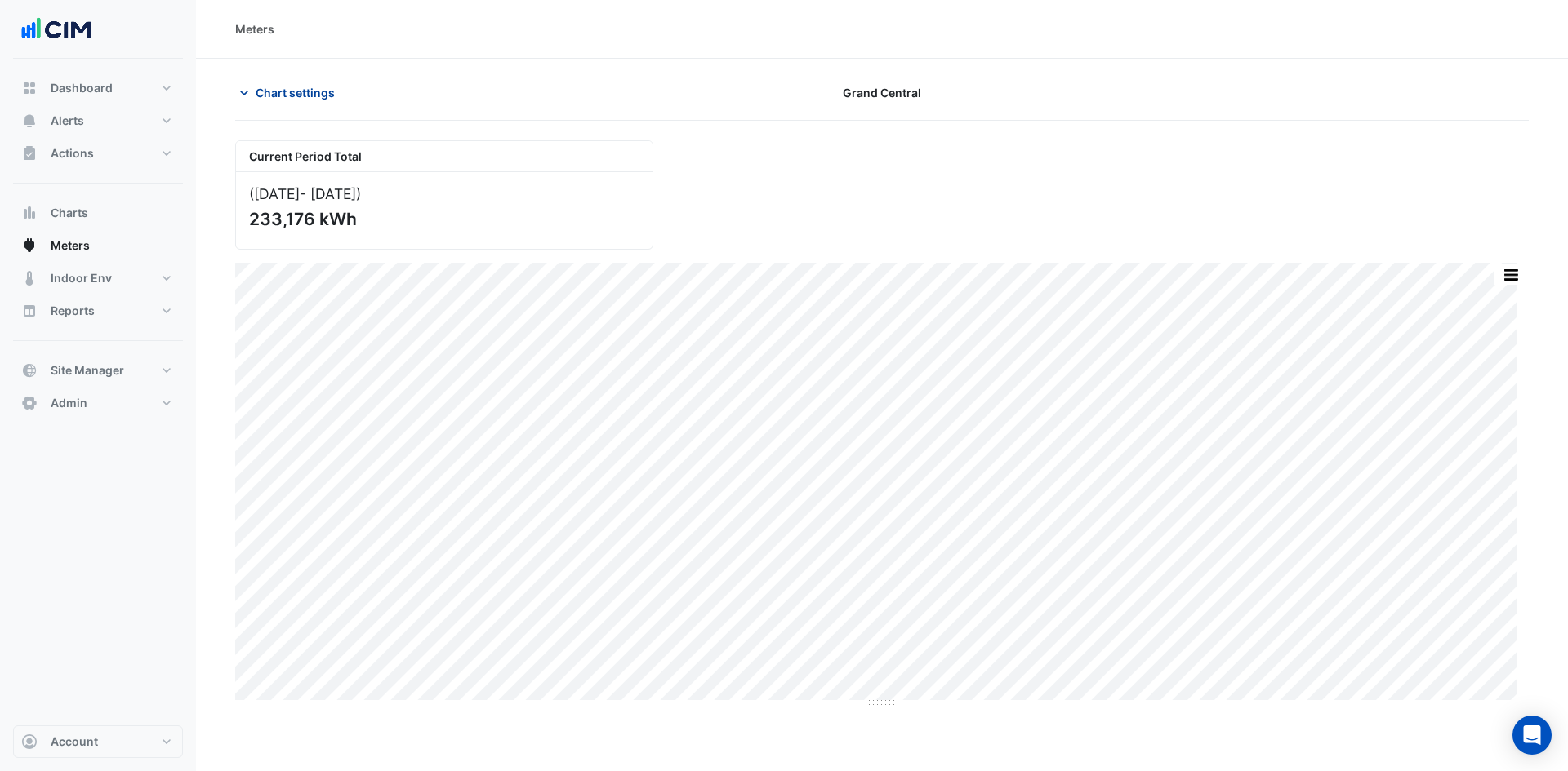
click at [259, 90] on span "Chart settings" at bounding box center [294, 92] width 79 height 17
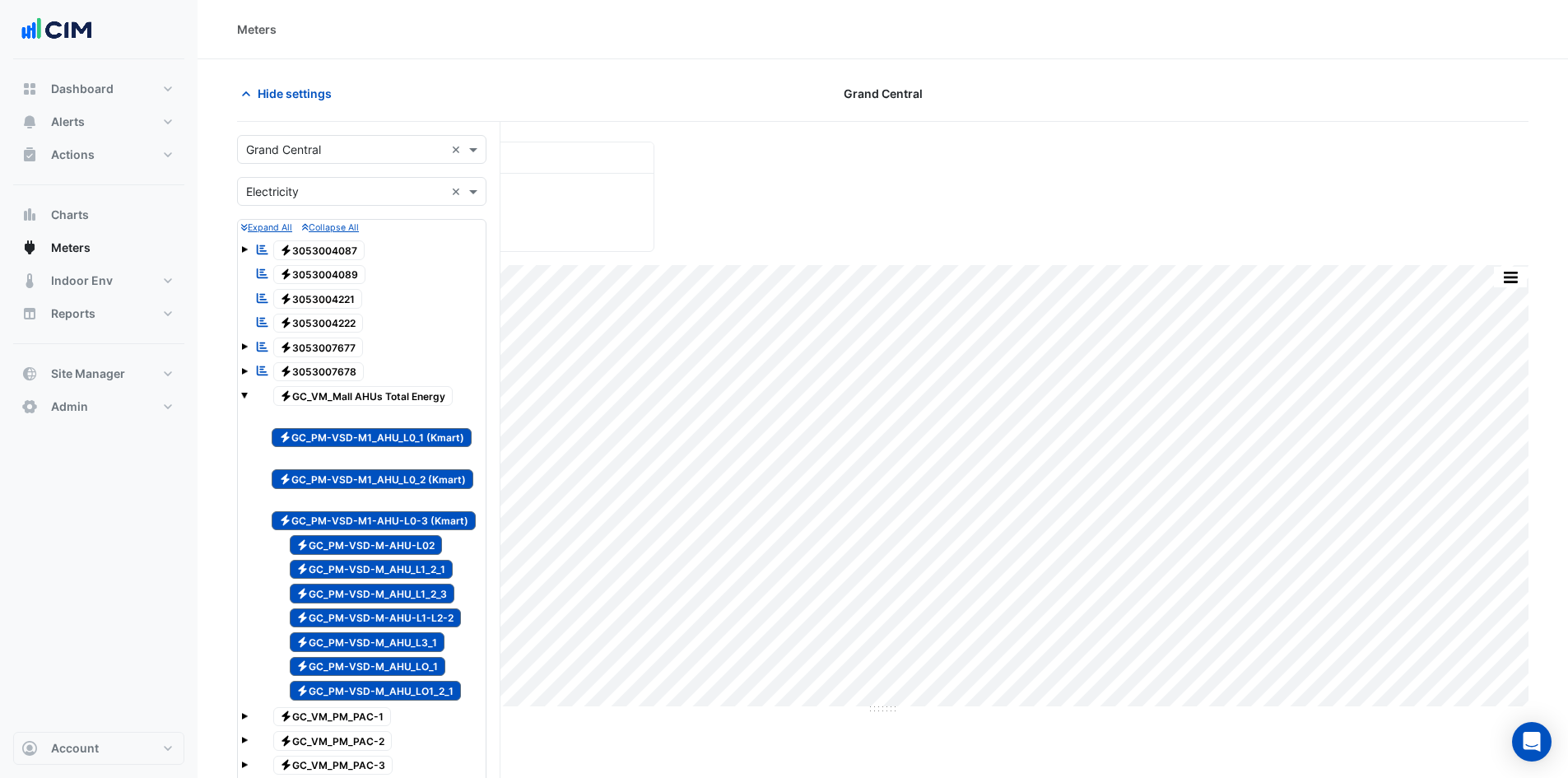
click at [572, 81] on div "Hide settings" at bounding box center [445, 93] width 437 height 29
click at [263, 95] on span "Hide settings" at bounding box center [294, 93] width 74 height 17
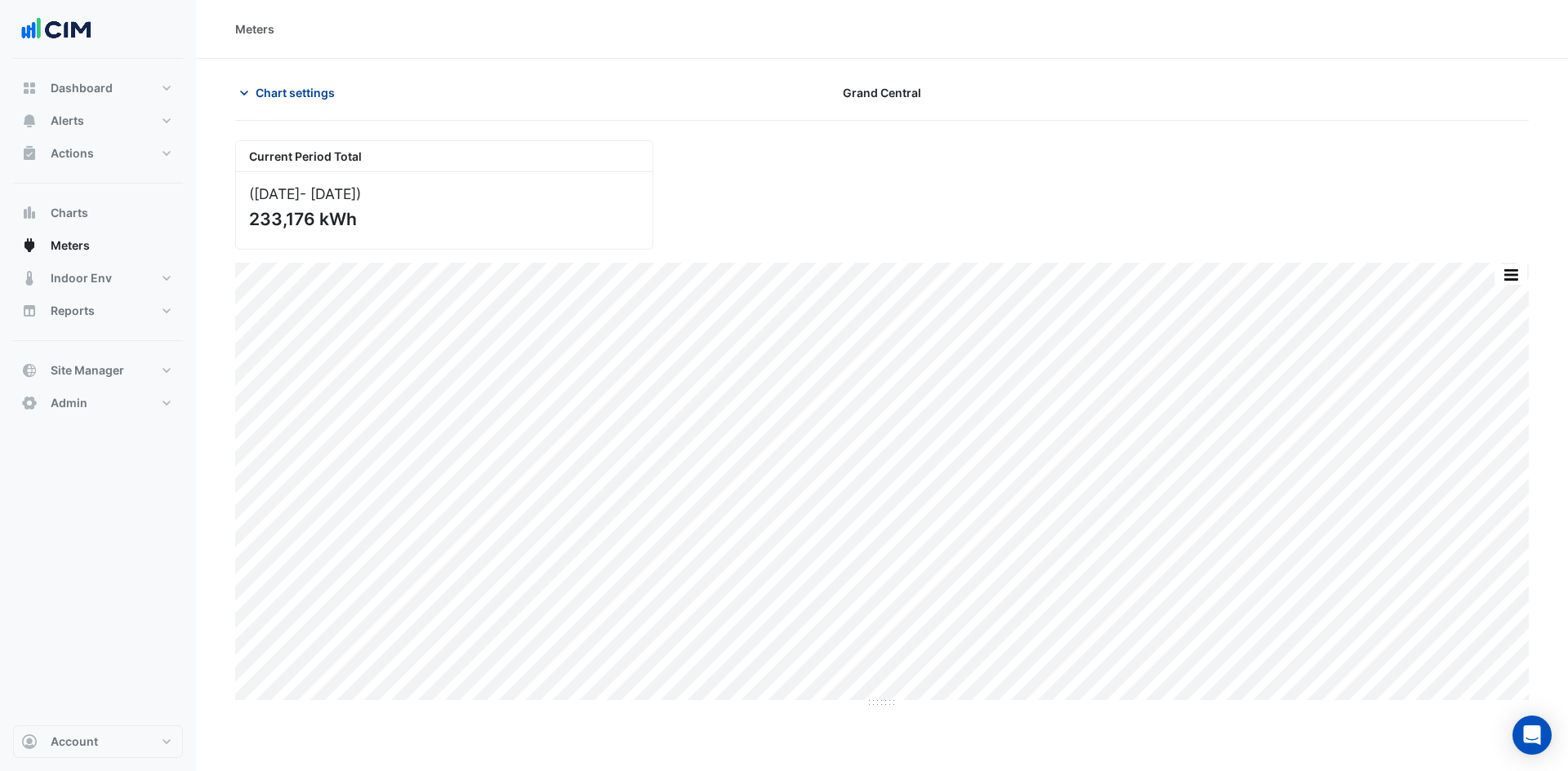
click at [300, 92] on span "Chart settings" at bounding box center [294, 92] width 79 height 17
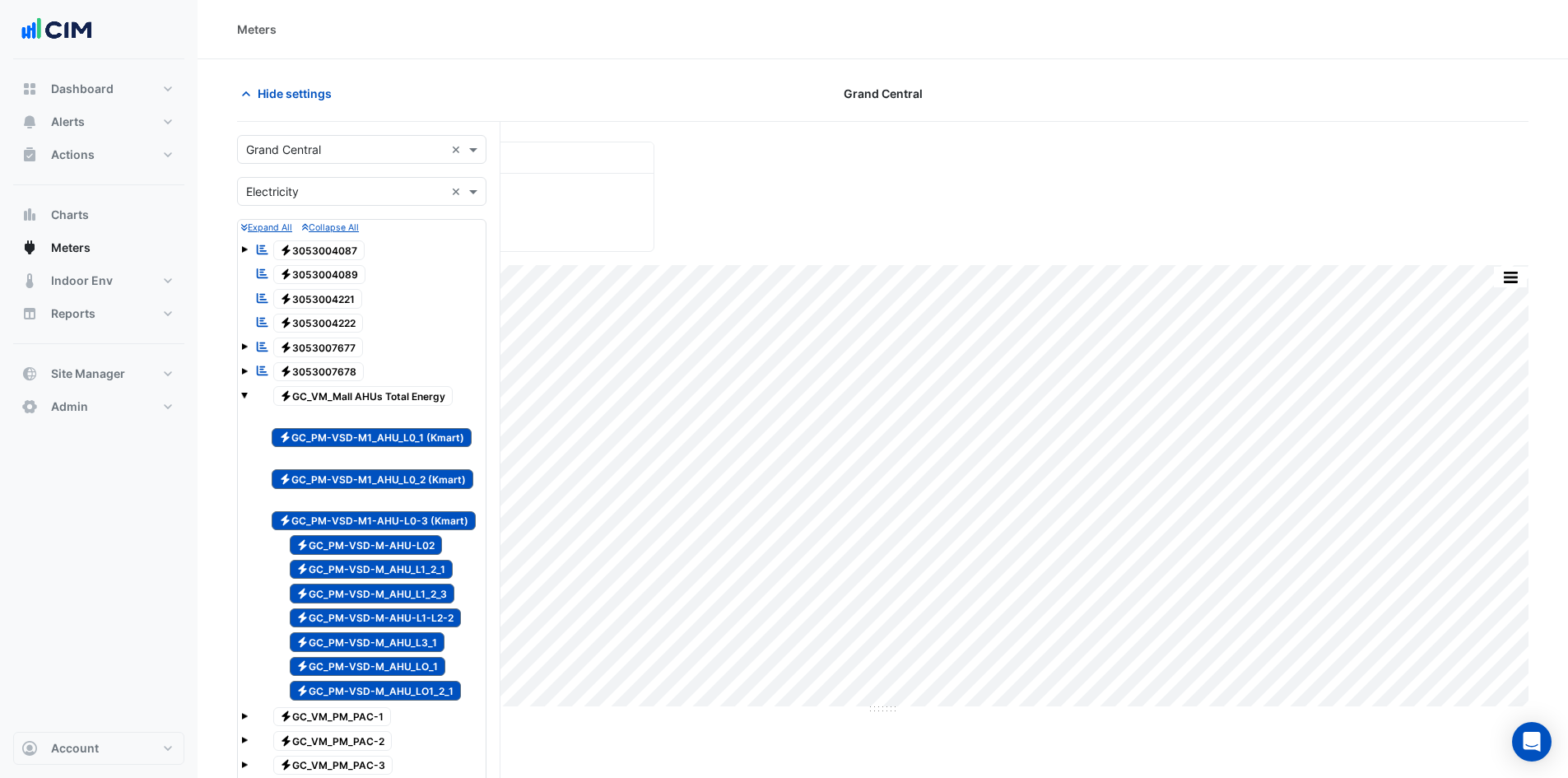
click at [380, 429] on span "Electricity GC_PM-VSD-M1_AHU_L0_1 (Kmart)" at bounding box center [371, 438] width 200 height 20
click at [378, 477] on span "Electricity GC_PM-VSD-M1_AHU_L0_2 (Kmart)" at bounding box center [372, 478] width 202 height 20
click at [374, 521] on span "Electricity GC_PM-VSD-M1-AHU-L0-3 (Kmart)" at bounding box center [373, 521] width 204 height 20
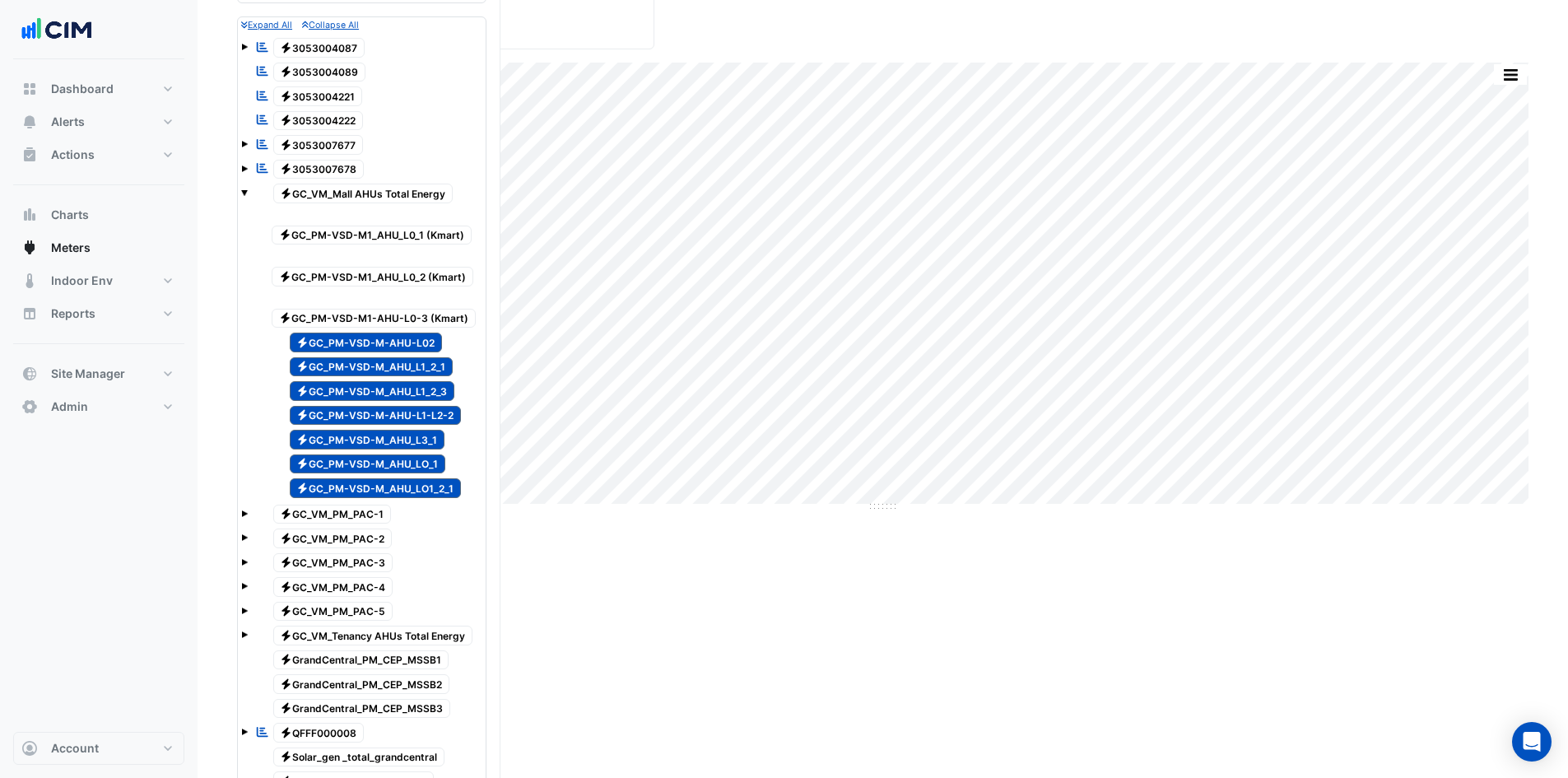
scroll to position [247, 0]
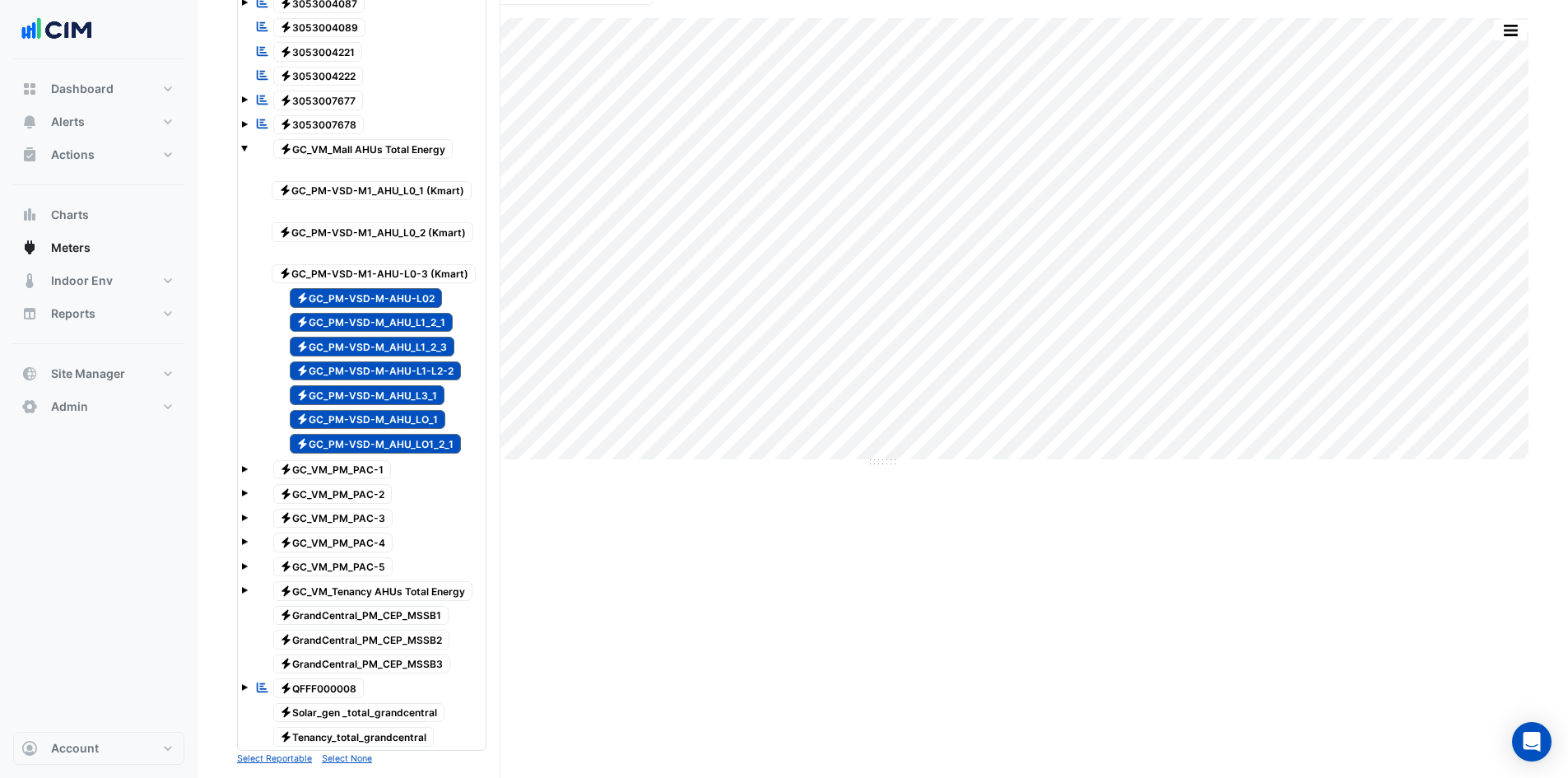
click at [389, 300] on span "Electricity GC_PM-VSD-M-AHU-L02" at bounding box center [365, 298] width 153 height 20
click at [391, 316] on span "Electricity GC_PM-VSD-M_AHU_L1_2_1" at bounding box center [371, 322] width 163 height 20
click at [395, 342] on span "Electricity GC_PM-VSD-M_AHU_L1_2_3" at bounding box center [372, 346] width 165 height 20
click at [392, 375] on span "Electricity GC_PM-VSD-M-AHU-L1-L2-2" at bounding box center [375, 371] width 172 height 20
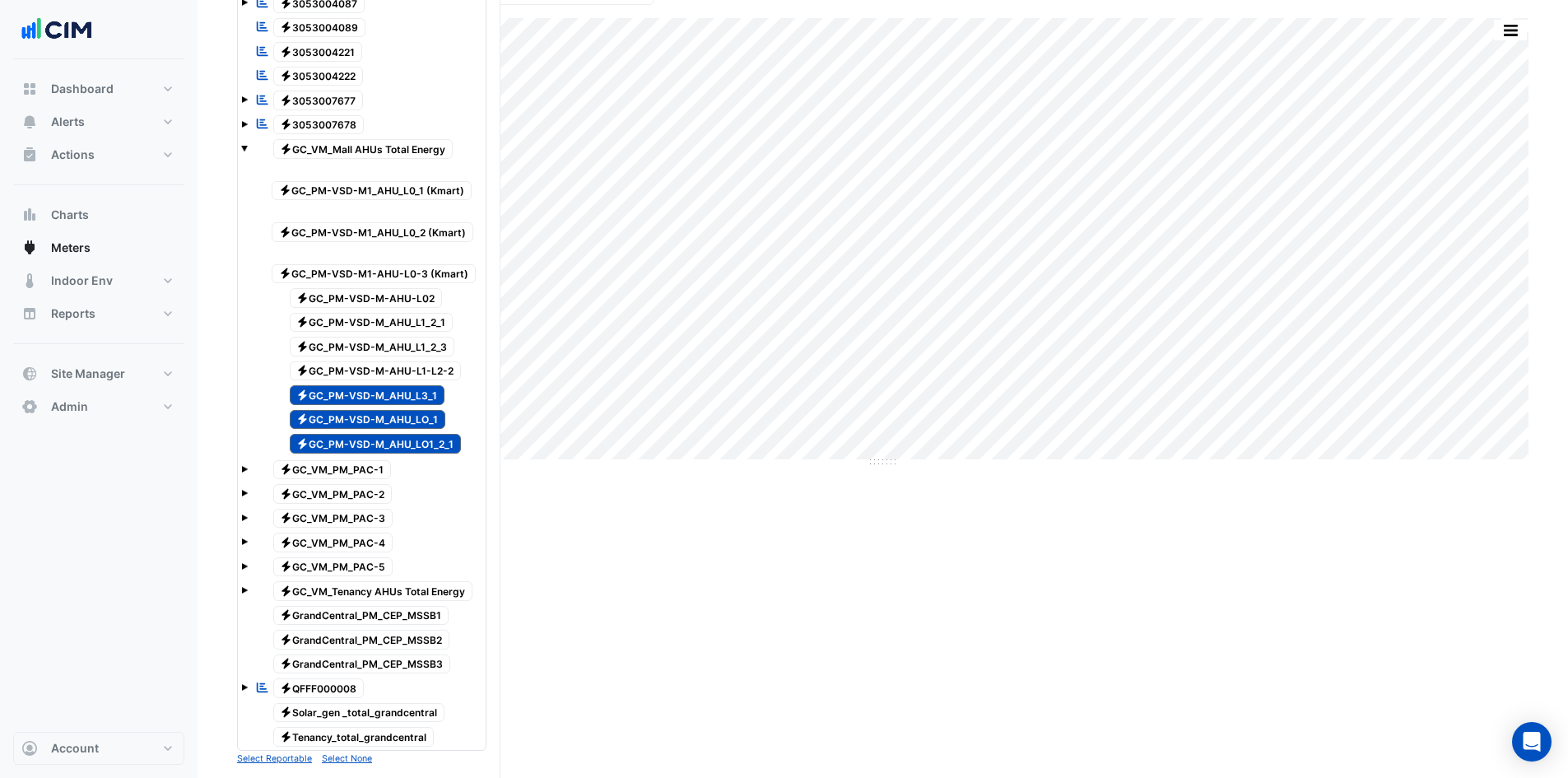
click at [391, 391] on span "Electricity GC_PM-VSD-M_AHU_L3_1" at bounding box center [367, 395] width 156 height 20
click at [388, 416] on span "Electricity GC_PM-VSD-M_AHU_LO_1" at bounding box center [367, 419] width 156 height 20
click at [386, 445] on span "Electricity GC_PM-VSD-M_AHU_LO1_2_1" at bounding box center [375, 443] width 172 height 20
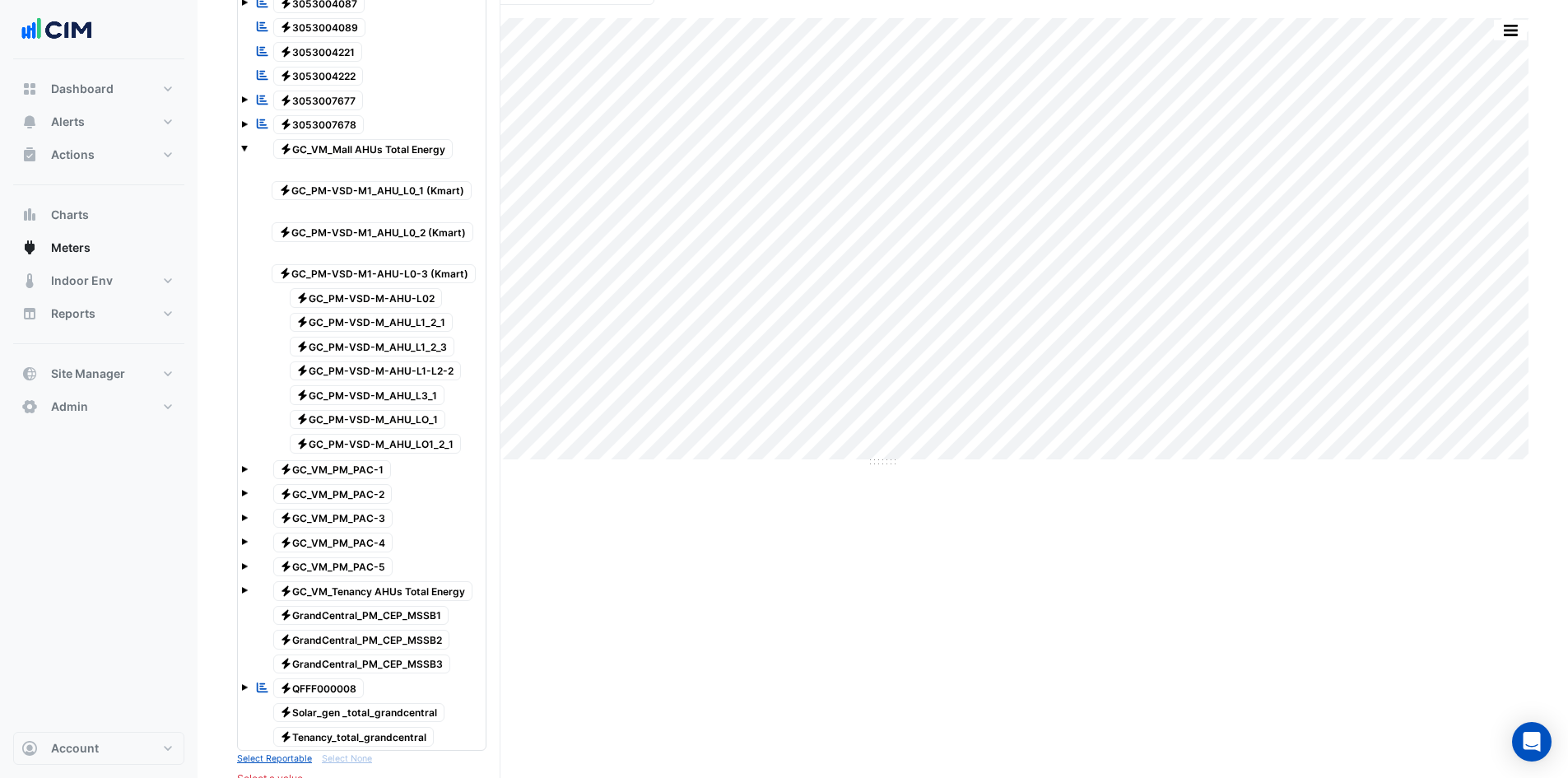
click at [371, 475] on span "Electricity GC_VM_PM_PAC-1" at bounding box center [333, 470] width 118 height 20
click at [369, 500] on span "Electricity GC_VM_PM_PAC-2" at bounding box center [333, 493] width 119 height 20
click at [369, 525] on span "Electricity GC_VM_PM_PAC-3" at bounding box center [334, 519] width 120 height 20
drag, startPoint x: 366, startPoint y: 543, endPoint x: 365, endPoint y: 574, distance: 31.0
click at [366, 544] on span "Electricity GC_VM_PM_PAC-4" at bounding box center [334, 542] width 120 height 20
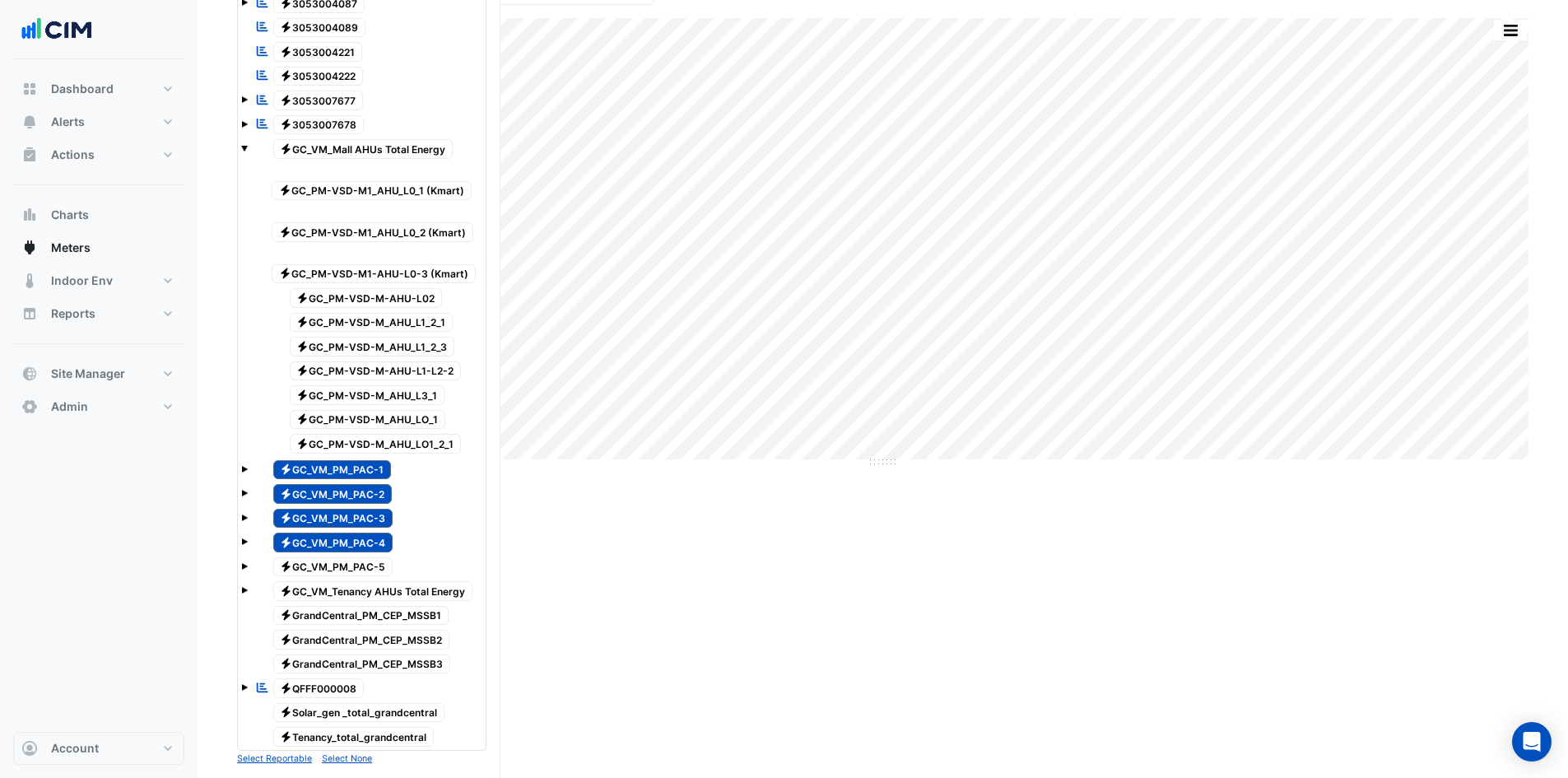
click at [365, 574] on span "Electricity GC_VM_PM_PAC-5" at bounding box center [334, 567] width 120 height 20
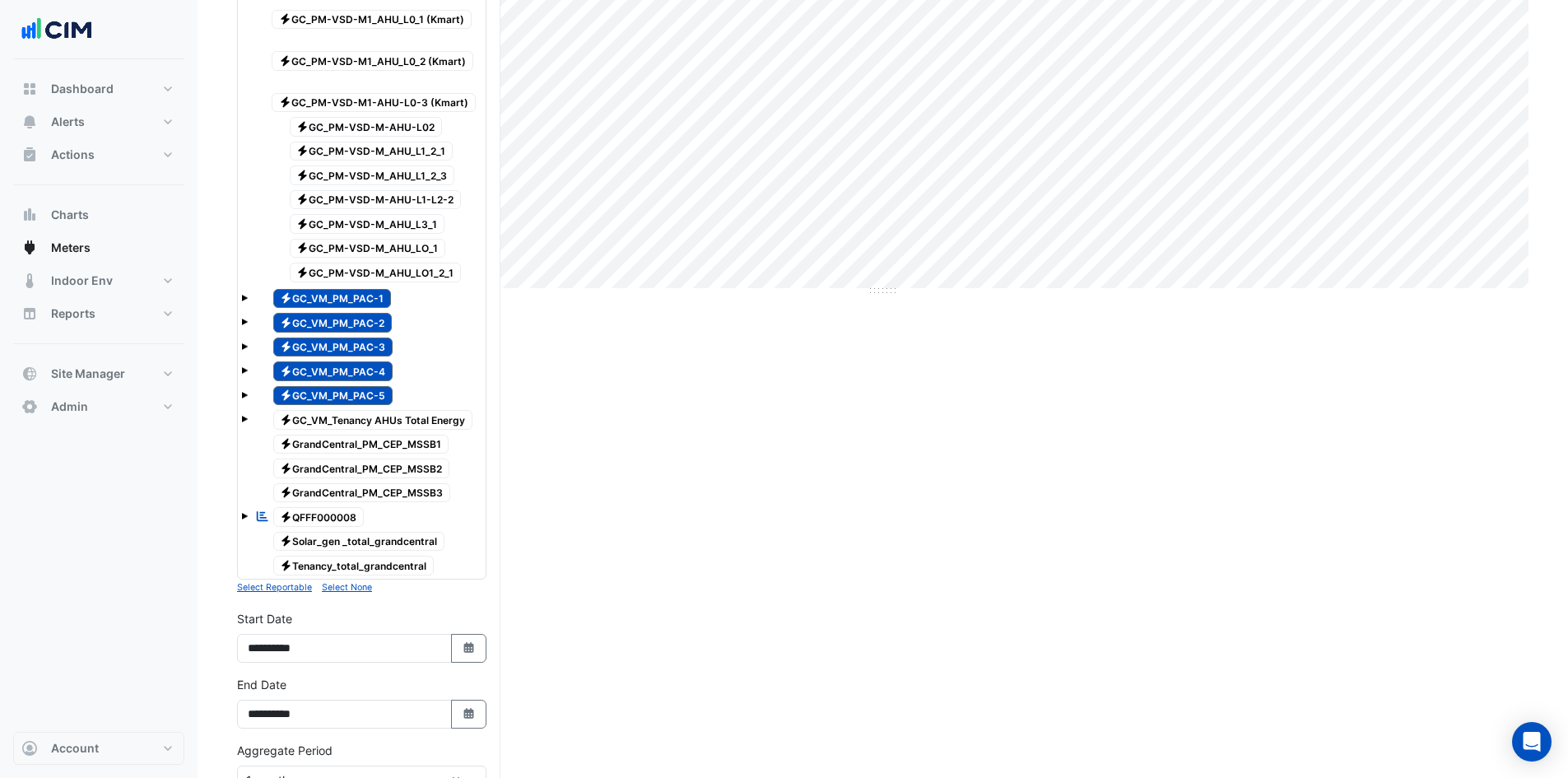
scroll to position [737, 0]
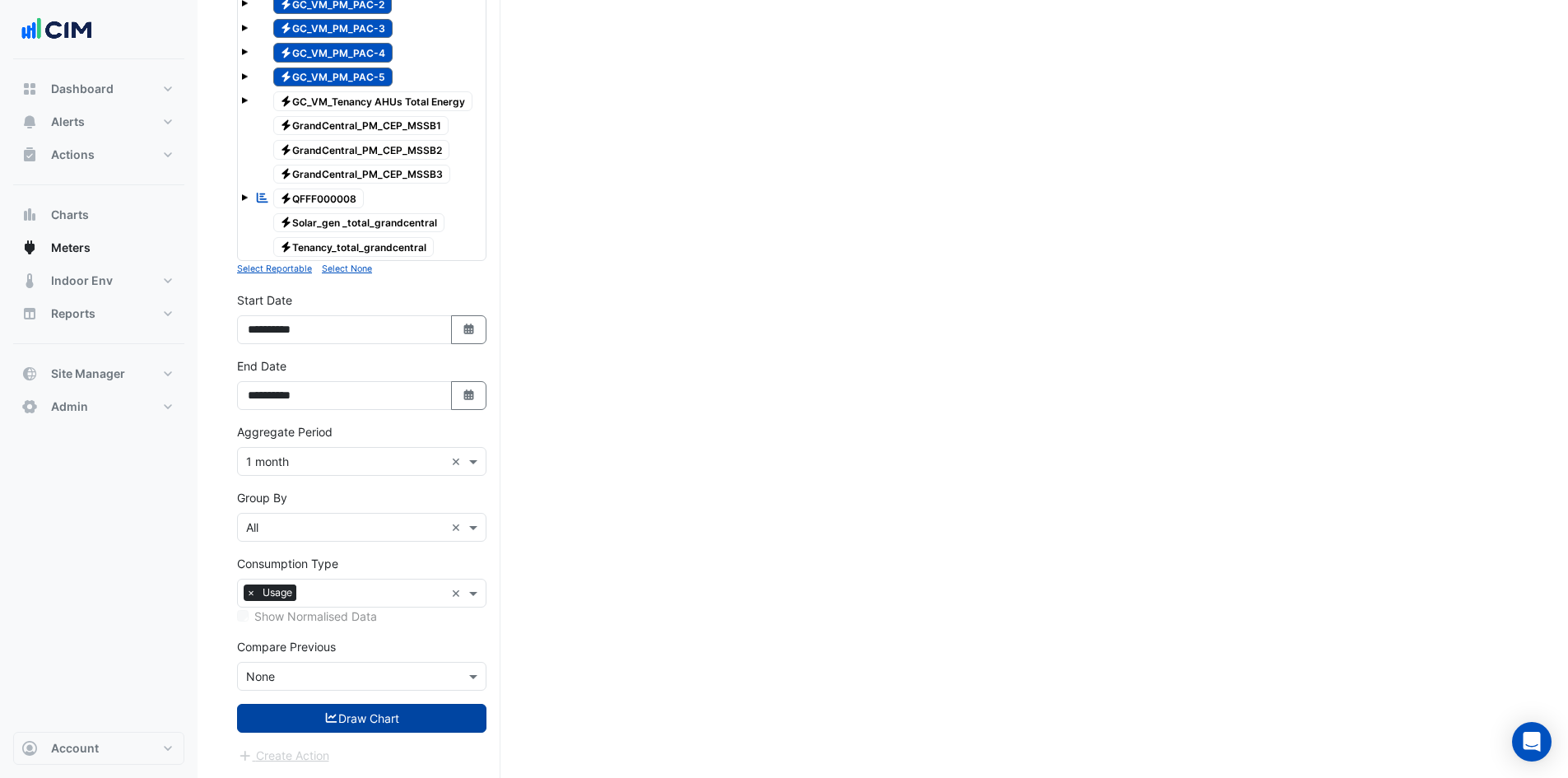
click at [361, 719] on button "Draw Chart" at bounding box center [362, 718] width 250 height 29
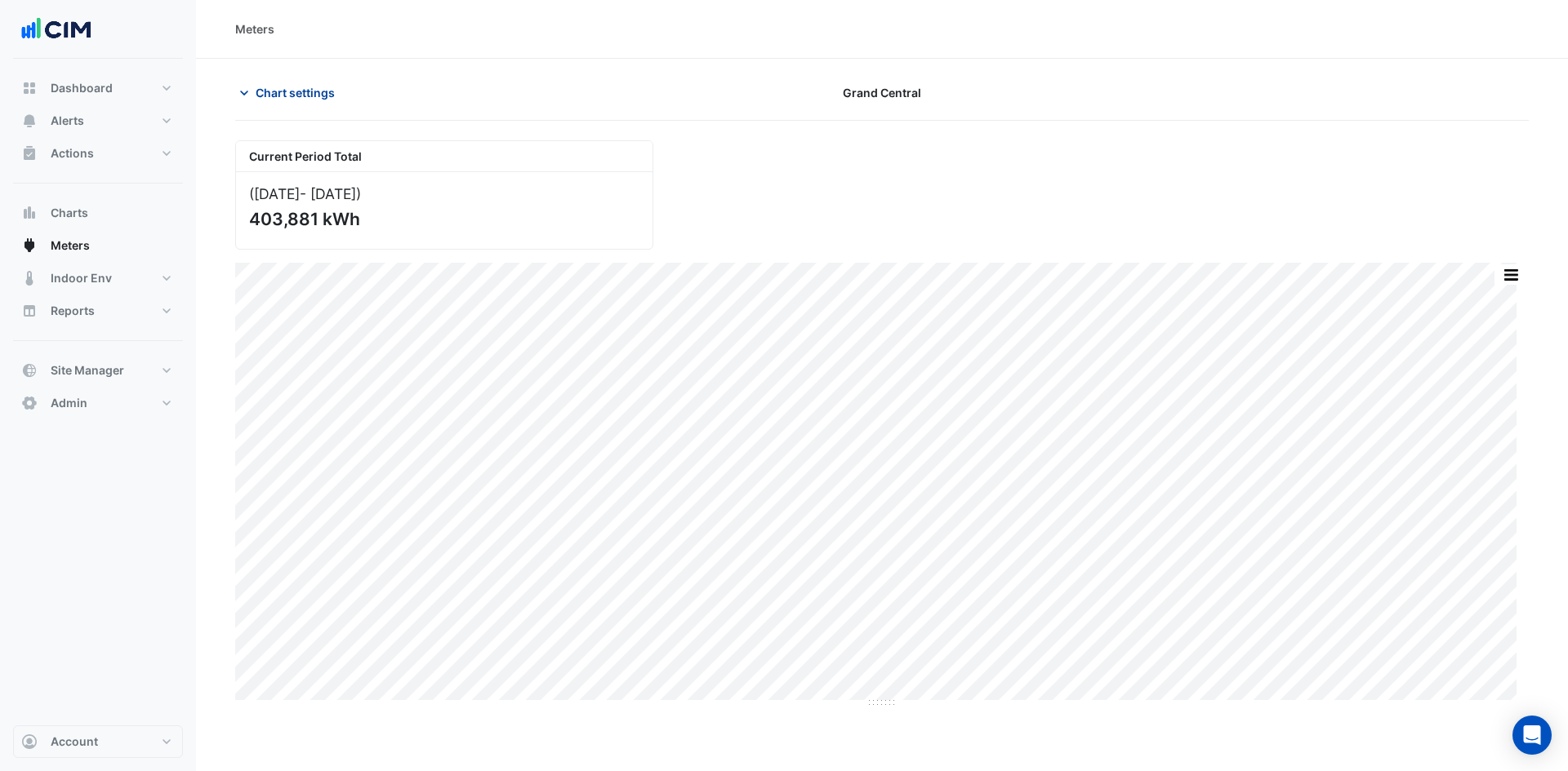
click at [291, 88] on span "Chart settings" at bounding box center [294, 92] width 79 height 17
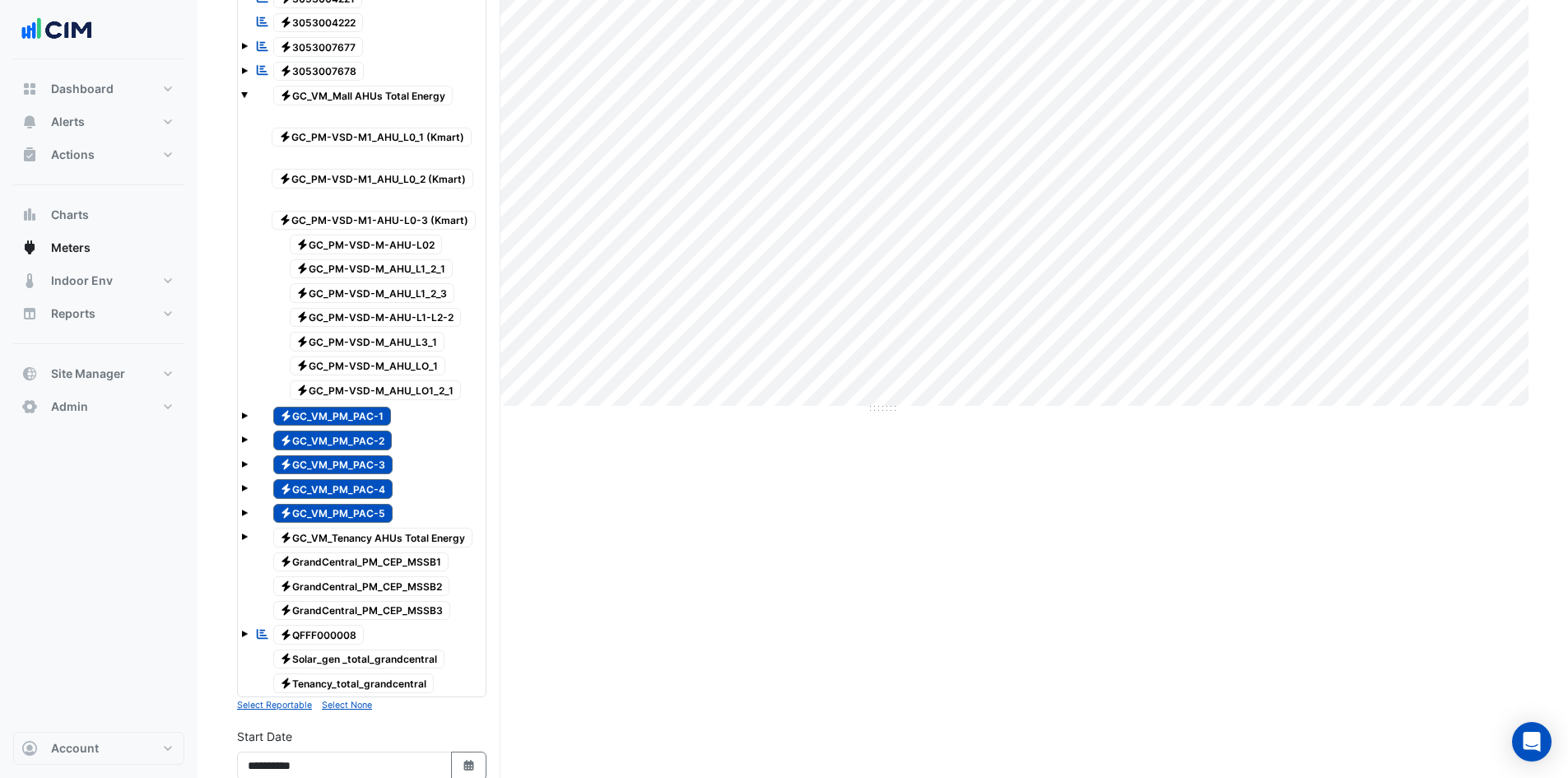
scroll to position [494, 0]
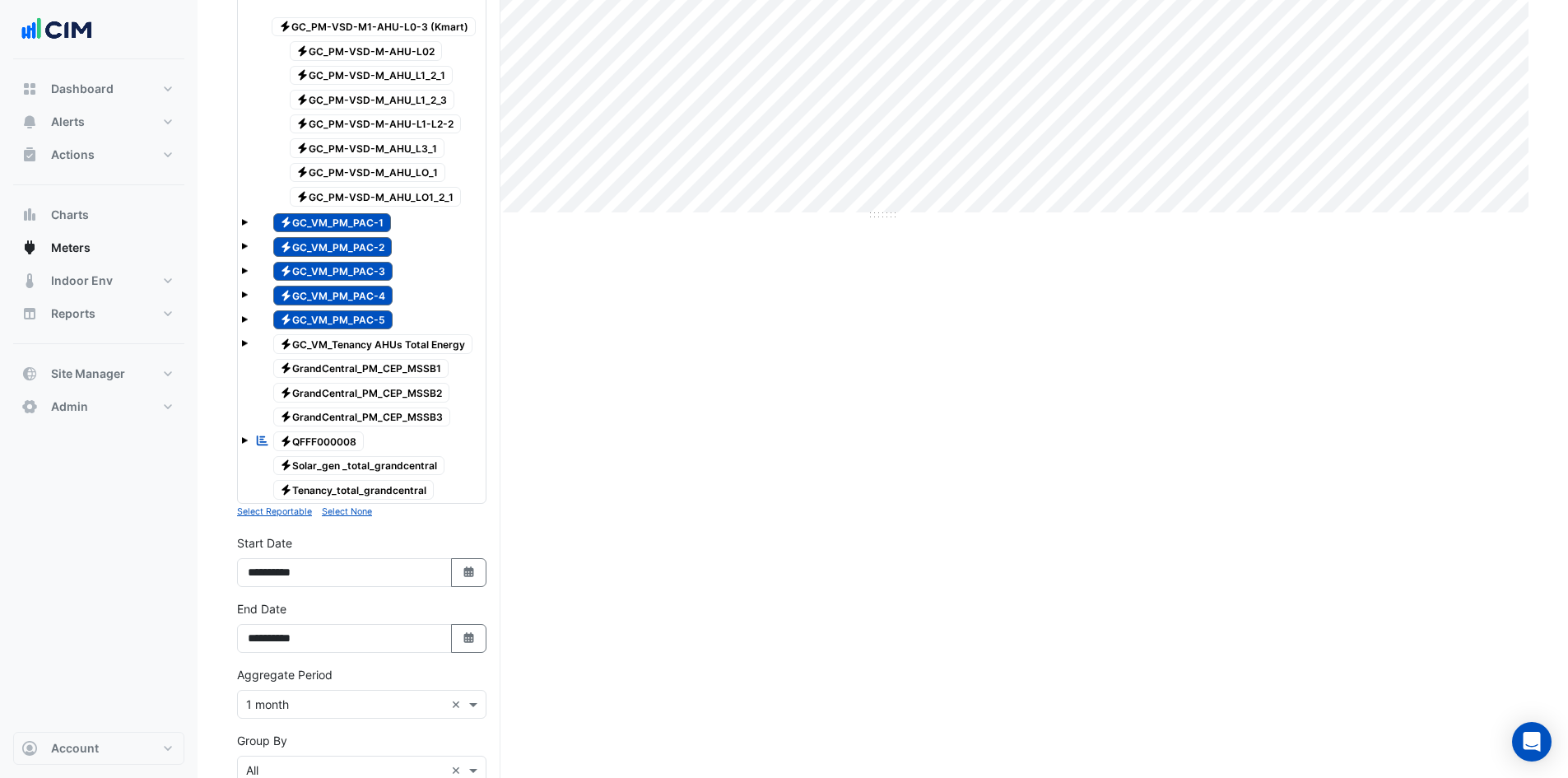
click at [329, 221] on span "Electricity GC_VM_PM_PAC-1" at bounding box center [333, 223] width 118 height 20
click at [329, 236] on div "Electricity GC_VM_PM_PAC-2" at bounding box center [323, 247] width 145 height 23
click at [317, 272] on span "Electricity GC_VM_PM_PAC-3" at bounding box center [334, 272] width 120 height 20
click at [316, 294] on span "Electricity GC_VM_PM_PAC-4" at bounding box center [334, 295] width 120 height 20
click at [318, 317] on span "Electricity GC_VM_PM_PAC-5" at bounding box center [334, 319] width 120 height 20
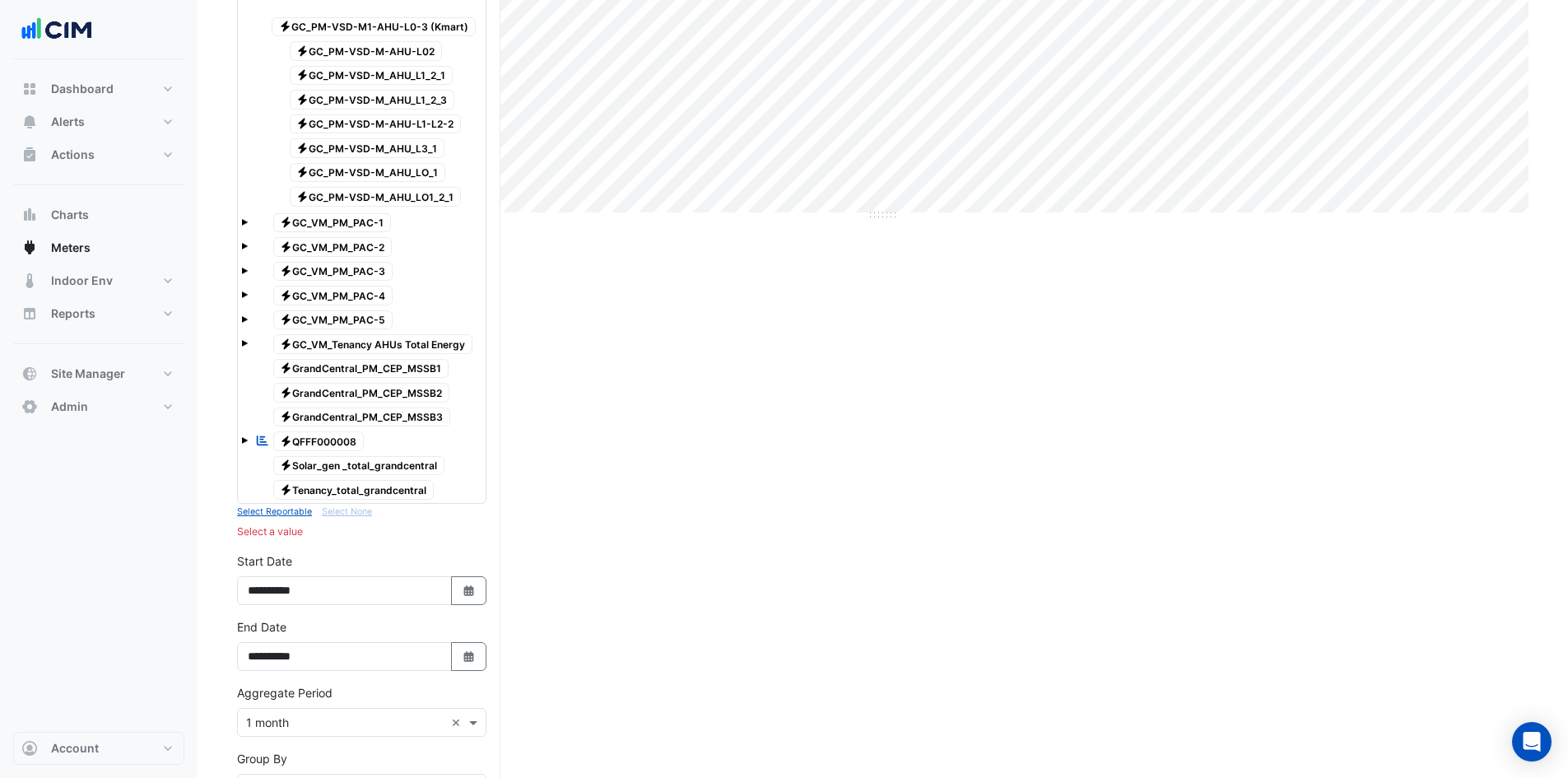
click at [366, 339] on span "Electricity GC_VM_Tenancy AHUs Total Energy" at bounding box center [373, 344] width 200 height 20
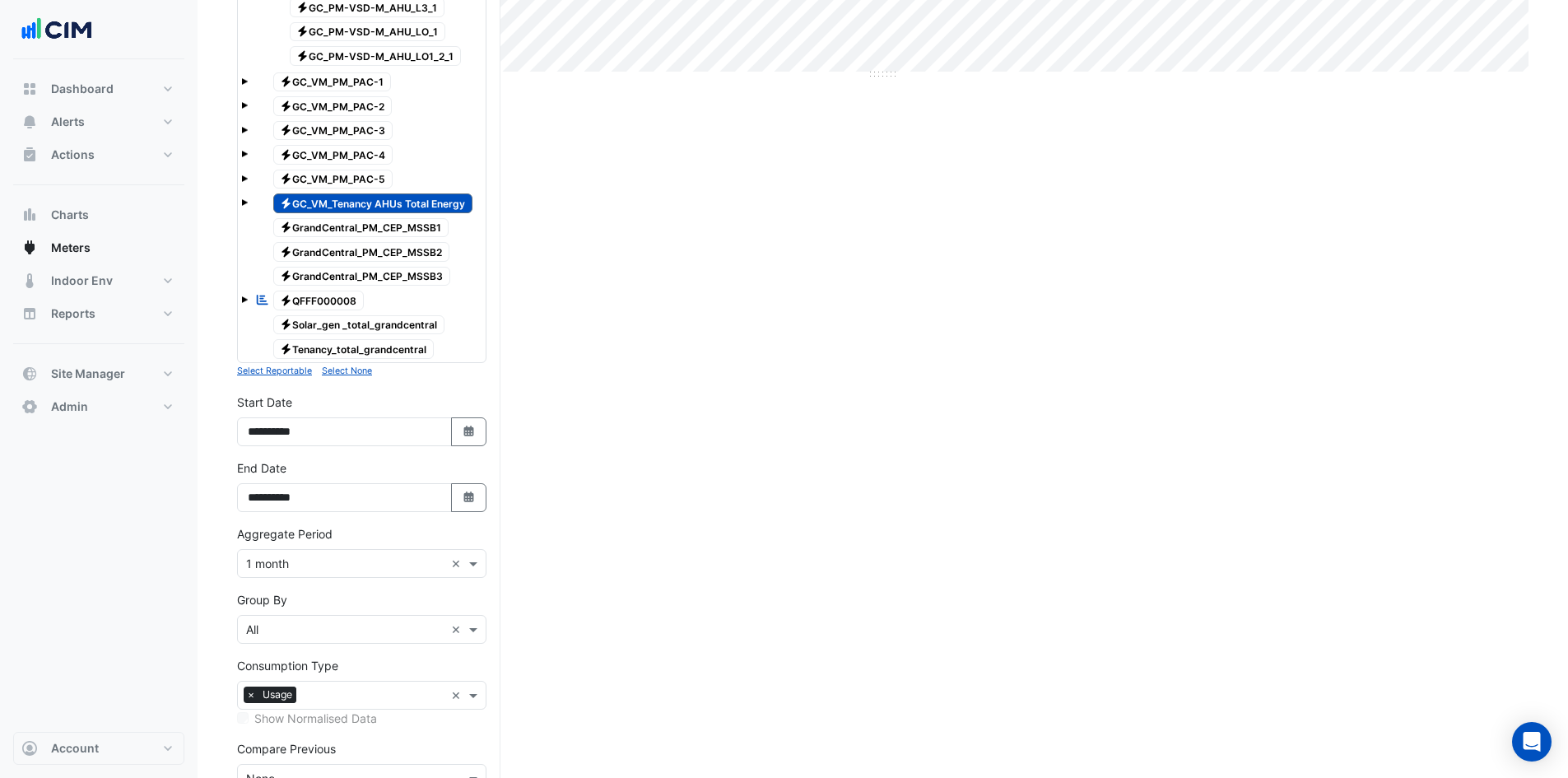
scroll to position [737, 0]
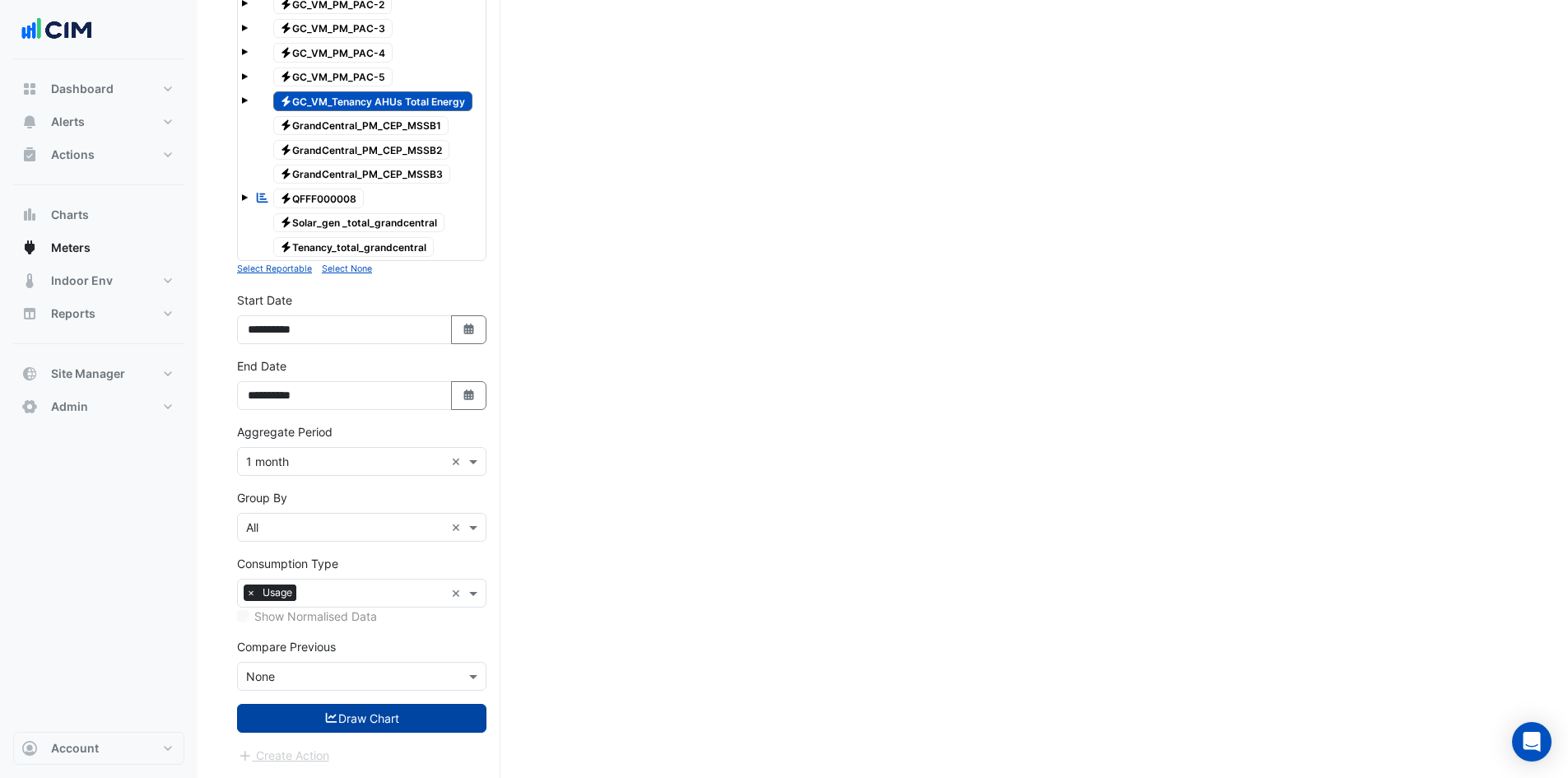
click at [354, 716] on button "Draw Chart" at bounding box center [362, 718] width 250 height 29
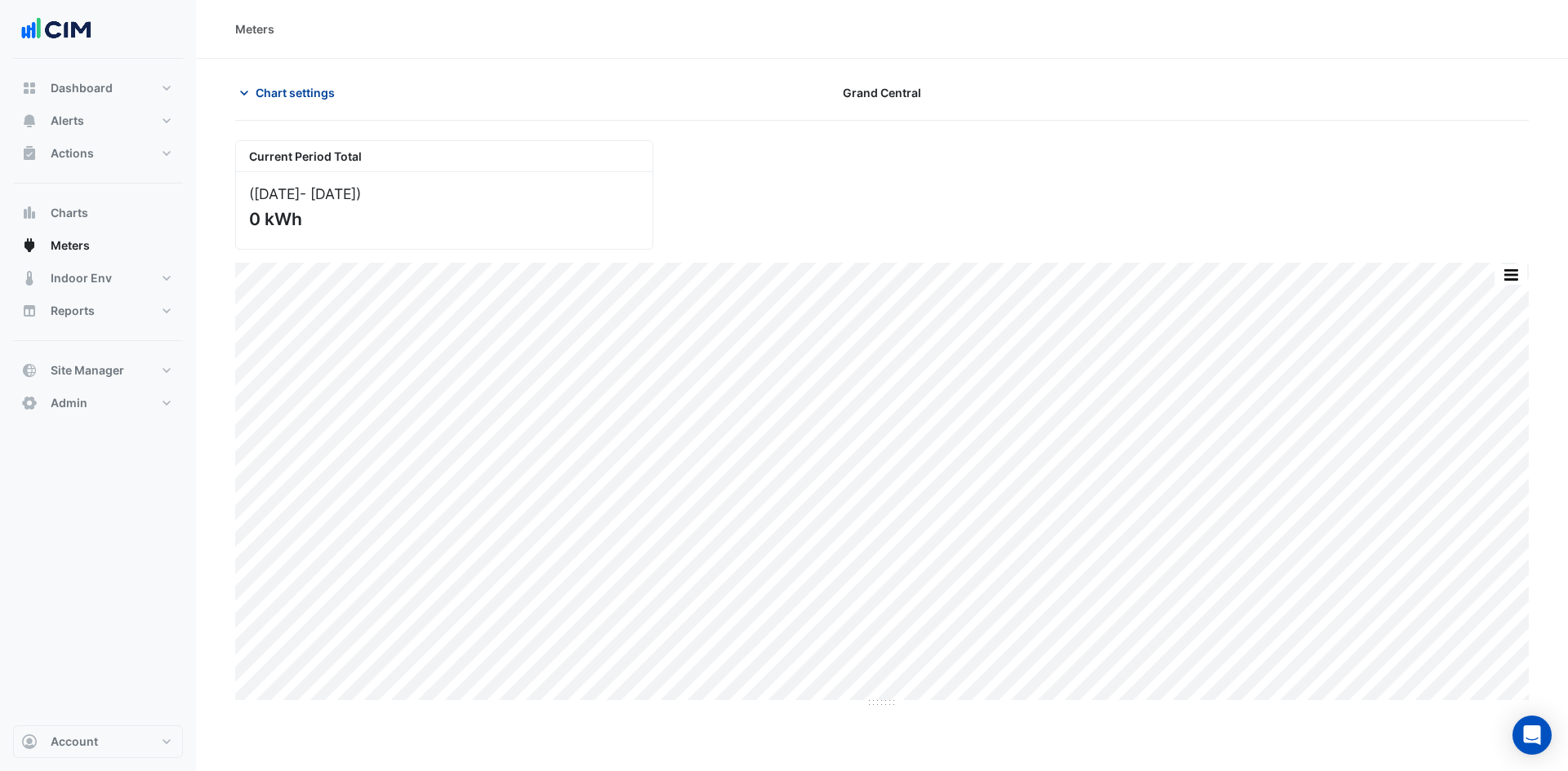
click at [267, 93] on span "Chart settings" at bounding box center [294, 92] width 79 height 17
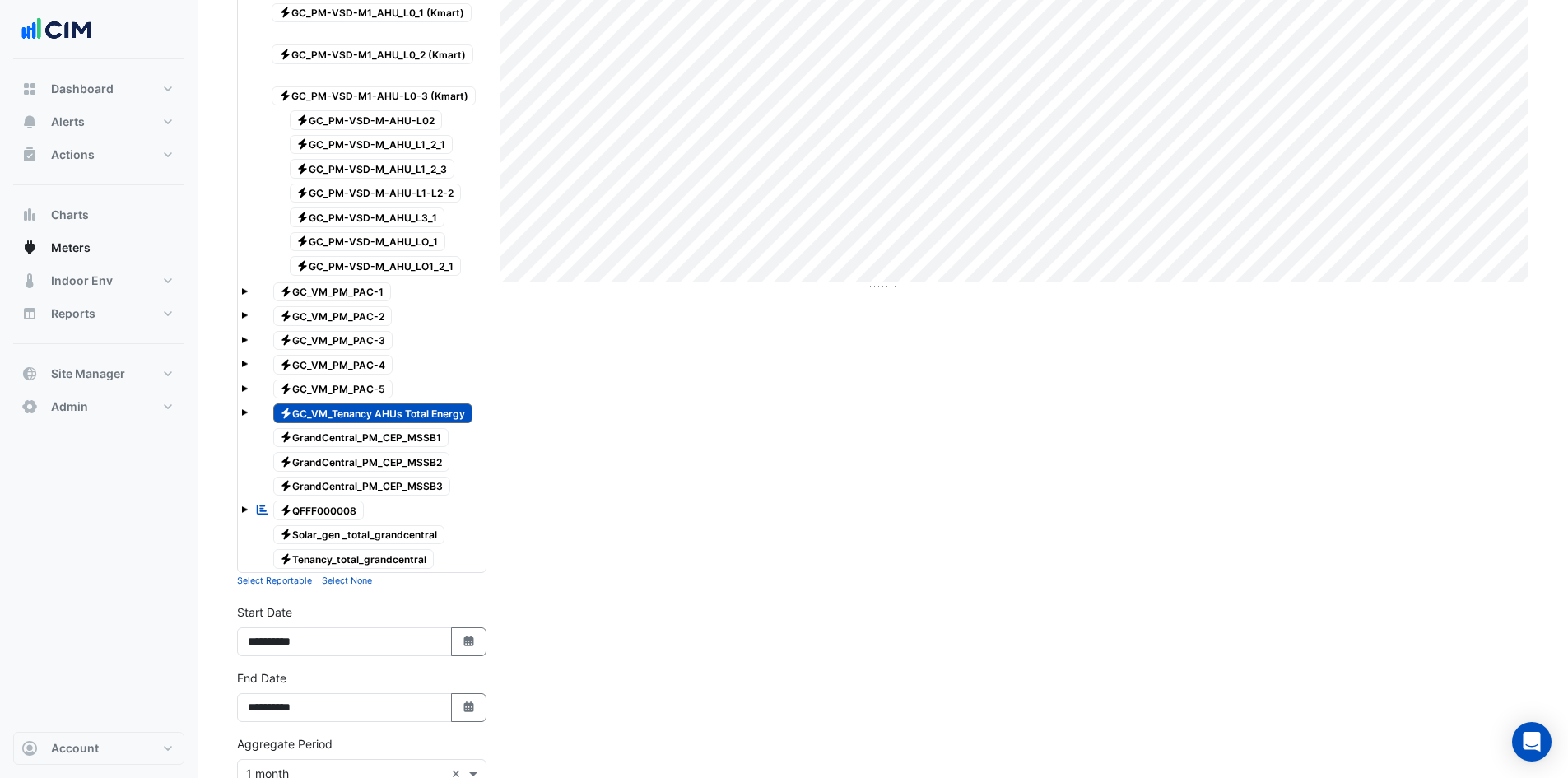
scroll to position [576, 0]
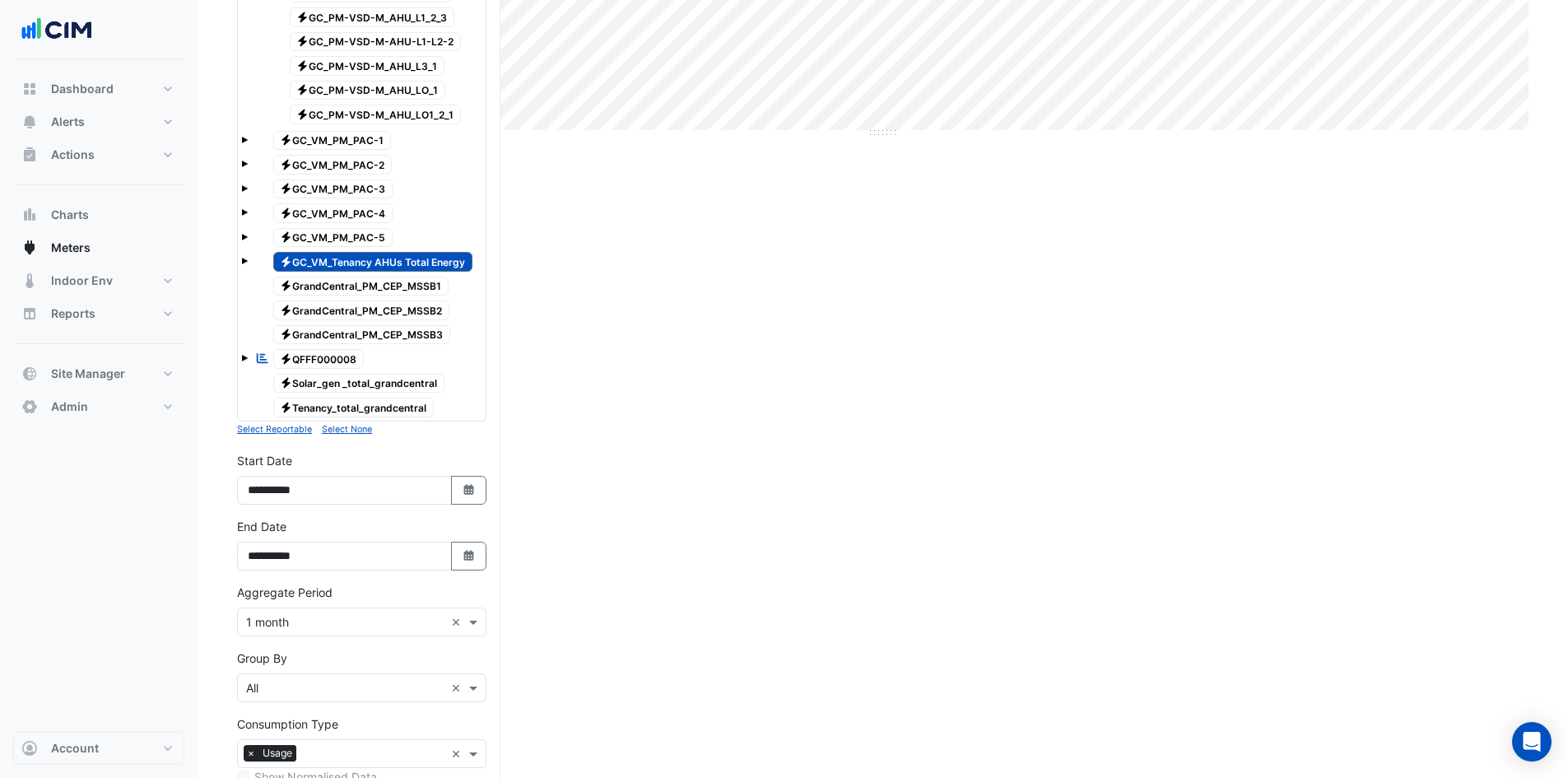
click at [243, 262] on span at bounding box center [244, 260] width 7 height 7
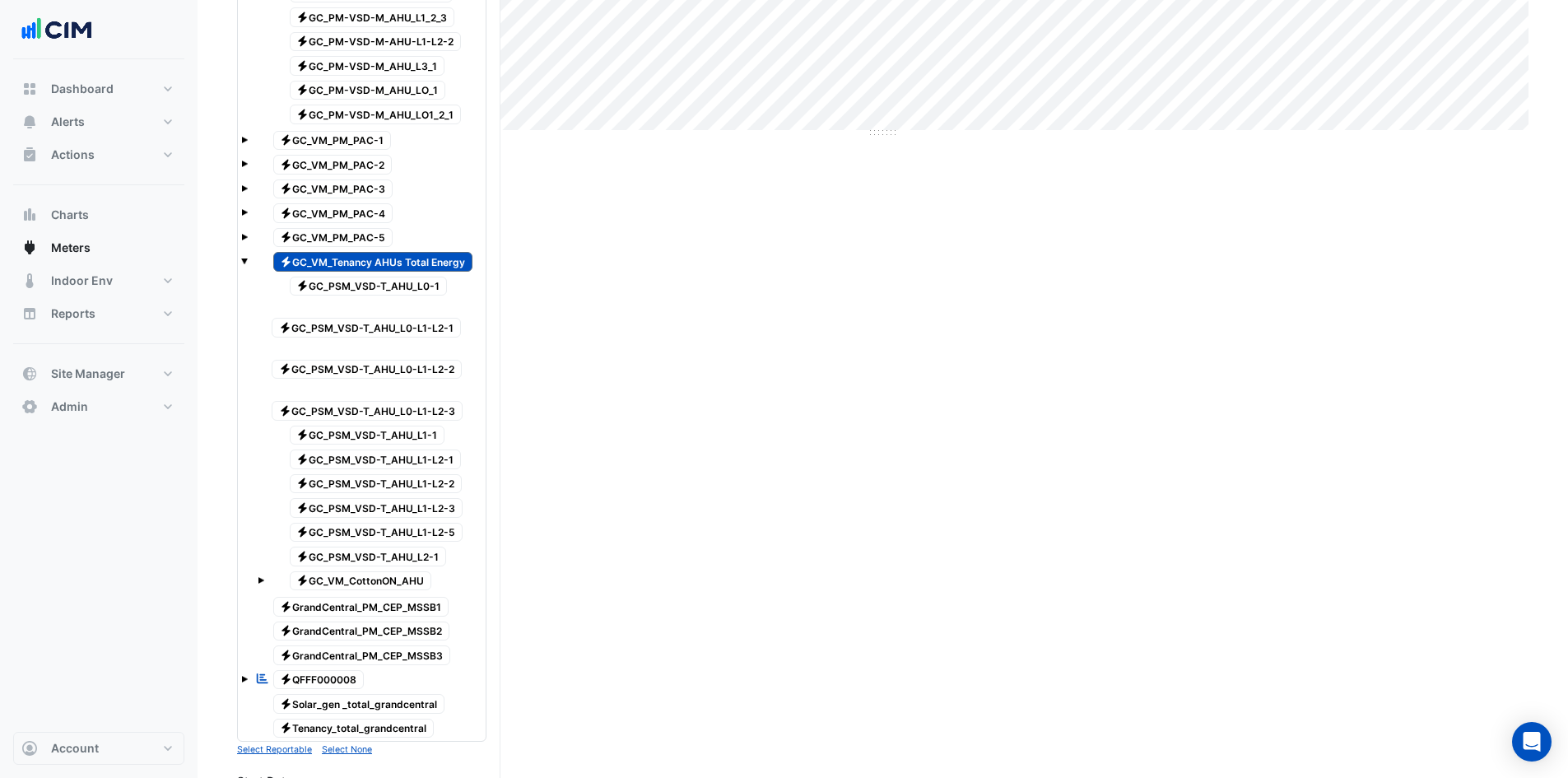
click at [385, 276] on span "Electricity GC_PSM_VSD-T_AHU_L0-1" at bounding box center [368, 286] width 158 height 20
click at [382, 269] on span "Electricity GC_VM_Tenancy AHUs Total Energy" at bounding box center [373, 261] width 200 height 20
click at [377, 318] on span "Electricity GC_PSM_VSD-T_AHU_L0-L1-L2-1" at bounding box center [366, 327] width 190 height 20
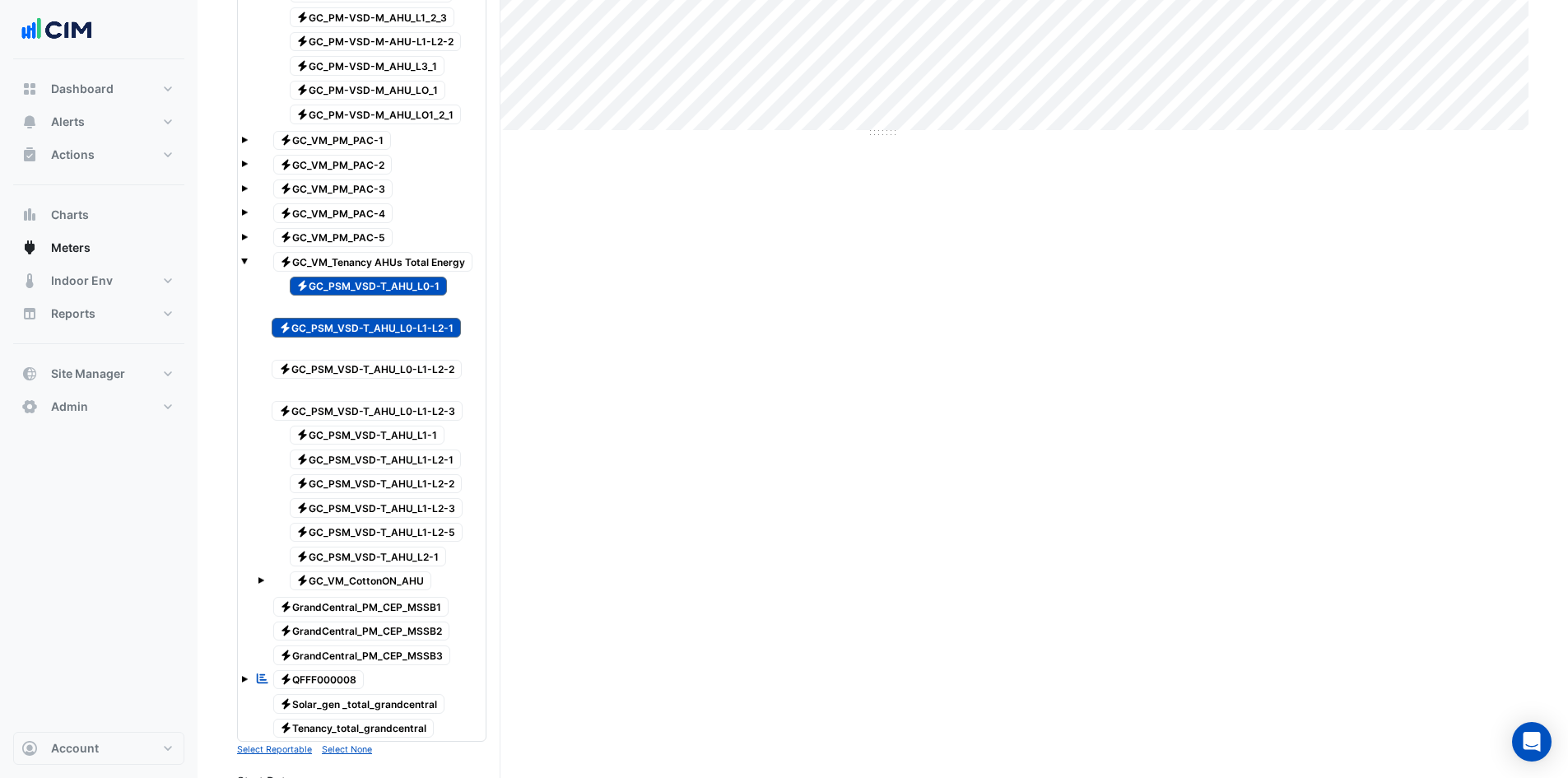
click at [360, 360] on span "Electricity GC_PSM_VSD-T_AHU_L0-L1-L2-2" at bounding box center [366, 369] width 190 height 20
click at [351, 401] on span "Electricity GC_PSM_VSD-T_AHU_L0-L1-L2-3" at bounding box center [366, 411] width 191 height 20
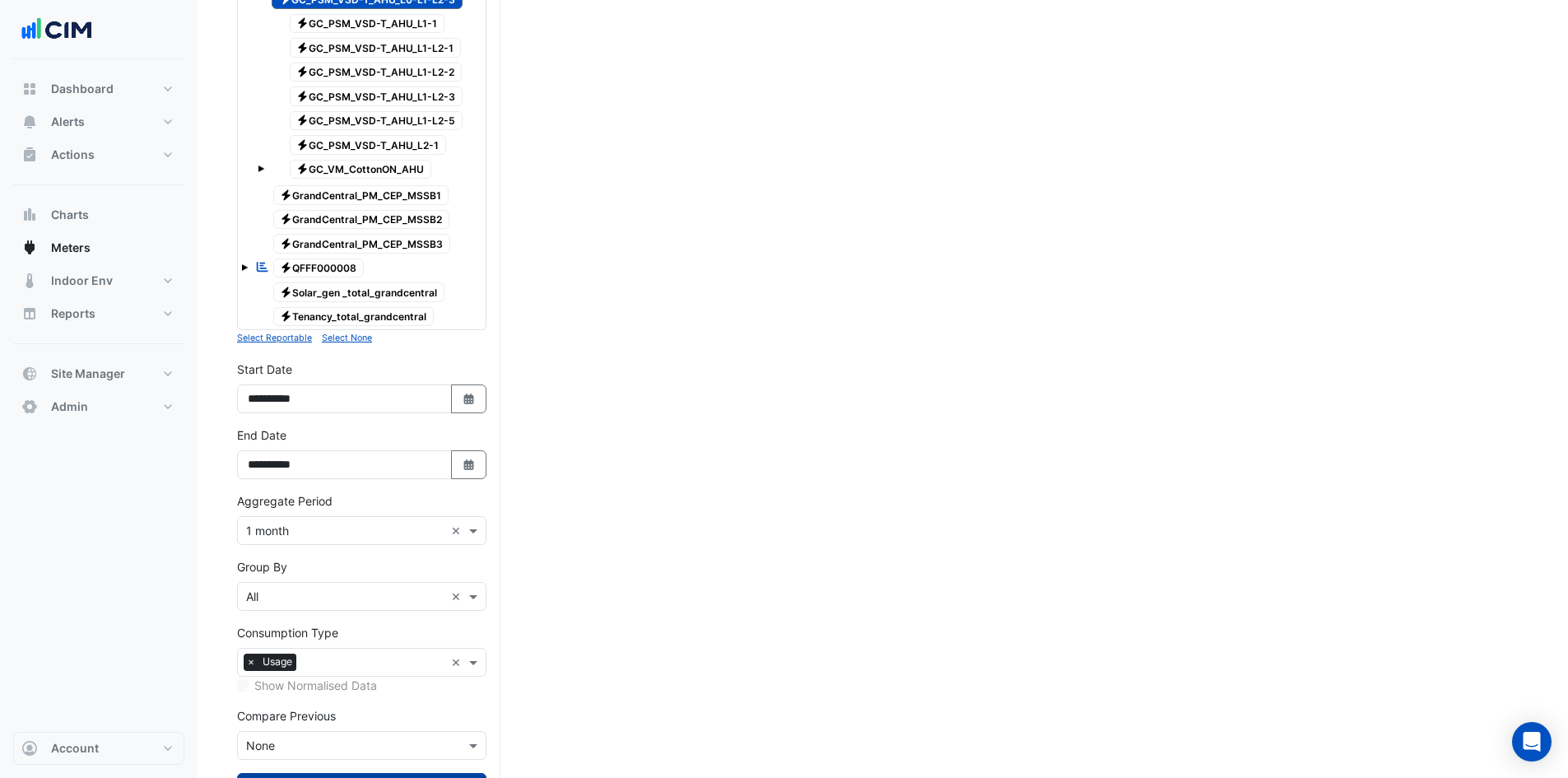
click at [352, 773] on button "Draw Chart" at bounding box center [362, 787] width 250 height 29
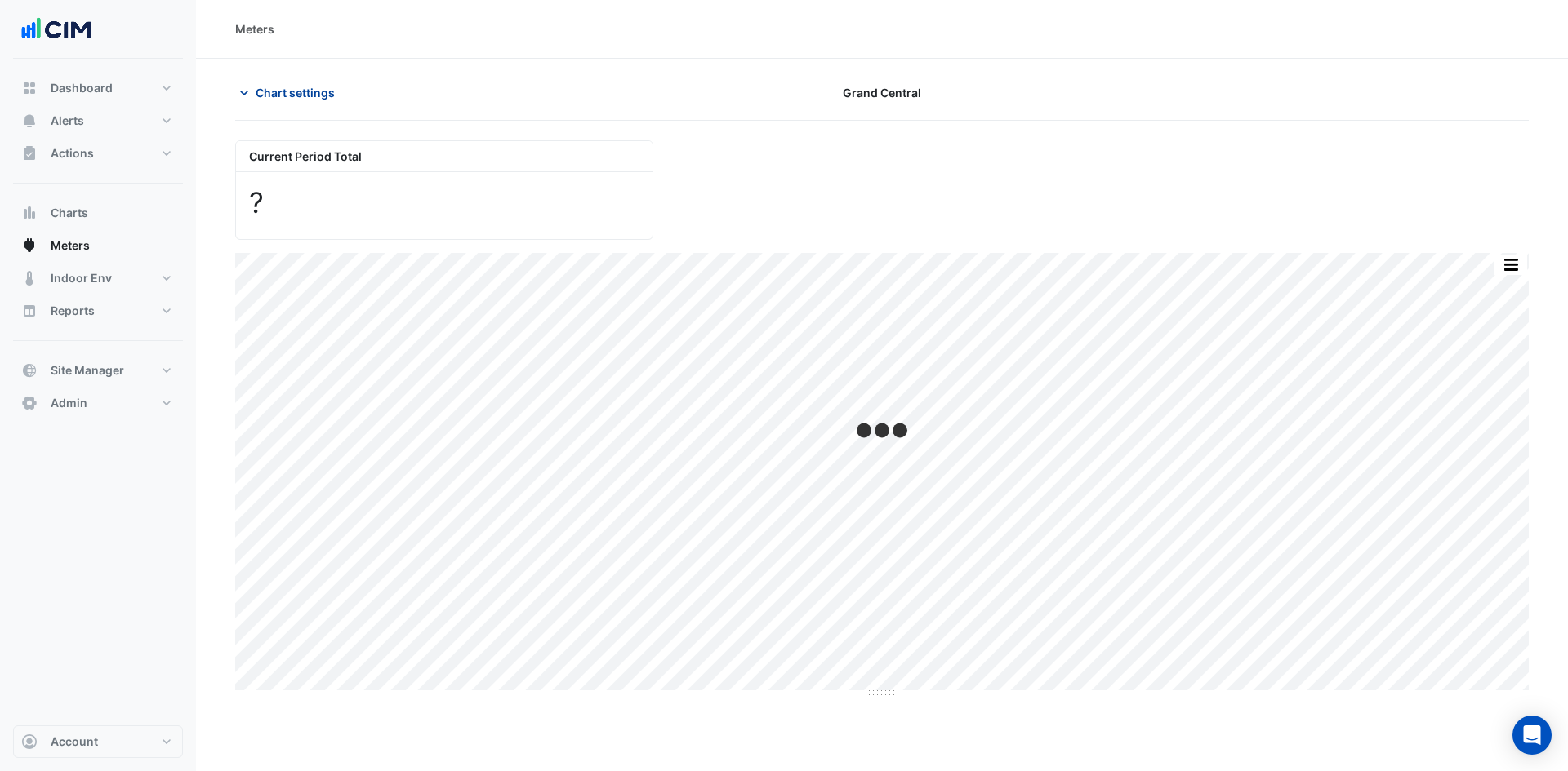
click at [248, 89] on icon "button" at bounding box center [244, 93] width 17 height 17
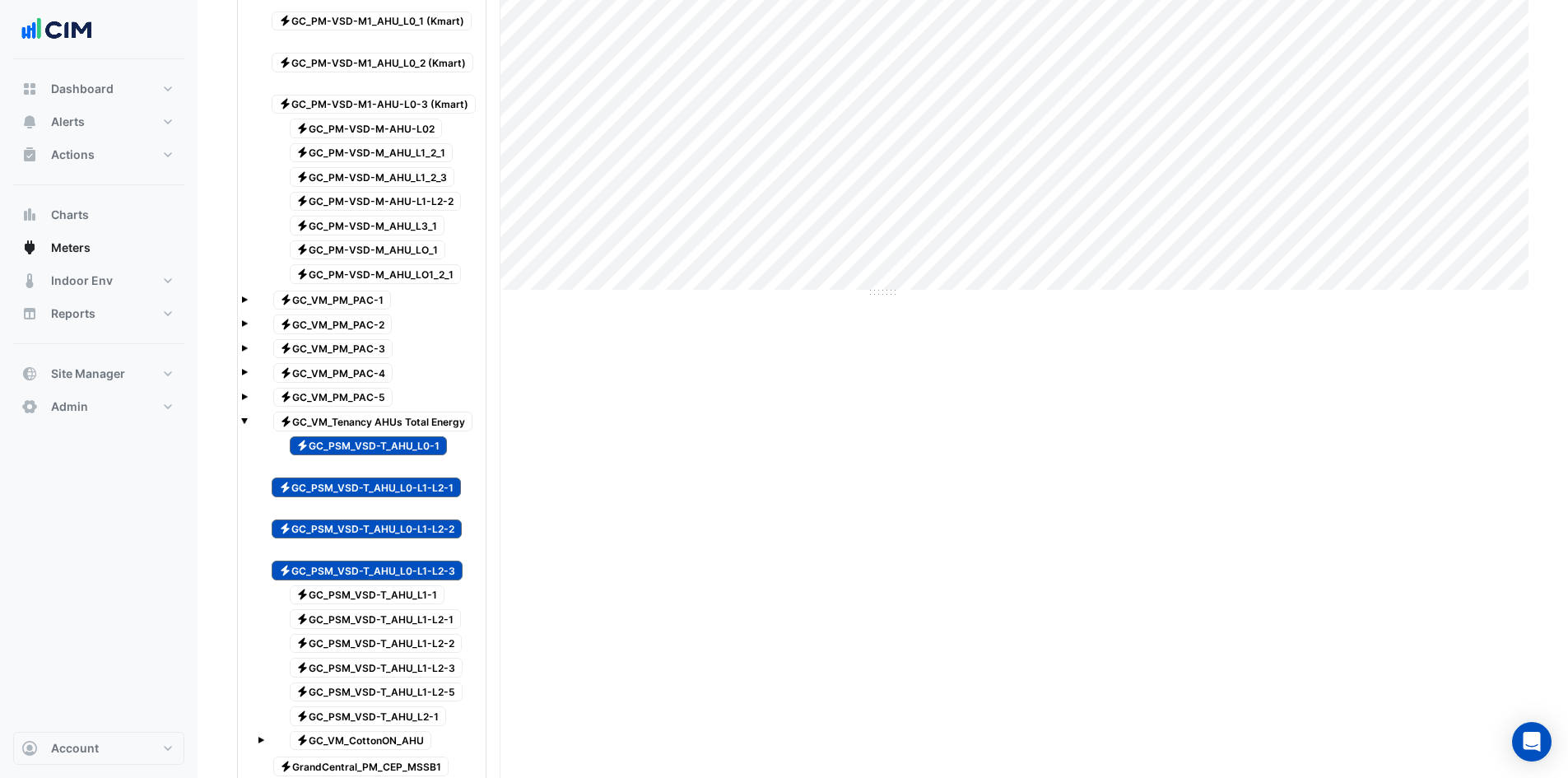
scroll to position [669, 0]
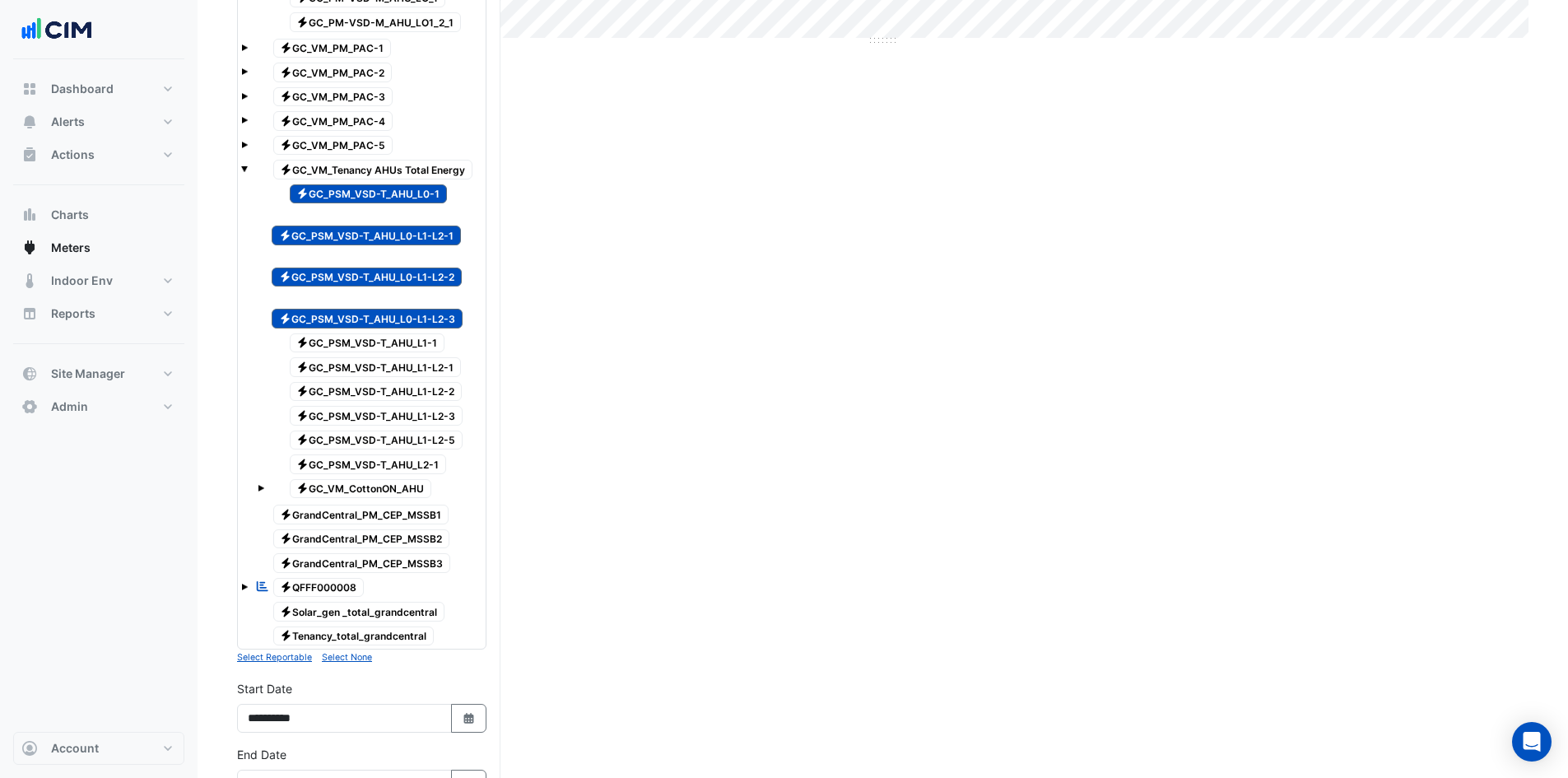
click at [378, 334] on span "Electricity GC_PSM_VSD-T_AHU_L1-1" at bounding box center [367, 343] width 156 height 20
click at [377, 357] on span "Electricity GC_PSM_VSD-T_AHU_L1-L2-1" at bounding box center [375, 366] width 172 height 20
click at [374, 404] on div "Electricity GC_PSM_VSD-T_AHU_L1-L2-3" at bounding box center [367, 415] width 199 height 23
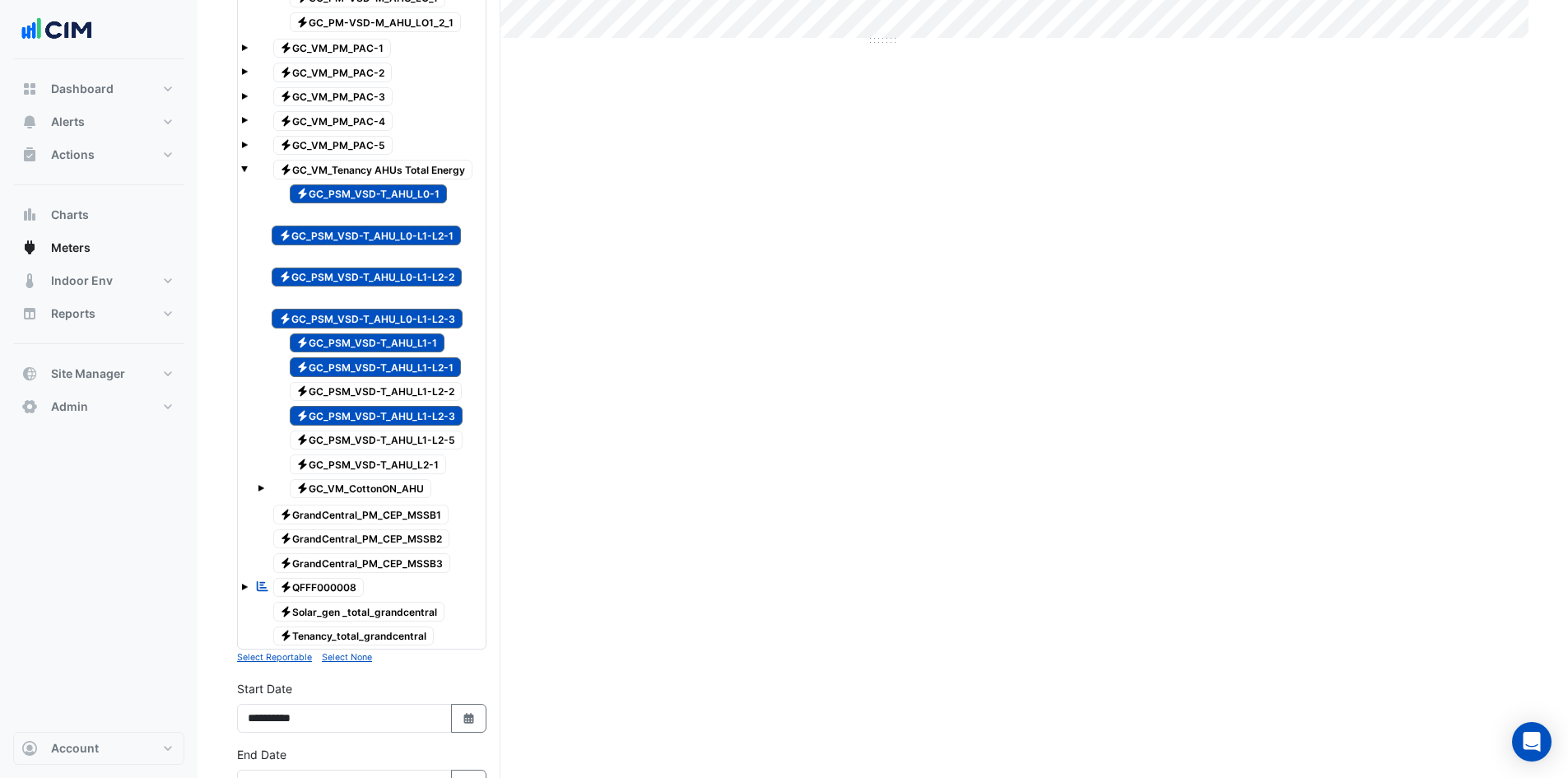
click at [372, 382] on span "Electricity GC_PSM_VSD-T_AHU_L1-L2-2" at bounding box center [376, 392] width 173 height 20
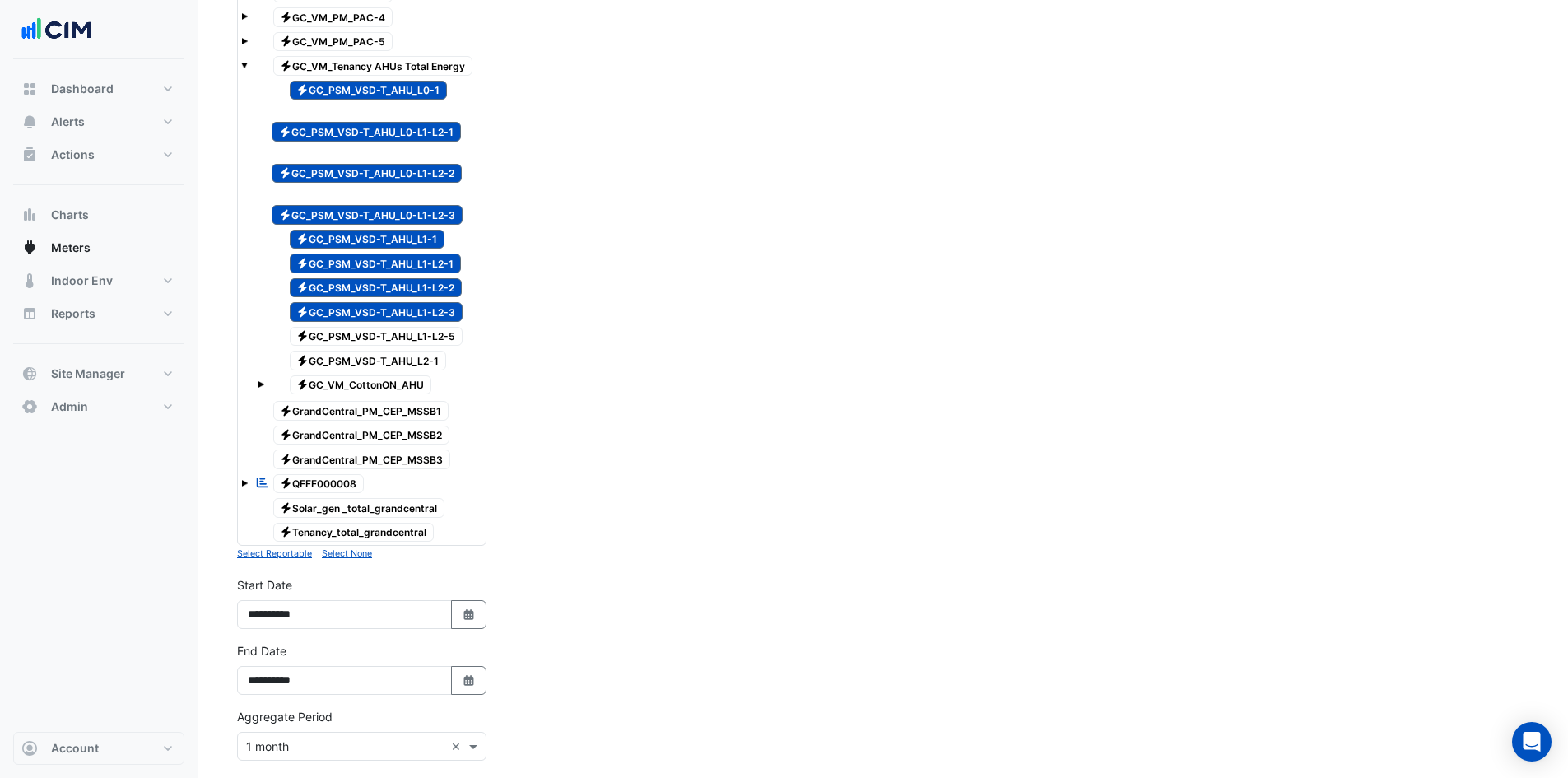
scroll to position [1041, 0]
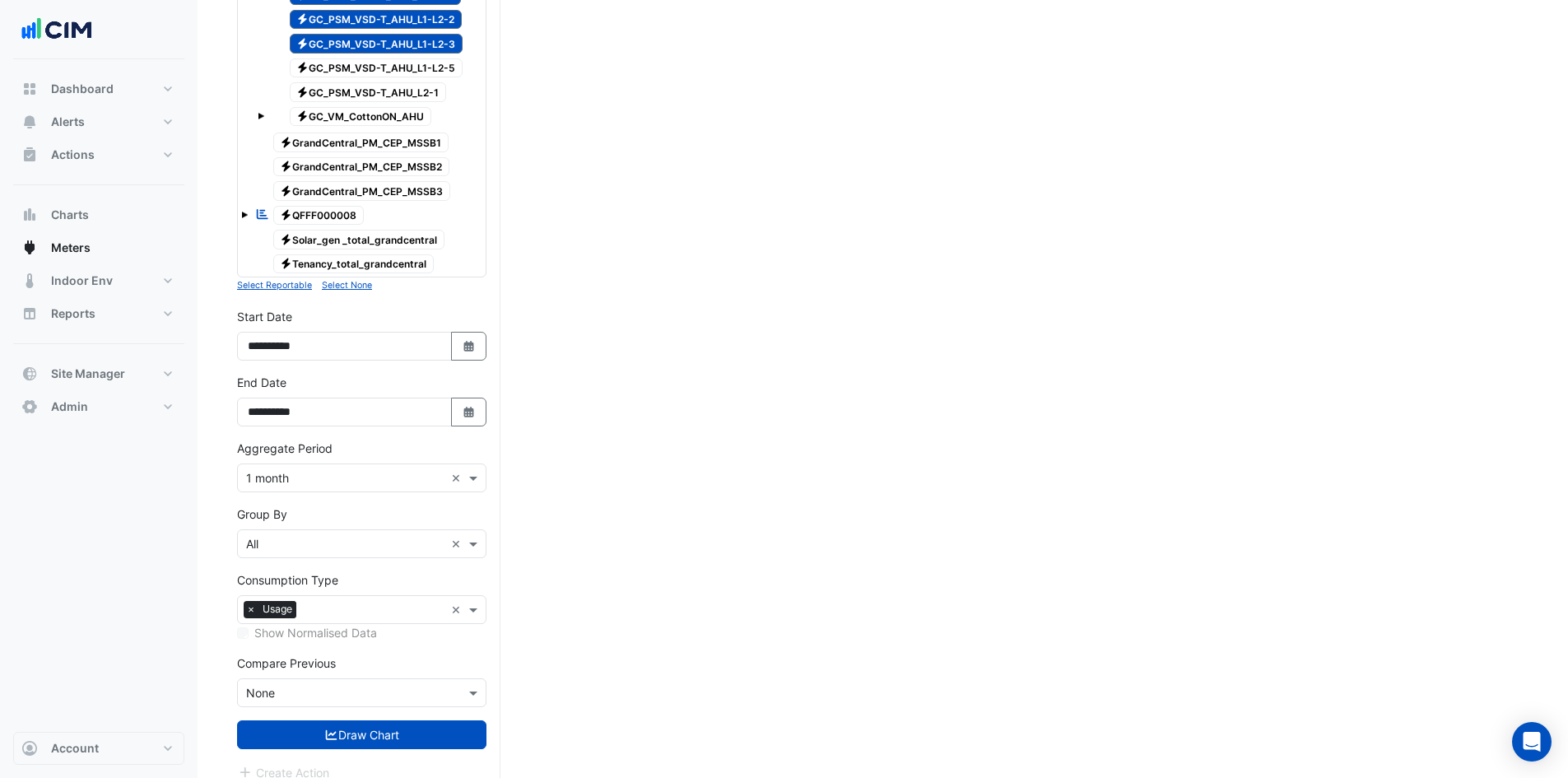
drag, startPoint x: 349, startPoint y: 718, endPoint x: 353, endPoint y: 709, distance: 9.8
click at [349, 721] on button "Draw Chart" at bounding box center [362, 735] width 250 height 29
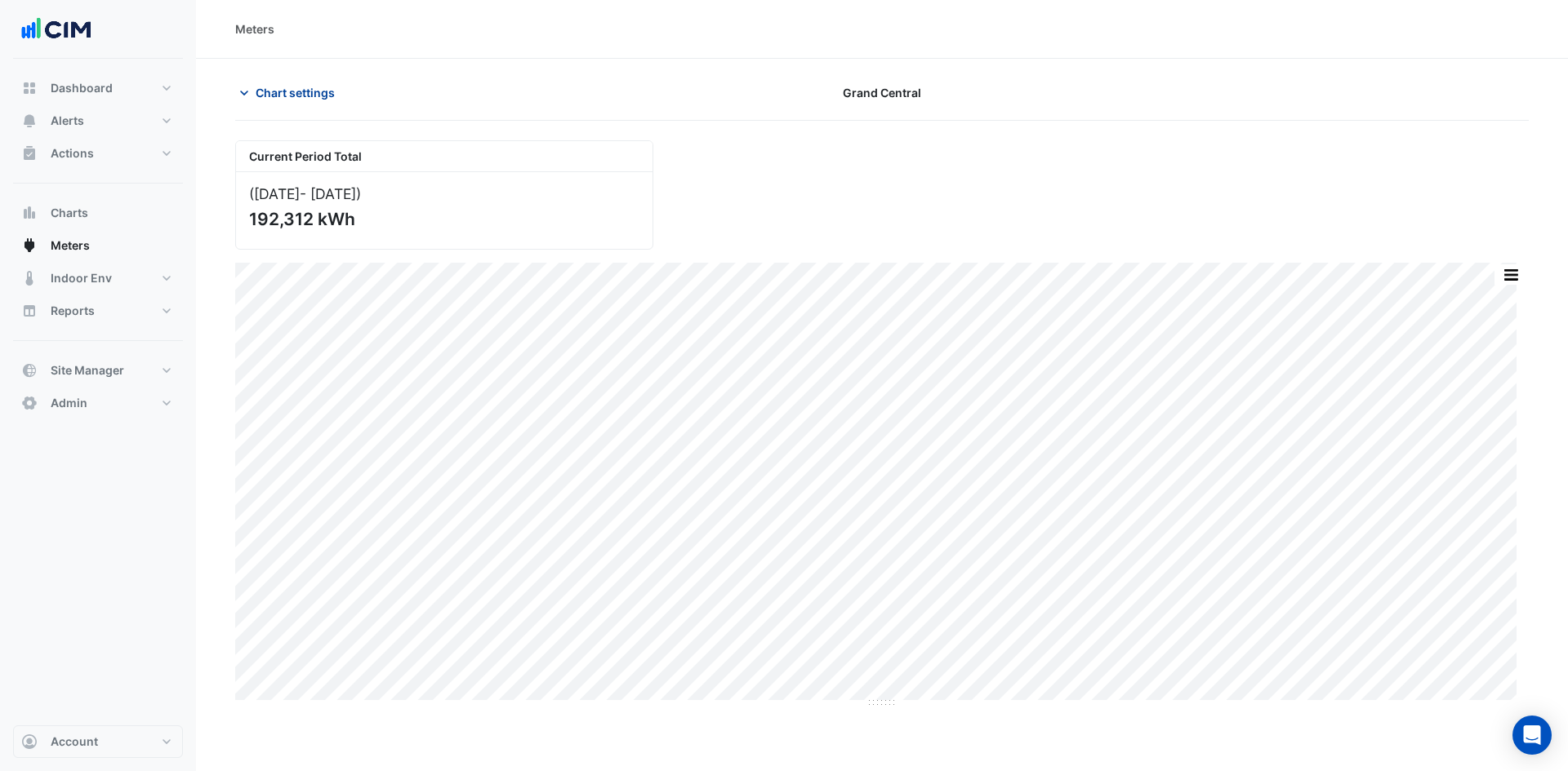
click at [248, 91] on icon "button" at bounding box center [244, 93] width 17 height 17
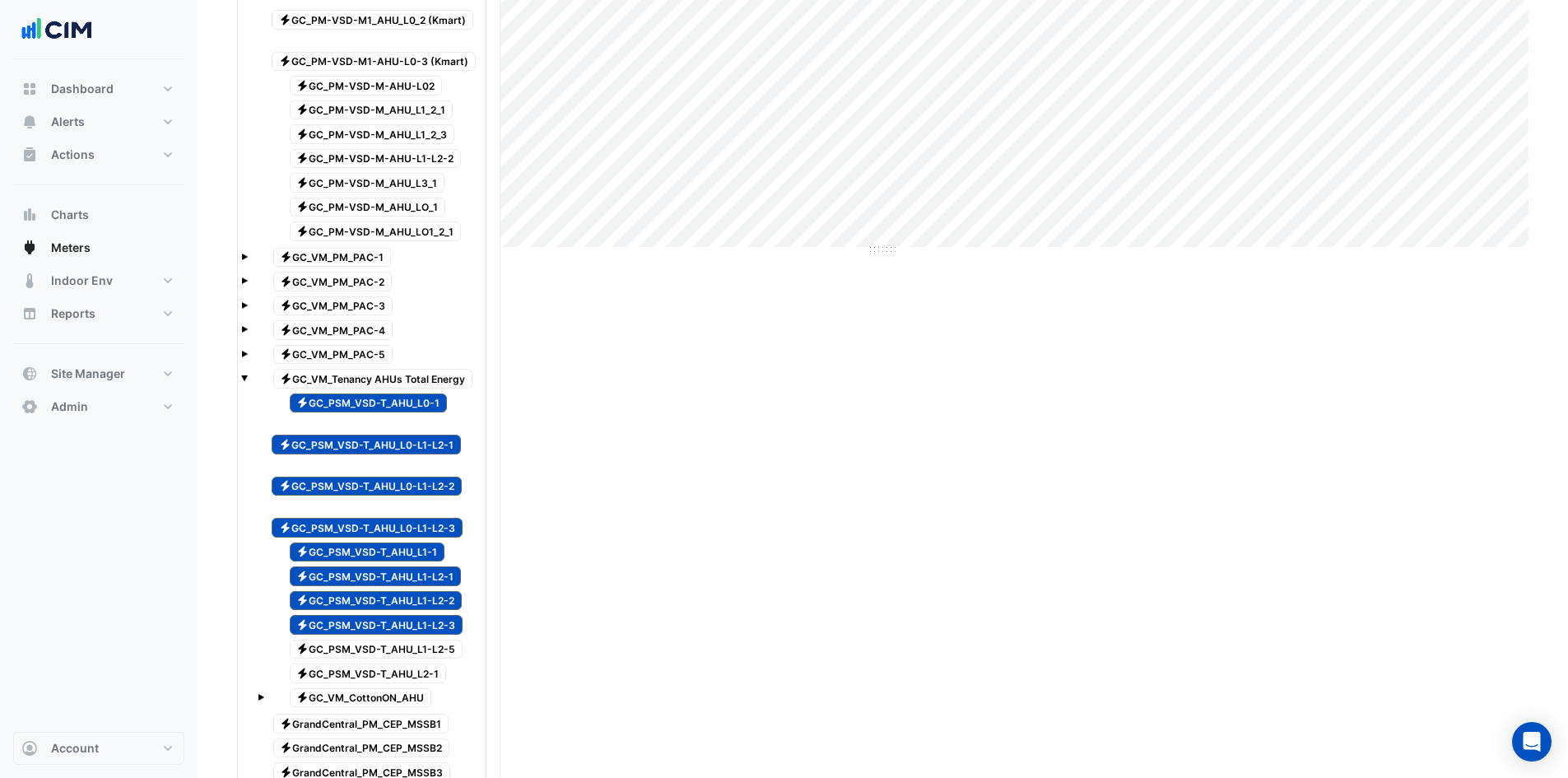
scroll to position [576, 0]
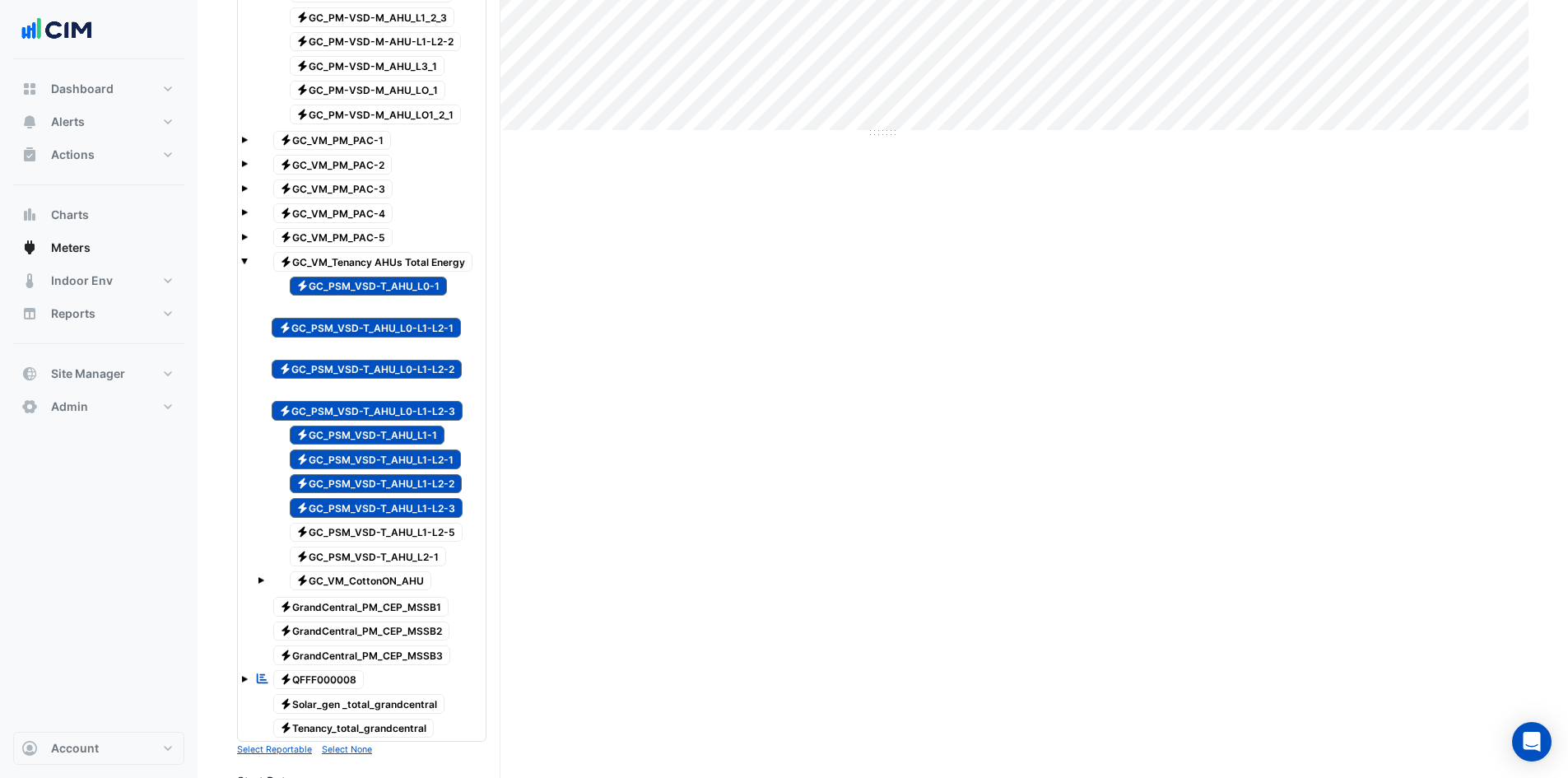
click at [356, 522] on span "Electricity GC_PSM_VSD-T_AHU_L1-L2-5" at bounding box center [376, 532] width 174 height 20
click at [357, 545] on div "Electricity GC_PSM_VSD-T_AHU_L2-1" at bounding box center [359, 556] width 183 height 23
click at [352, 571] on span "Electricity GC_VM_CottonON_AHU" at bounding box center [361, 581] width 143 height 20
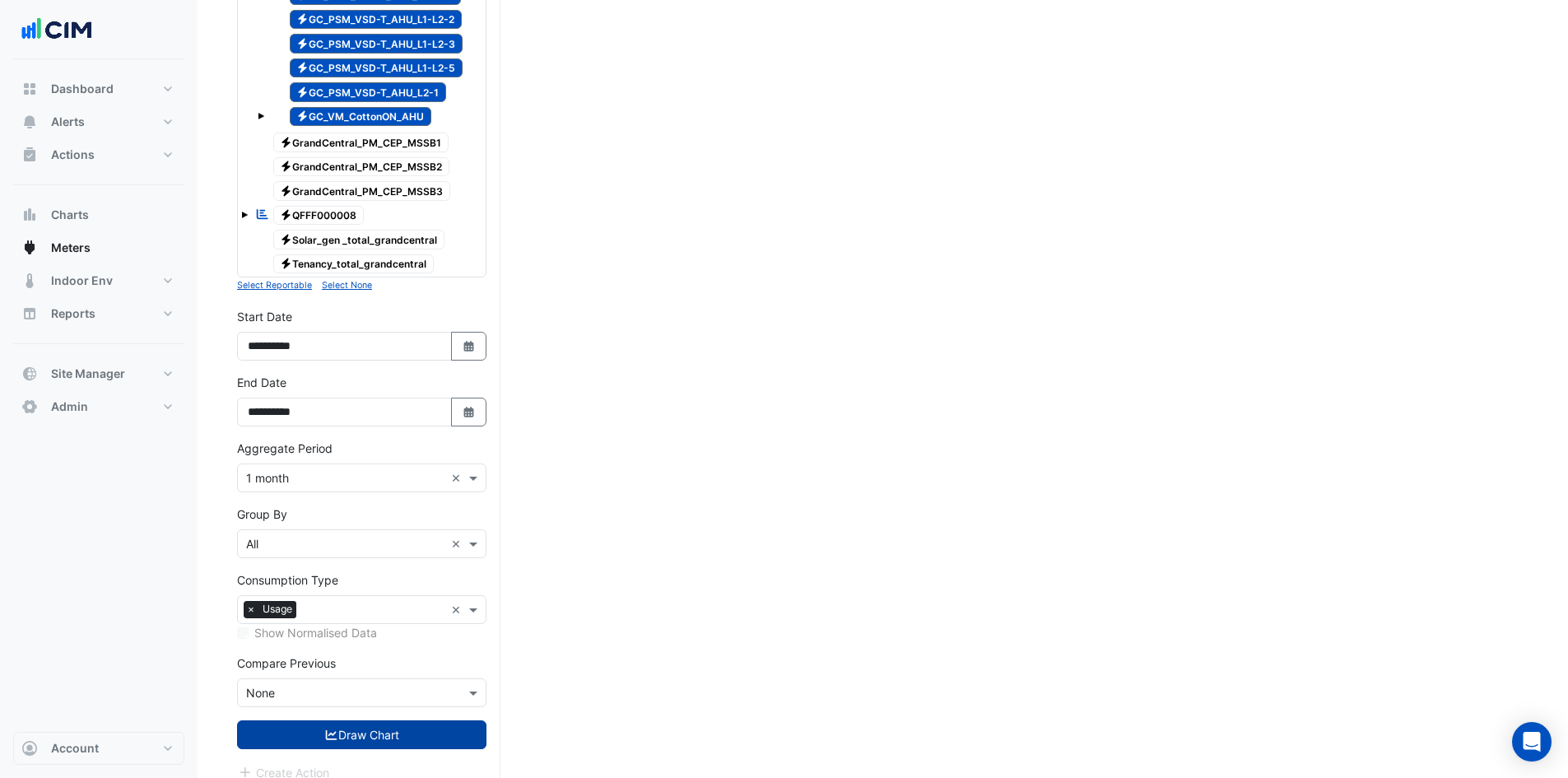
click at [319, 721] on button "Draw Chart" at bounding box center [362, 735] width 250 height 29
